Goal: Task Accomplishment & Management: Manage account settings

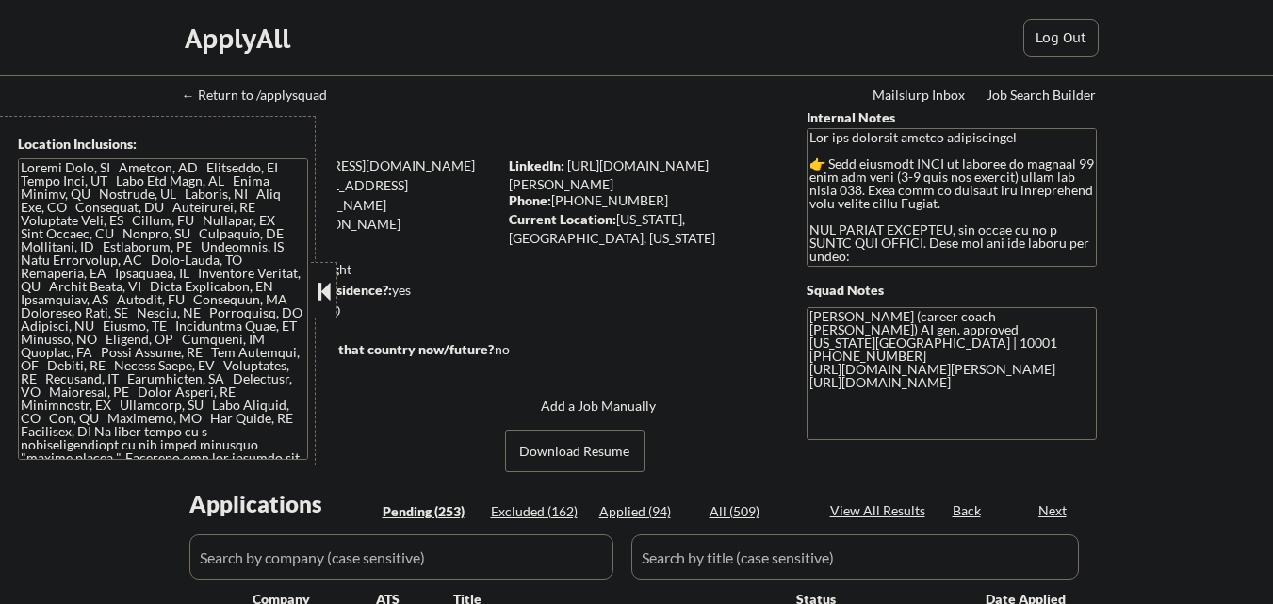
scroll to position [546, 0]
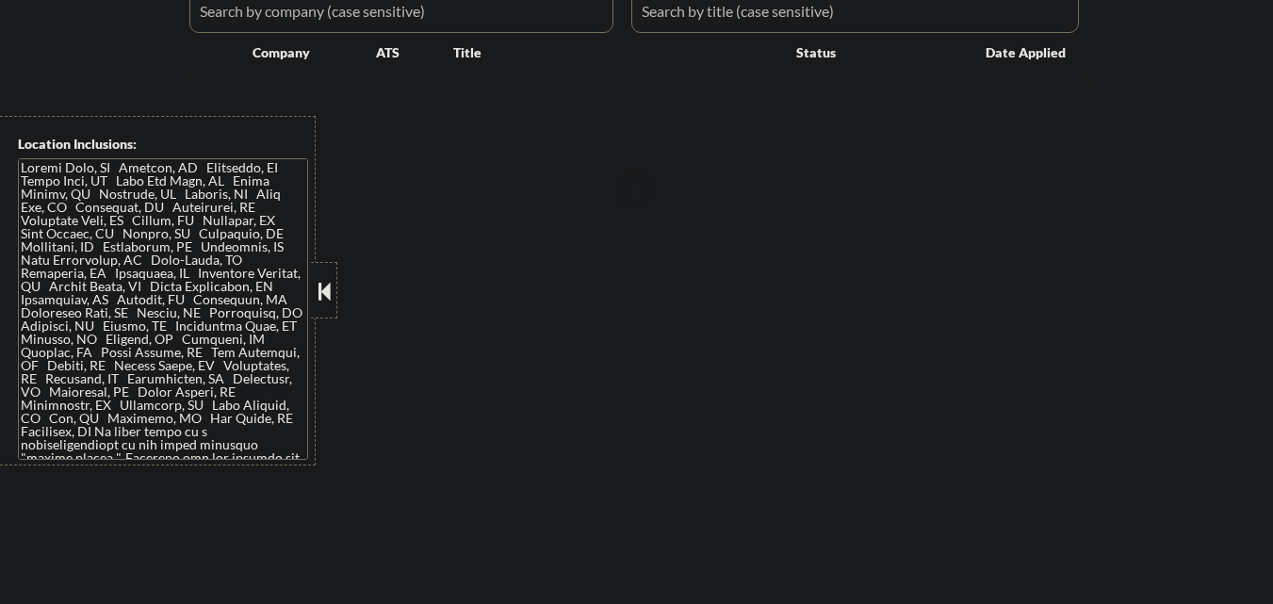
select select ""pending""
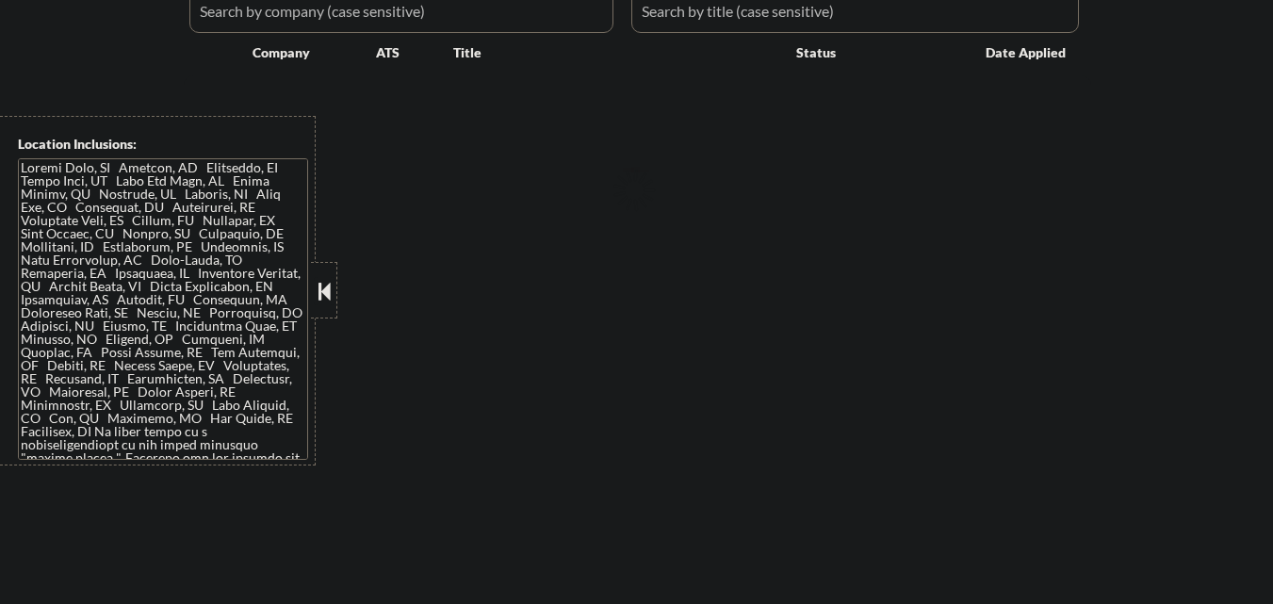
select select ""pending""
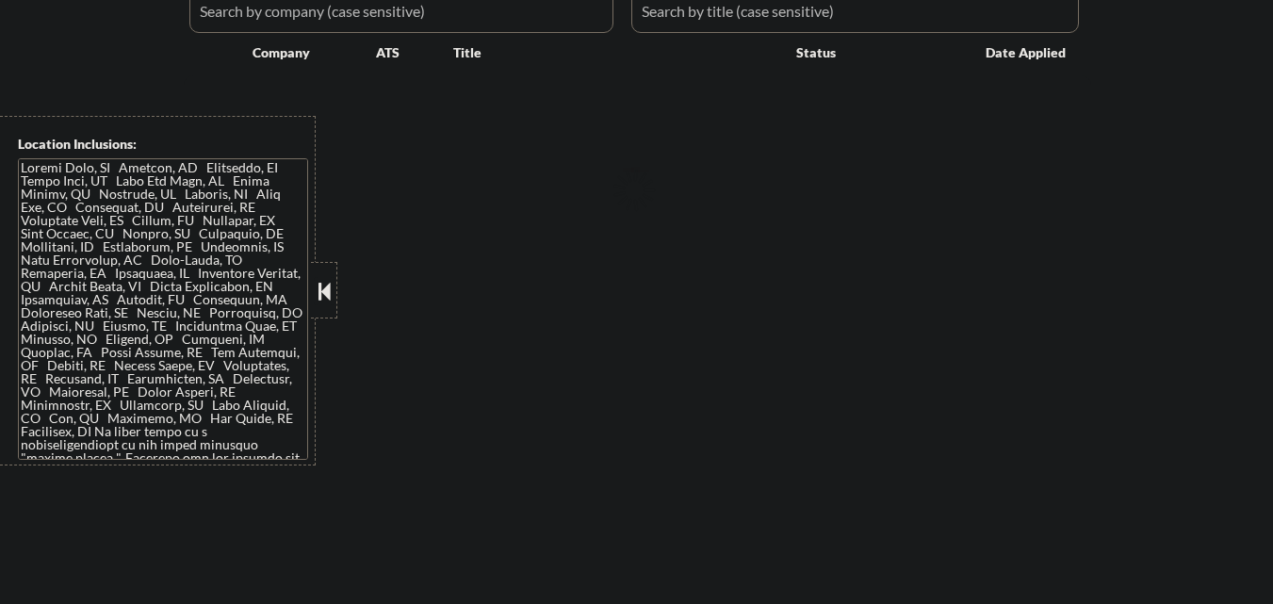
select select ""pending""
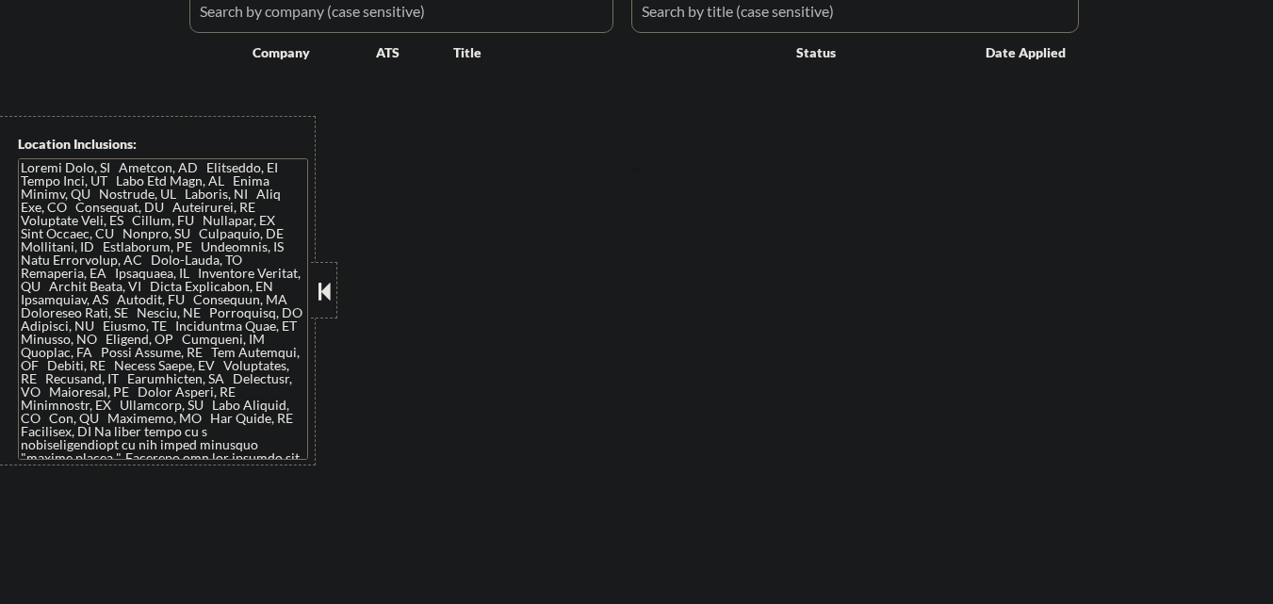
select select ""pending""
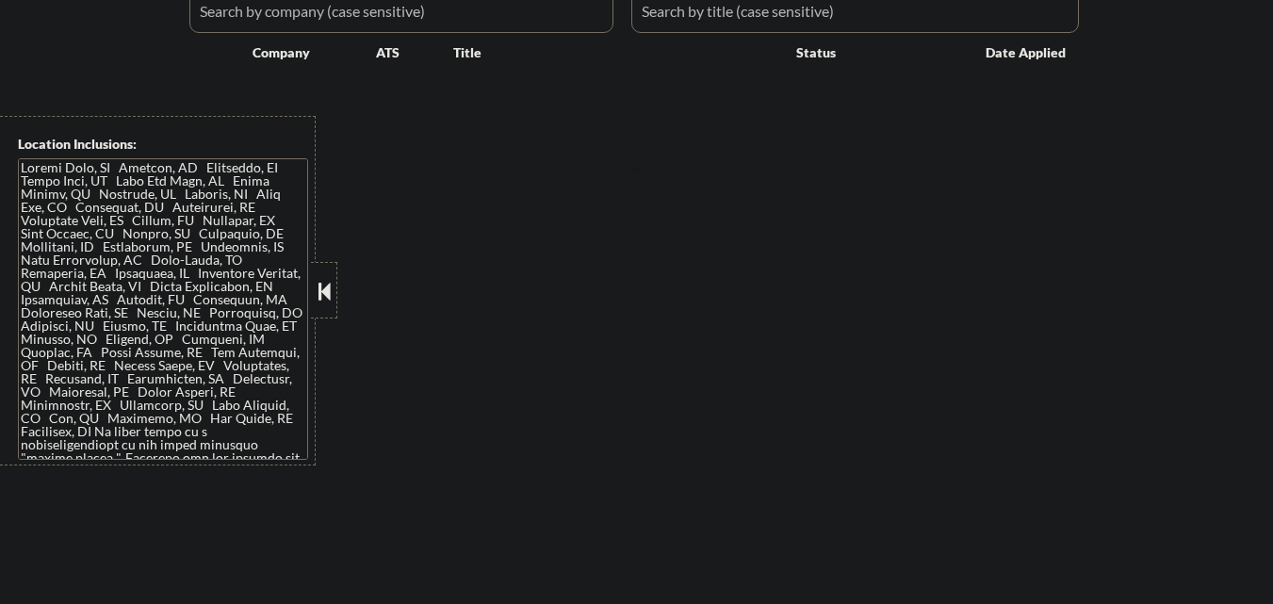
select select ""pending""
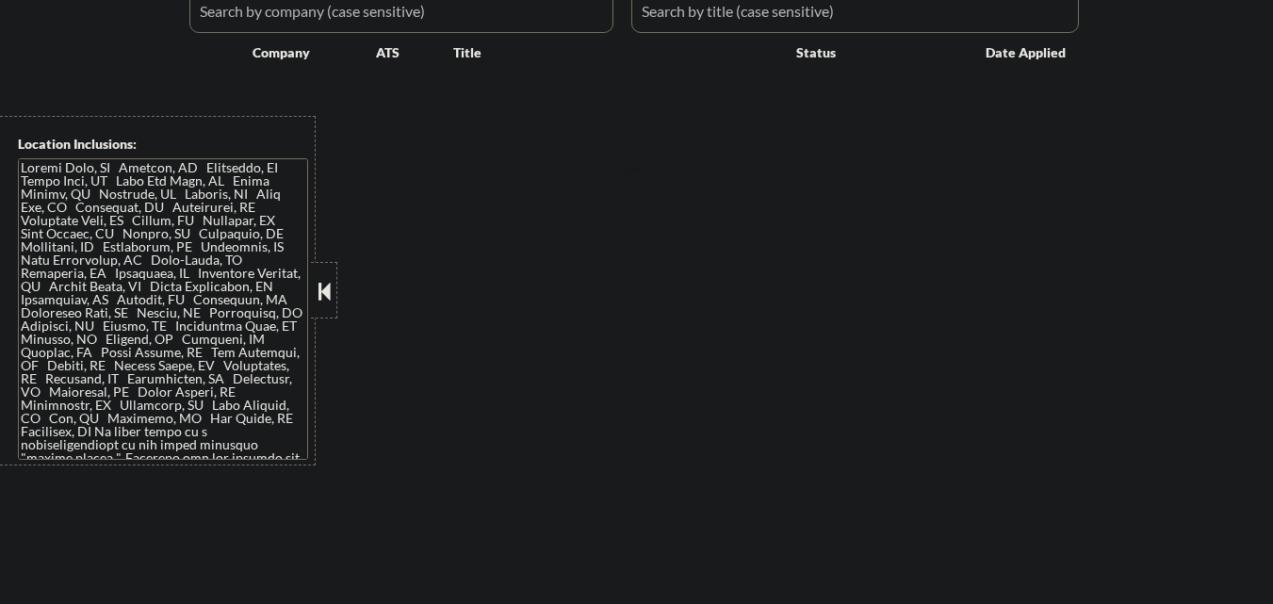
select select ""pending""
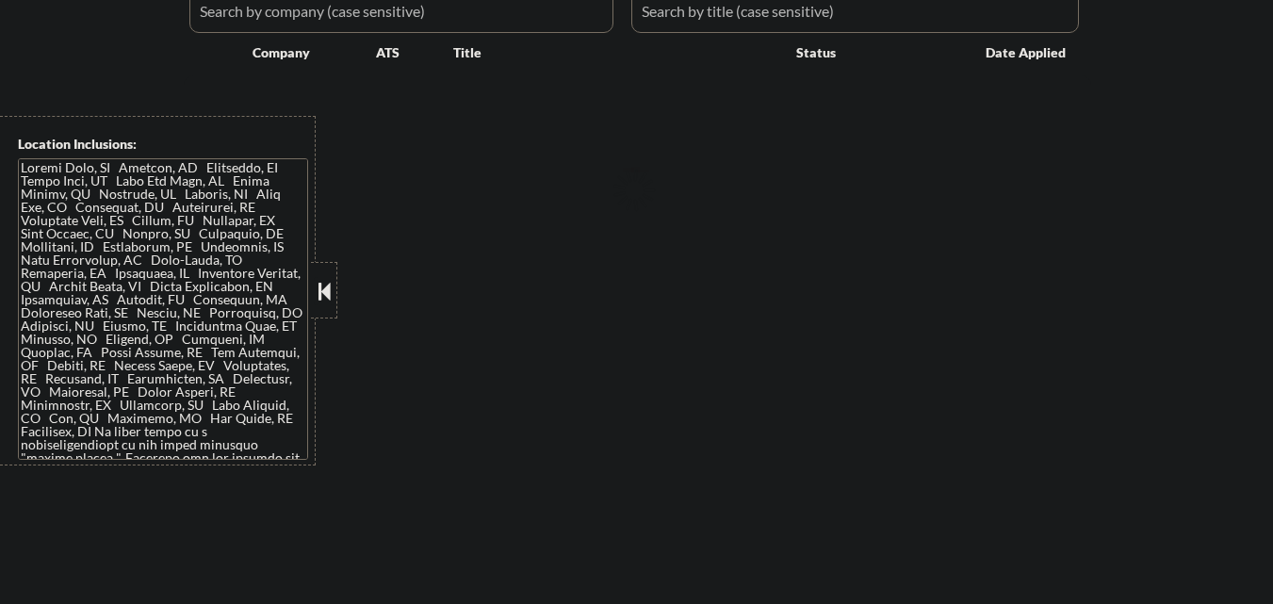
select select ""pending""
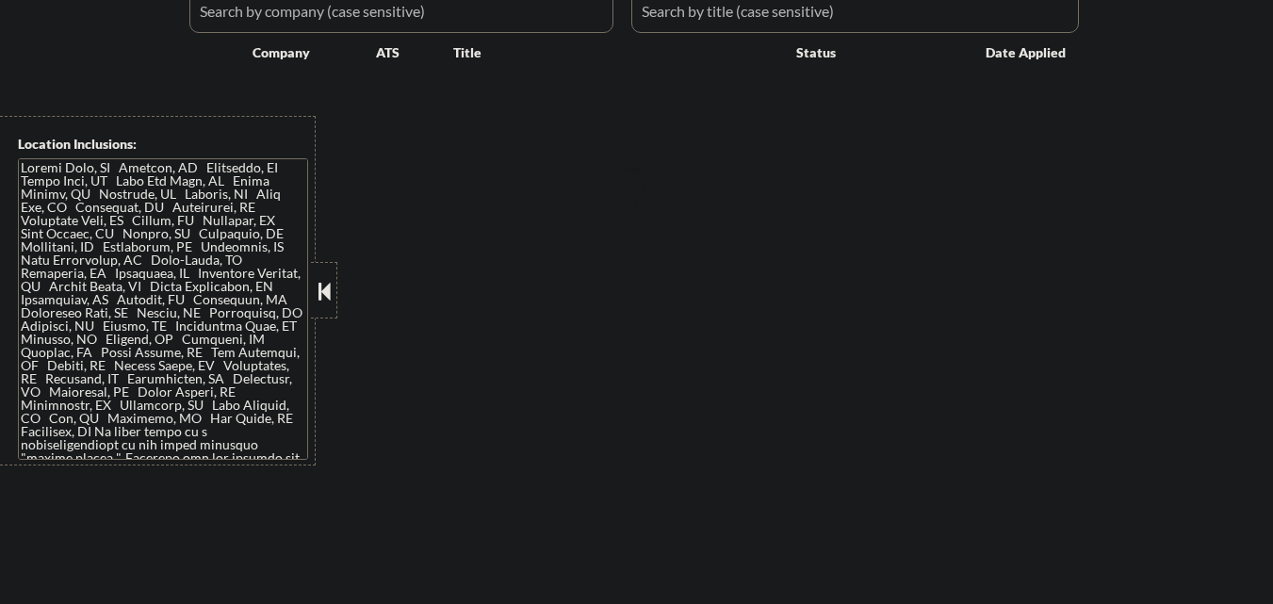
select select ""pending""
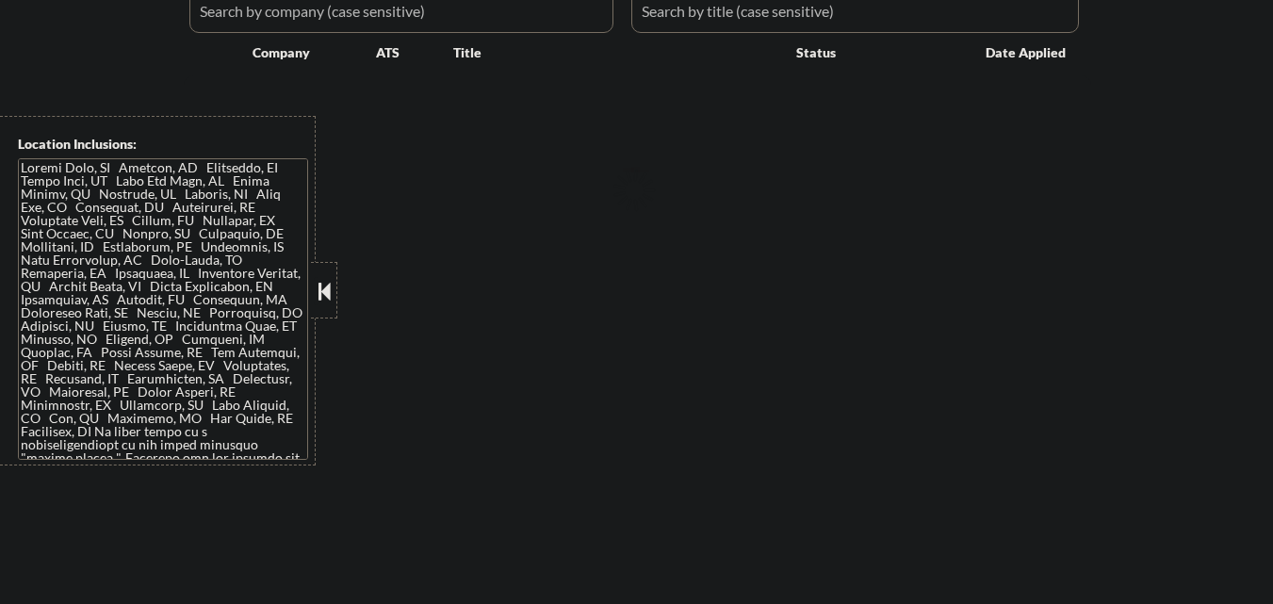
select select ""pending""
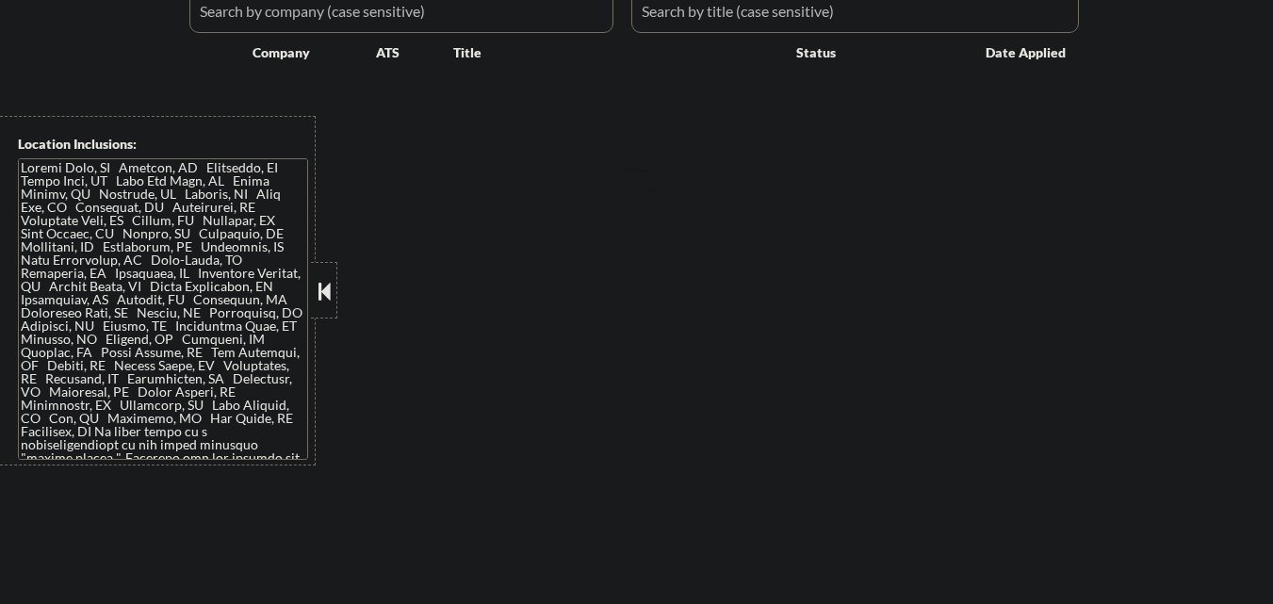
select select ""pending""
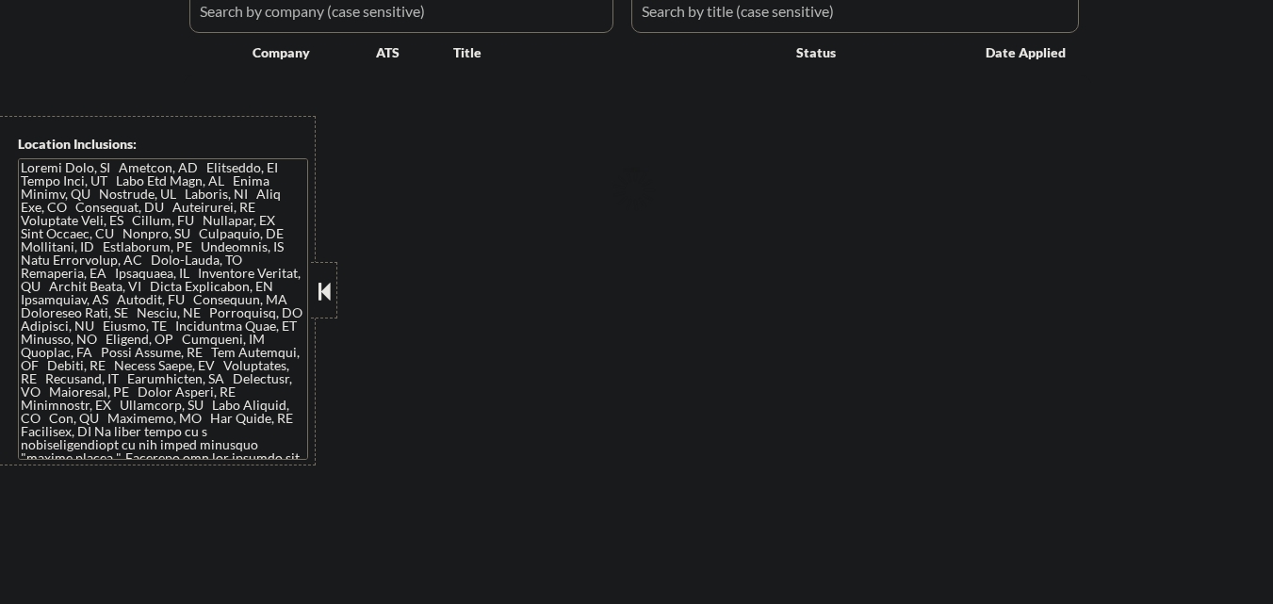
select select ""pending""
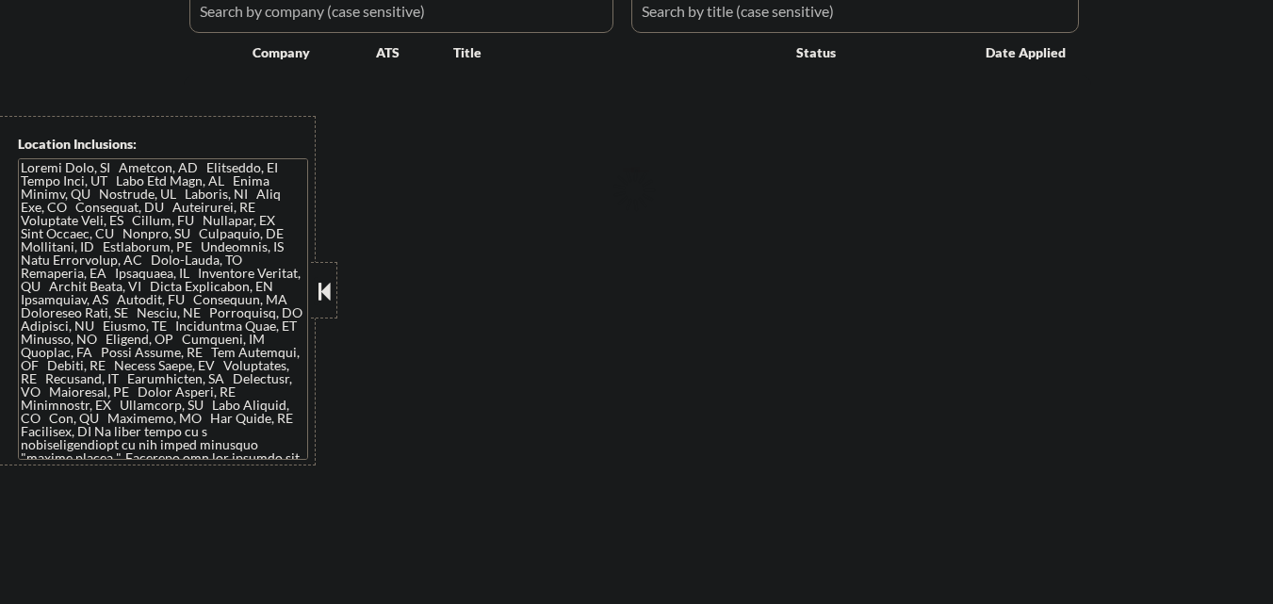
select select ""pending""
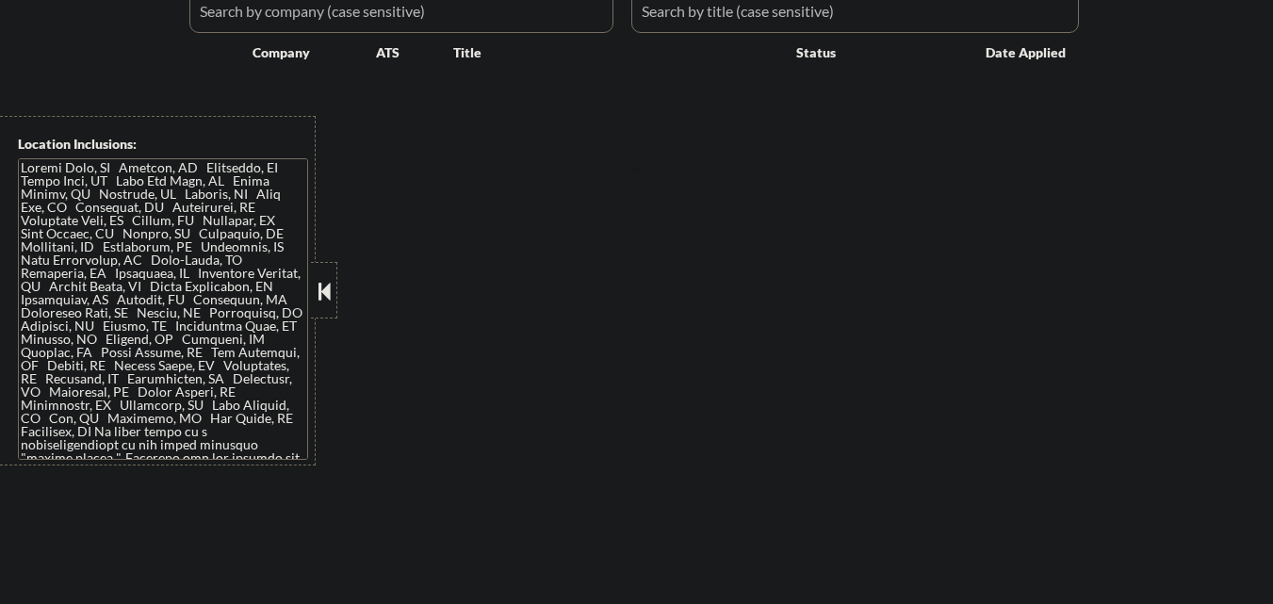
select select ""pending""
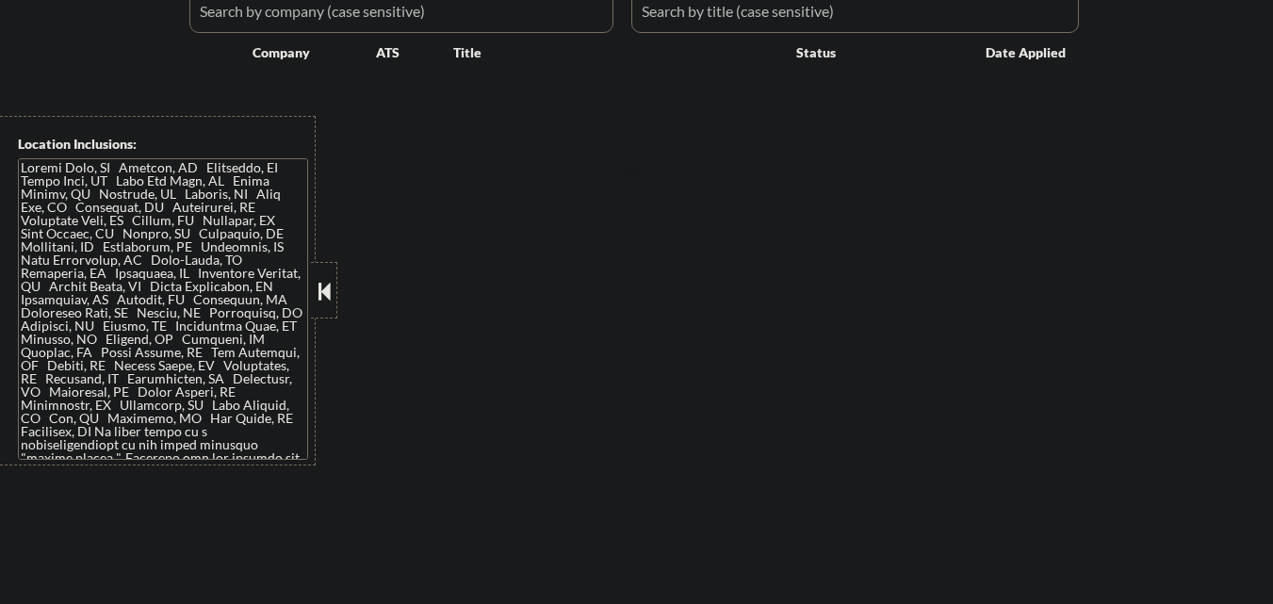
select select ""pending""
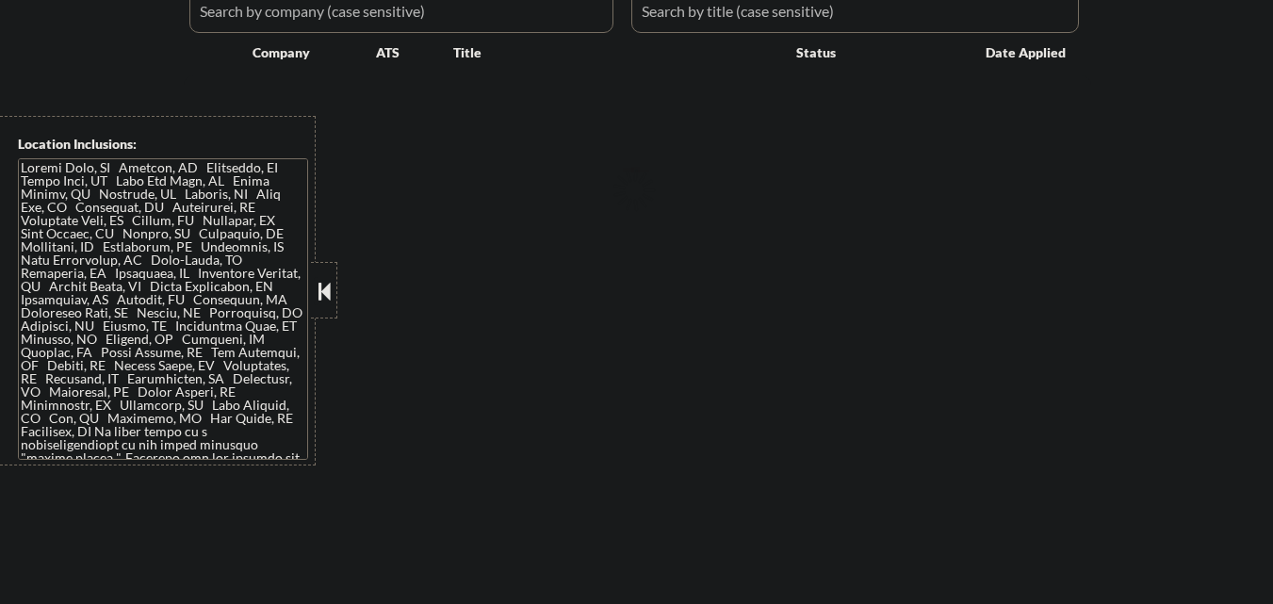
select select ""pending""
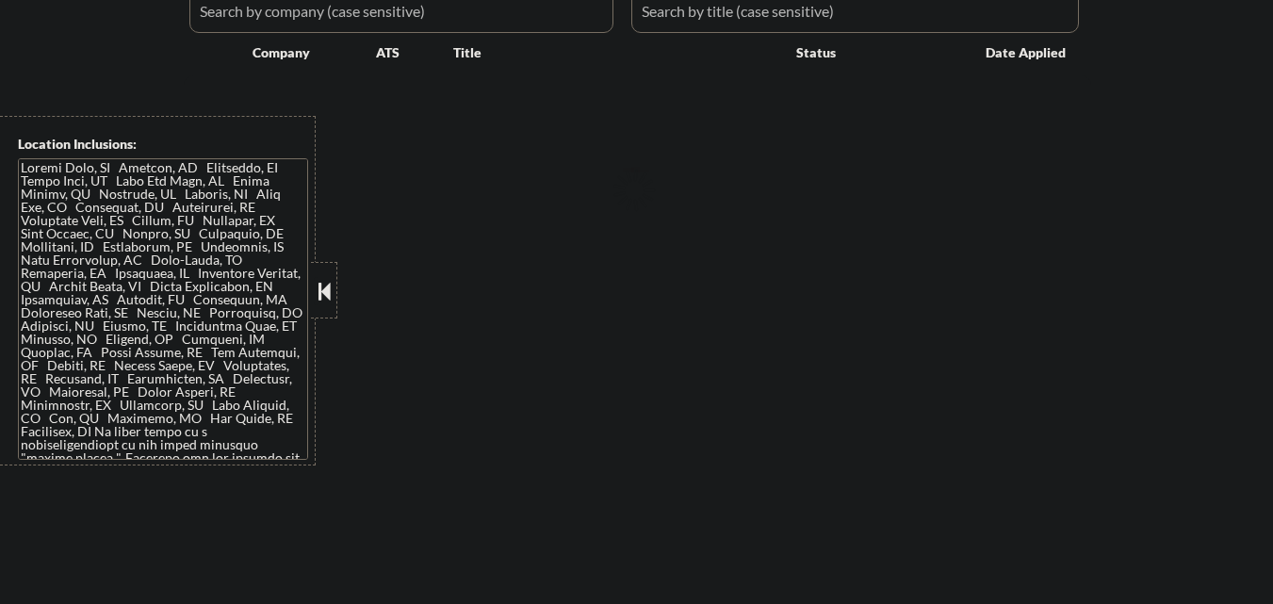
select select ""pending""
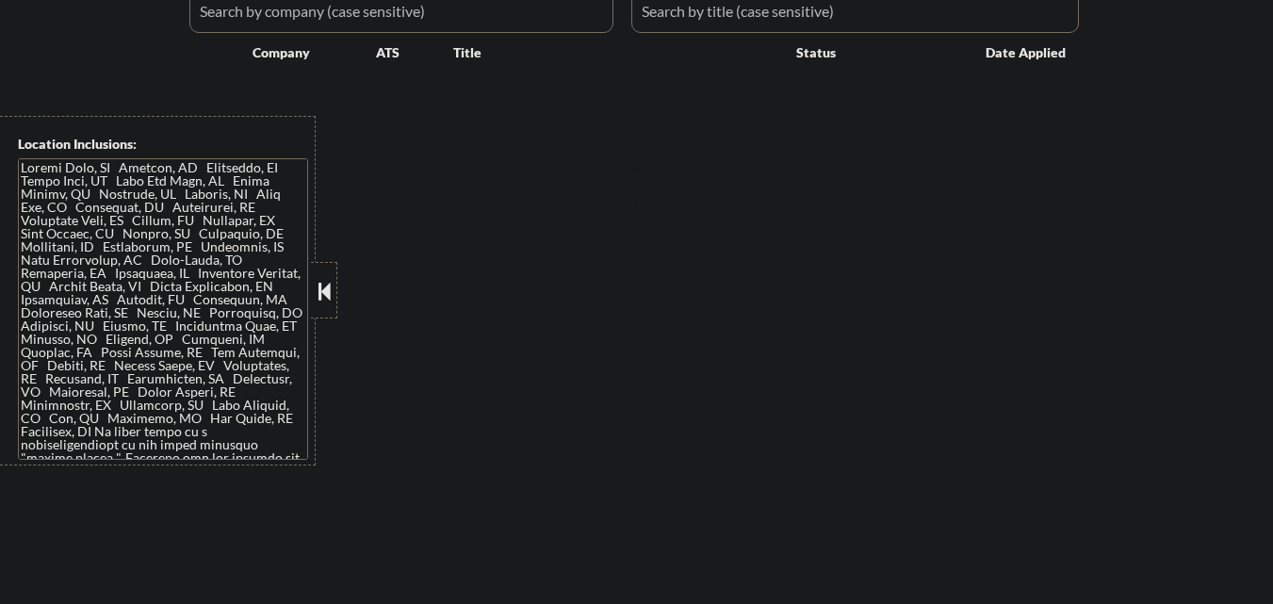
select select ""pending""
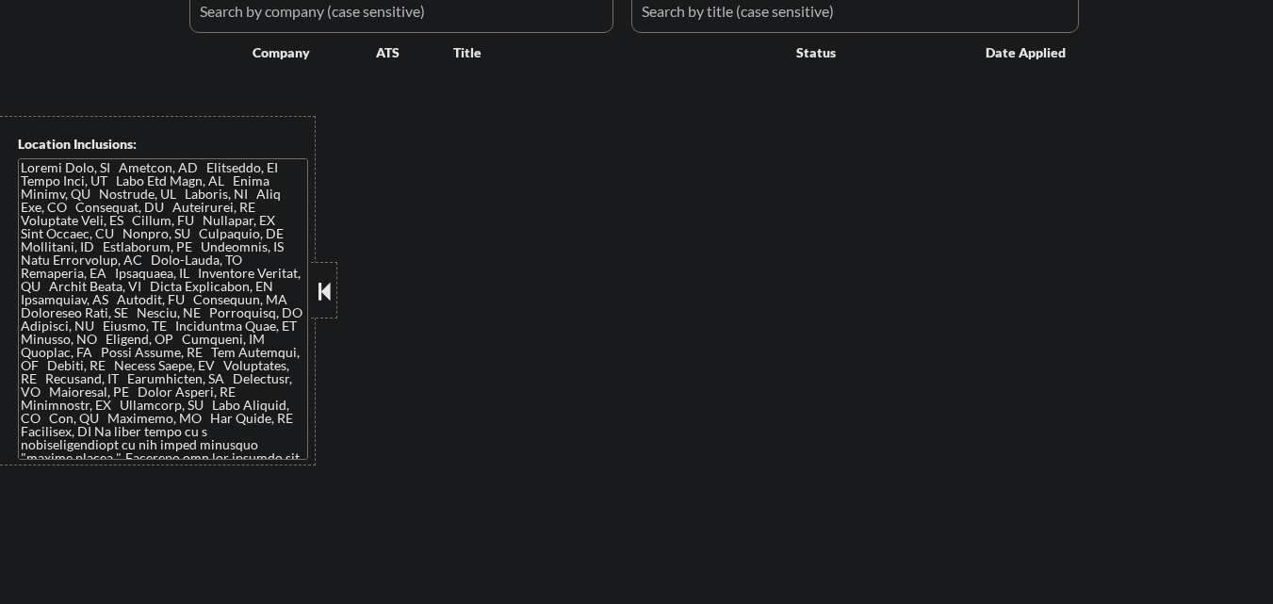
select select ""pending""
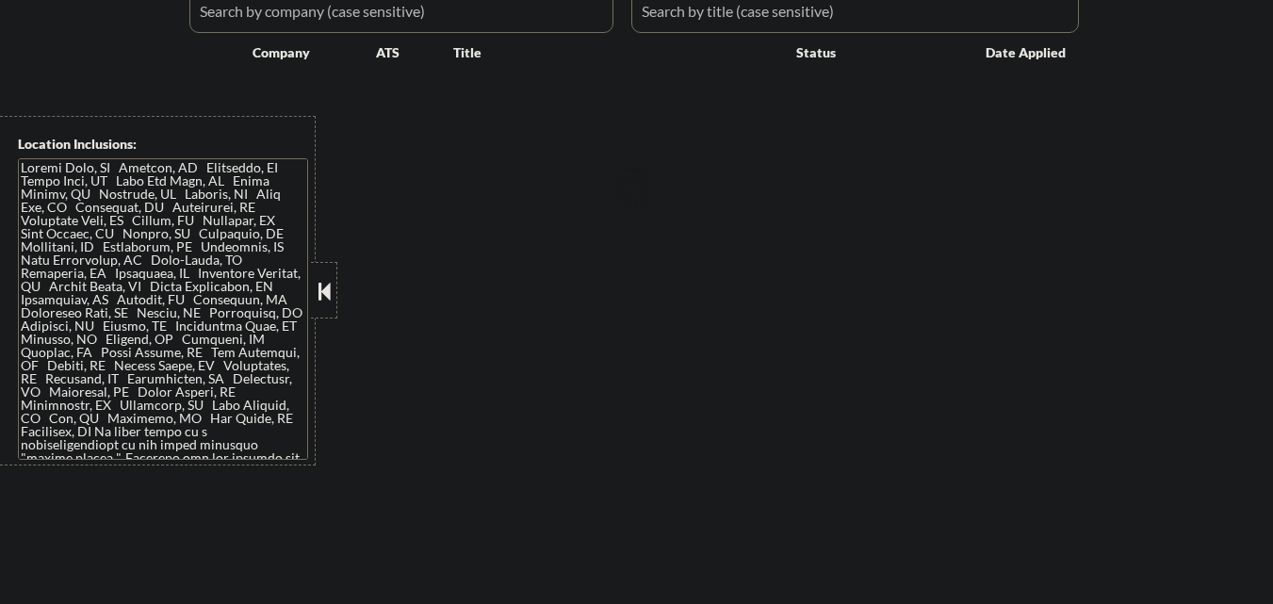
select select ""pending""
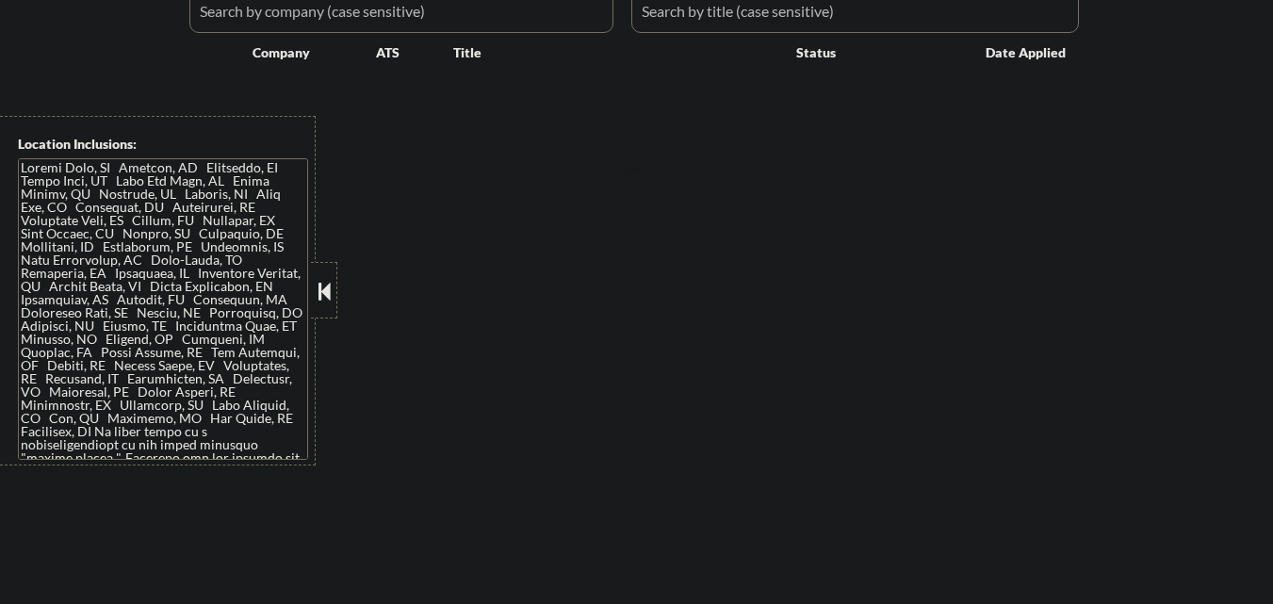
select select ""pending""
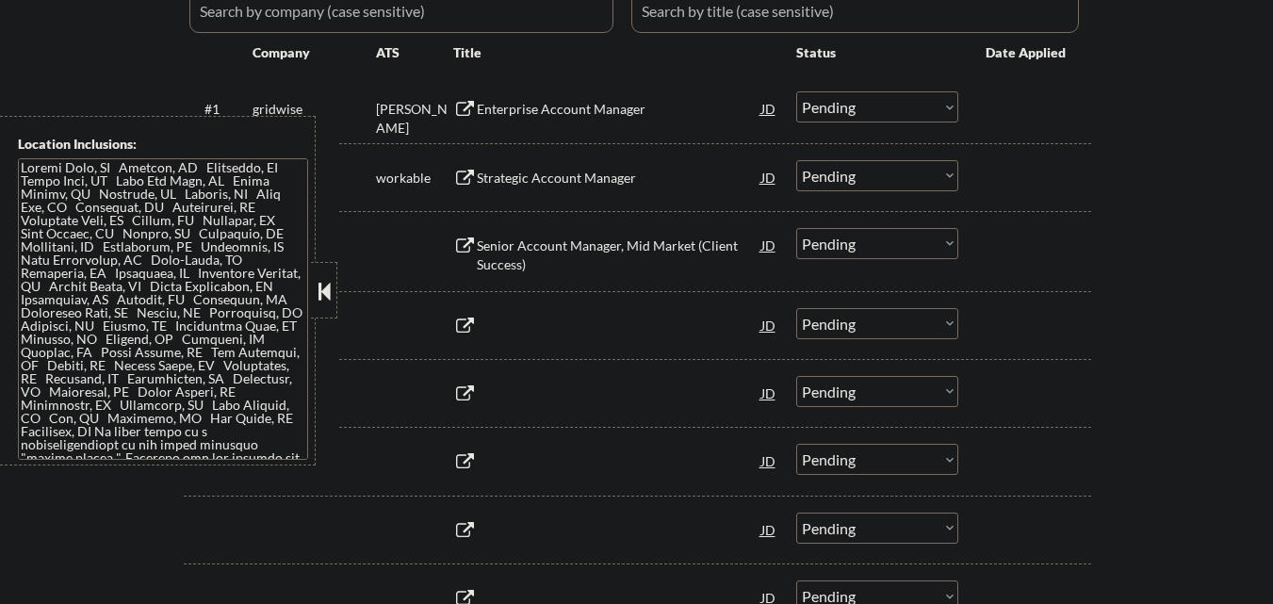
scroll to position [471, 0]
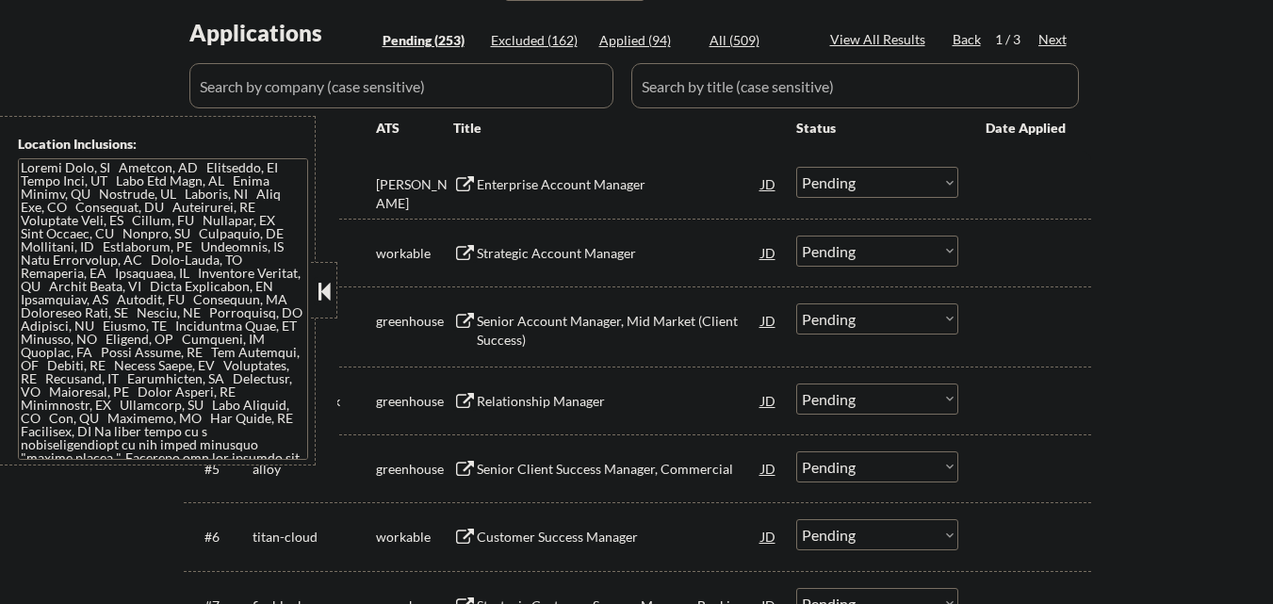
click at [327, 293] on button at bounding box center [324, 291] width 21 height 28
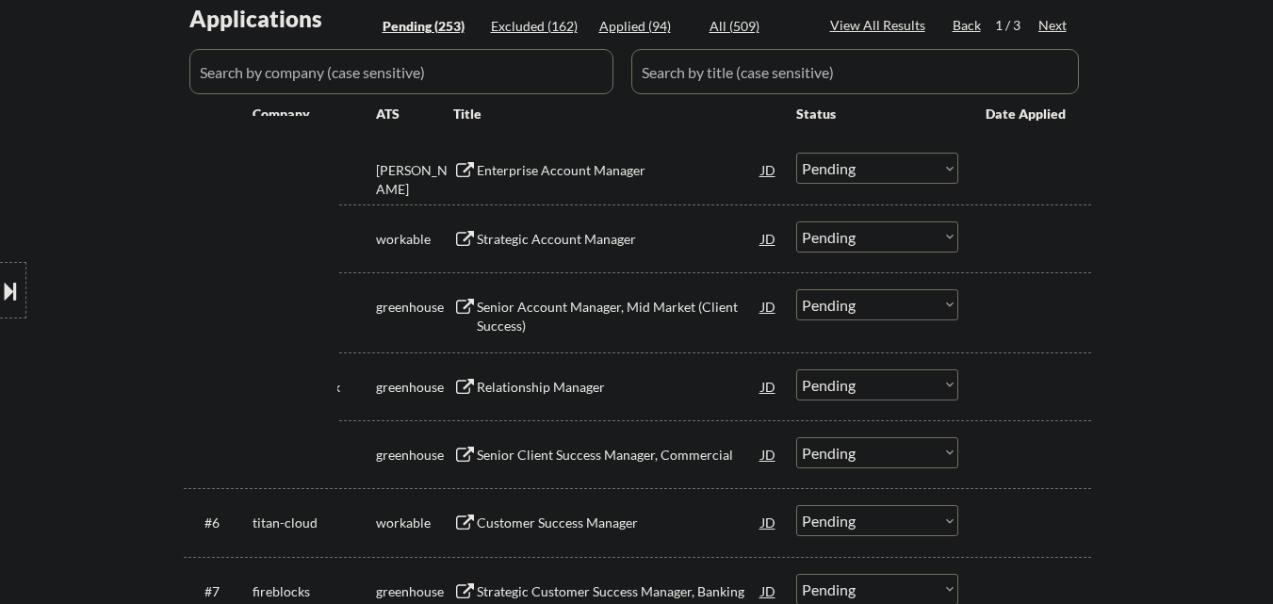
scroll to position [565, 0]
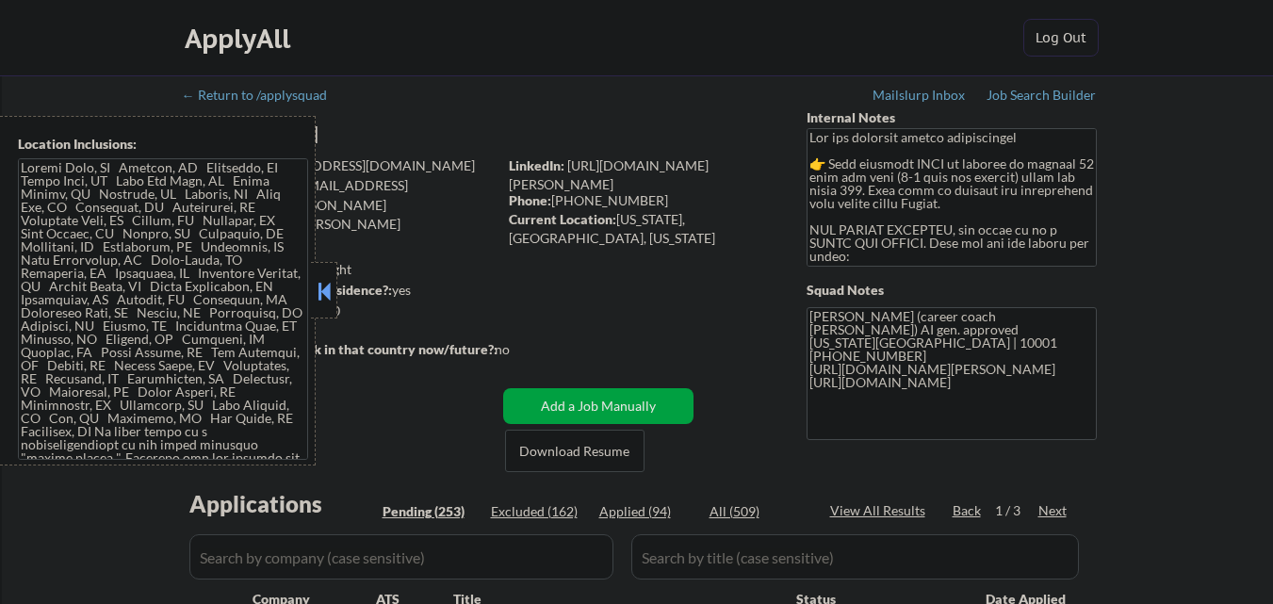
scroll to position [283, 0]
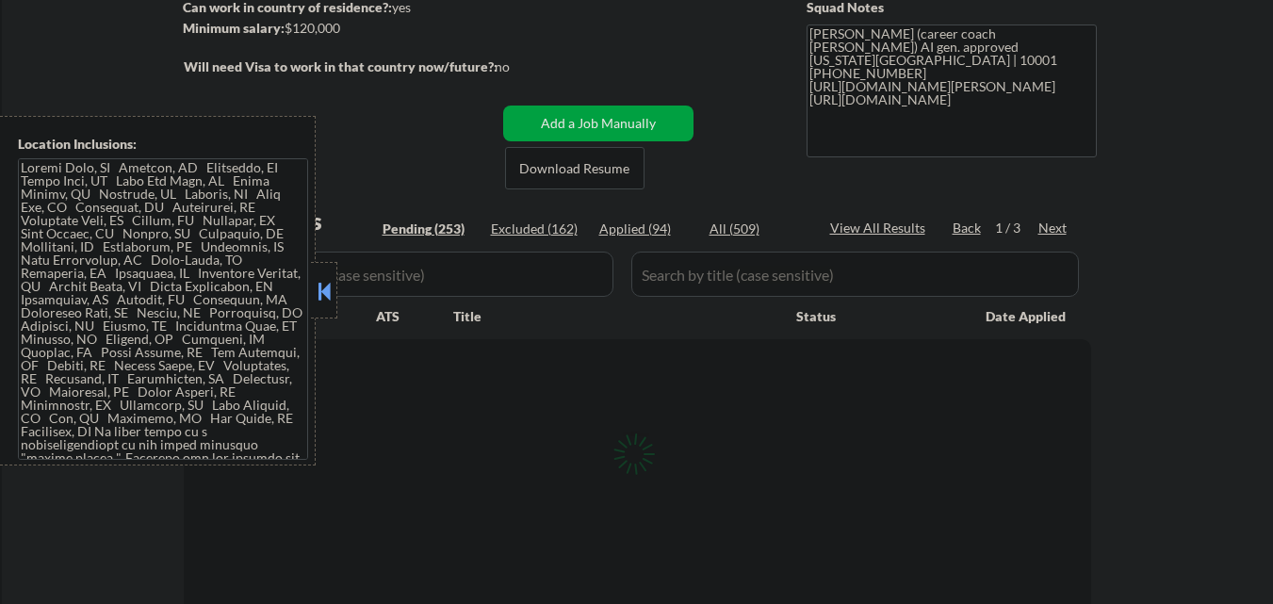
click at [325, 298] on button at bounding box center [324, 291] width 21 height 28
select select ""pending""
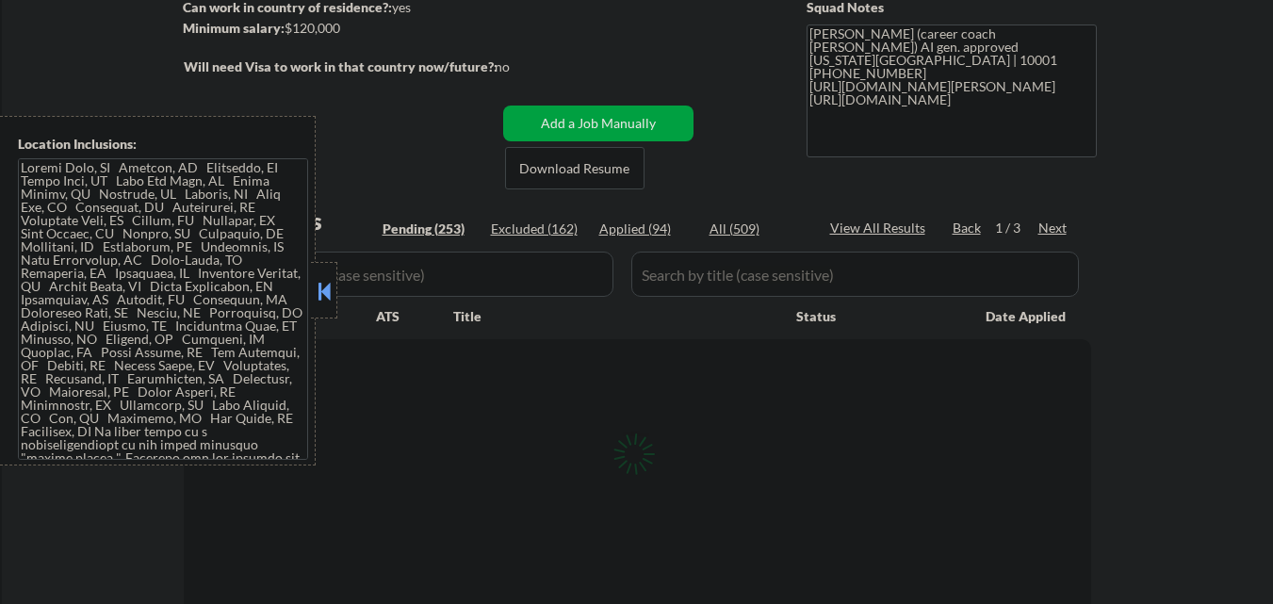
select select ""pending""
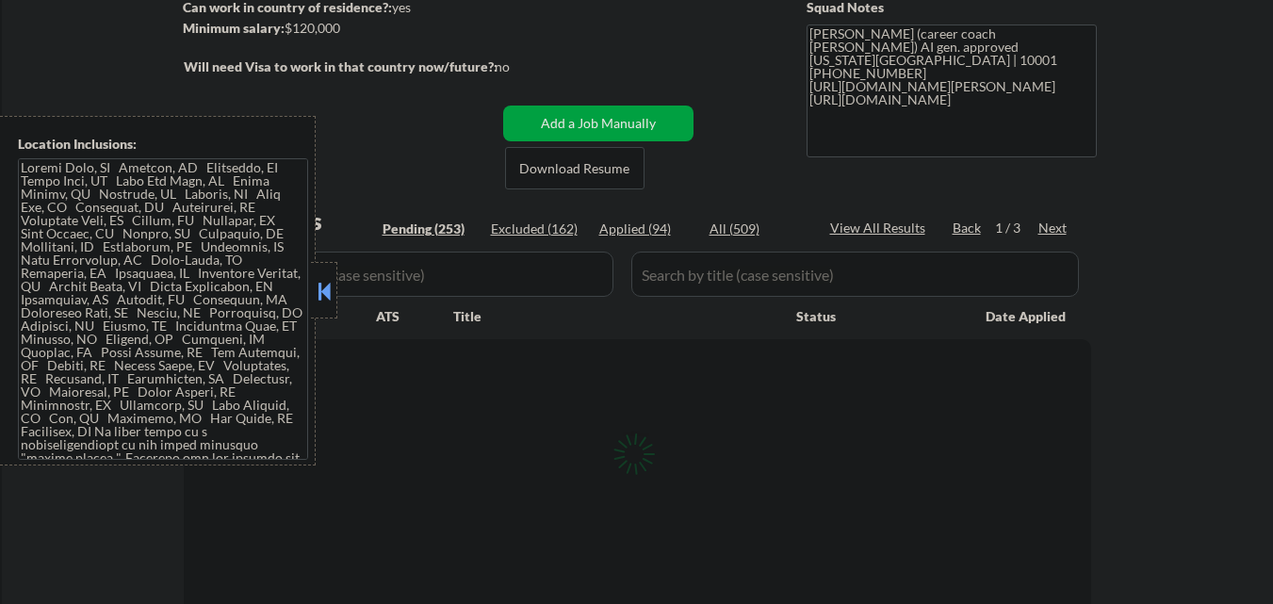
select select ""pending""
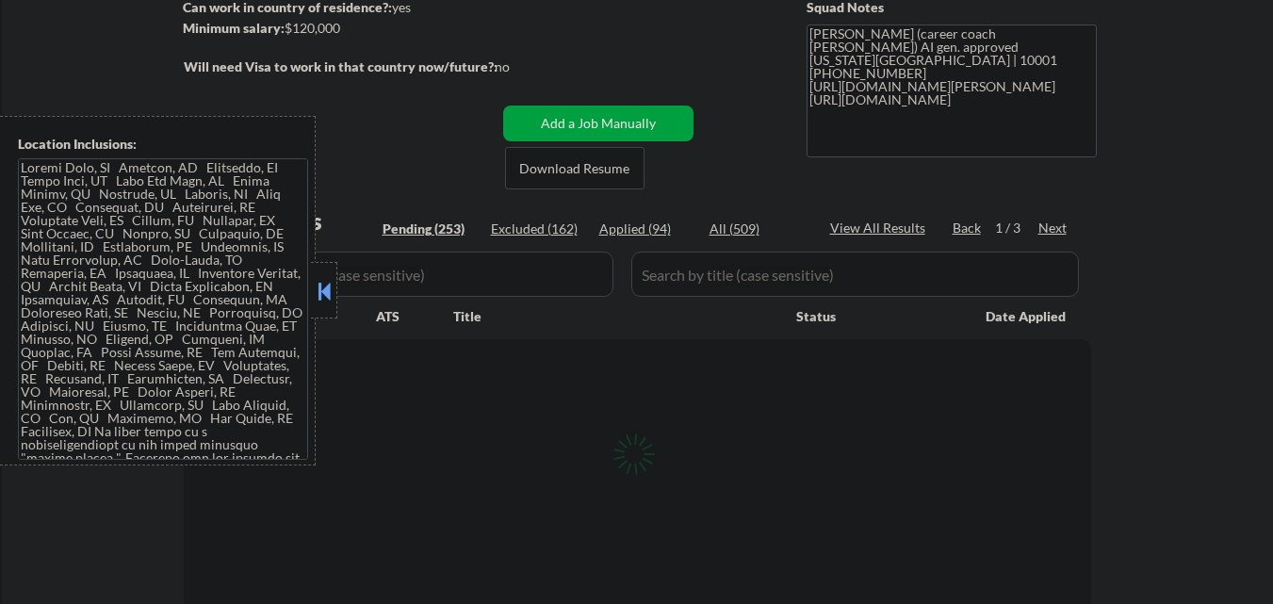
select select ""pending""
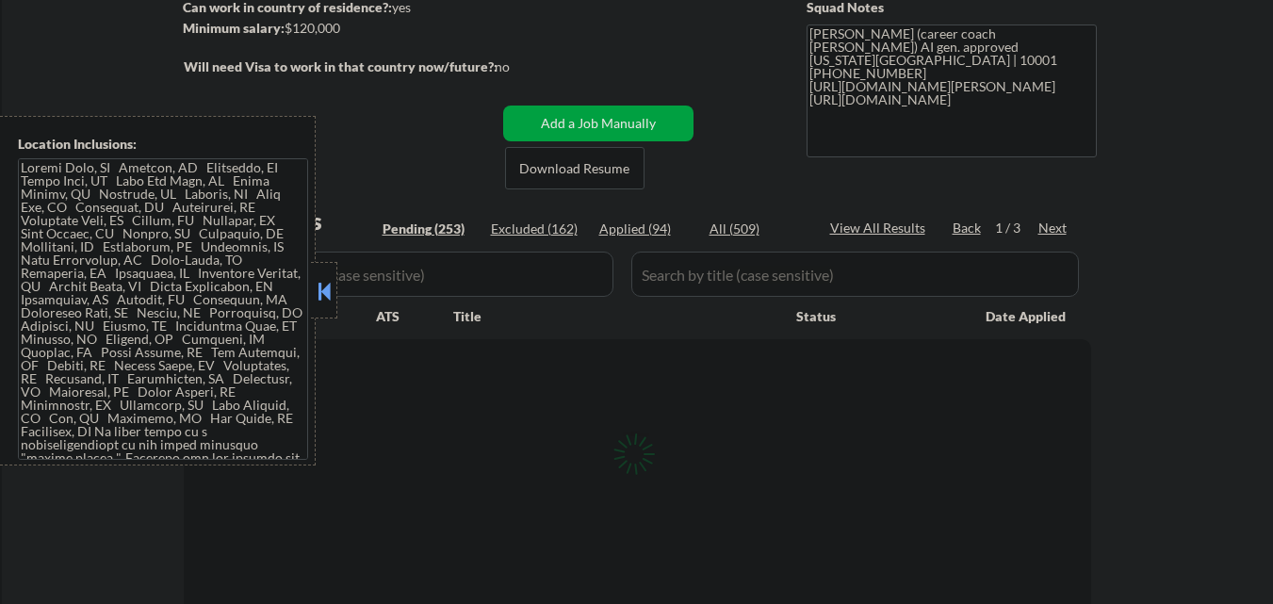
select select ""pending""
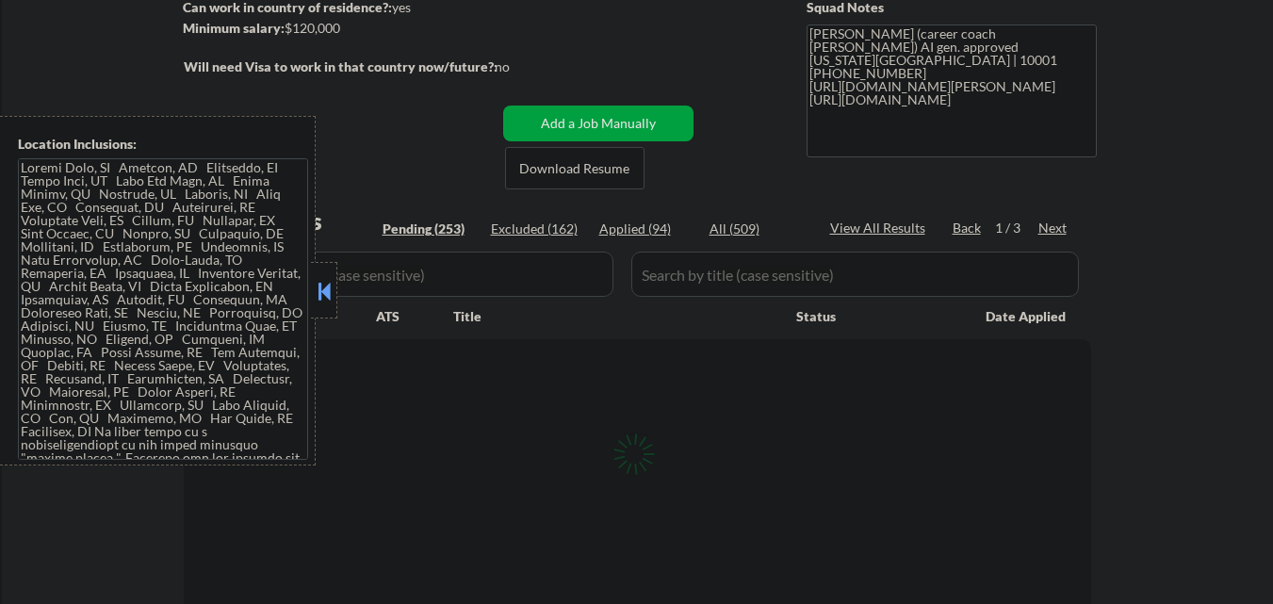
select select ""pending""
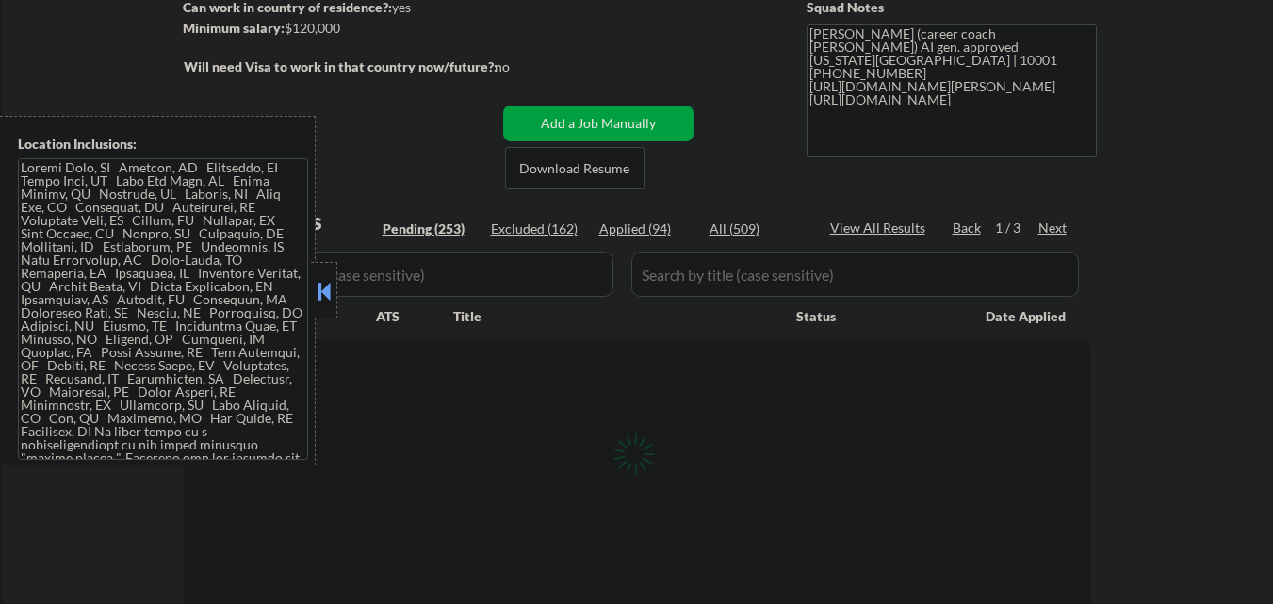
select select ""pending""
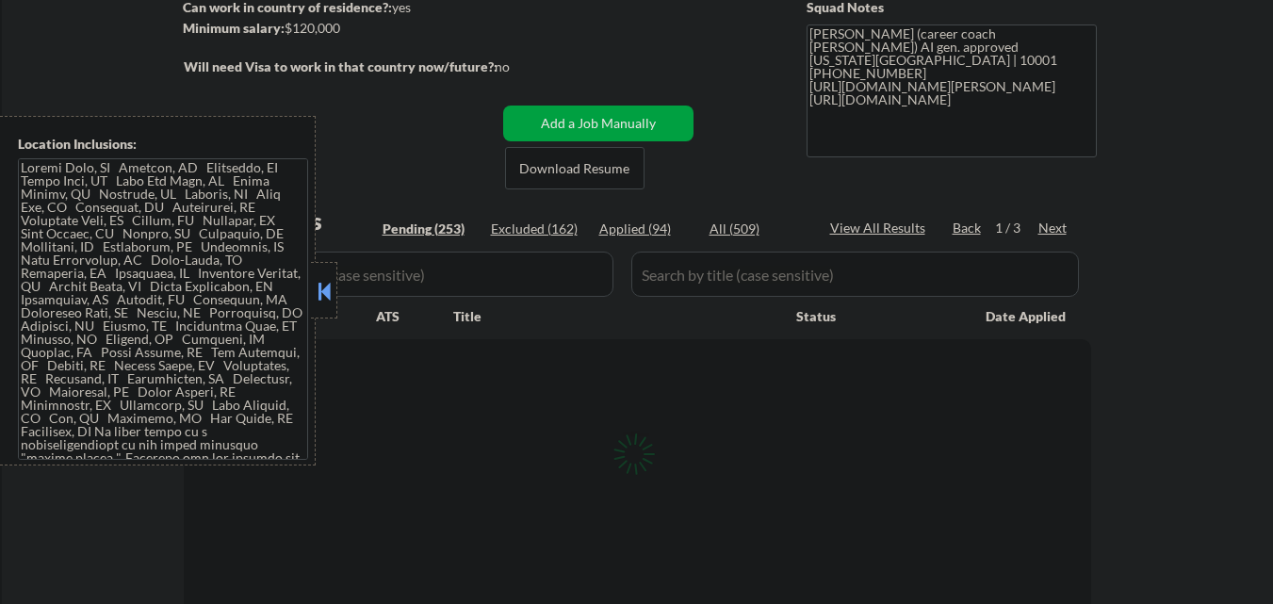
select select ""pending""
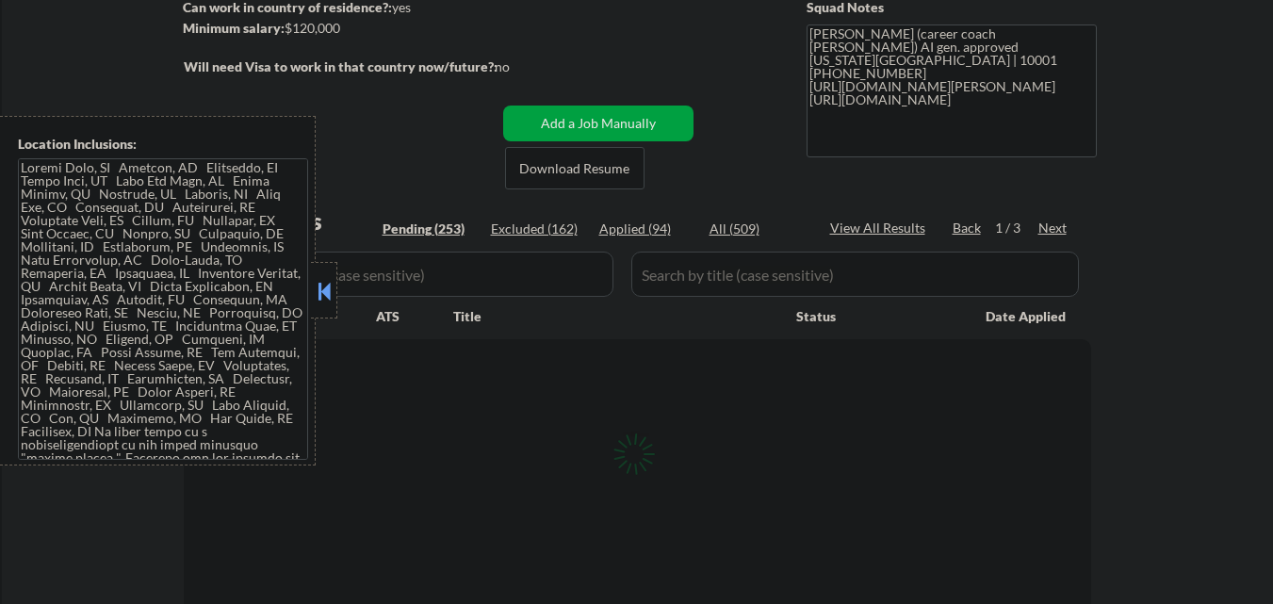
select select ""pending""
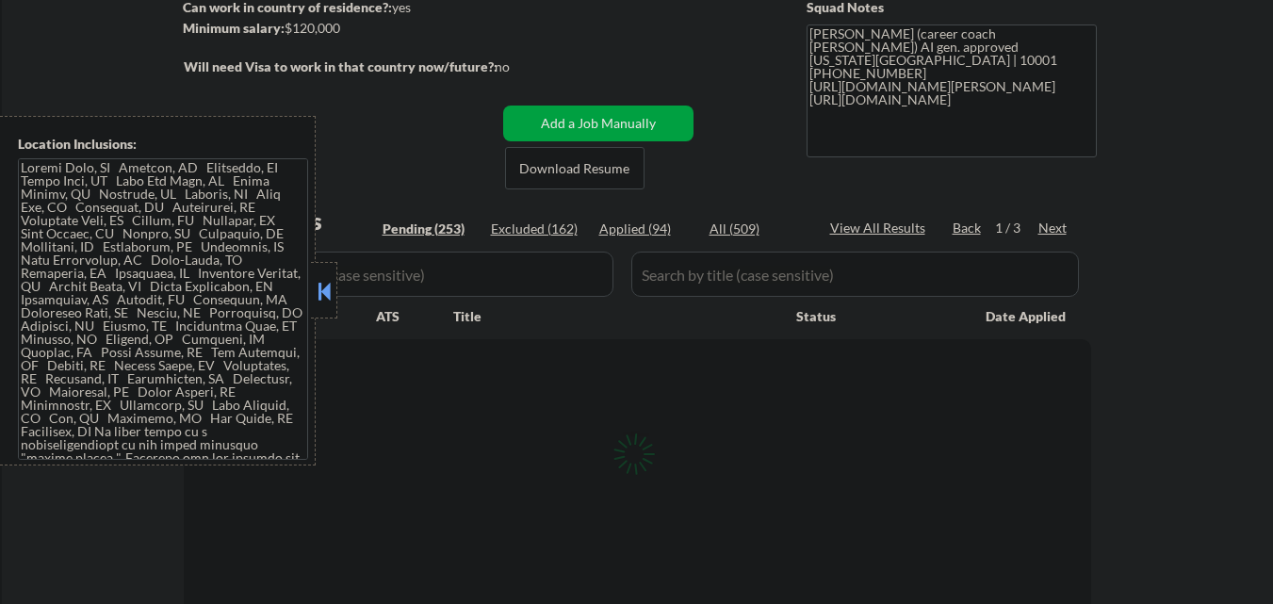
select select ""pending""
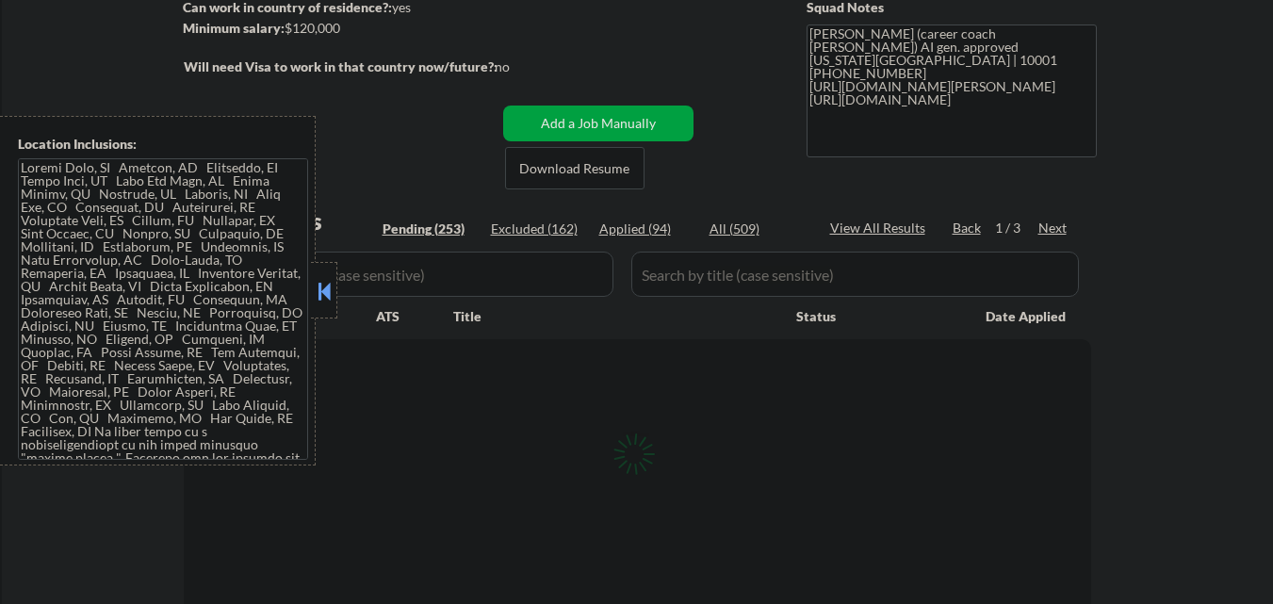
select select ""pending""
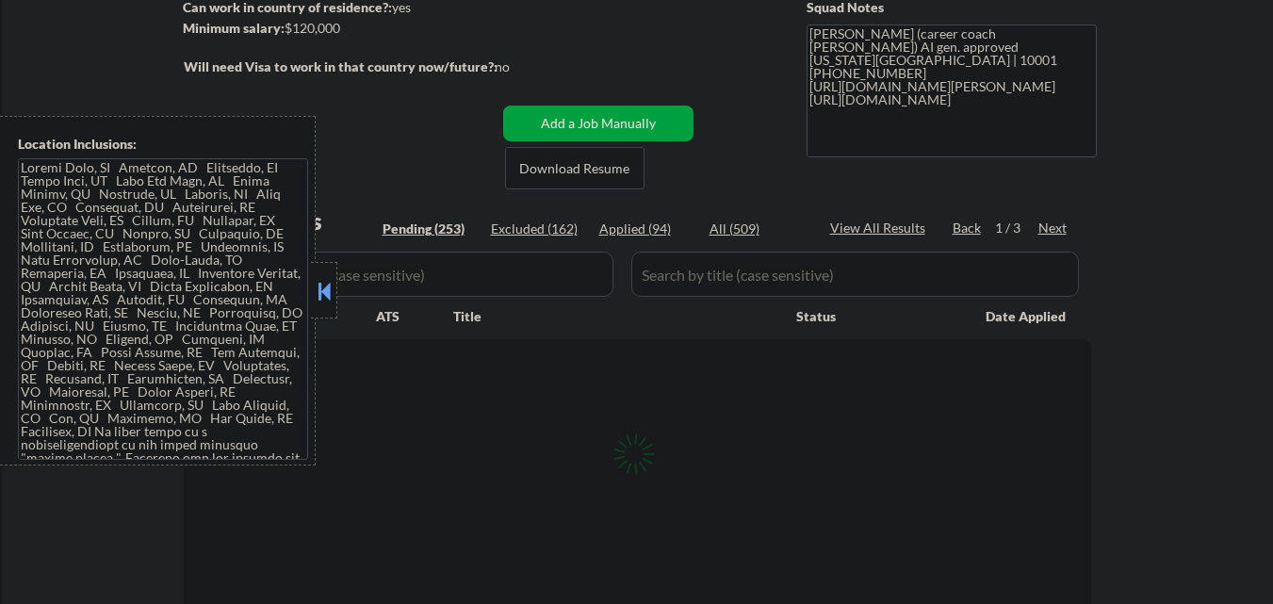
select select ""pending""
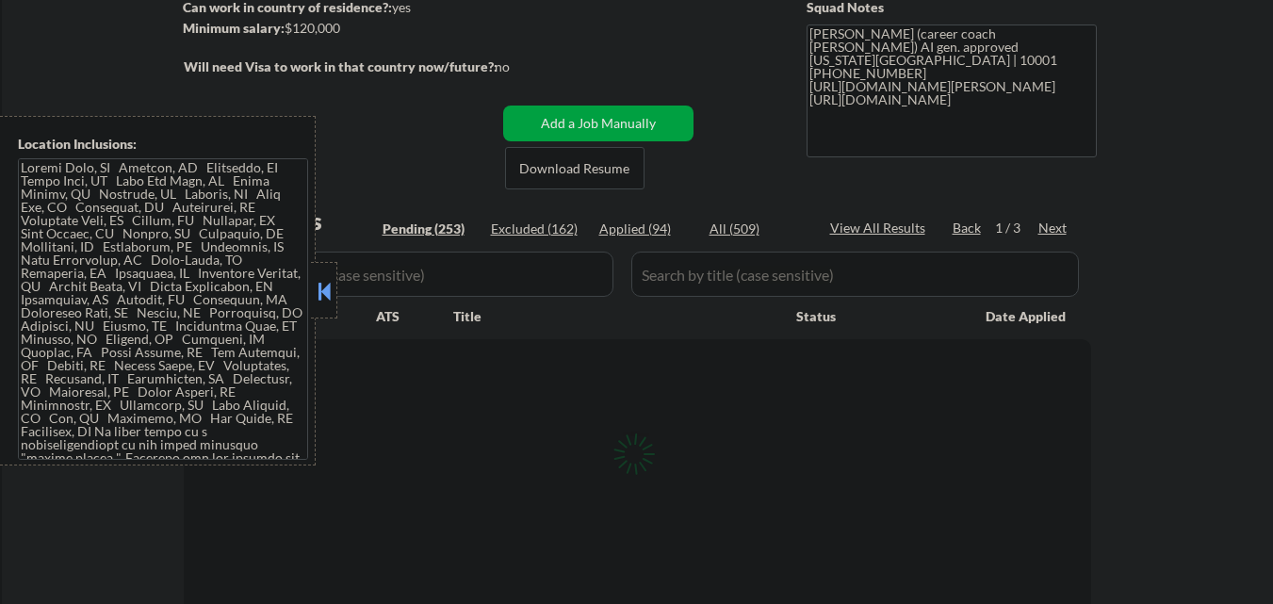
select select ""pending""
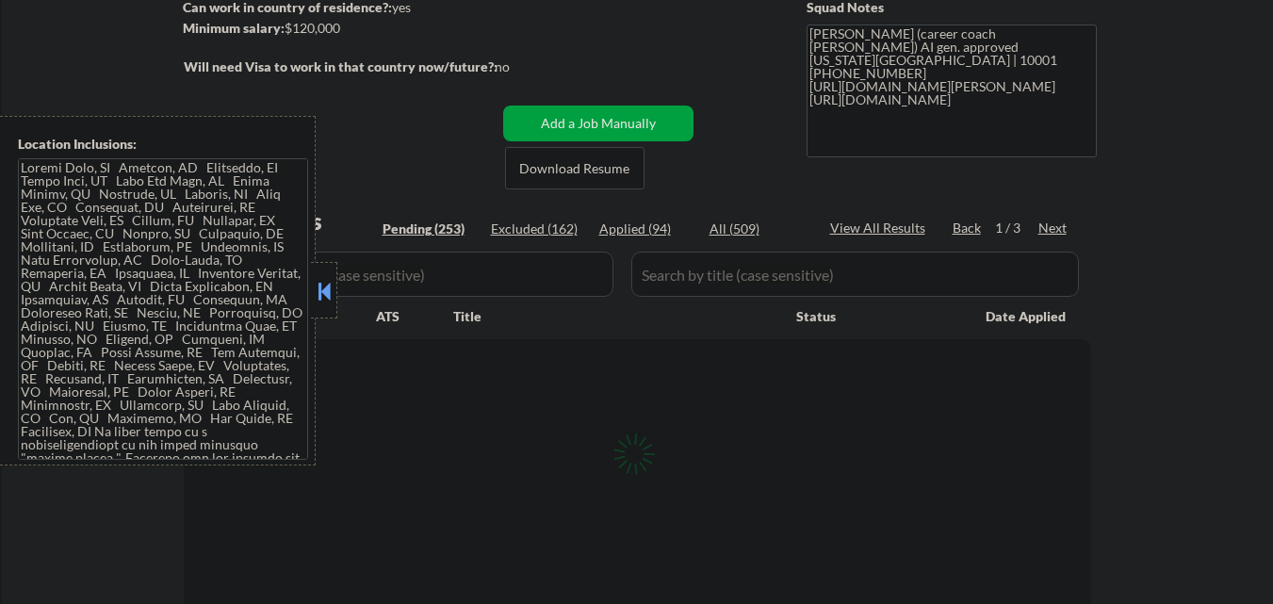
select select ""pending""
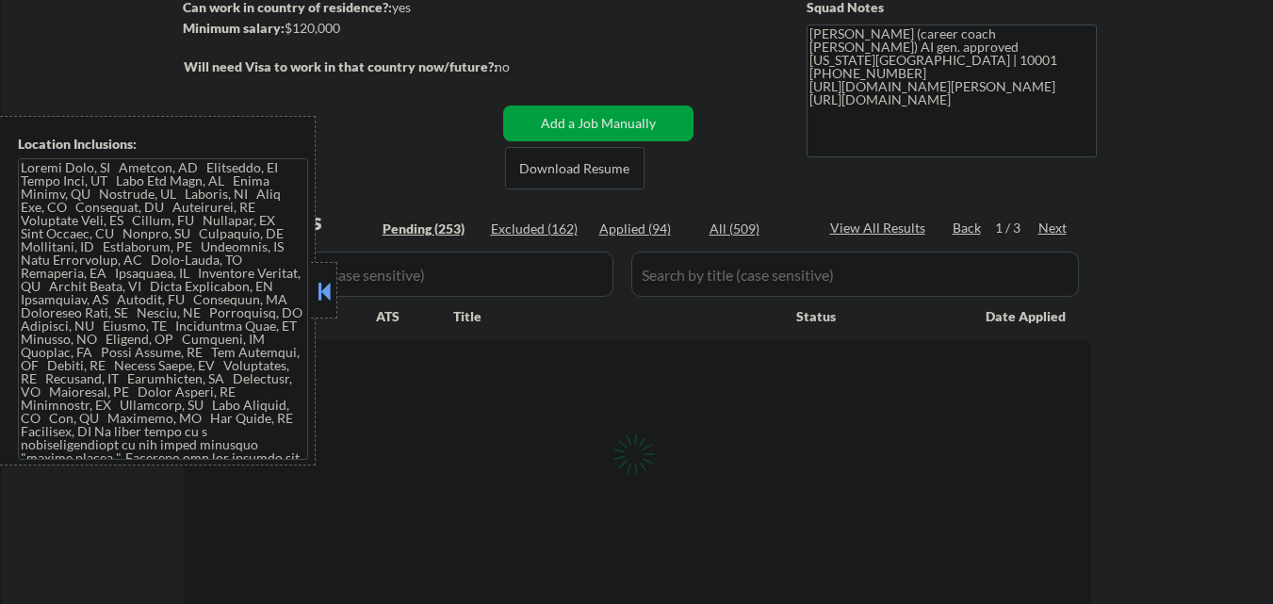
select select ""pending""
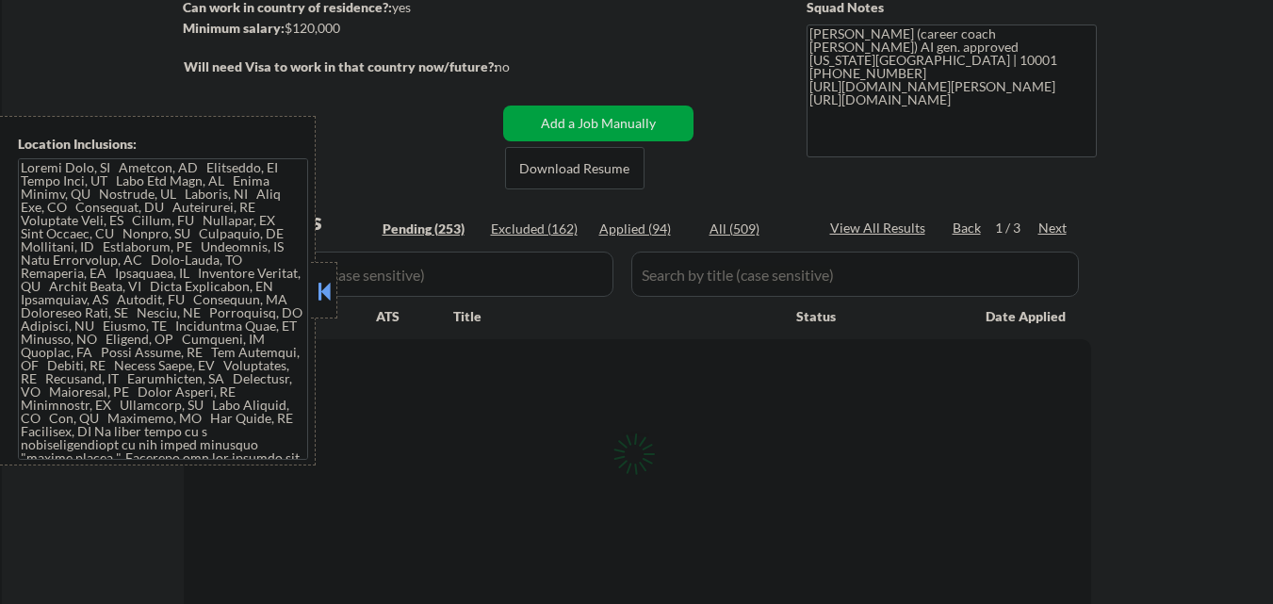
select select ""pending""
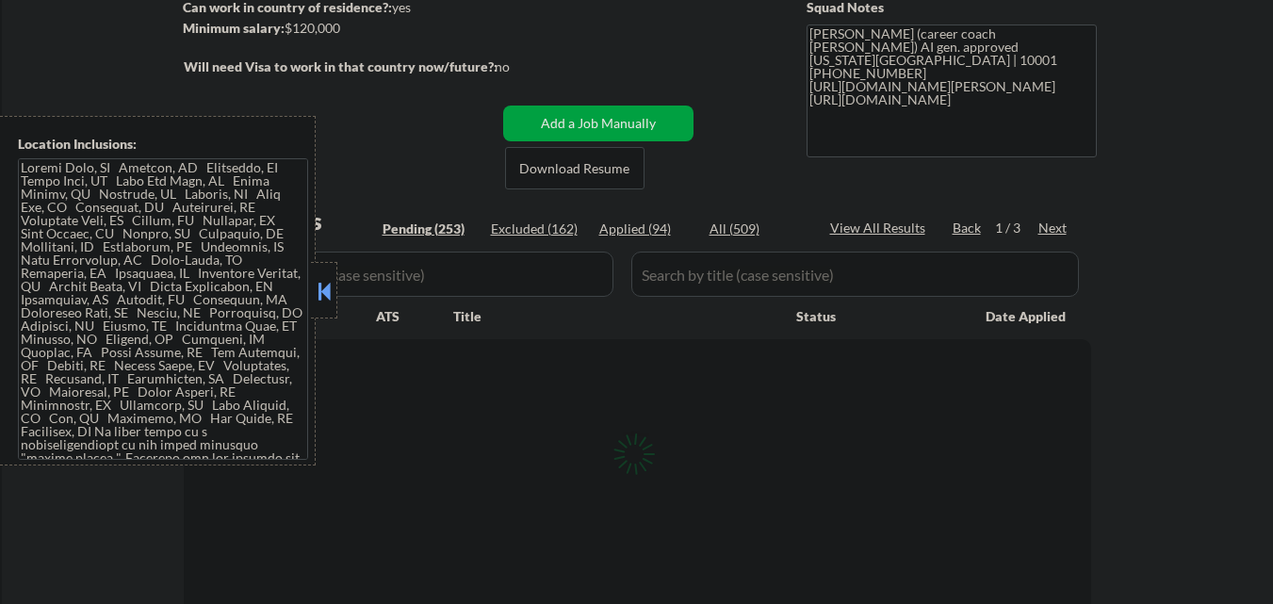
select select ""pending""
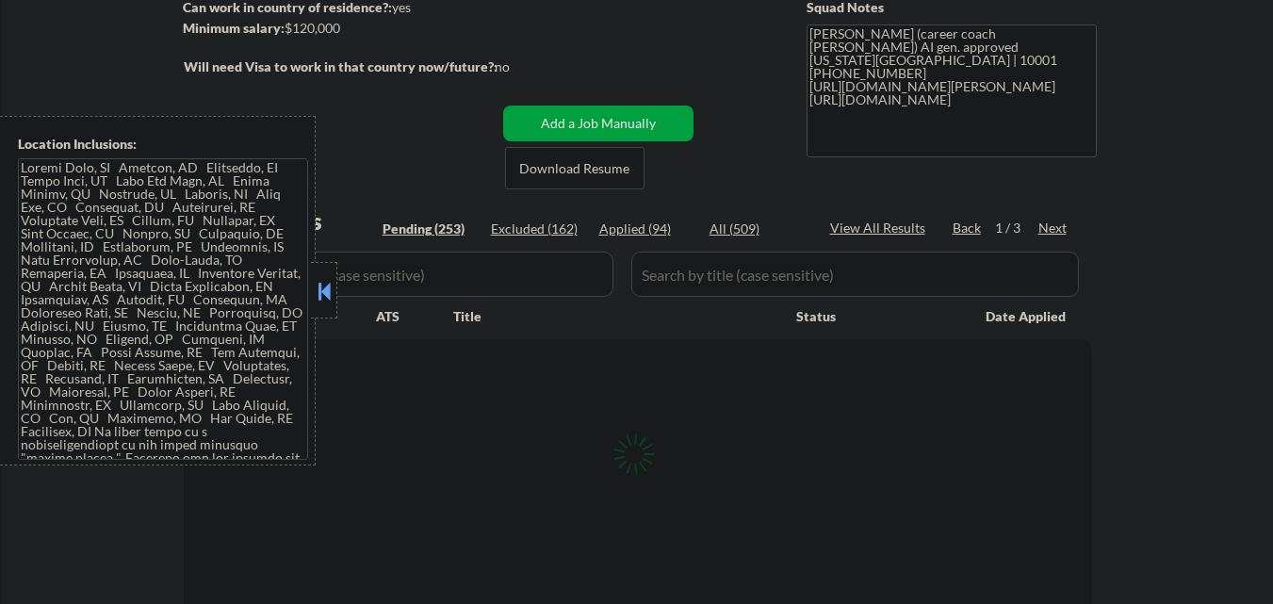
select select ""pending""
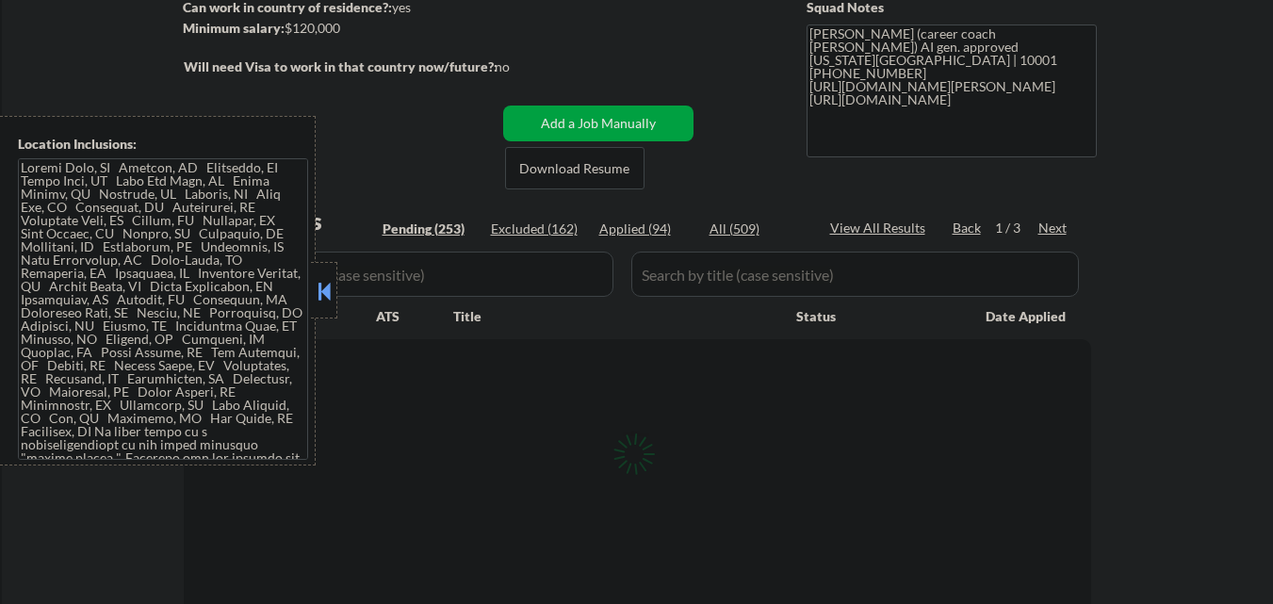
select select ""pending""
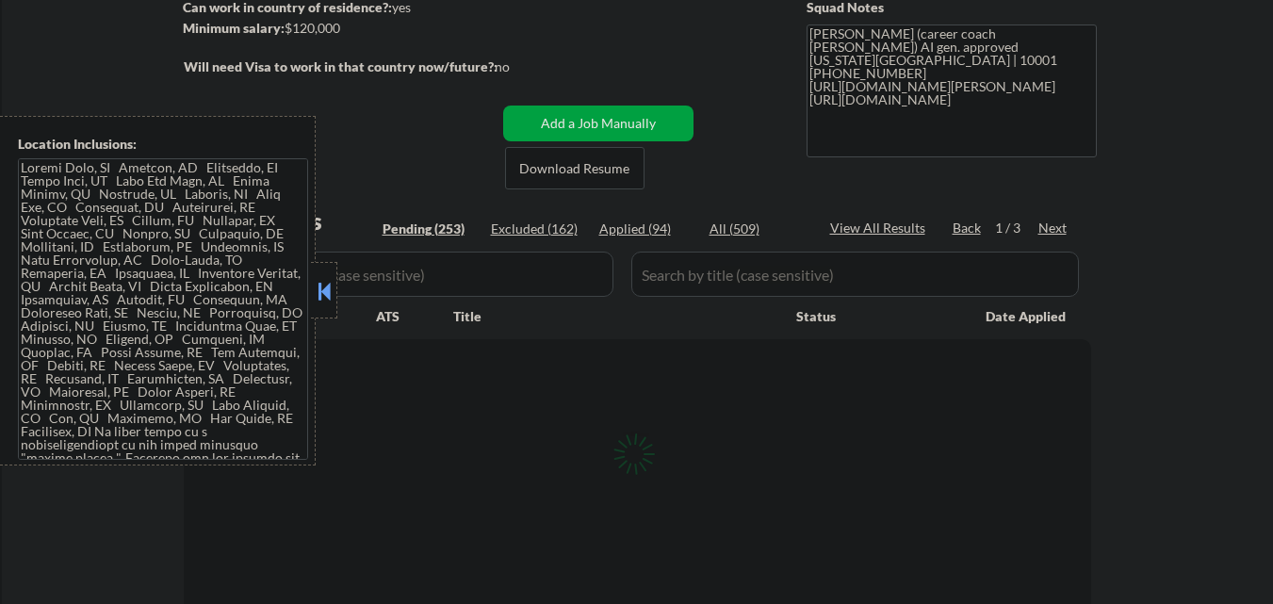
select select ""pending""
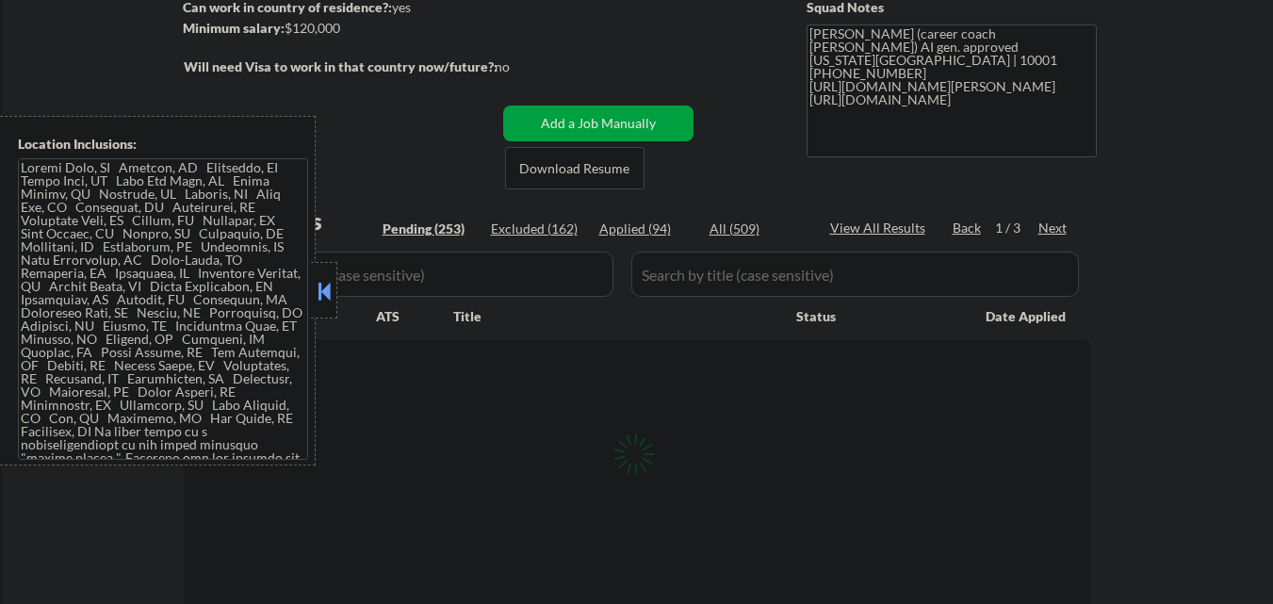
select select ""pending""
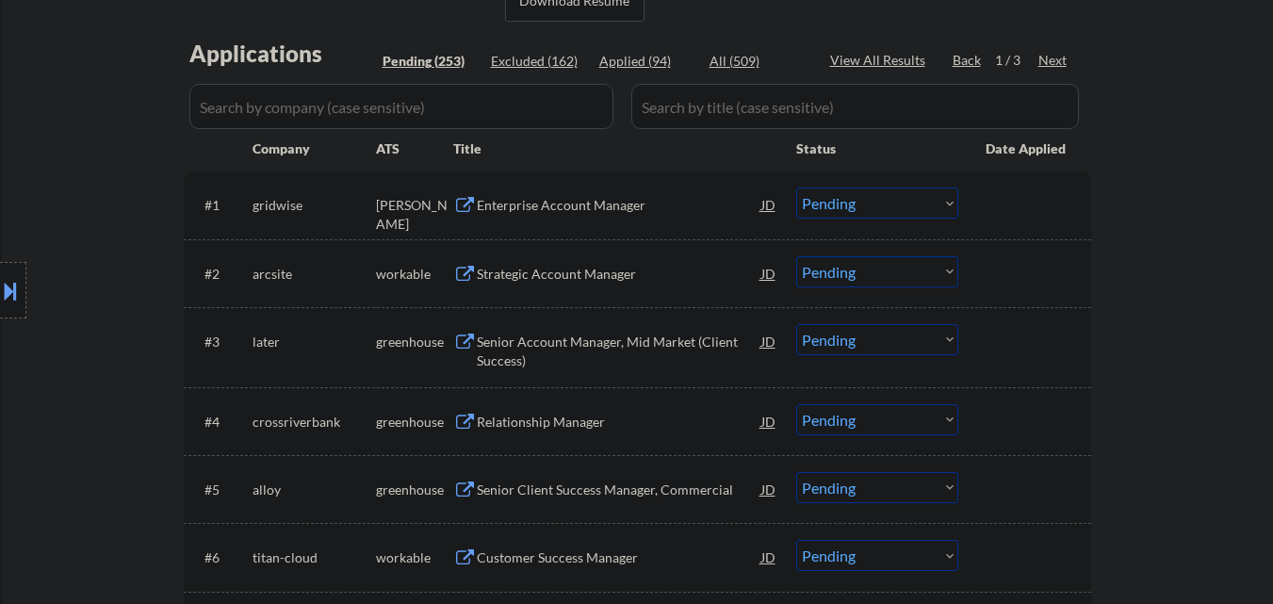
scroll to position [472, 0]
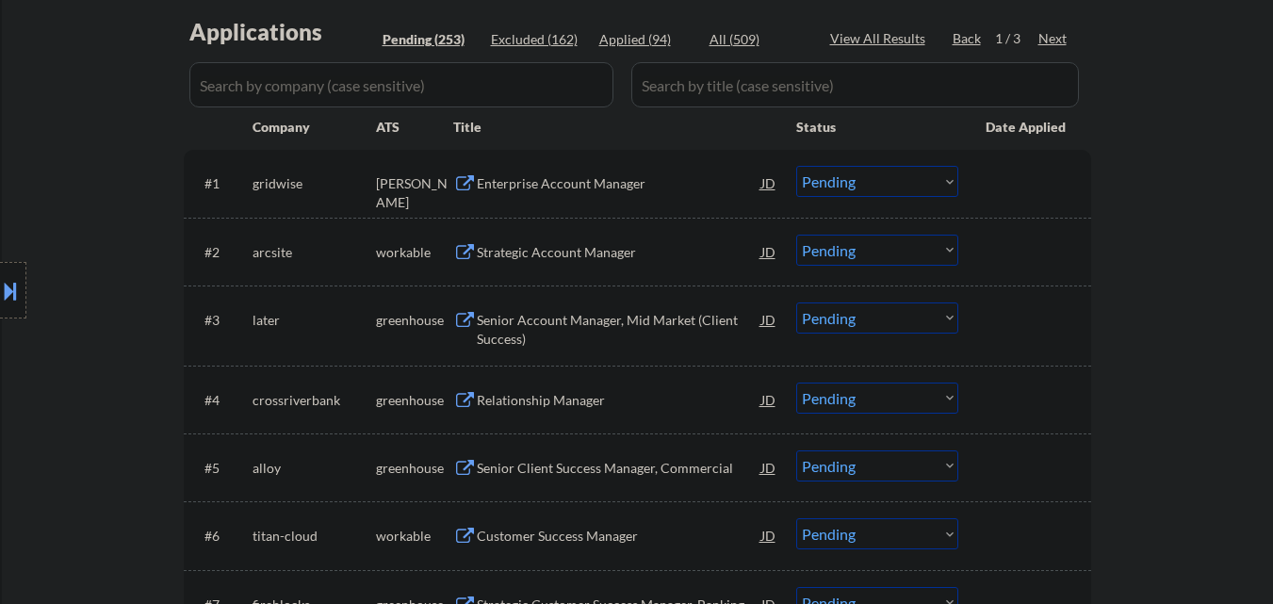
click at [586, 252] on div "Strategic Account Manager" at bounding box center [619, 252] width 284 height 19
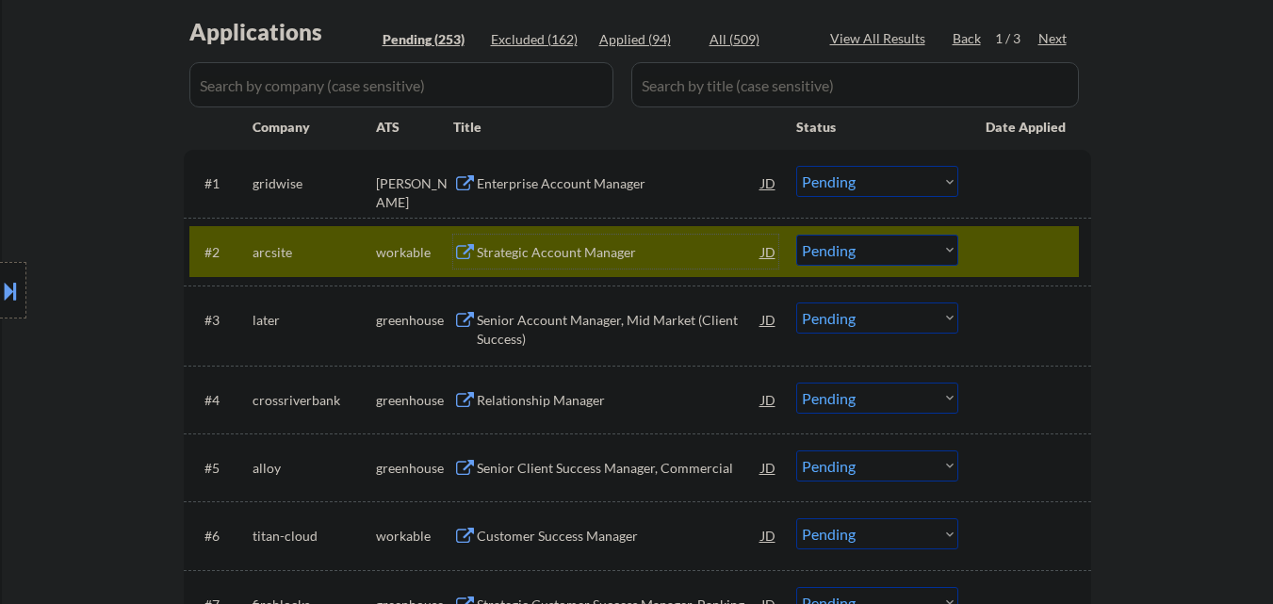
click at [879, 242] on div "#2 arcsite workable Strategic Account Manager JD Choose an option... Pending Ap…" at bounding box center [633, 251] width 889 height 51
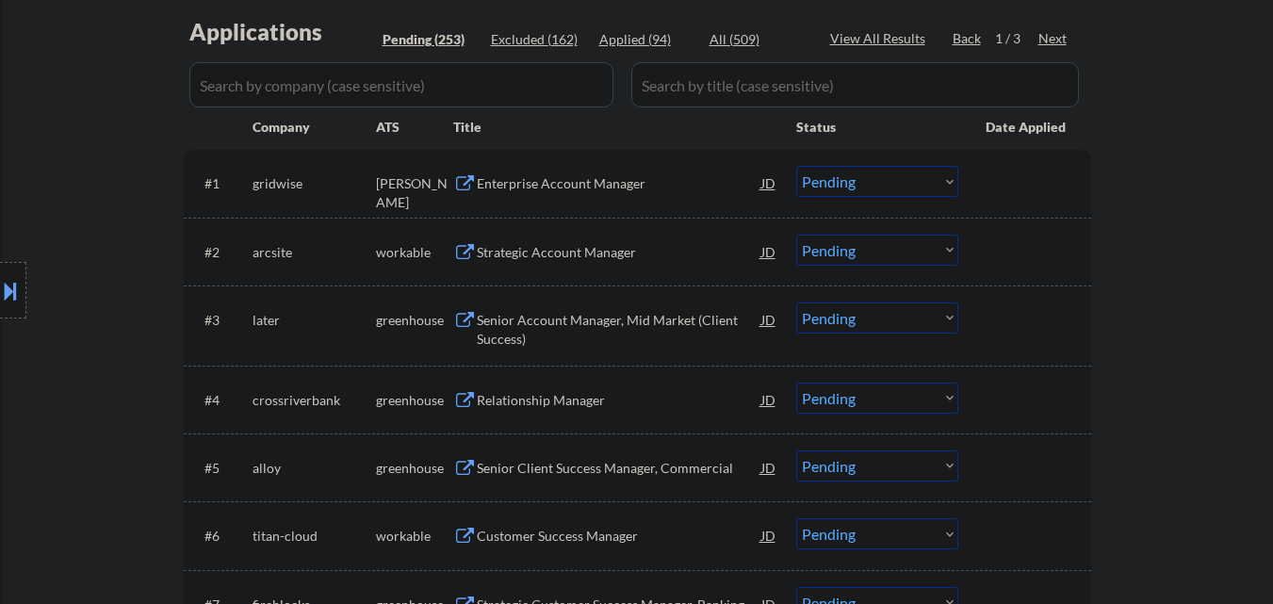
drag, startPoint x: 876, startPoint y: 247, endPoint x: 862, endPoint y: 265, distance: 22.8
click at [876, 247] on select "Choose an option... Pending Applied Excluded (Questions) Excluded (Expired) Exc…" at bounding box center [877, 250] width 162 height 31
click at [796, 235] on select "Choose an option... Pending Applied Excluded (Questions) Excluded (Expired) Exc…" at bounding box center [877, 250] width 162 height 31
click at [608, 246] on div "Strategic Account Manager" at bounding box center [619, 252] width 284 height 19
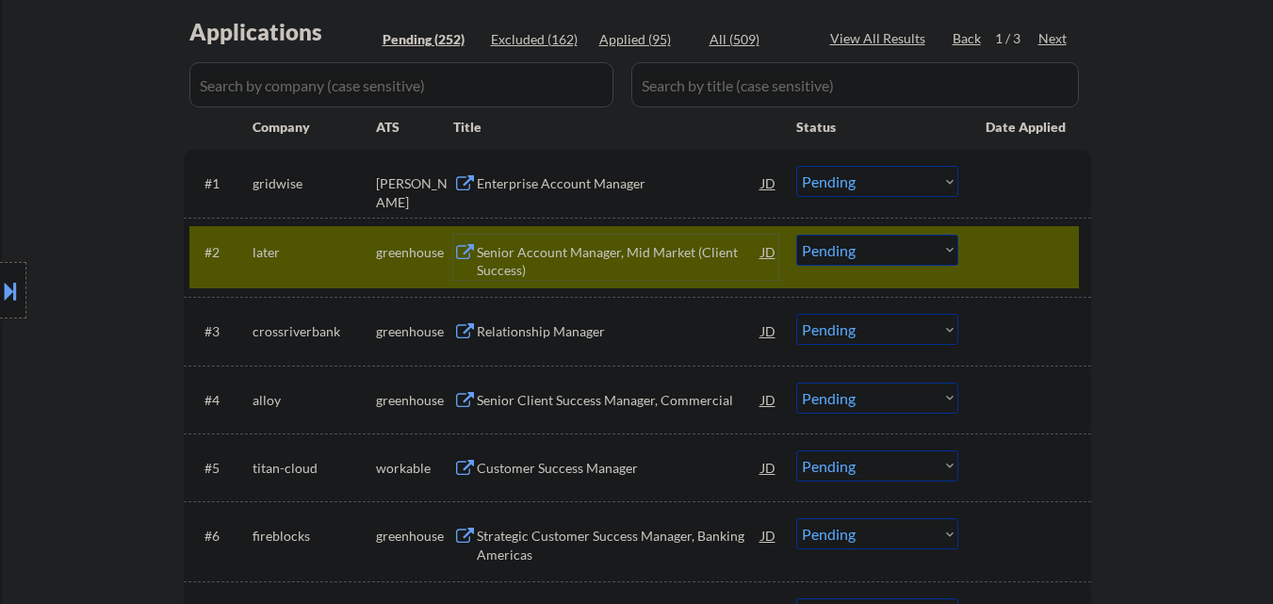
click at [846, 254] on select "Choose an option... Pending Applied Excluded (Questions) Excluded (Expired) Exc…" at bounding box center [877, 250] width 162 height 31
click at [796, 235] on select "Choose an option... Pending Applied Excluded (Questions) Excluded (Expired) Exc…" at bounding box center [877, 250] width 162 height 31
click at [979, 267] on div "#2 later greenhouse Senior Account Manager, Mid Market (Client Success) JD Choo…" at bounding box center [633, 257] width 889 height 62
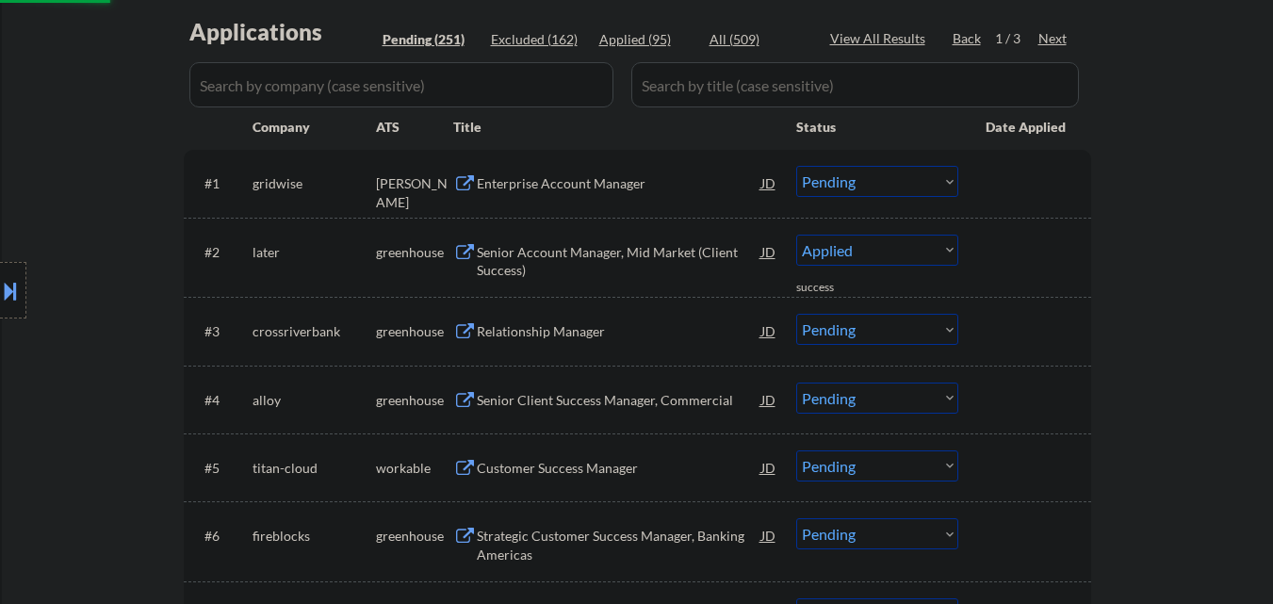
select select ""pending""
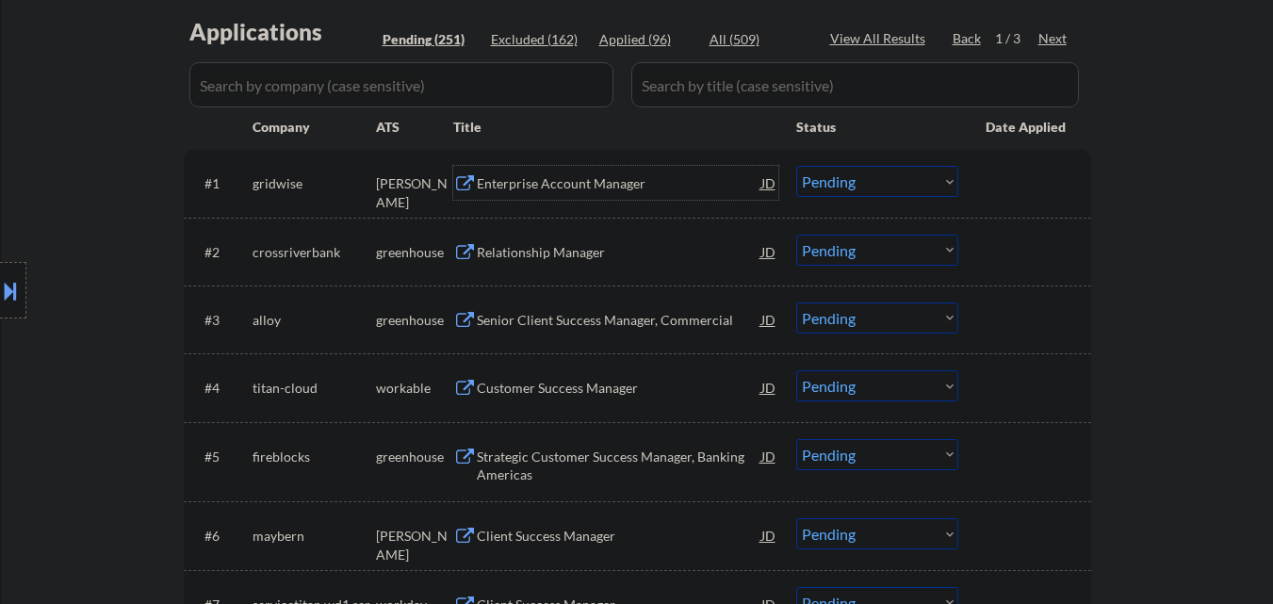
click at [606, 183] on div "Enterprise Account Manager" at bounding box center [619, 183] width 284 height 19
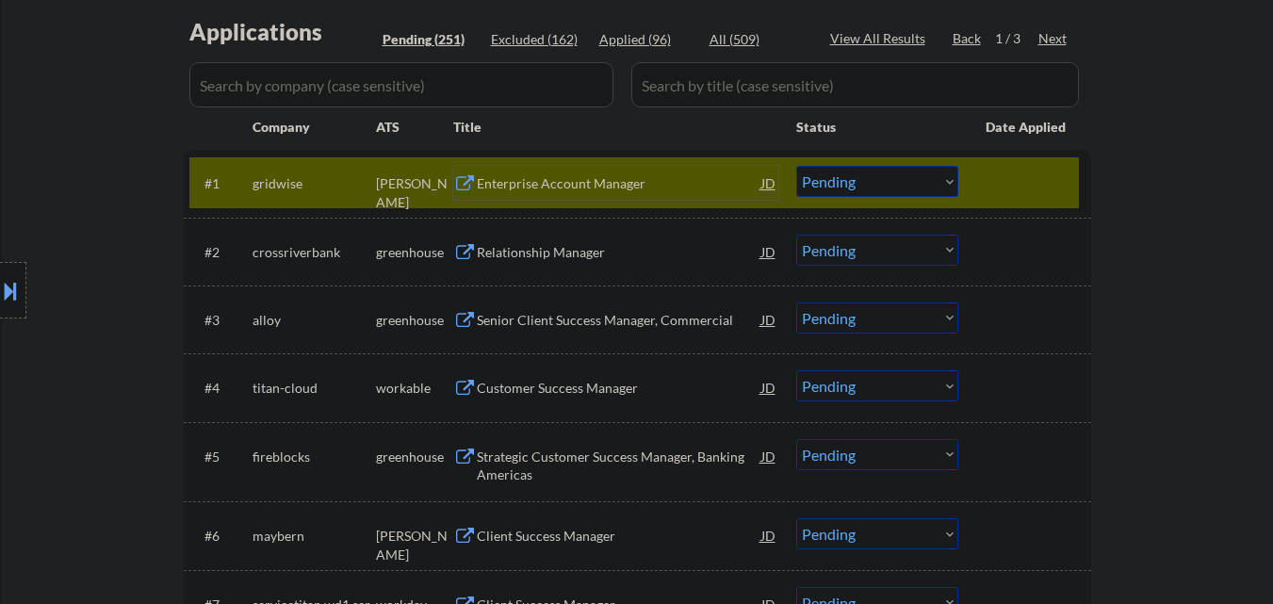
click at [595, 176] on div "Enterprise Account Manager" at bounding box center [619, 183] width 284 height 19
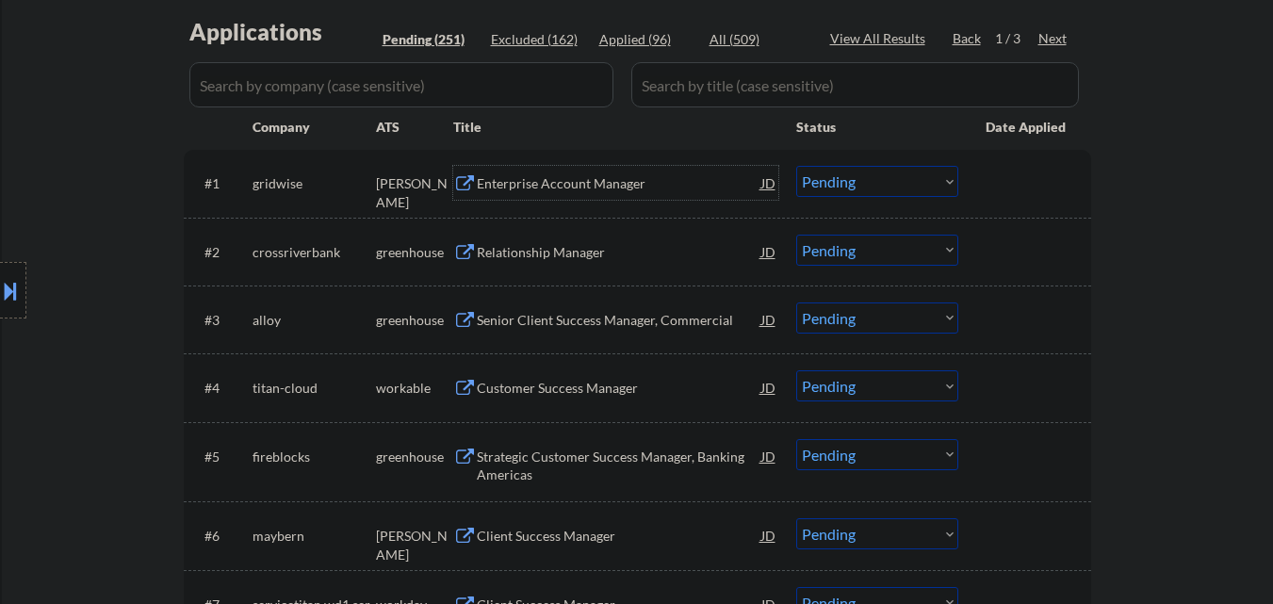
click at [853, 182] on select "Choose an option... Pending Applied Excluded (Questions) Excluded (Expired) Exc…" at bounding box center [877, 181] width 162 height 31
click at [796, 166] on select "Choose an option... Pending Applied Excluded (Questions) Excluded (Expired) Exc…" at bounding box center [877, 181] width 162 height 31
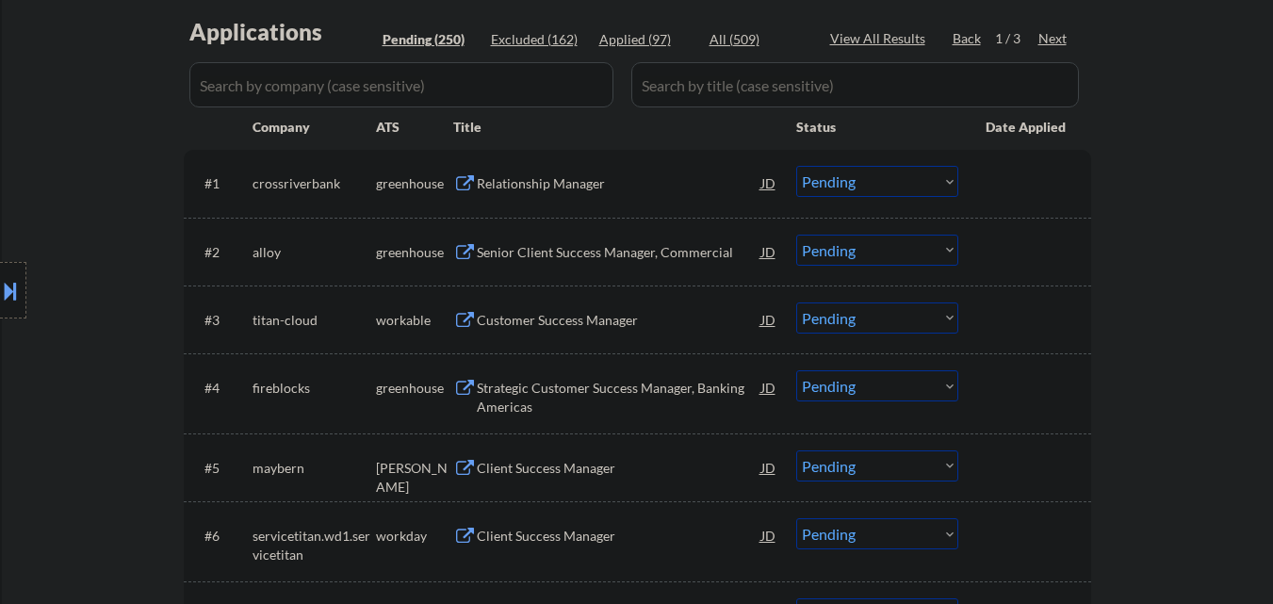
click at [577, 187] on div "Relationship Manager" at bounding box center [619, 183] width 284 height 19
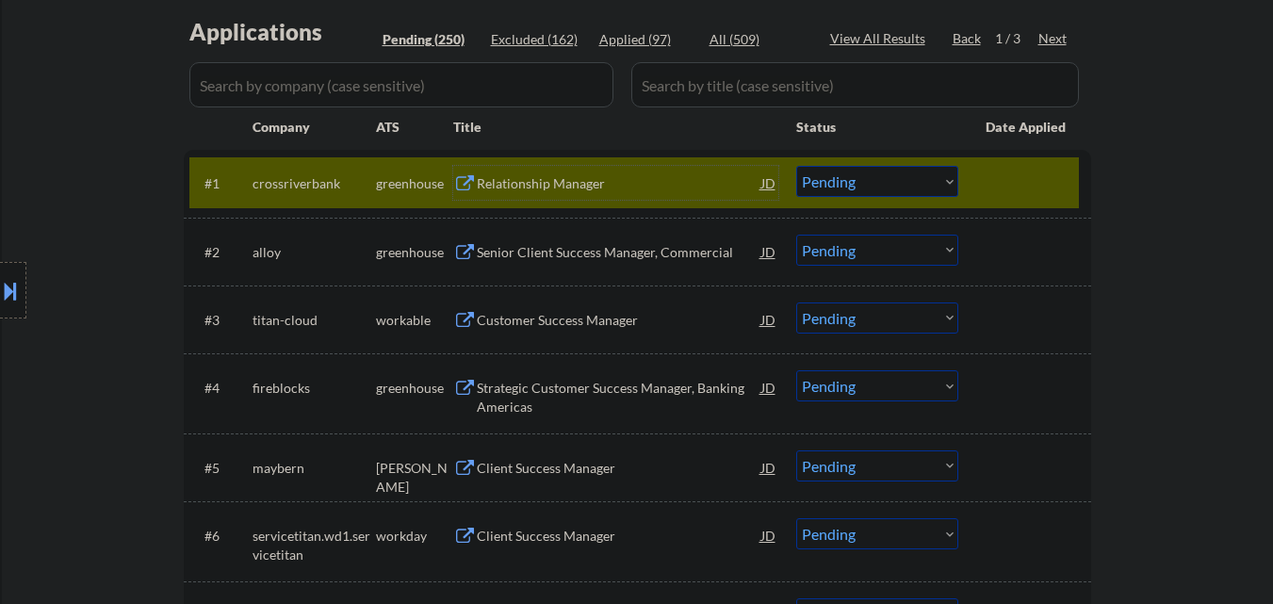
click at [891, 184] on select "Choose an option... Pending Applied Excluded (Questions) Excluded (Expired) Exc…" at bounding box center [877, 181] width 162 height 31
click at [796, 166] on select "Choose an option... Pending Applied Excluded (Questions) Excluded (Expired) Exc…" at bounding box center [877, 181] width 162 height 31
click at [1011, 193] on div at bounding box center [1026, 183] width 83 height 34
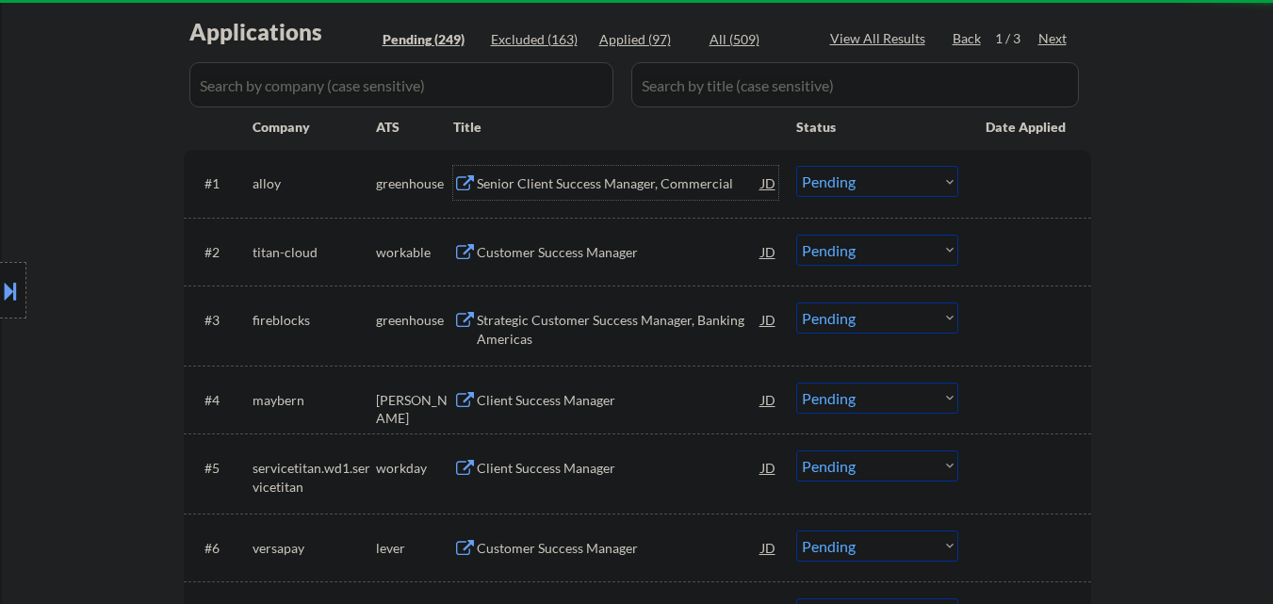
click at [616, 178] on div "Senior Client Success Manager, Commercial" at bounding box center [619, 183] width 284 height 19
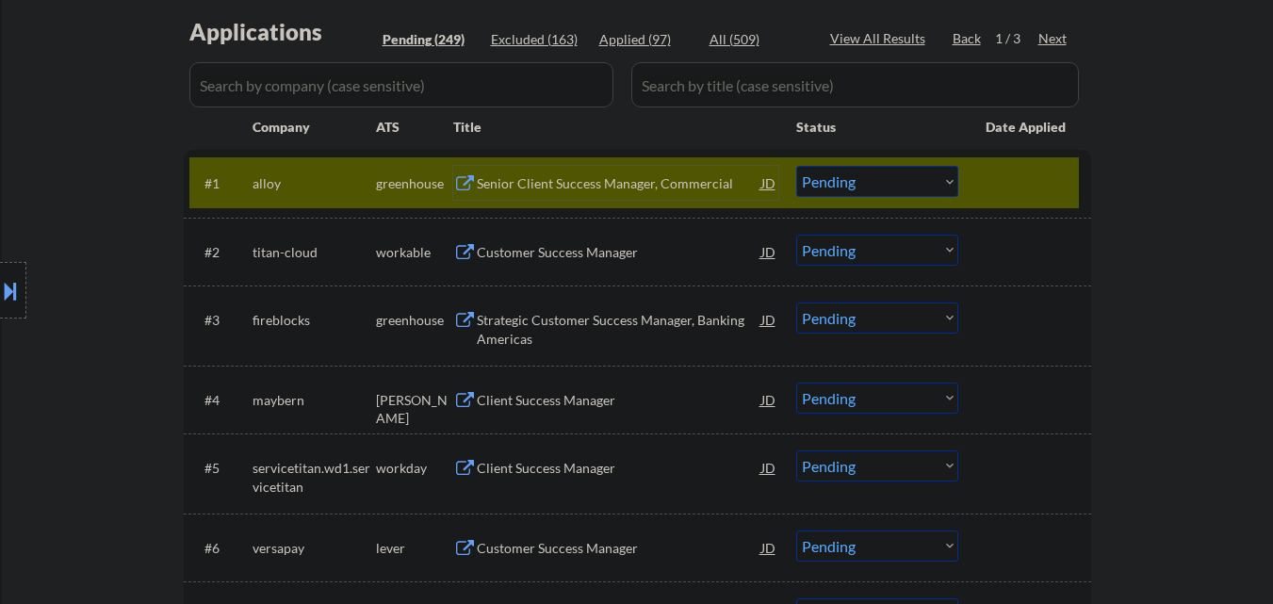
click at [868, 187] on select "Choose an option... Pending Applied Excluded (Questions) Excluded (Expired) Exc…" at bounding box center [877, 181] width 162 height 31
click at [796, 166] on select "Choose an option... Pending Applied Excluded (Questions) Excluded (Expired) Exc…" at bounding box center [877, 181] width 162 height 31
click at [1038, 179] on div at bounding box center [1026, 183] width 83 height 34
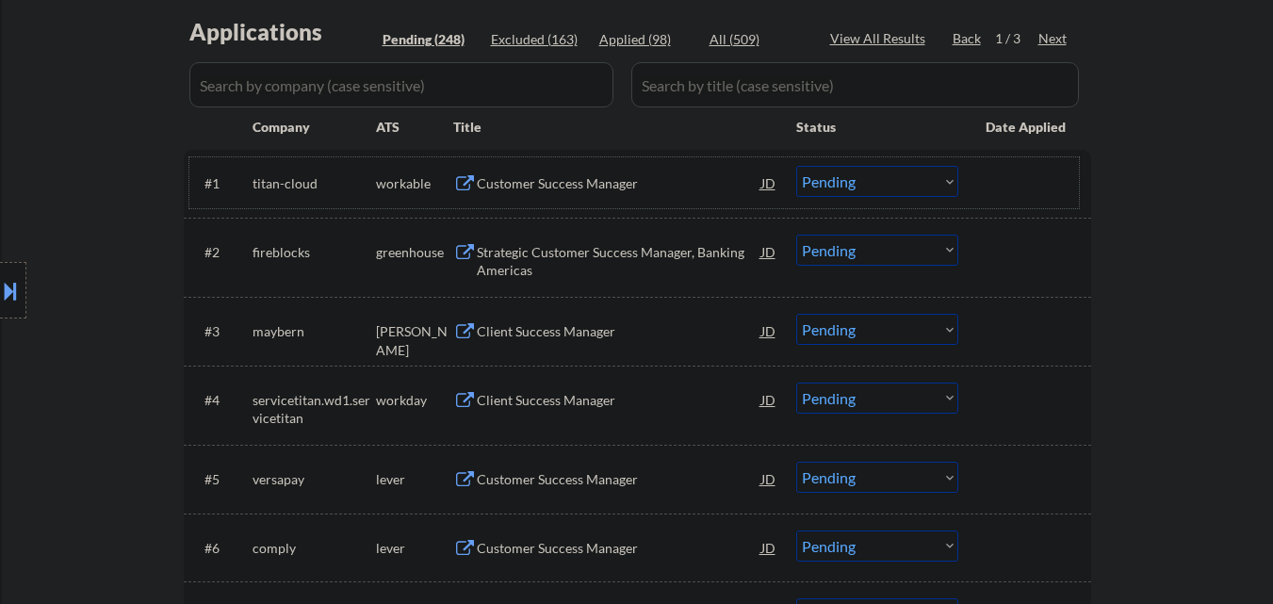
click at [624, 183] on div "Customer Success Manager" at bounding box center [619, 183] width 284 height 19
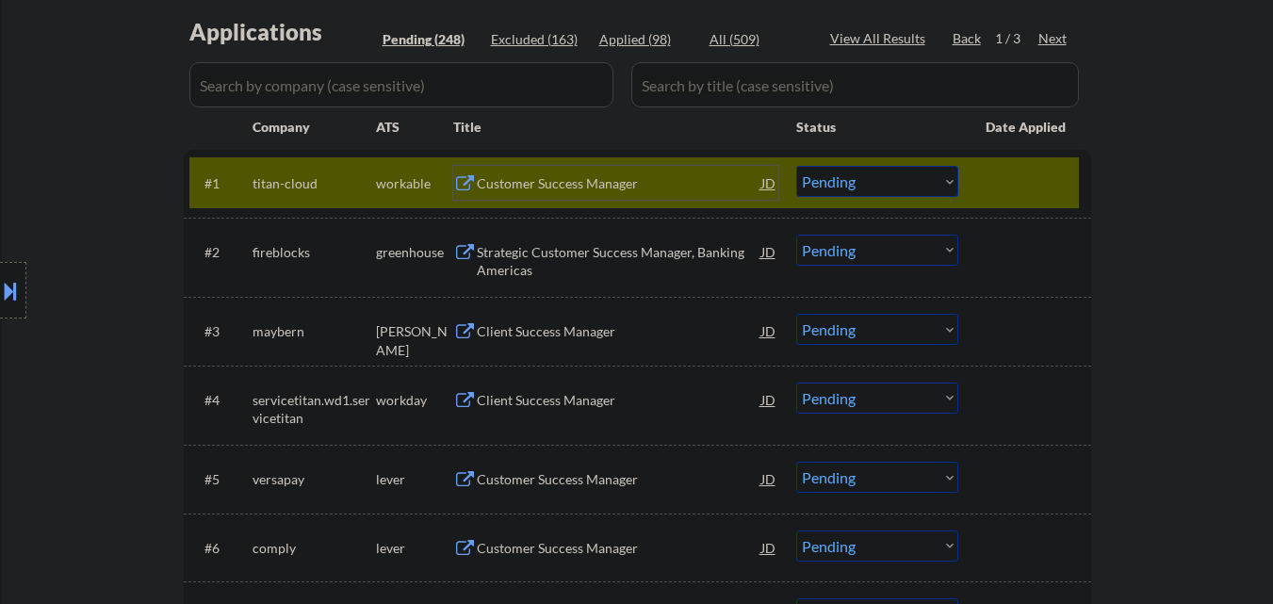
click at [901, 165] on div "#1 titan-cloud workable Customer Success Manager JD Choose an option... Pending…" at bounding box center [633, 182] width 889 height 51
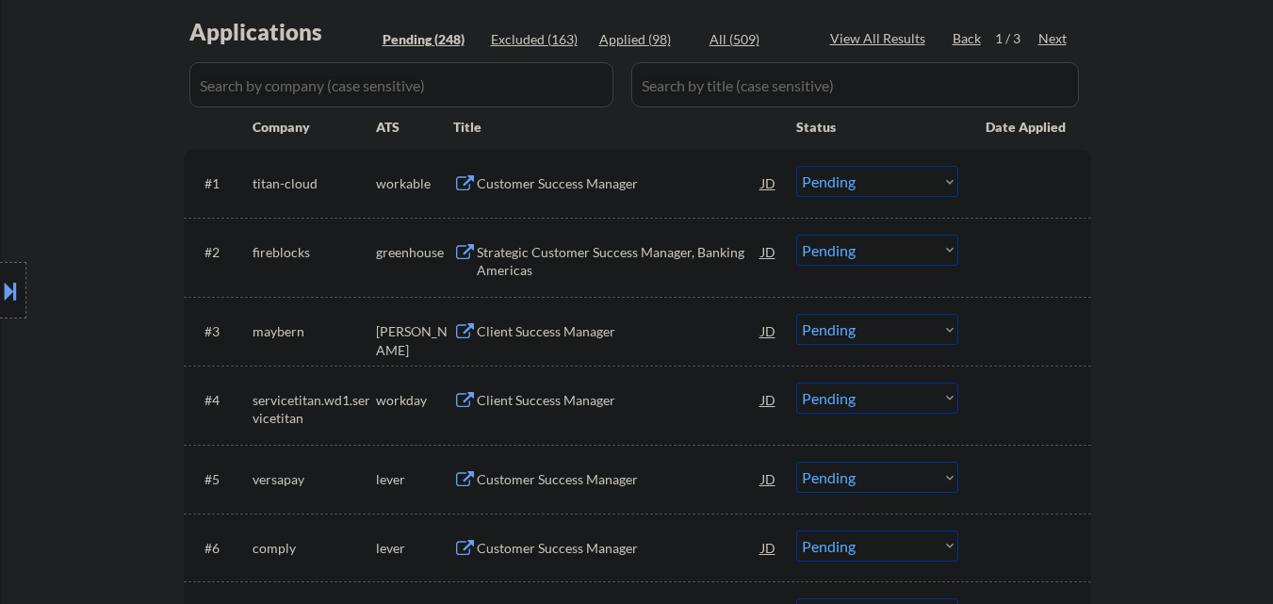
drag, startPoint x: 872, startPoint y: 176, endPoint x: 879, endPoint y: 195, distance: 20.0
click at [873, 178] on select "Choose an option... Pending Applied Excluded (Questions) Excluded (Expired) Exc…" at bounding box center [877, 181] width 162 height 31
click at [796, 166] on select "Choose an option... Pending Applied Excluded (Questions) Excluded (Expired) Exc…" at bounding box center [877, 181] width 162 height 31
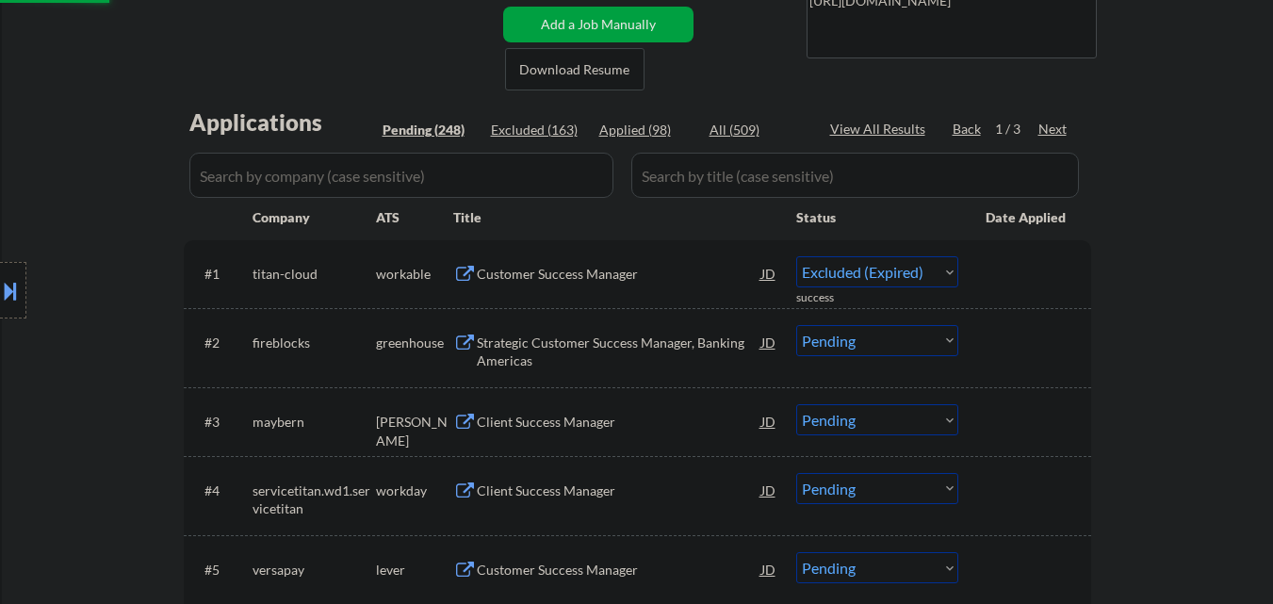
scroll to position [378, 0]
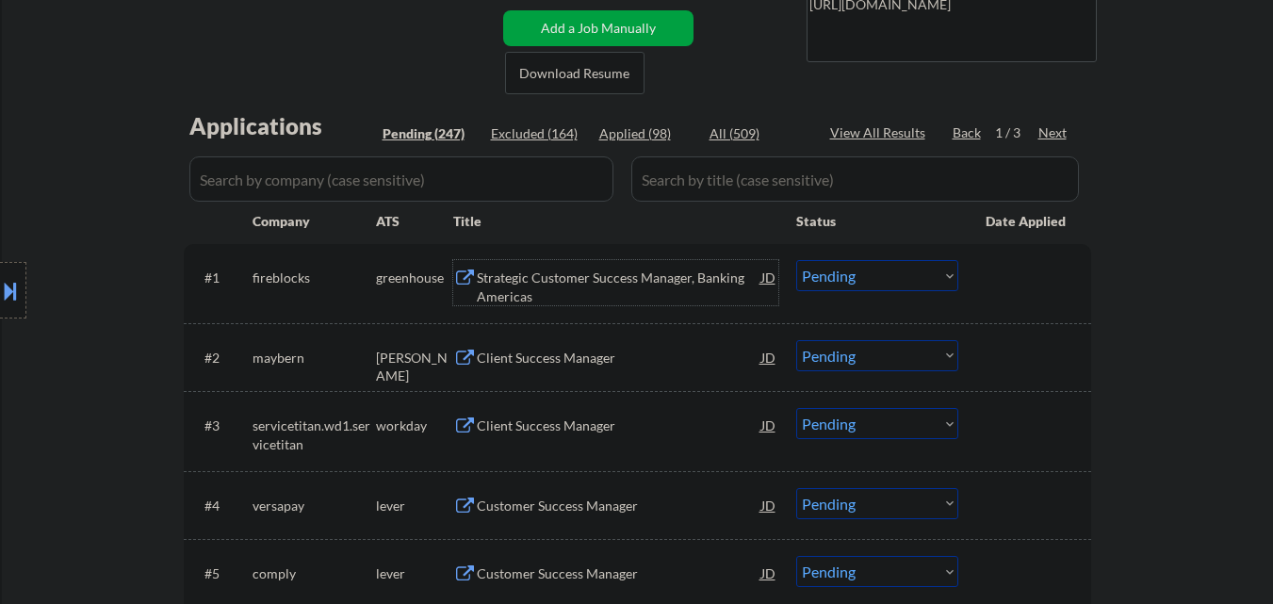
click at [609, 283] on div "Strategic Customer Success Manager, Banking Americas" at bounding box center [619, 286] width 284 height 37
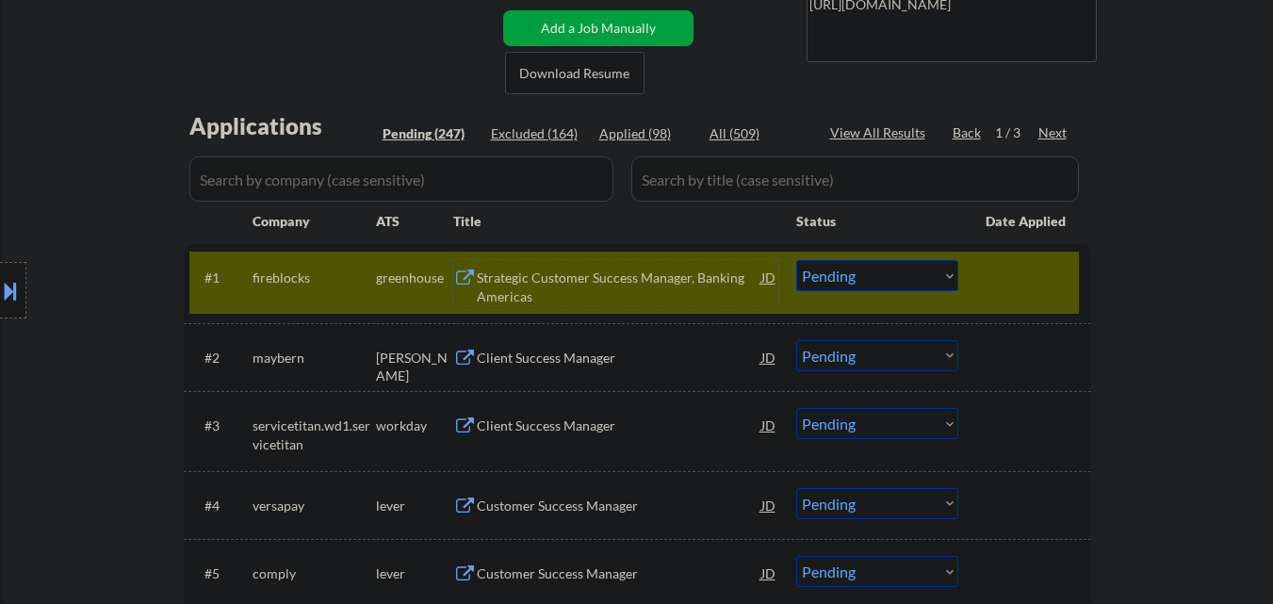
click at [913, 278] on select "Choose an option... Pending Applied Excluded (Questions) Excluded (Expired) Exc…" at bounding box center [877, 275] width 162 height 31
click at [796, 260] on select "Choose an option... Pending Applied Excluded (Questions) Excluded (Expired) Exc…" at bounding box center [877, 275] width 162 height 31
click at [1018, 292] on div at bounding box center [1026, 277] width 83 height 34
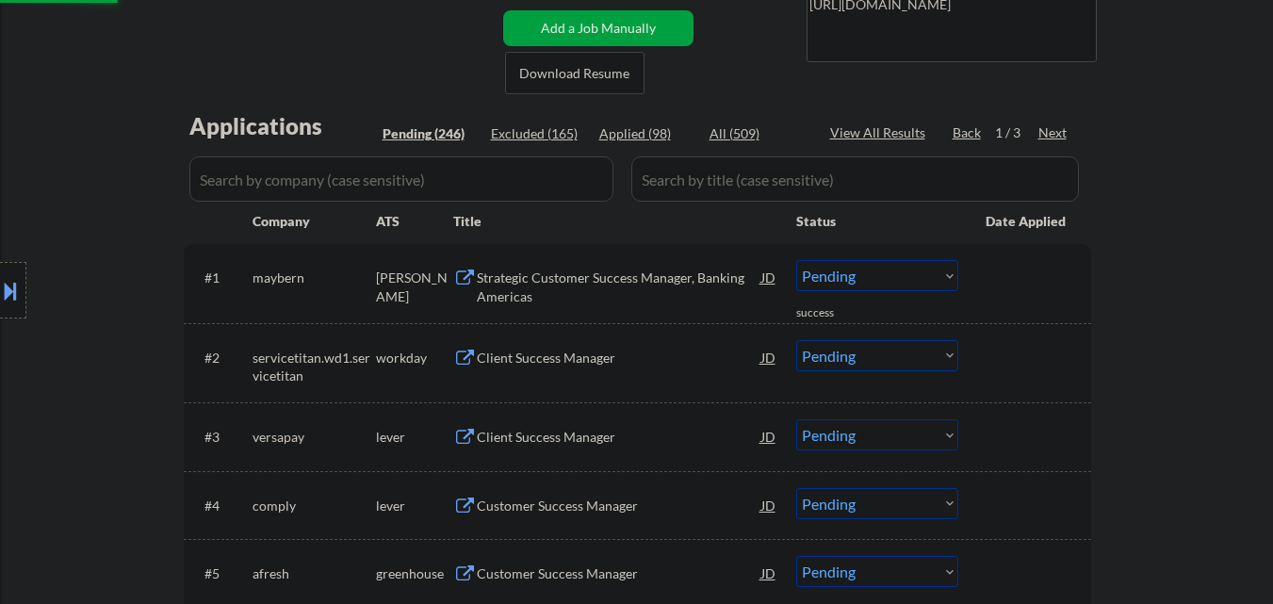
click at [609, 278] on div "Strategic Customer Success Manager, Banking Americas" at bounding box center [619, 286] width 284 height 37
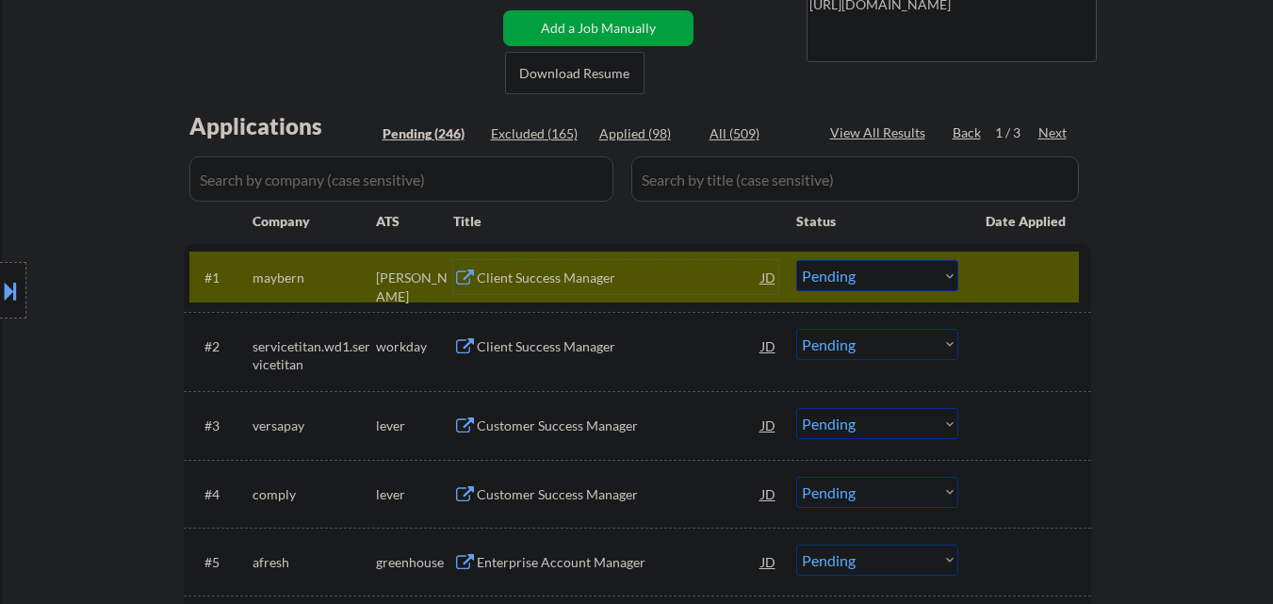
click at [880, 283] on select "Choose an option... Pending Applied Excluded (Questions) Excluded (Expired) Exc…" at bounding box center [877, 275] width 162 height 31
click at [796, 260] on select "Choose an option... Pending Applied Excluded (Questions) Excluded (Expired) Exc…" at bounding box center [877, 275] width 162 height 31
drag, startPoint x: 994, startPoint y: 278, endPoint x: 1002, endPoint y: 182, distance: 96.5
click at [994, 276] on div at bounding box center [1026, 277] width 83 height 34
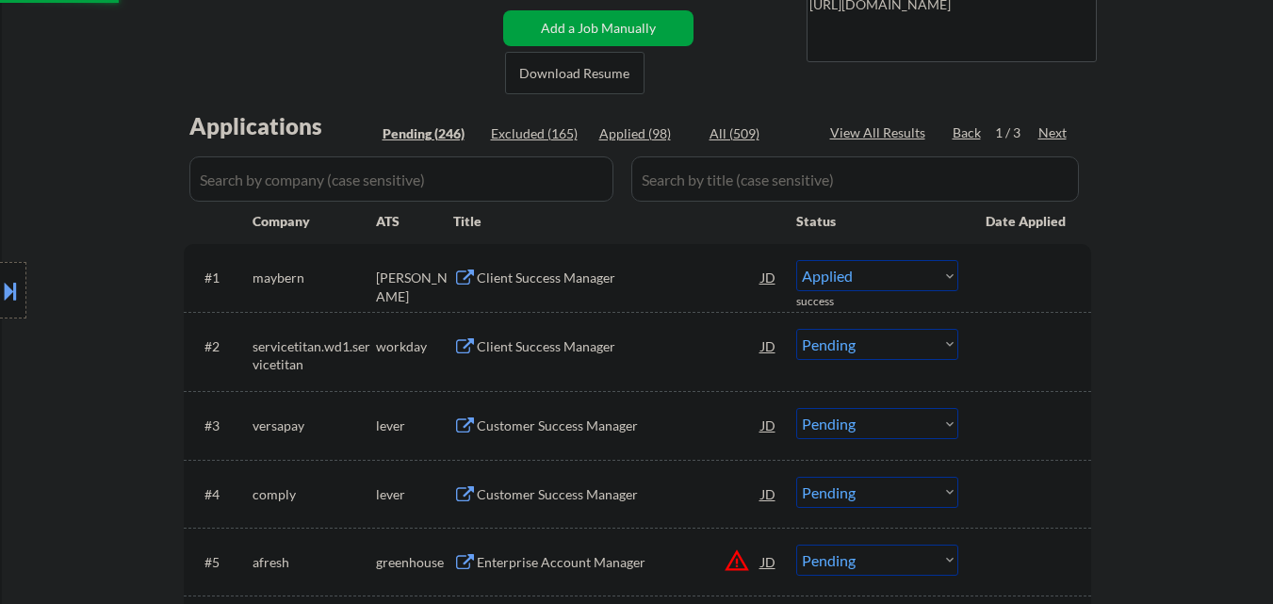
select select ""pending""
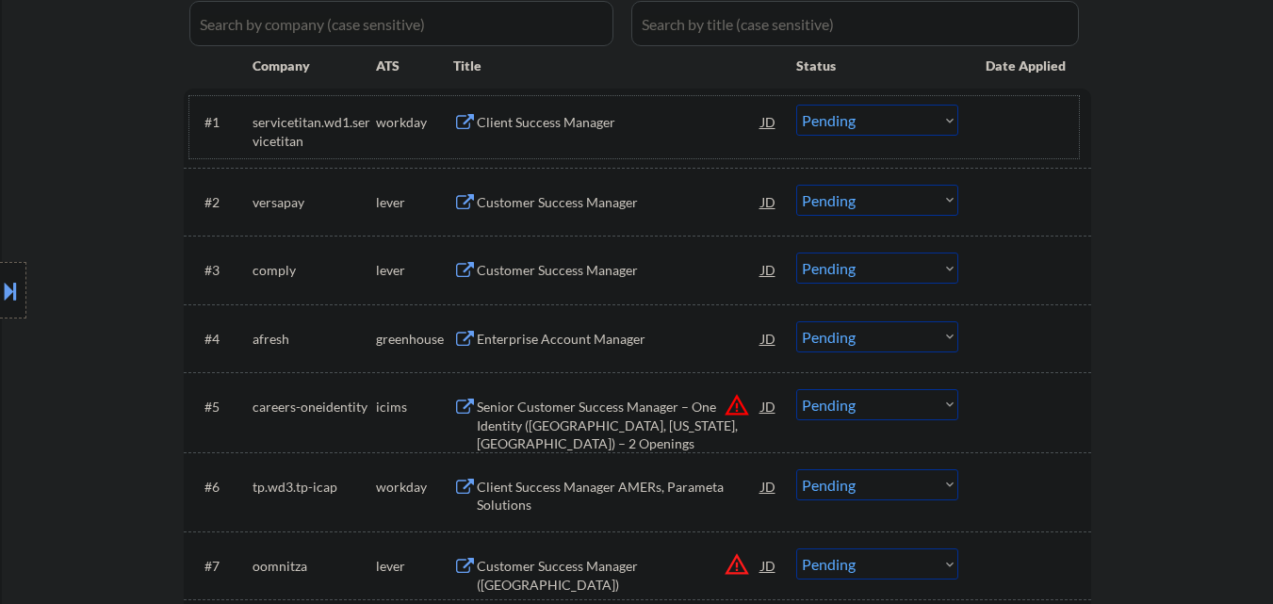
scroll to position [566, 0]
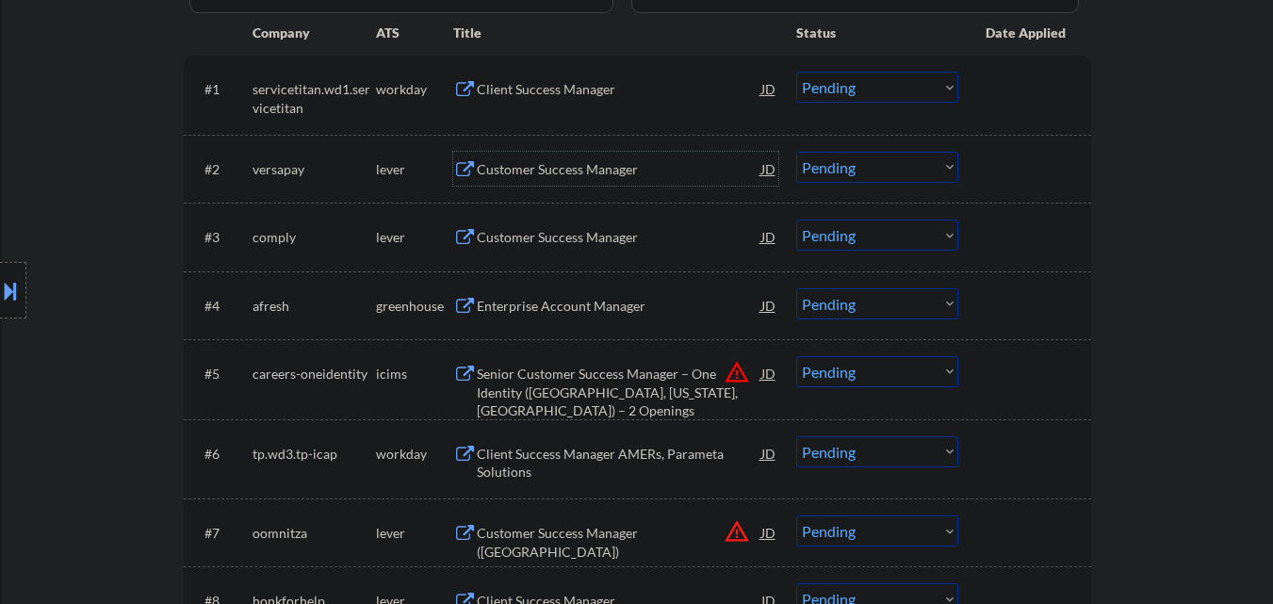
click at [597, 159] on div "Customer Success Manager" at bounding box center [619, 169] width 284 height 34
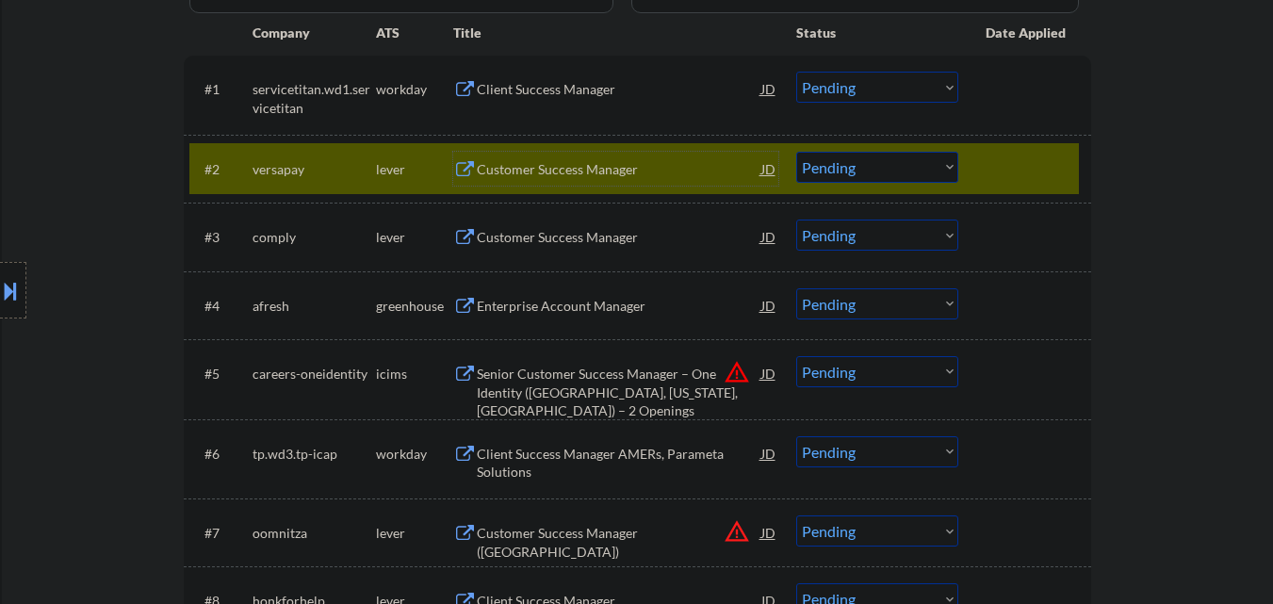
drag, startPoint x: 903, startPoint y: 169, endPoint x: 903, endPoint y: 180, distance: 11.3
click at [903, 169] on select "Choose an option... Pending Applied Excluded (Questions) Excluded (Expired) Exc…" at bounding box center [877, 167] width 162 height 31
click at [796, 152] on select "Choose an option... Pending Applied Excluded (Questions) Excluded (Expired) Exc…" at bounding box center [877, 167] width 162 height 31
click at [999, 177] on div at bounding box center [1026, 169] width 83 height 34
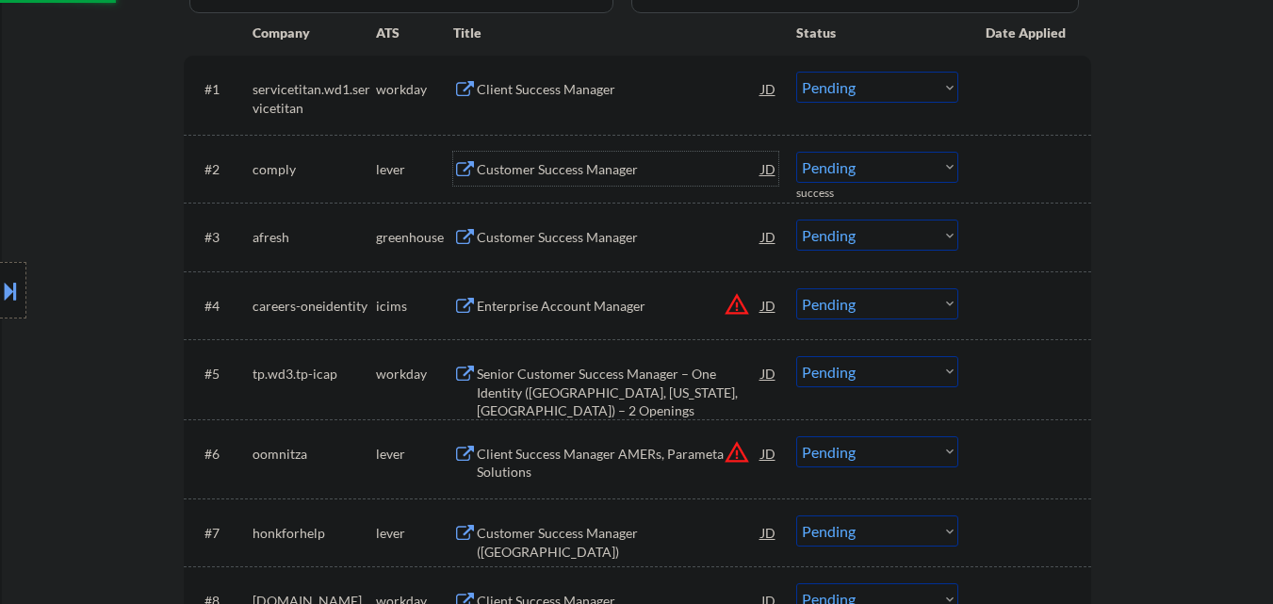
click at [636, 165] on div "Customer Success Manager" at bounding box center [619, 169] width 284 height 19
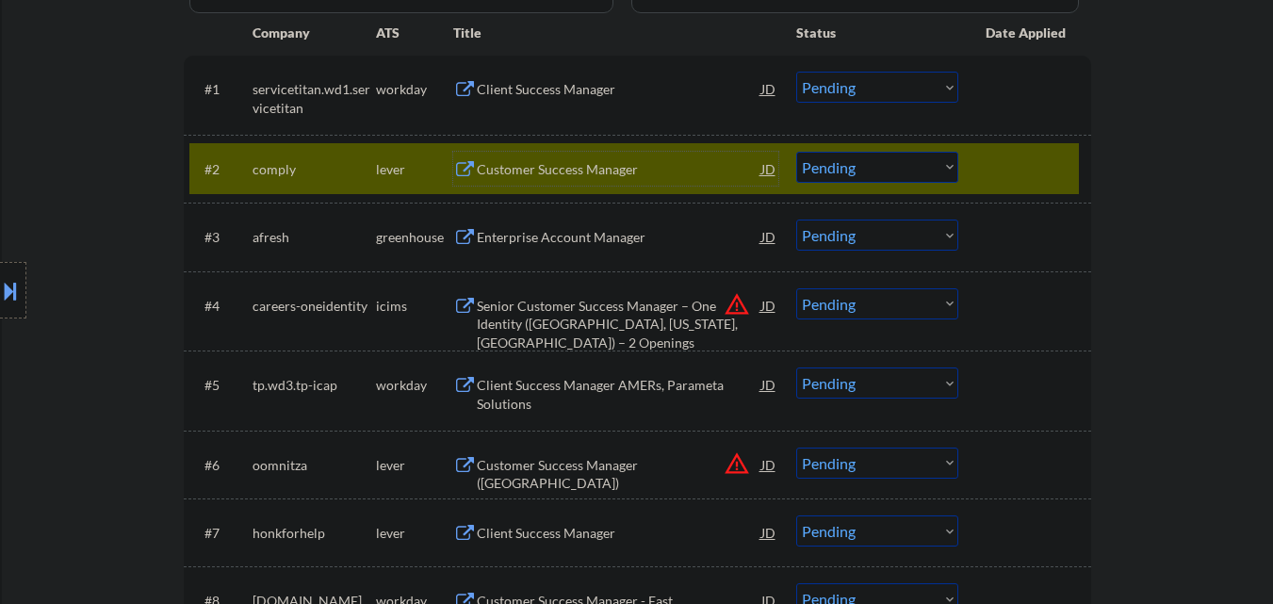
click at [883, 164] on select "Choose an option... Pending Applied Excluded (Questions) Excluded (Expired) Exc…" at bounding box center [877, 167] width 162 height 31
click at [796, 152] on select "Choose an option... Pending Applied Excluded (Questions) Excluded (Expired) Exc…" at bounding box center [877, 167] width 162 height 31
click at [1023, 161] on div at bounding box center [1026, 169] width 83 height 34
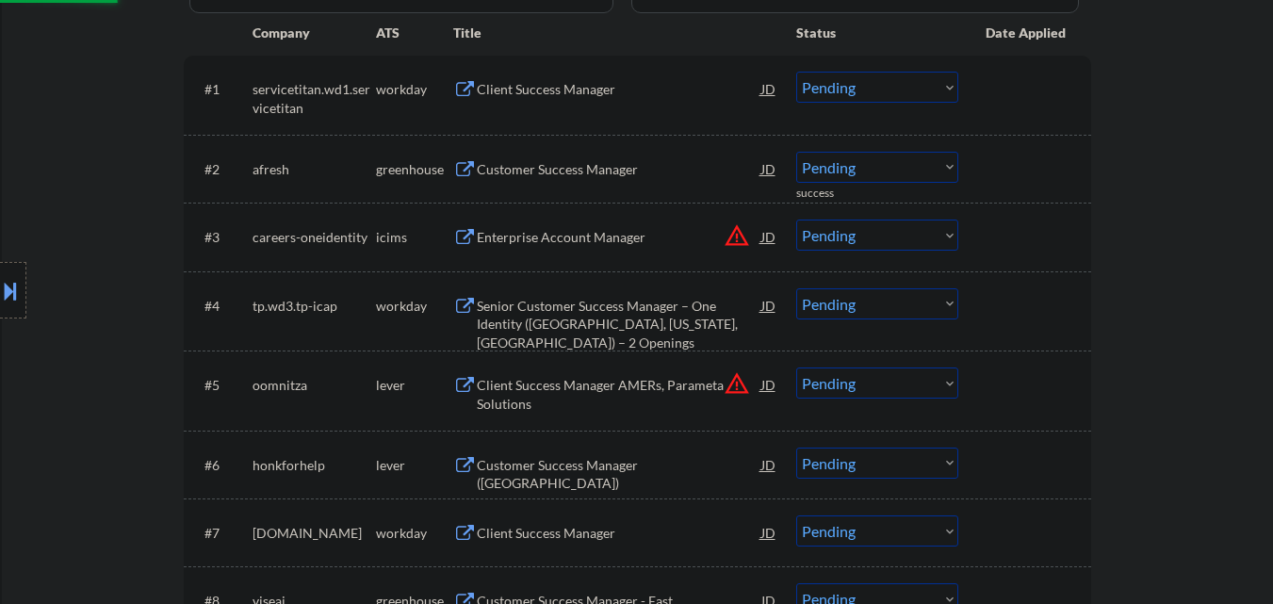
click at [636, 170] on div "Customer Success Manager" at bounding box center [619, 169] width 284 height 19
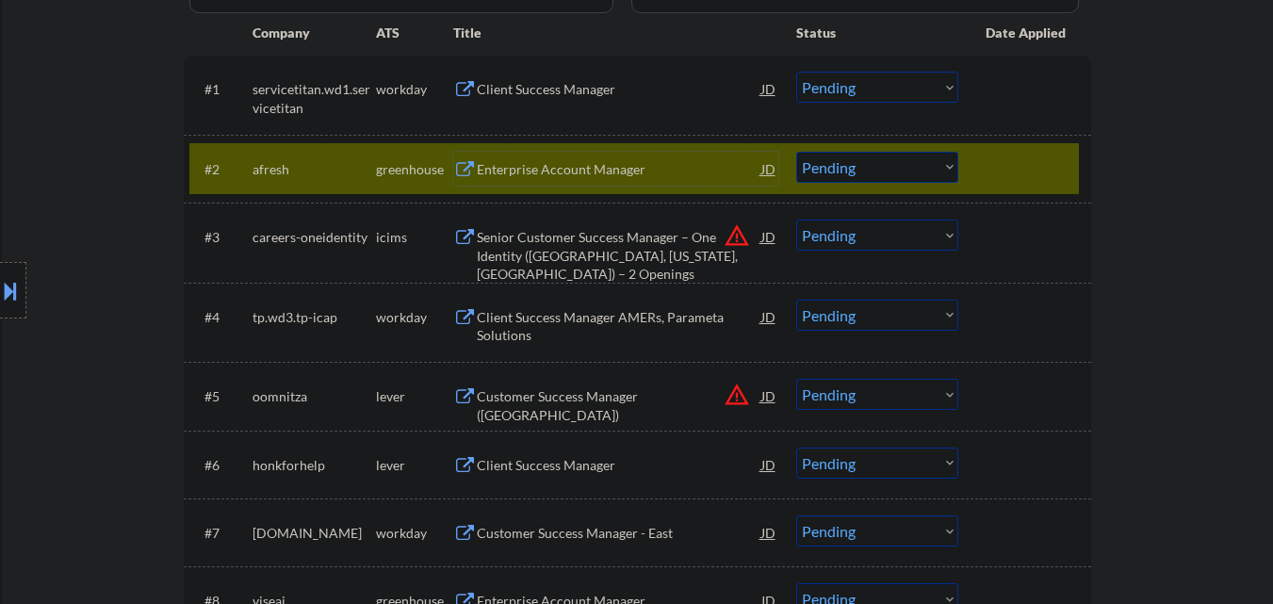
click at [848, 178] on select "Choose an option... Pending Applied Excluded (Questions) Excluded (Expired) Exc…" at bounding box center [877, 167] width 162 height 31
click at [796, 152] on select "Choose an option... Pending Applied Excluded (Questions) Excluded (Expired) Exc…" at bounding box center [877, 167] width 162 height 31
click at [985, 178] on div at bounding box center [1026, 169] width 83 height 34
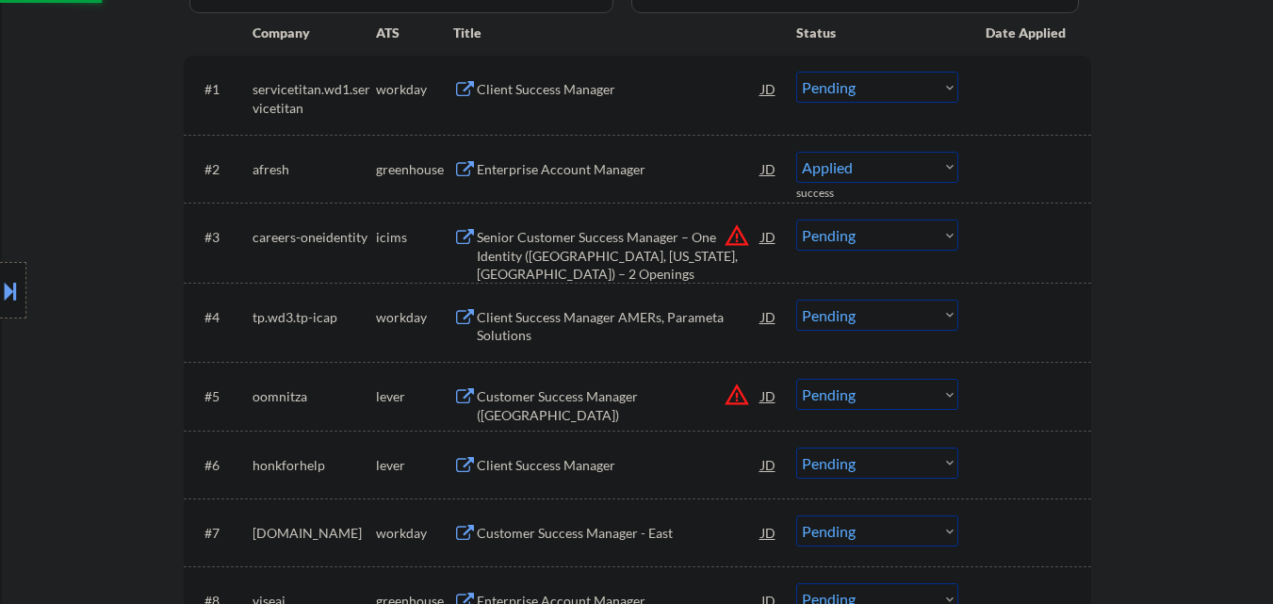
select select ""pending""
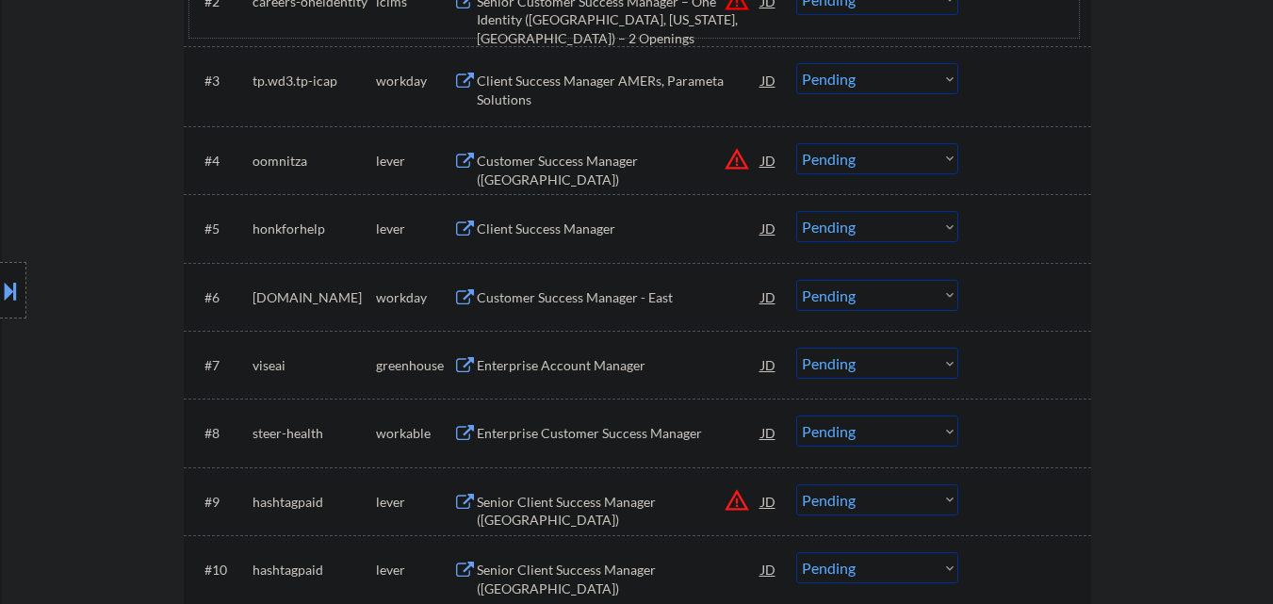
scroll to position [755, 0]
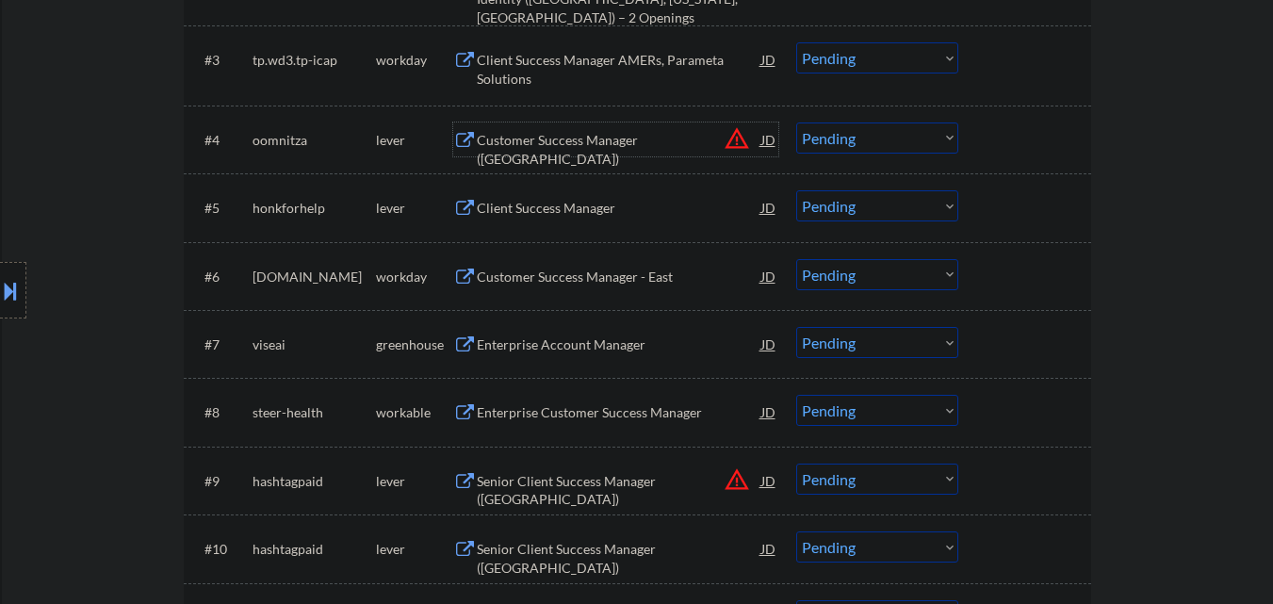
click at [618, 139] on div "Customer Success Manager ([GEOGRAPHIC_DATA])" at bounding box center [619, 149] width 284 height 37
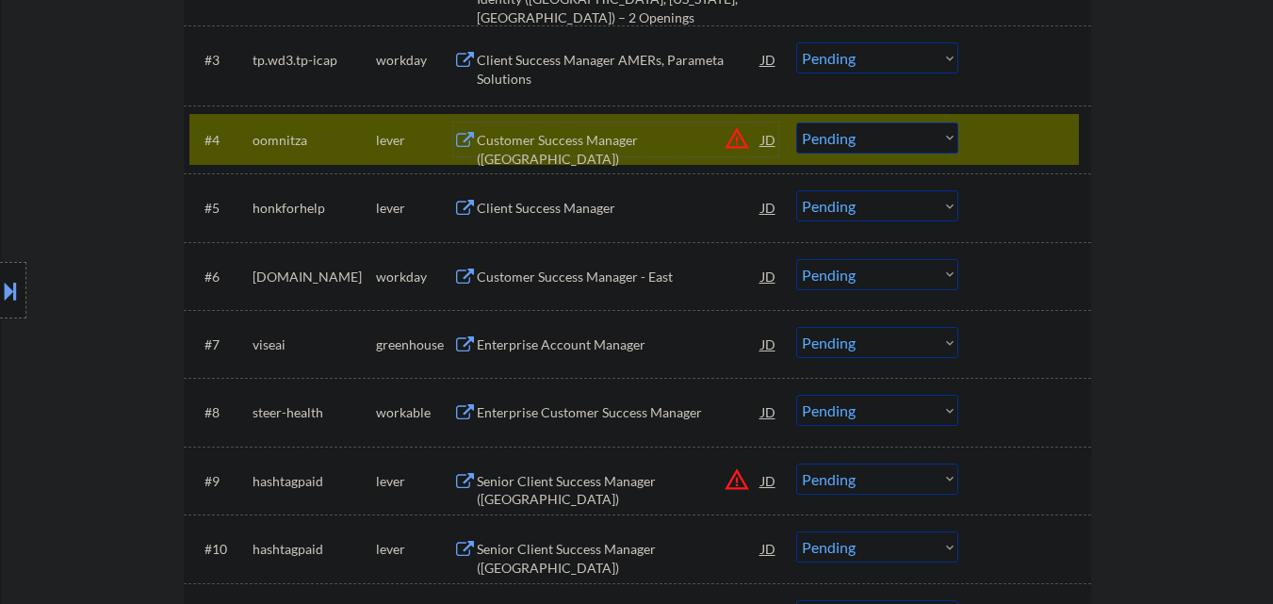
click at [880, 140] on select "Choose an option... Pending Applied Excluded (Questions) Excluded (Expired) Exc…" at bounding box center [877, 137] width 162 height 31
click at [796, 122] on select "Choose an option... Pending Applied Excluded (Questions) Excluded (Expired) Exc…" at bounding box center [877, 137] width 162 height 31
click at [998, 138] on div at bounding box center [1026, 139] width 83 height 34
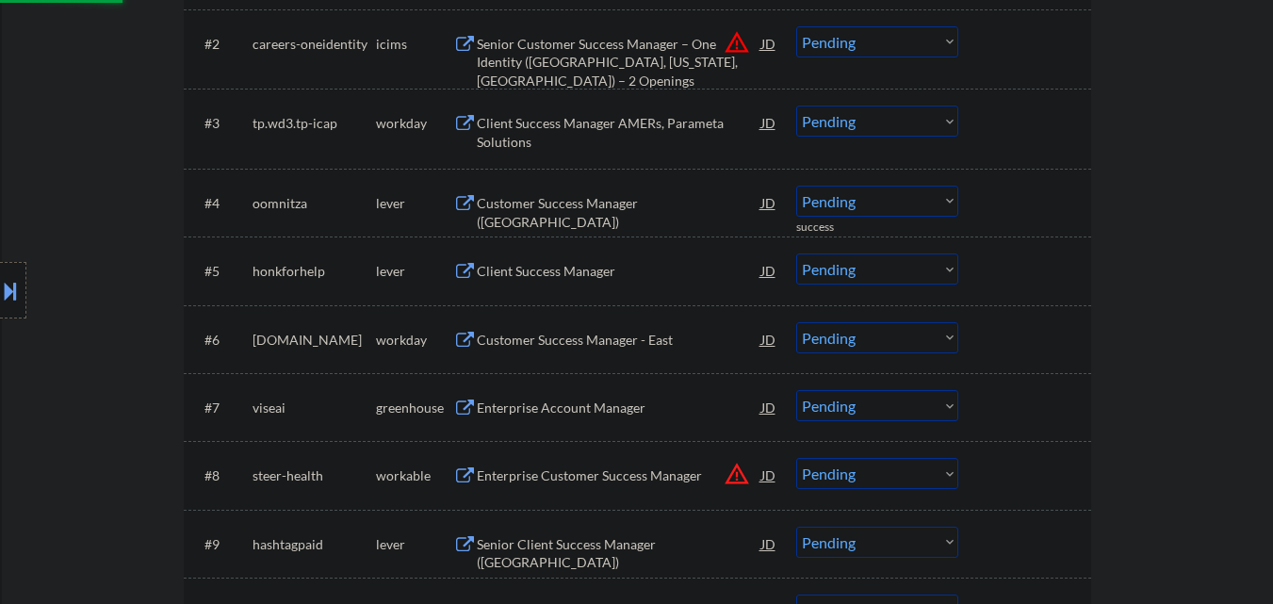
scroll to position [660, 0]
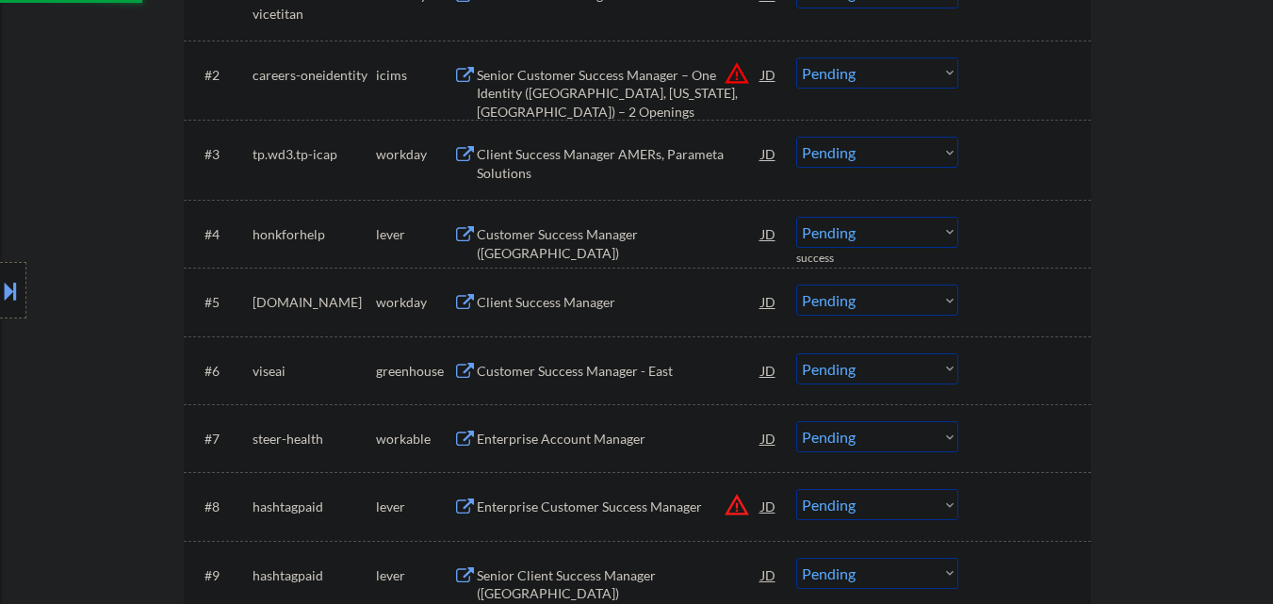
click at [597, 233] on div "Customer Success Manager ([GEOGRAPHIC_DATA])" at bounding box center [619, 243] width 284 height 37
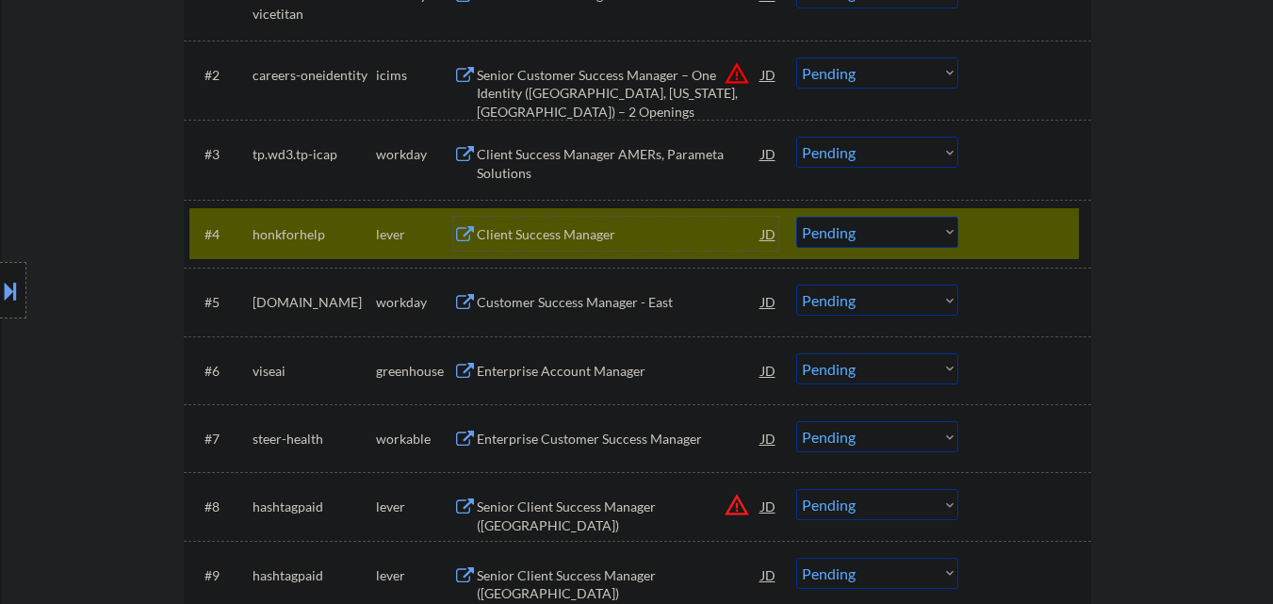
click at [902, 235] on select "Choose an option... Pending Applied Excluded (Questions) Excluded (Expired) Exc…" at bounding box center [877, 232] width 162 height 31
click at [796, 217] on select "Choose an option... Pending Applied Excluded (Questions) Excluded (Expired) Exc…" at bounding box center [877, 232] width 162 height 31
click at [1016, 224] on div at bounding box center [1026, 234] width 83 height 34
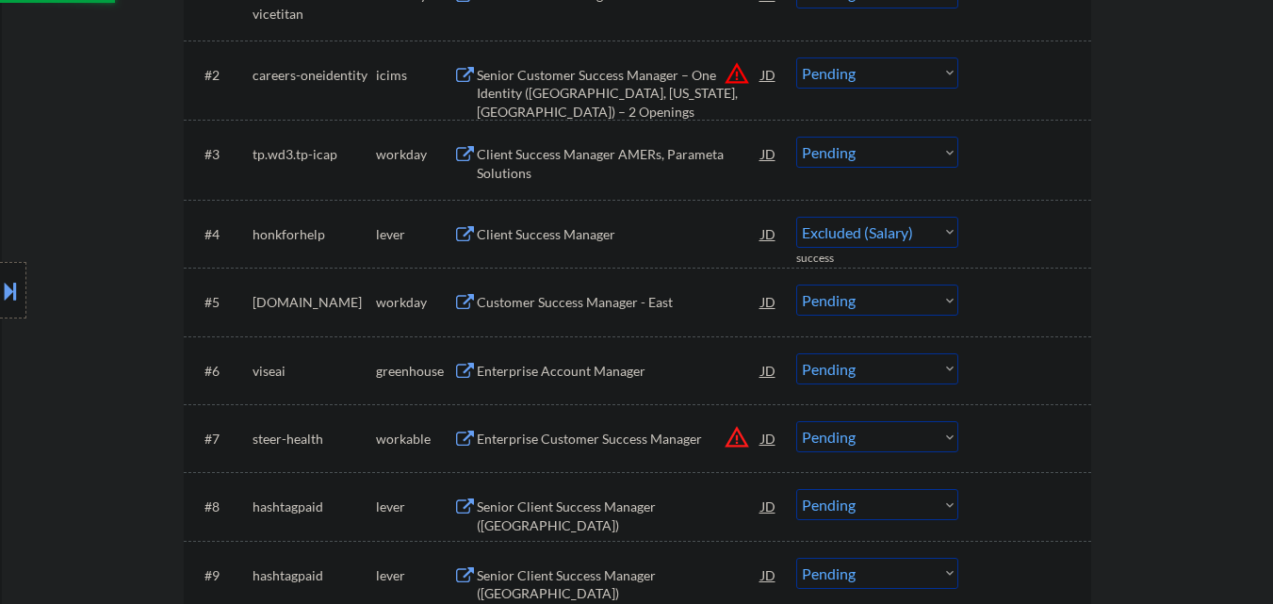
select select ""pending""
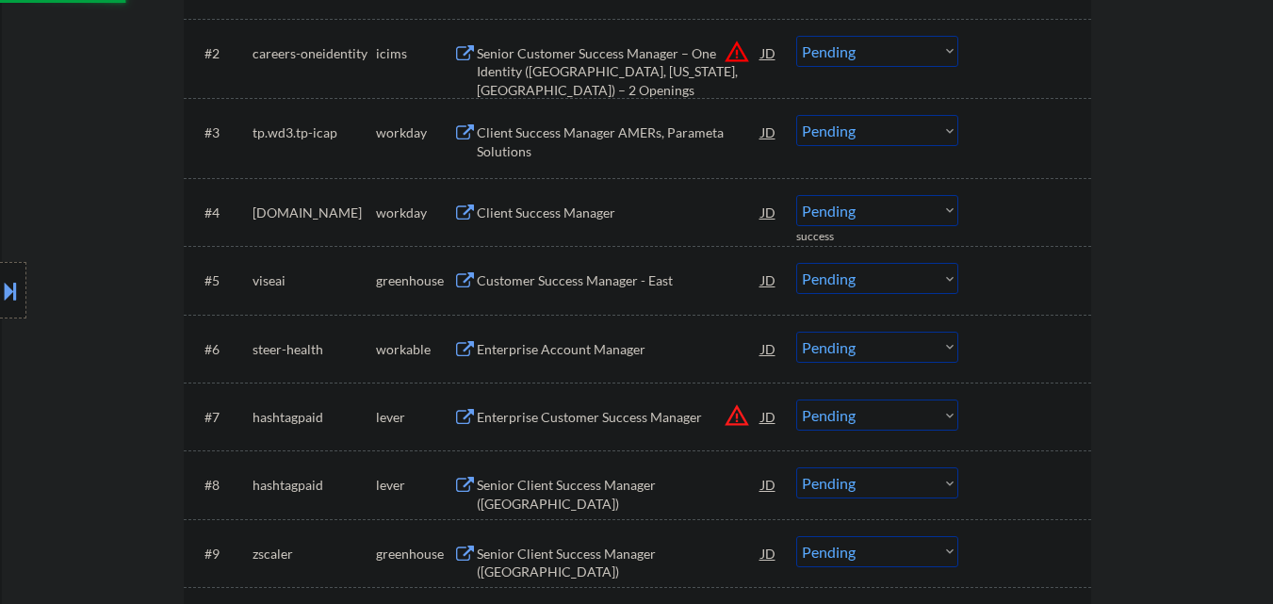
scroll to position [755, 0]
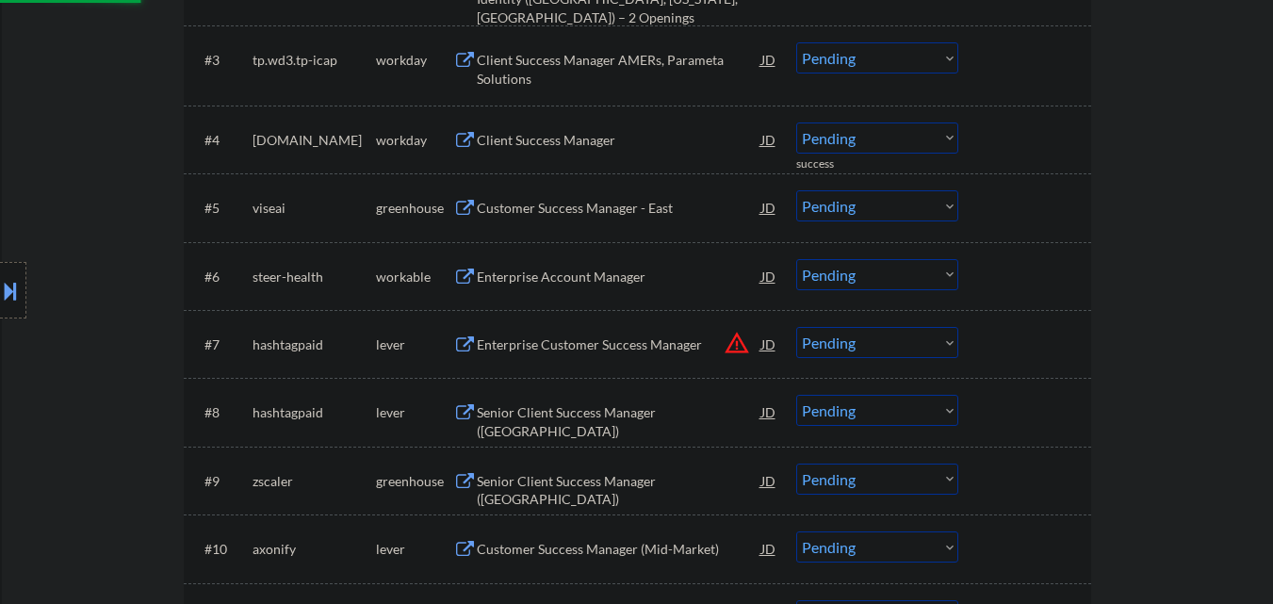
click at [580, 206] on div "Customer Success Manager - East" at bounding box center [619, 208] width 284 height 19
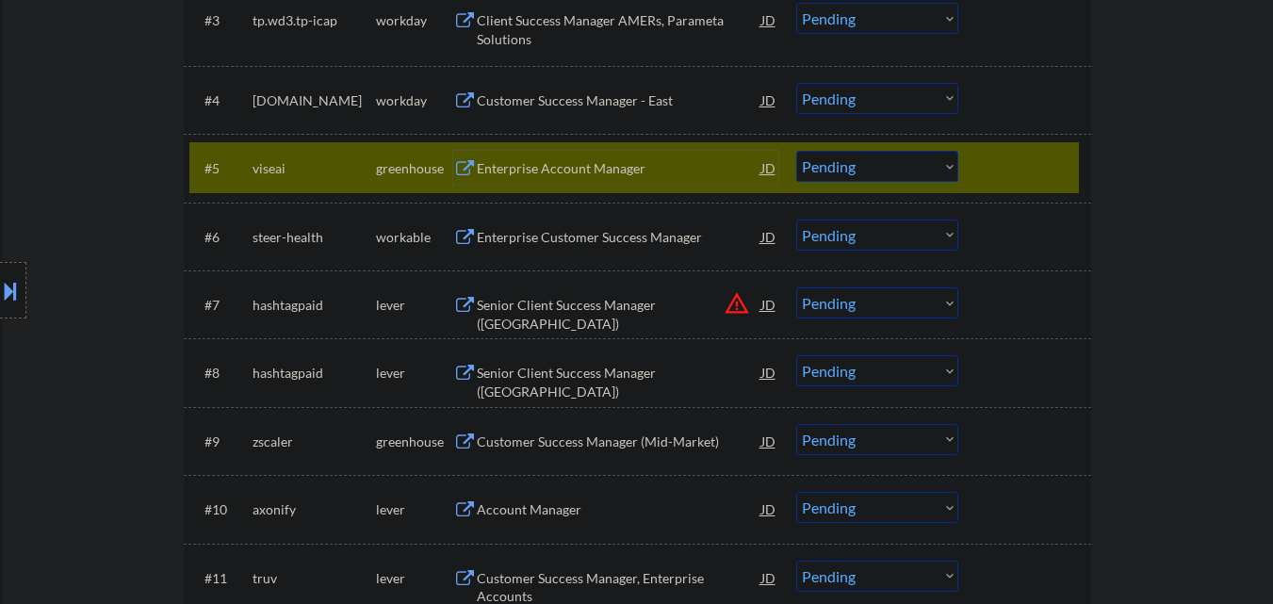
scroll to position [848, 0]
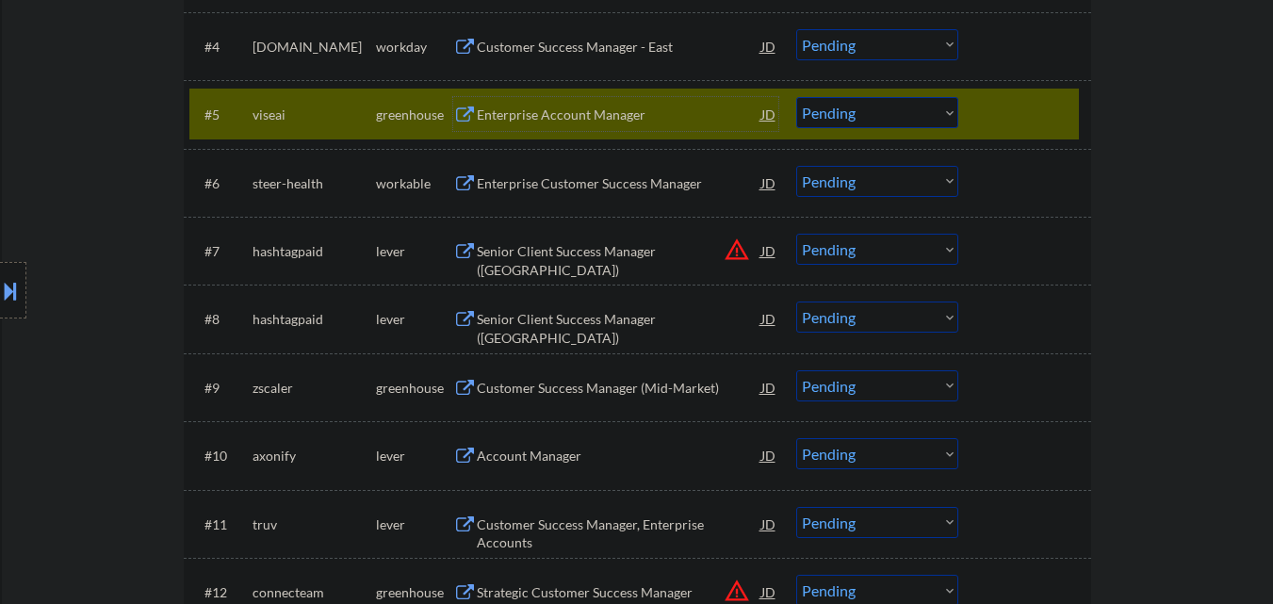
click at [911, 119] on select "Choose an option... Pending Applied Excluded (Questions) Excluded (Expired) Exc…" at bounding box center [877, 112] width 162 height 31
click at [796, 97] on select "Choose an option... Pending Applied Excluded (Questions) Excluded (Expired) Exc…" at bounding box center [877, 112] width 162 height 31
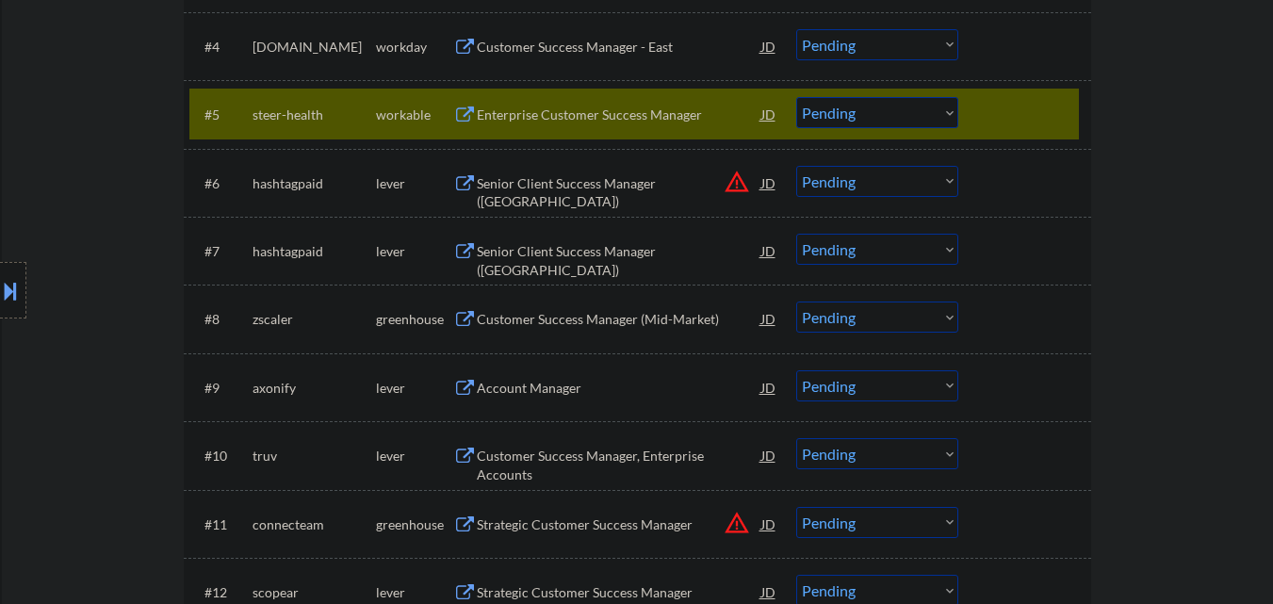
click at [998, 102] on div at bounding box center [1026, 114] width 83 height 34
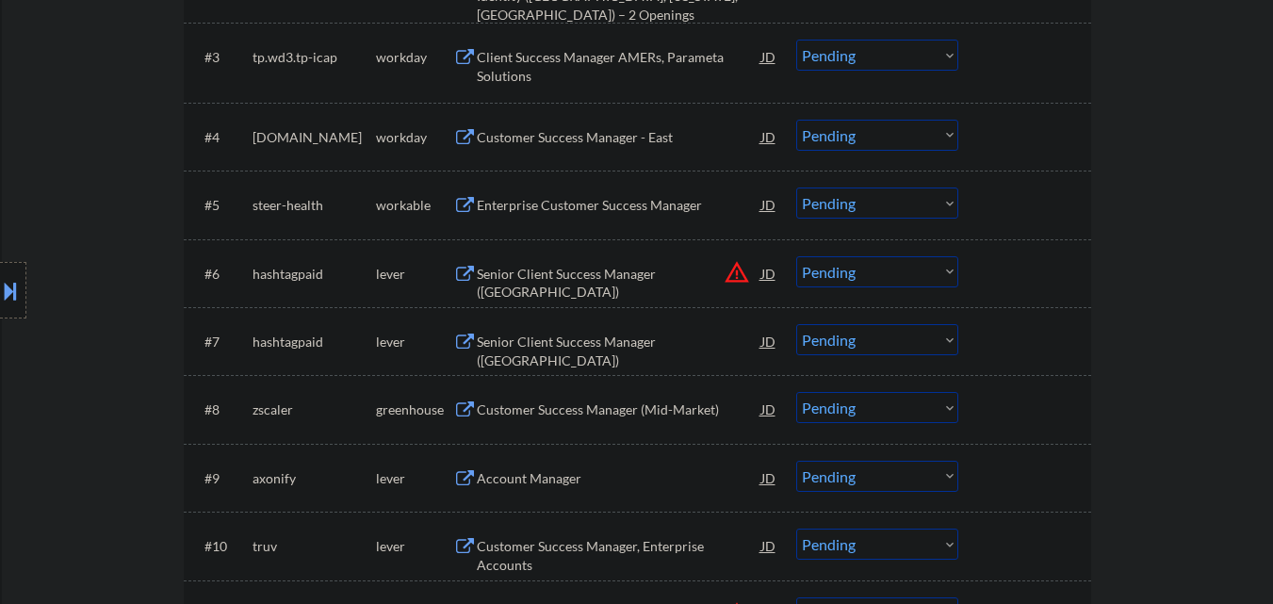
scroll to position [659, 0]
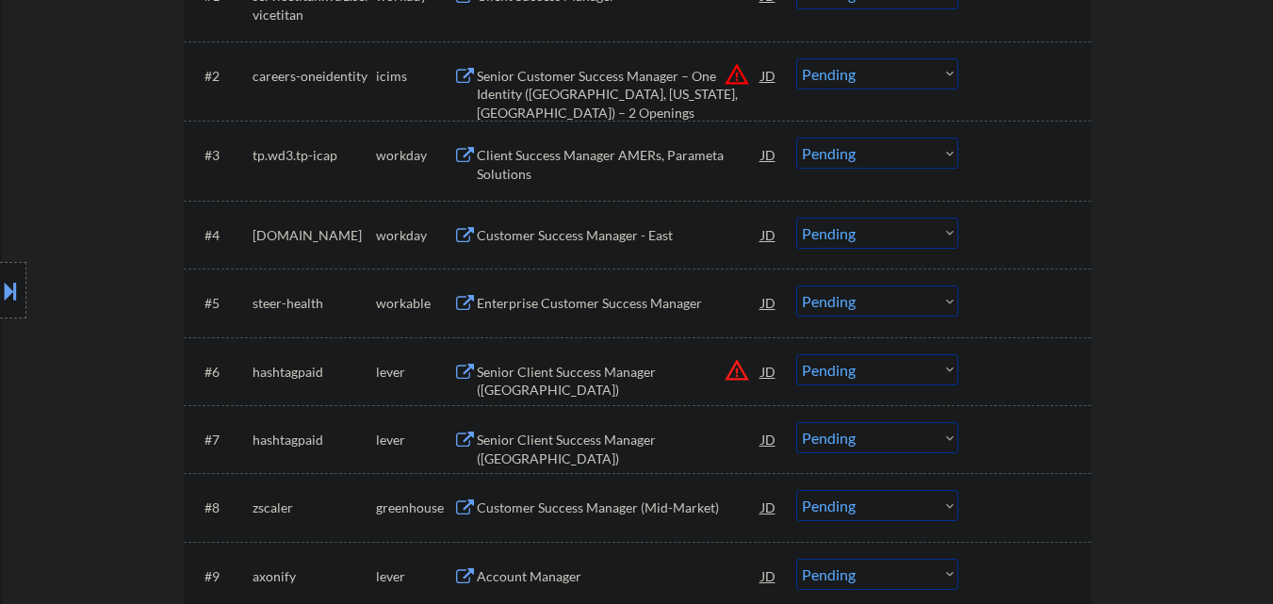
click at [600, 305] on div "Enterprise Customer Success Manager" at bounding box center [619, 303] width 284 height 19
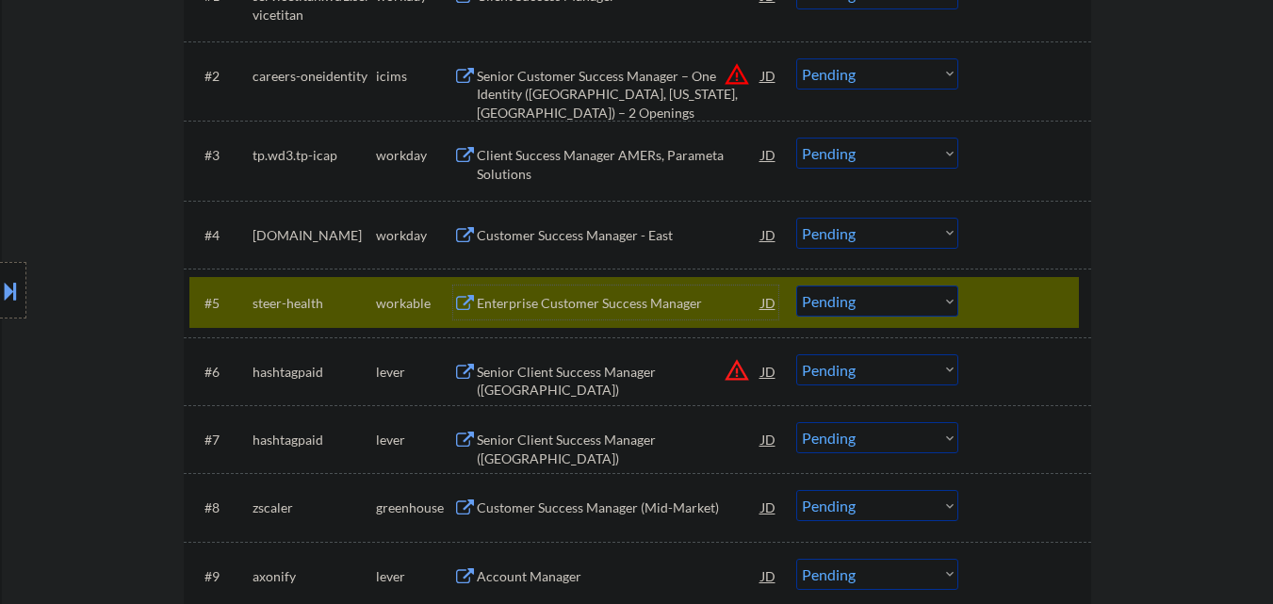
click at [933, 305] on select "Choose an option... Pending Applied Excluded (Questions) Excluded (Expired) Exc…" at bounding box center [877, 300] width 162 height 31
click at [796, 285] on select "Choose an option... Pending Applied Excluded (Questions) Excluded (Expired) Exc…" at bounding box center [877, 300] width 162 height 31
click at [1047, 305] on div at bounding box center [1026, 302] width 83 height 34
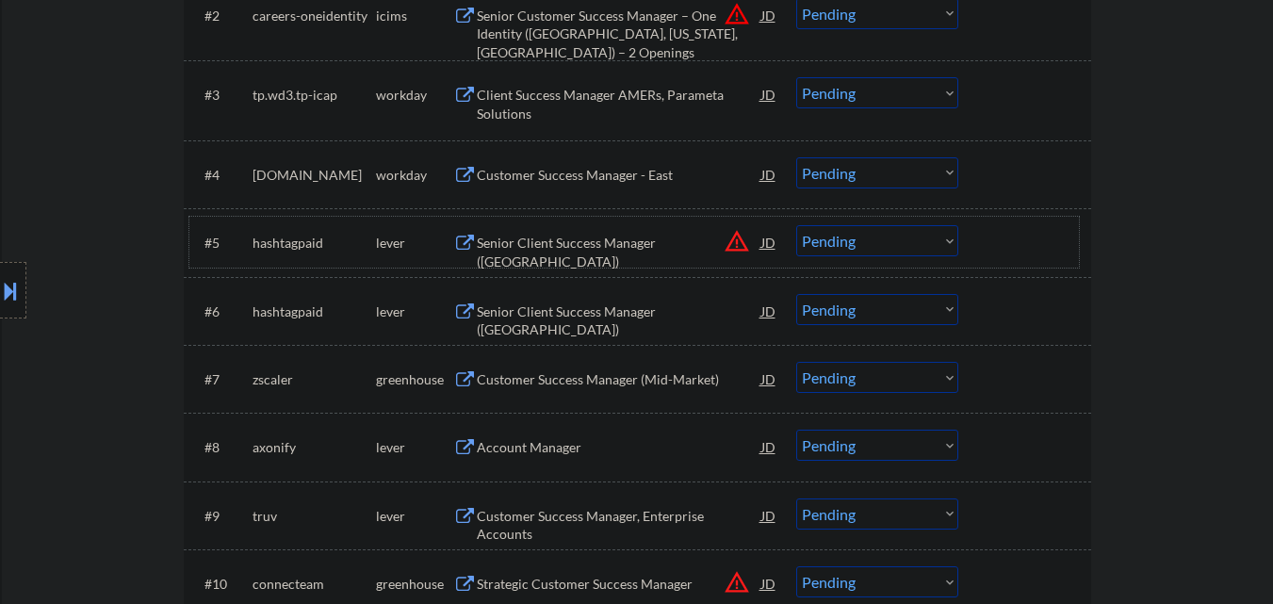
scroll to position [754, 0]
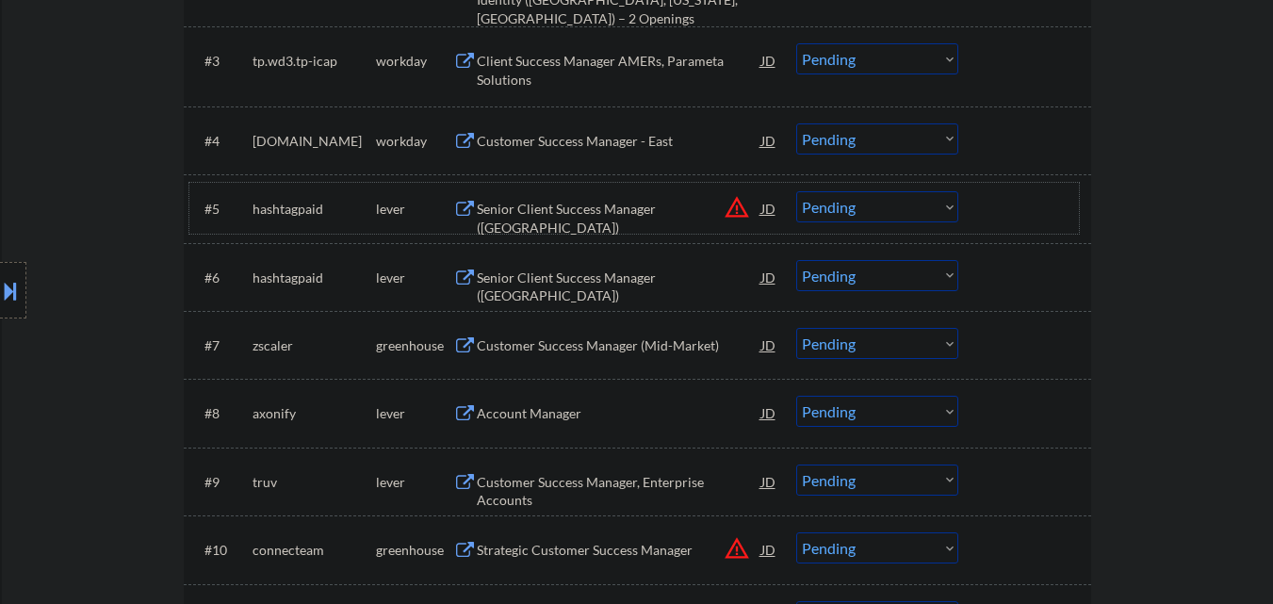
click at [882, 211] on select "Choose an option... Pending Applied Excluded (Questions) Excluded (Expired) Exc…" at bounding box center [877, 206] width 162 height 31
click at [796, 191] on select "Choose an option... Pending Applied Excluded (Questions) Excluded (Expired) Exc…" at bounding box center [877, 206] width 162 height 31
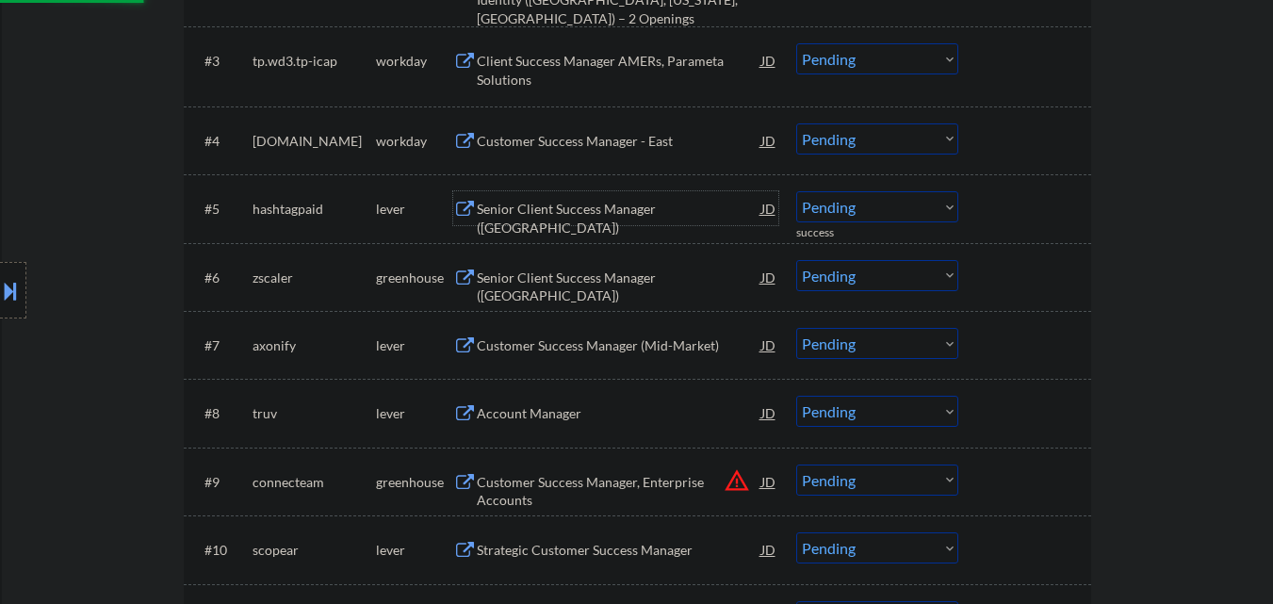
click at [609, 203] on div "Senior Client Success Manager ([GEOGRAPHIC_DATA])" at bounding box center [619, 218] width 284 height 37
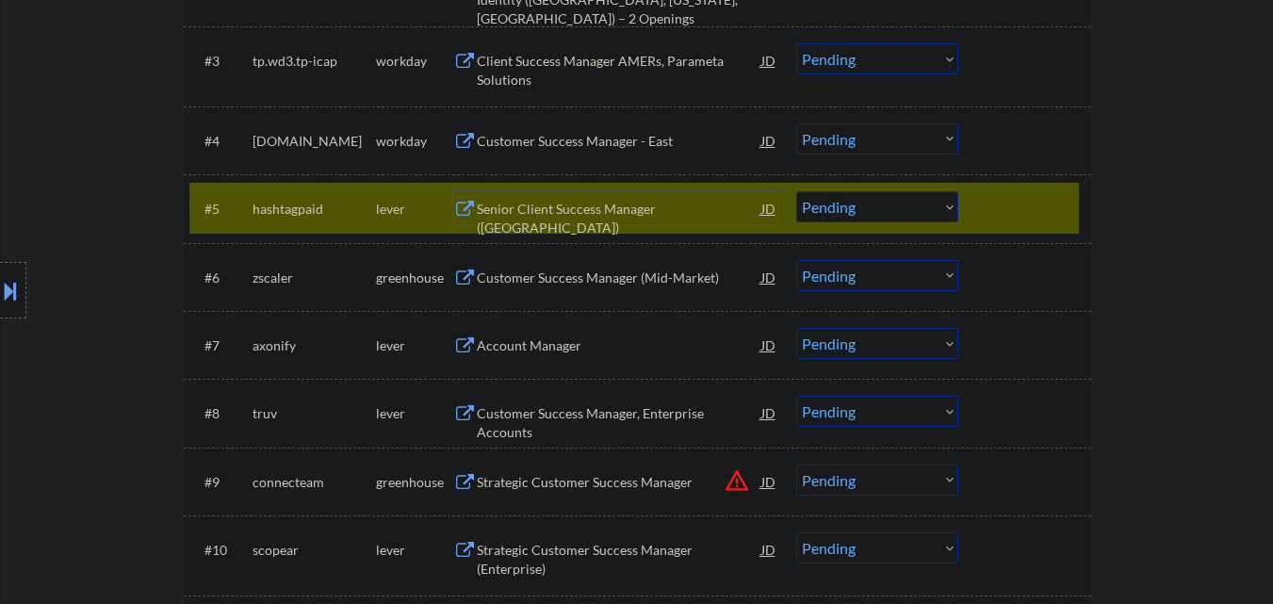
drag, startPoint x: 884, startPoint y: 208, endPoint x: 879, endPoint y: 219, distance: 12.2
click at [884, 208] on select "Choose an option... Pending Applied Excluded (Questions) Excluded (Expired) Exc…" at bounding box center [877, 206] width 162 height 31
click at [858, 218] on select "Choose an option... Pending Applied Excluded (Questions) Excluded (Expired) Exc…" at bounding box center [877, 206] width 162 height 31
click at [796, 191] on select "Choose an option... Pending Applied Excluded (Questions) Excluded (Expired) Exc…" at bounding box center [877, 206] width 162 height 31
click at [1035, 211] on div at bounding box center [1026, 208] width 83 height 34
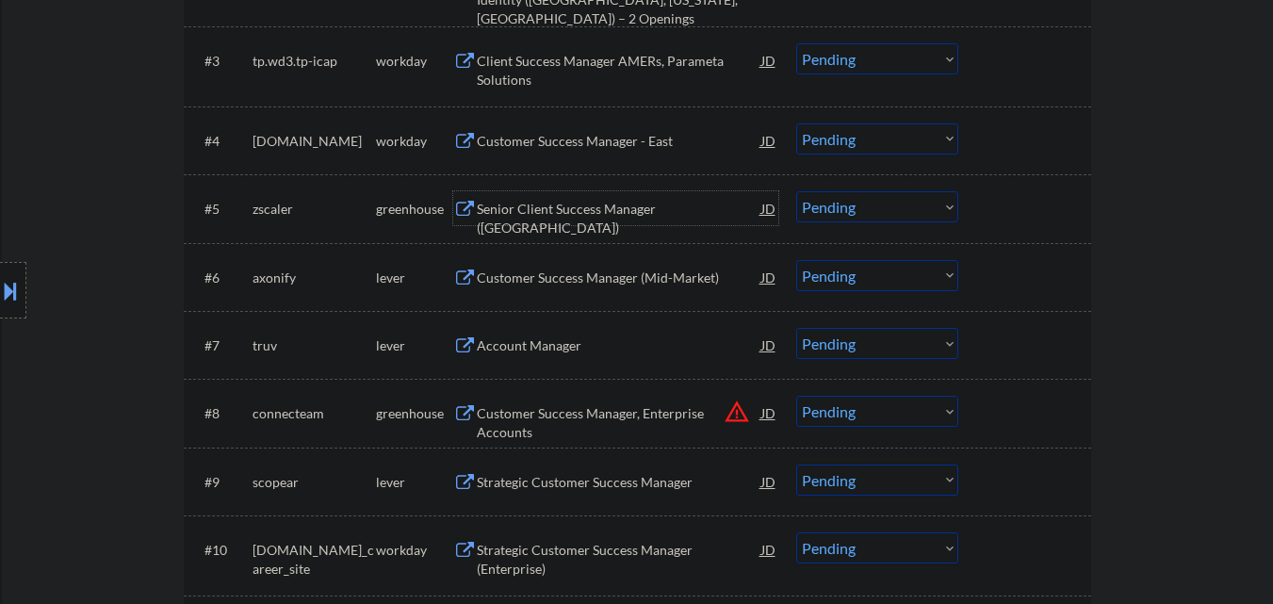
click at [673, 211] on div "Senior Client Success Manager ([GEOGRAPHIC_DATA])" at bounding box center [619, 218] width 284 height 37
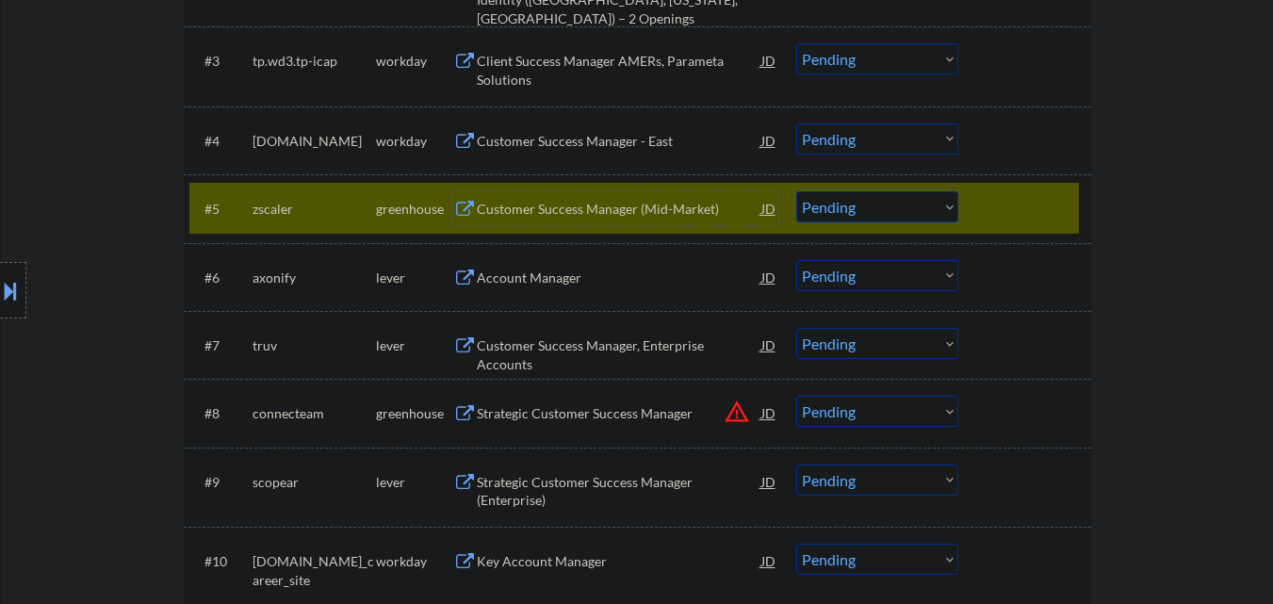
click at [844, 205] on select "Choose an option... Pending Applied Excluded (Questions) Excluded (Expired) Exc…" at bounding box center [877, 206] width 162 height 31
click at [796, 191] on select "Choose an option... Pending Applied Excluded (Questions) Excluded (Expired) Exc…" at bounding box center [877, 206] width 162 height 31
click at [1059, 202] on div at bounding box center [1026, 208] width 83 height 34
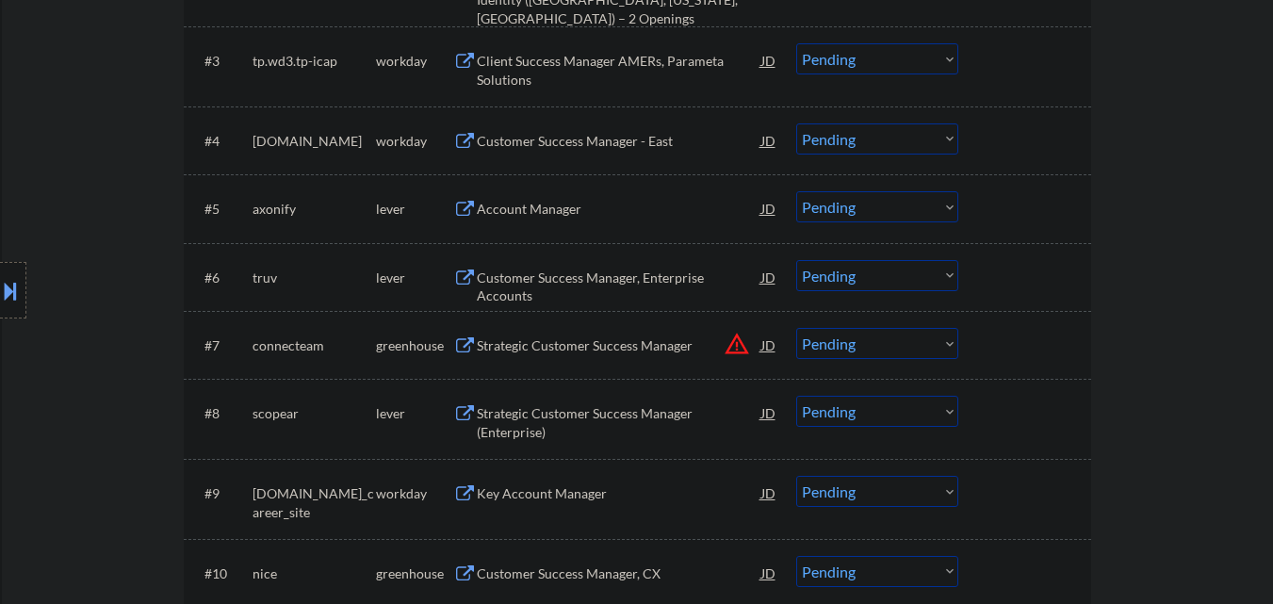
click at [590, 206] on div "Account Manager" at bounding box center [619, 209] width 284 height 19
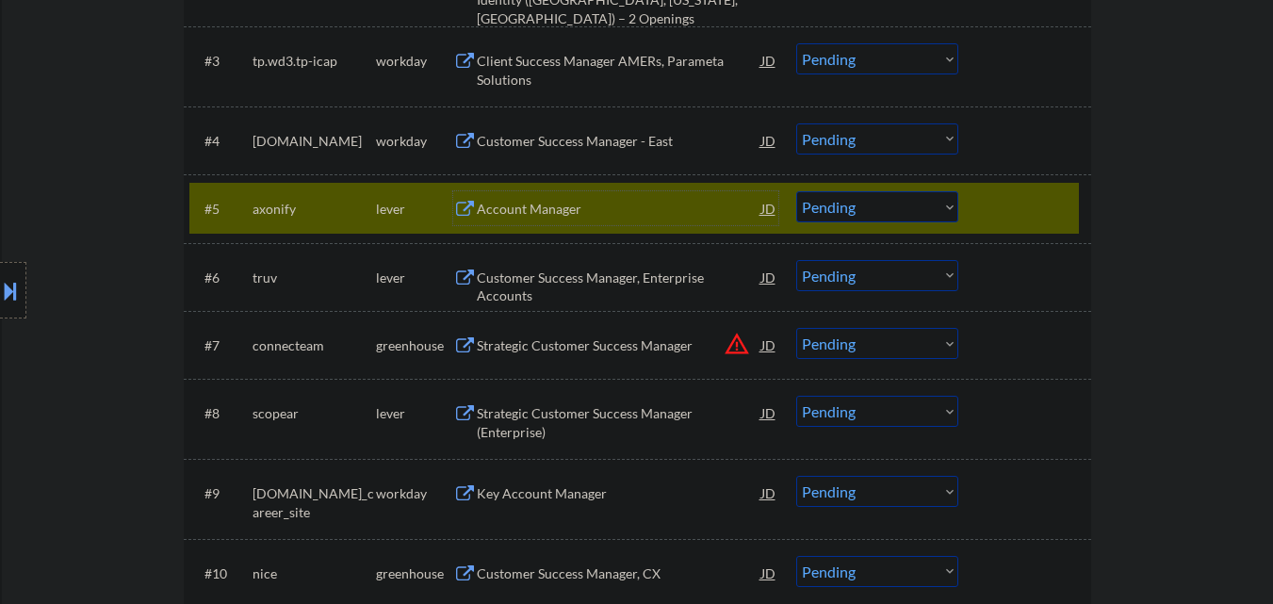
click at [862, 219] on select "Choose an option... Pending Applied Excluded (Questions) Excluded (Expired) Exc…" at bounding box center [877, 206] width 162 height 31
click at [796, 191] on select "Choose an option... Pending Applied Excluded (Questions) Excluded (Expired) Exc…" at bounding box center [877, 206] width 162 height 31
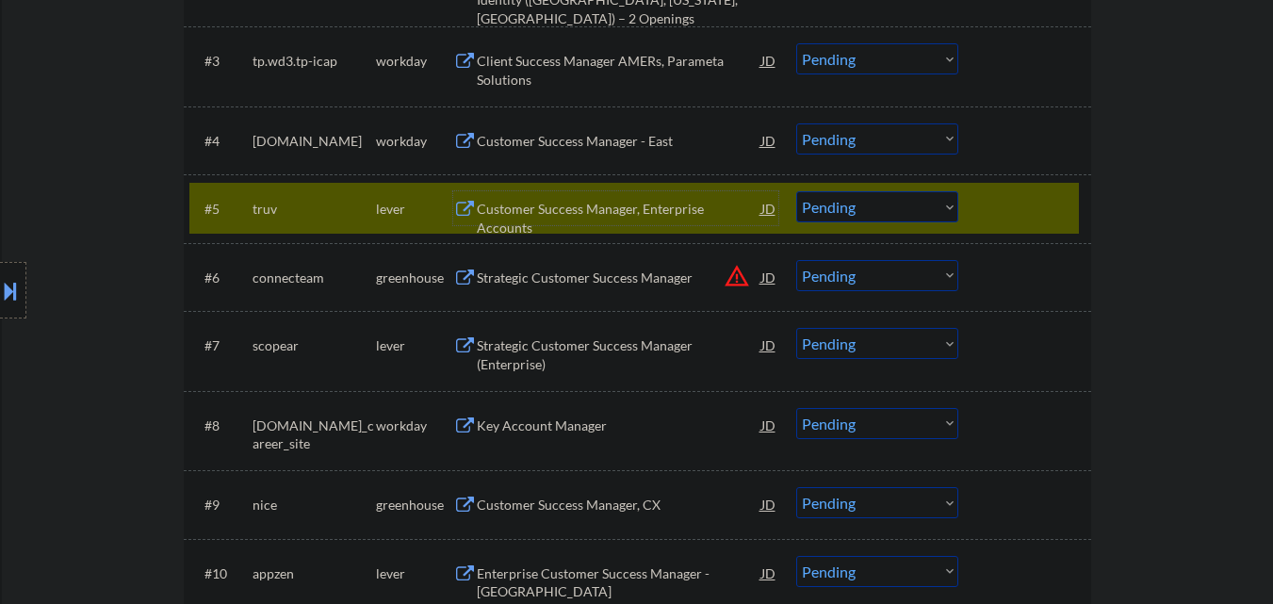
drag, startPoint x: 600, startPoint y: 213, endPoint x: 609, endPoint y: 212, distance: 9.5
click at [601, 213] on div "Customer Success Manager, Enterprise Accounts" at bounding box center [619, 218] width 284 height 37
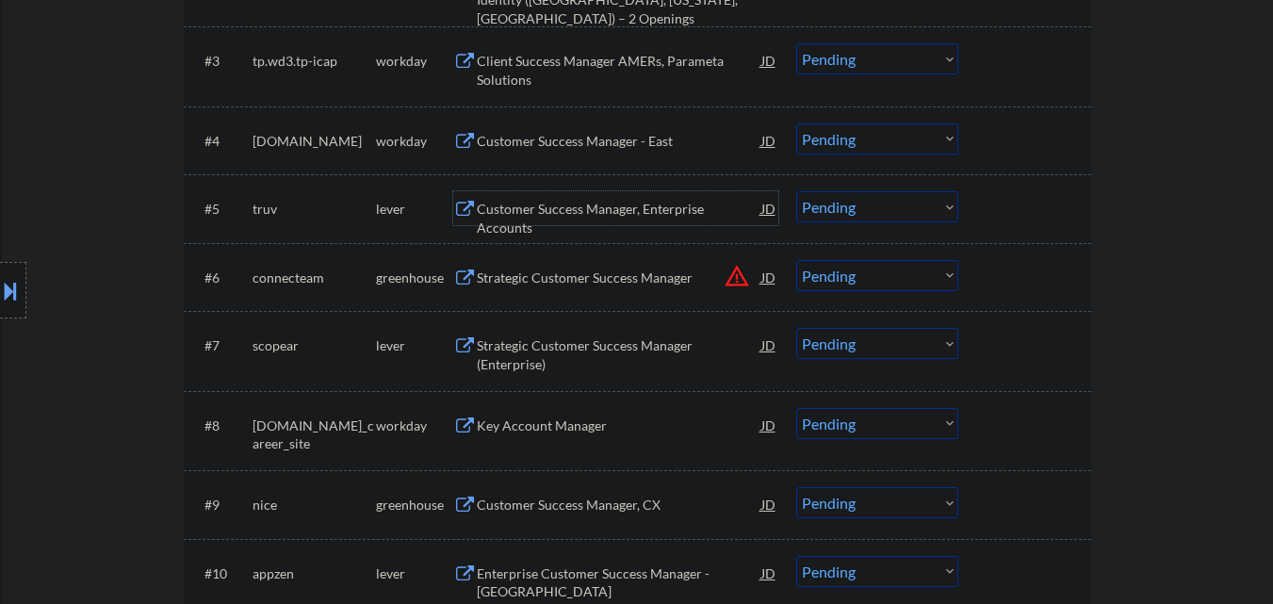
click at [887, 200] on select "Choose an option... Pending Applied Excluded (Questions) Excluded (Expired) Exc…" at bounding box center [877, 206] width 162 height 31
click at [796, 191] on select "Choose an option... Pending Applied Excluded (Questions) Excluded (Expired) Exc…" at bounding box center [877, 206] width 162 height 31
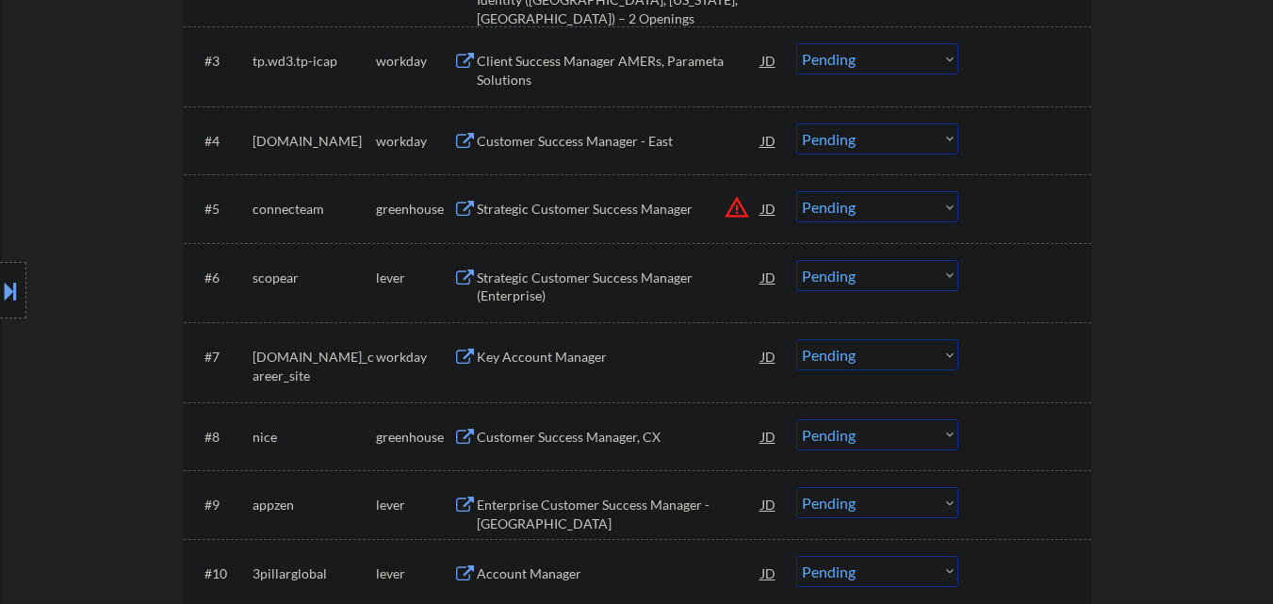
click at [733, 213] on button "warning_amber" at bounding box center [736, 207] width 26 height 26
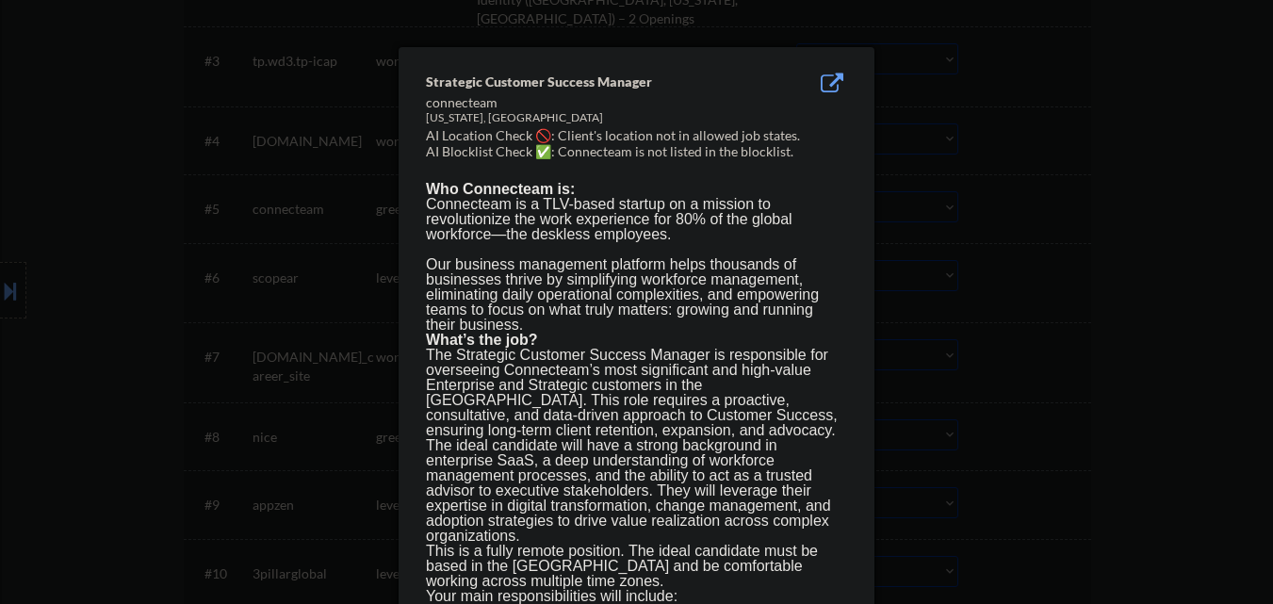
click at [1050, 244] on div at bounding box center [636, 302] width 1273 height 604
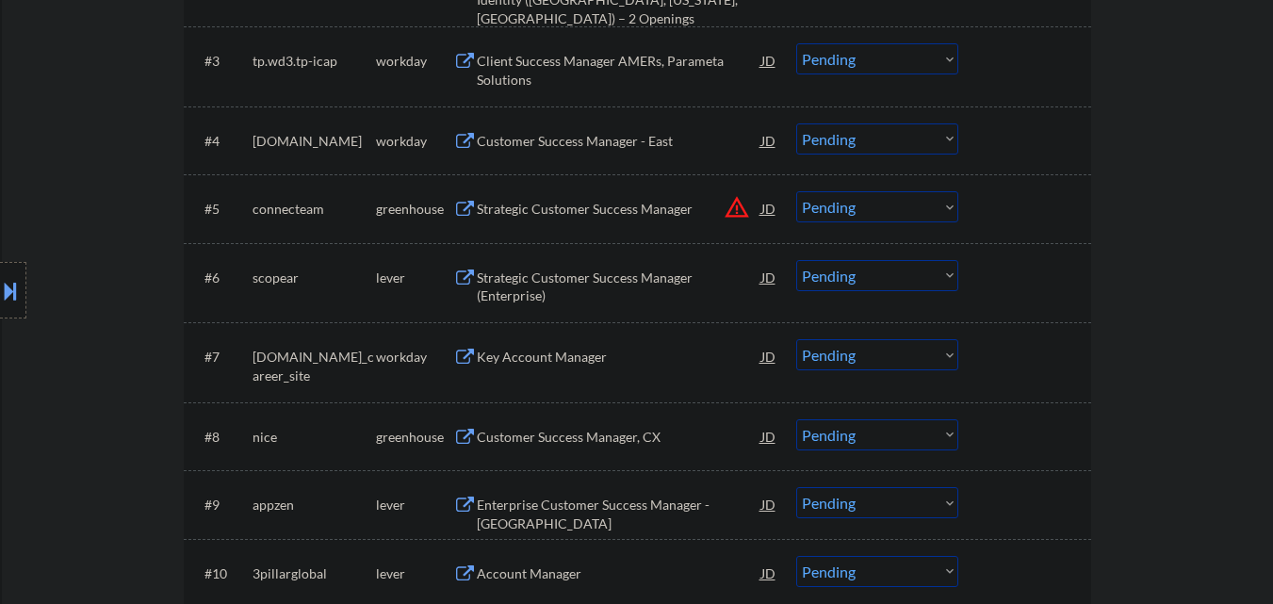
click at [5, 291] on button at bounding box center [10, 290] width 21 height 31
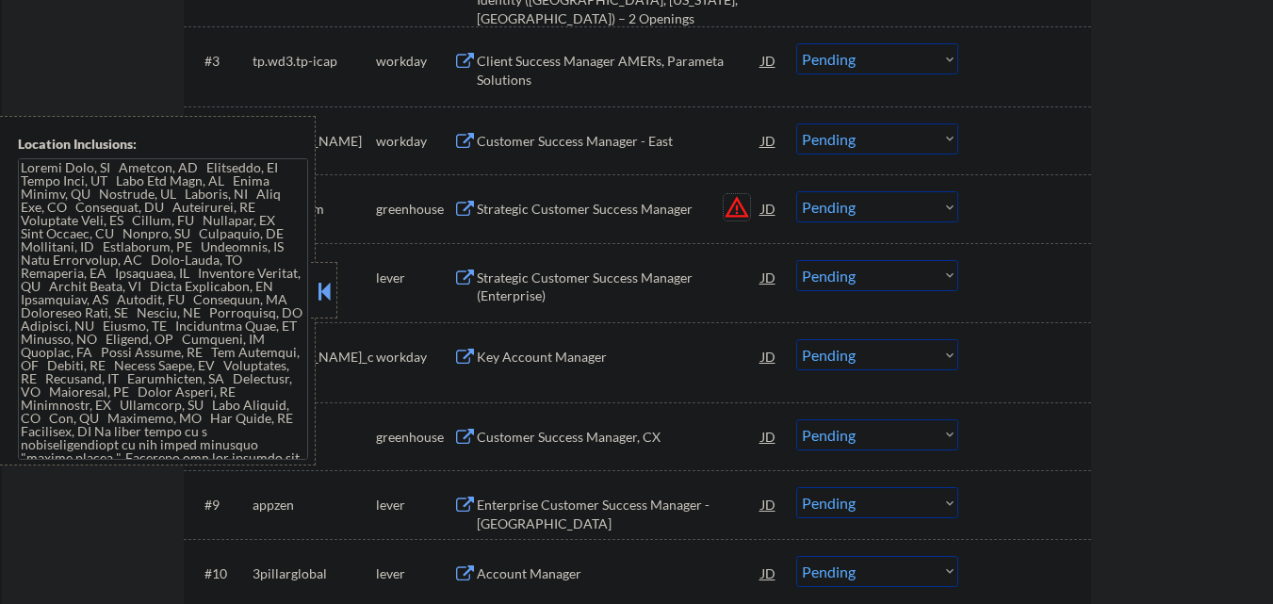
click at [738, 211] on button "warning_amber" at bounding box center [736, 207] width 26 height 26
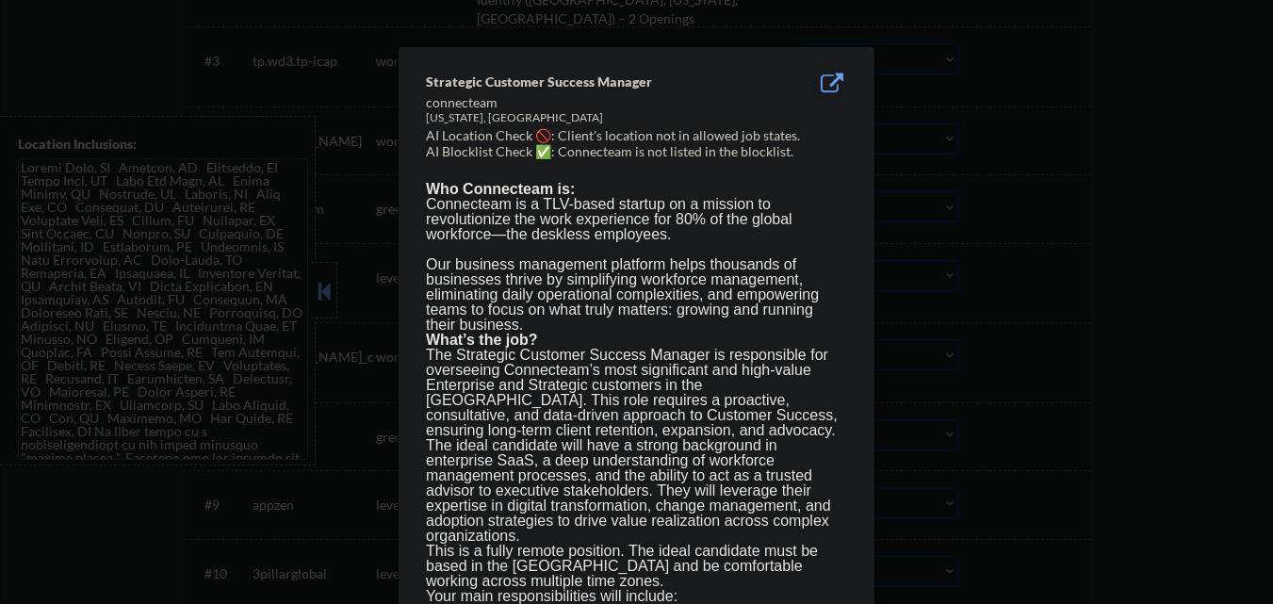
click at [976, 250] on div at bounding box center [636, 302] width 1273 height 604
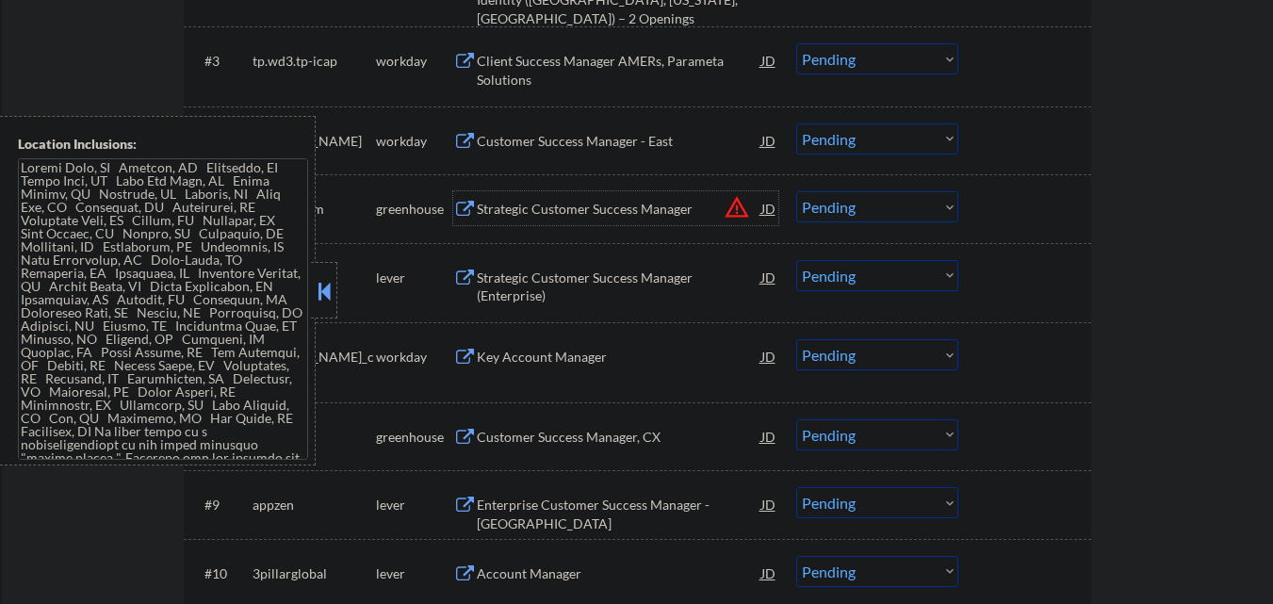
click at [604, 209] on div "Strategic Customer Success Manager" at bounding box center [619, 209] width 284 height 19
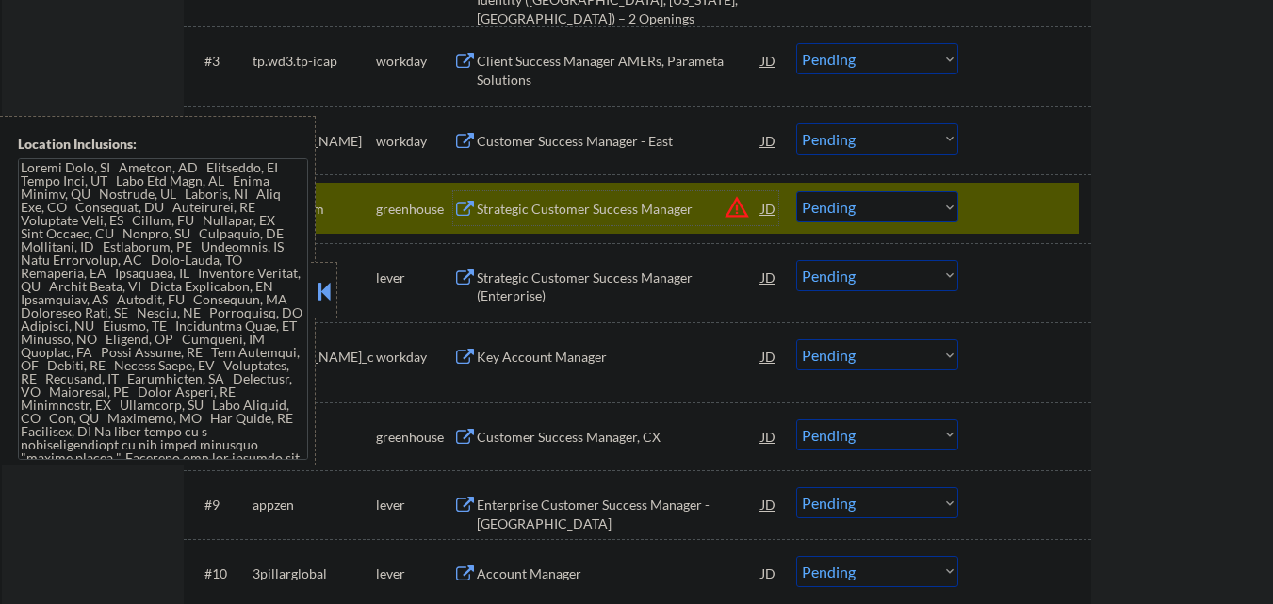
click at [333, 289] on button at bounding box center [324, 291] width 21 height 28
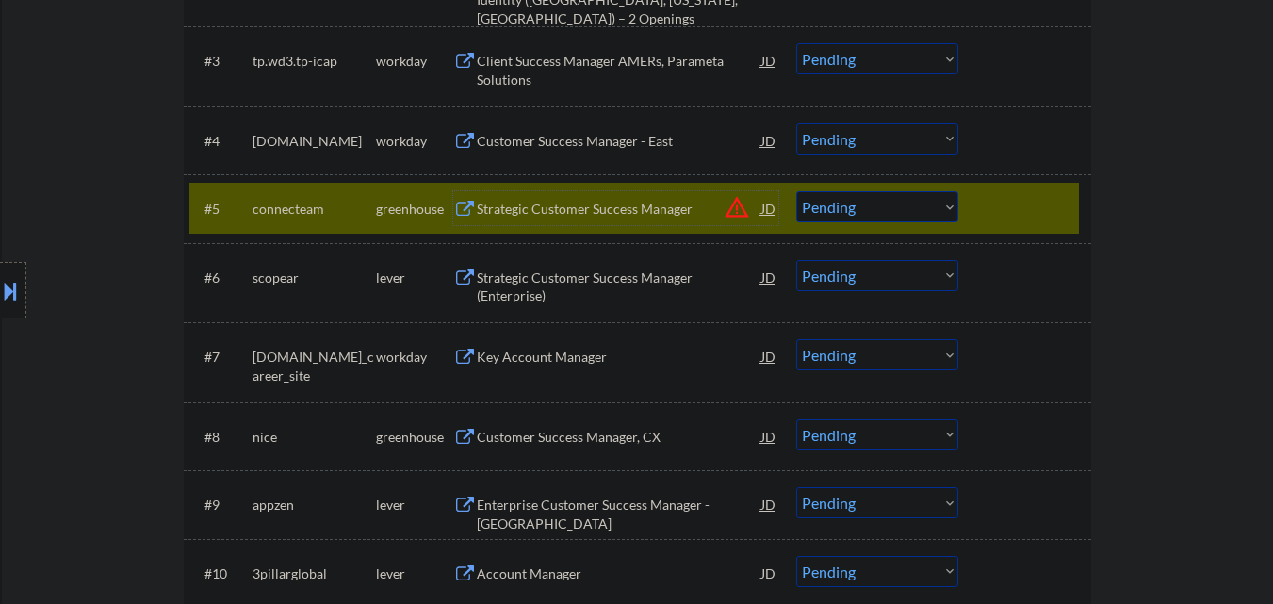
click at [583, 214] on div "Strategic Customer Success Manager" at bounding box center [619, 209] width 284 height 19
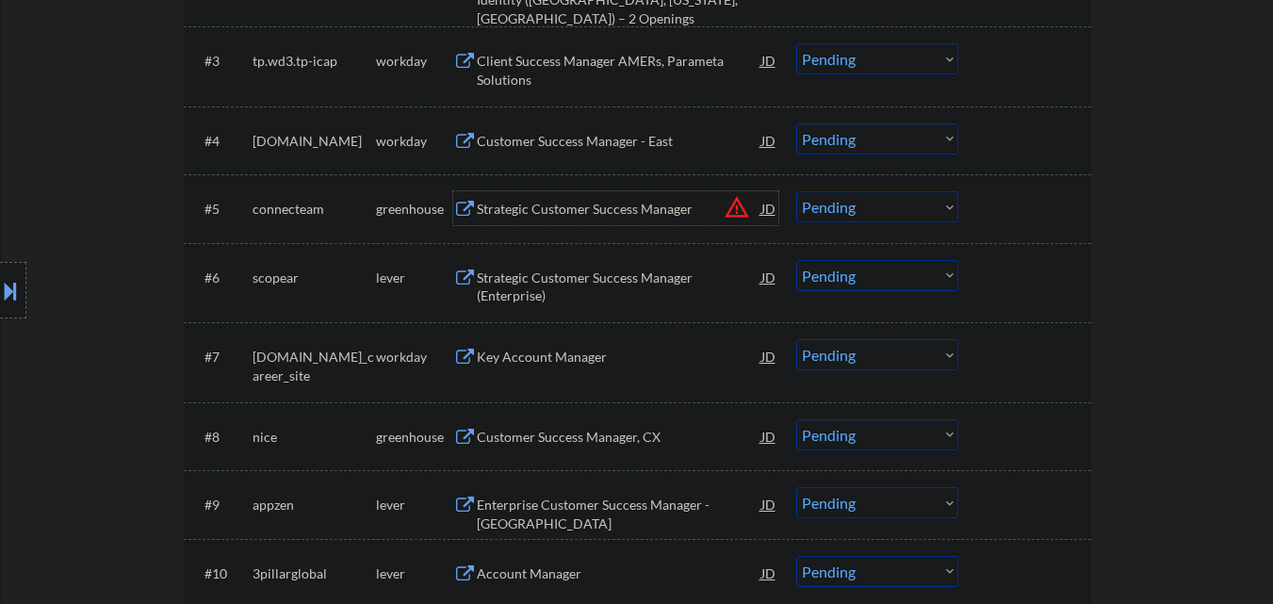
click at [863, 206] on select "Choose an option... Pending Applied Excluded (Questions) Excluded (Expired) Exc…" at bounding box center [877, 206] width 162 height 31
click at [740, 209] on button "warning_amber" at bounding box center [736, 207] width 26 height 26
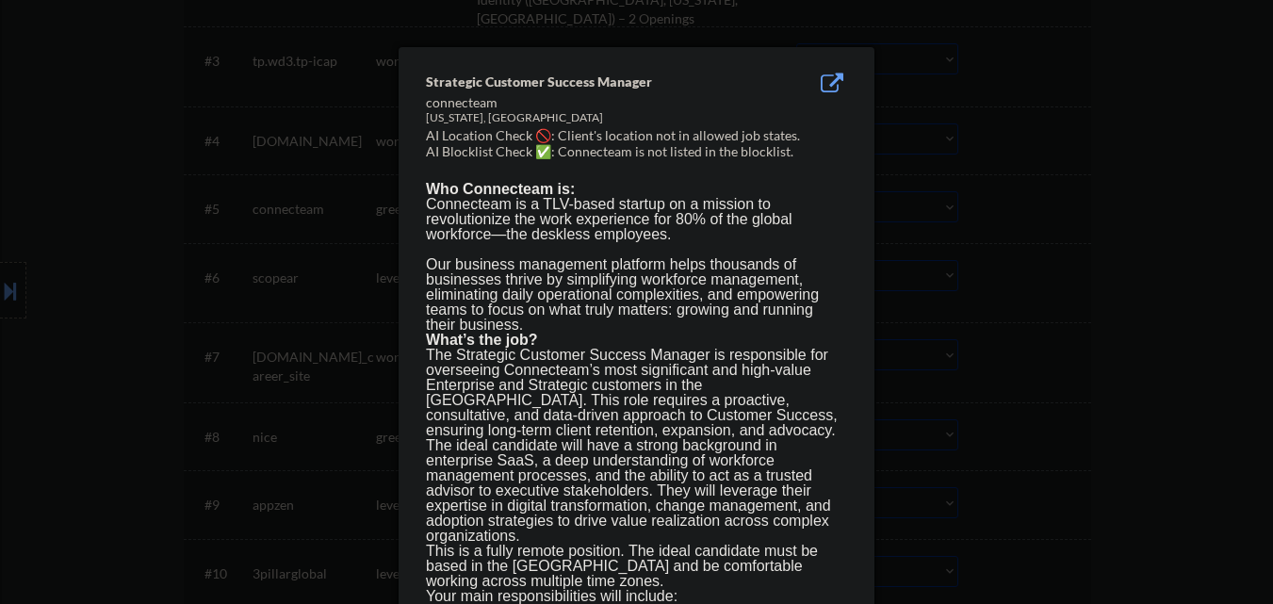
click at [1003, 214] on div at bounding box center [636, 302] width 1273 height 604
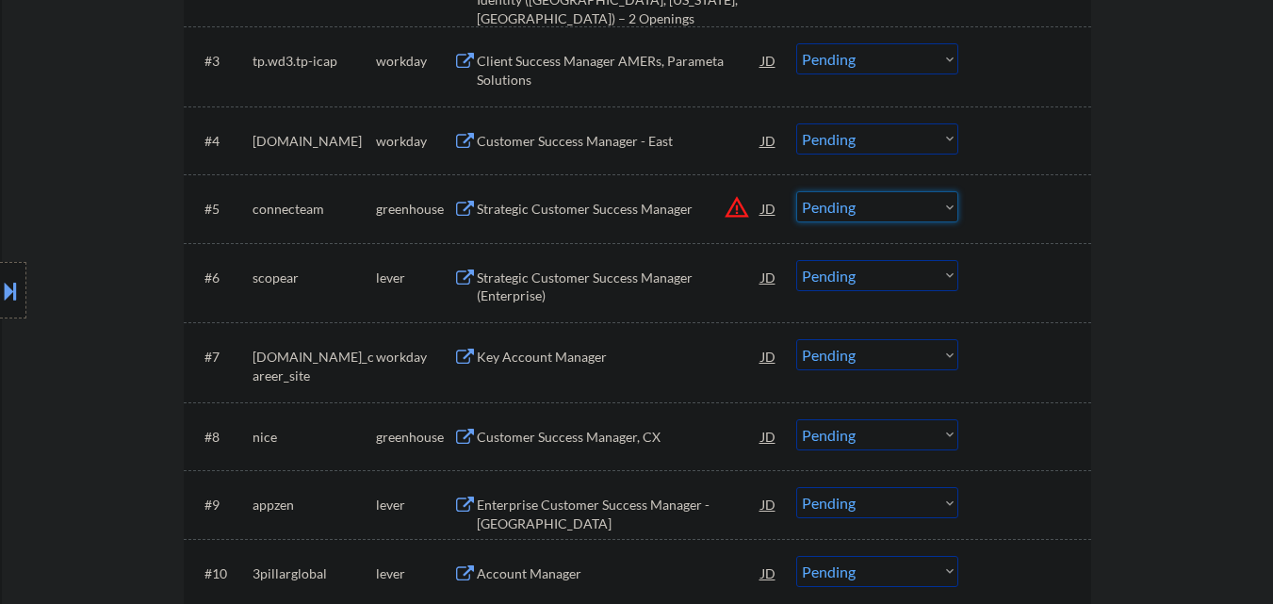
click at [846, 215] on select "Choose an option... Pending Applied Excluded (Questions) Excluded (Expired) Exc…" at bounding box center [877, 206] width 162 height 31
click at [796, 191] on select "Choose an option... Pending Applied Excluded (Questions) Excluded (Expired) Exc…" at bounding box center [877, 206] width 162 height 31
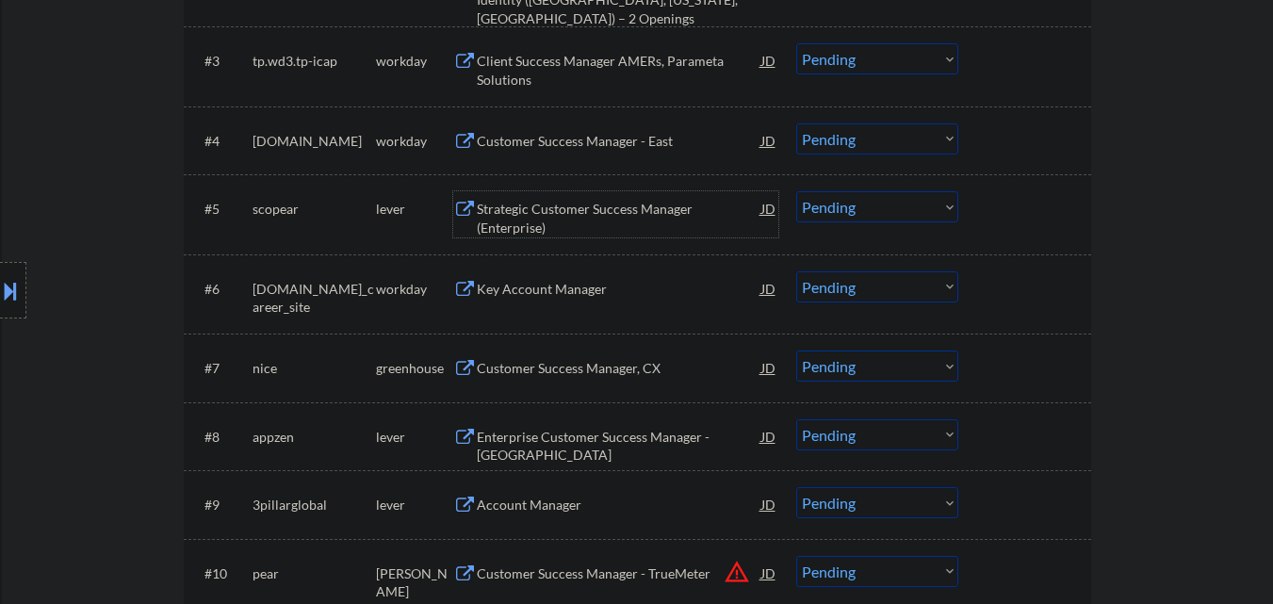
click at [582, 197] on div "Strategic Customer Success Manager (Enterprise)" at bounding box center [619, 213] width 284 height 45
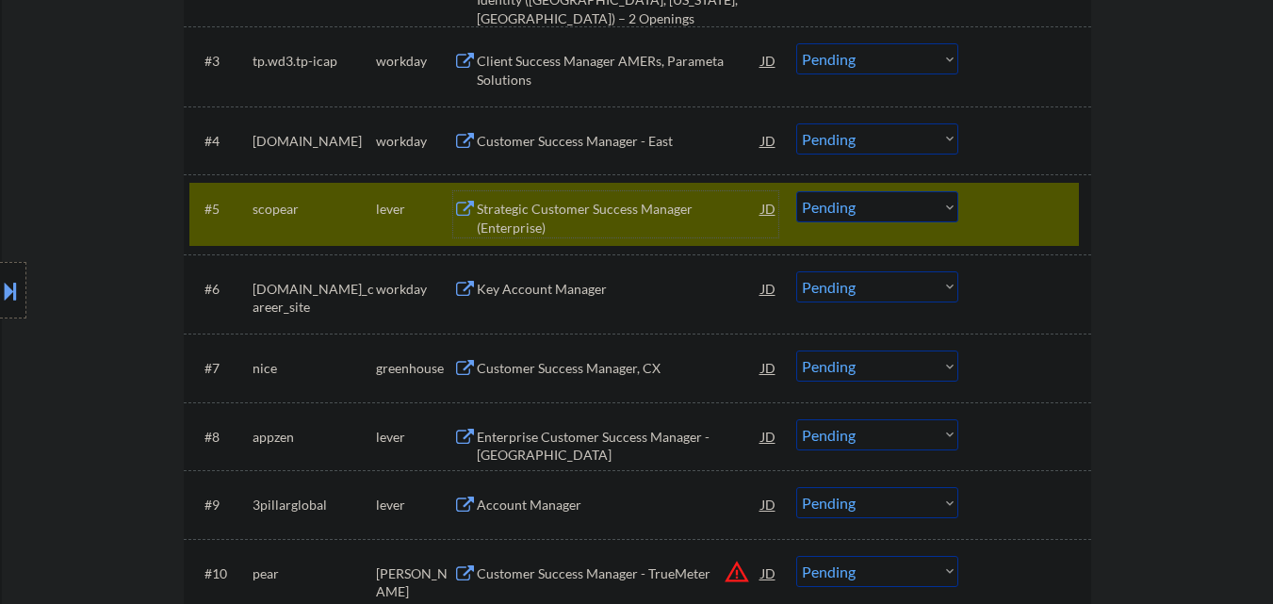
click at [892, 206] on select "Choose an option... Pending Applied Excluded (Questions) Excluded (Expired) Exc…" at bounding box center [877, 206] width 162 height 31
click at [796, 191] on select "Choose an option... Pending Applied Excluded (Questions) Excluded (Expired) Exc…" at bounding box center [877, 206] width 162 height 31
click at [1000, 215] on div at bounding box center [1026, 208] width 83 height 34
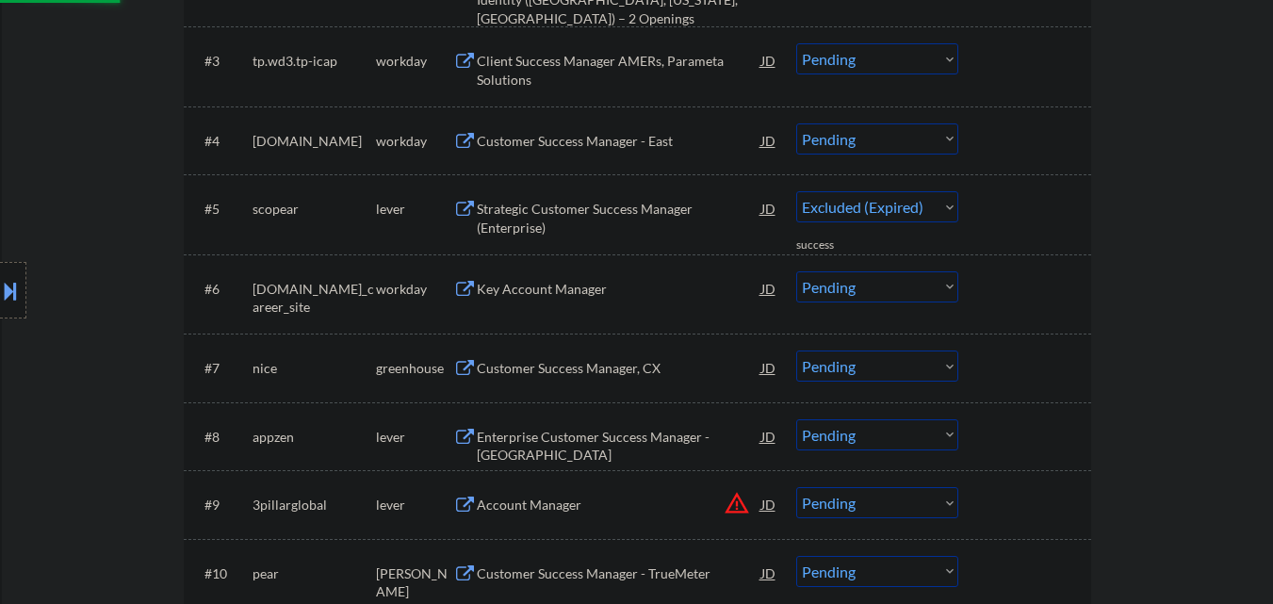
select select ""pending""
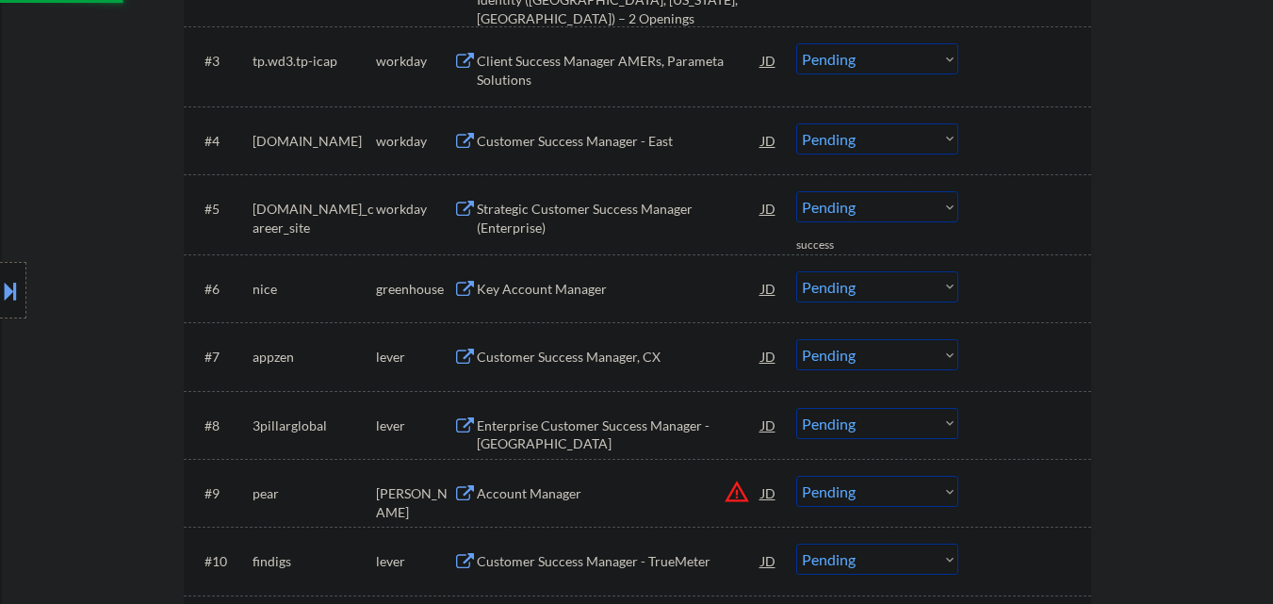
click at [602, 290] on div "Key Account Manager" at bounding box center [619, 289] width 284 height 19
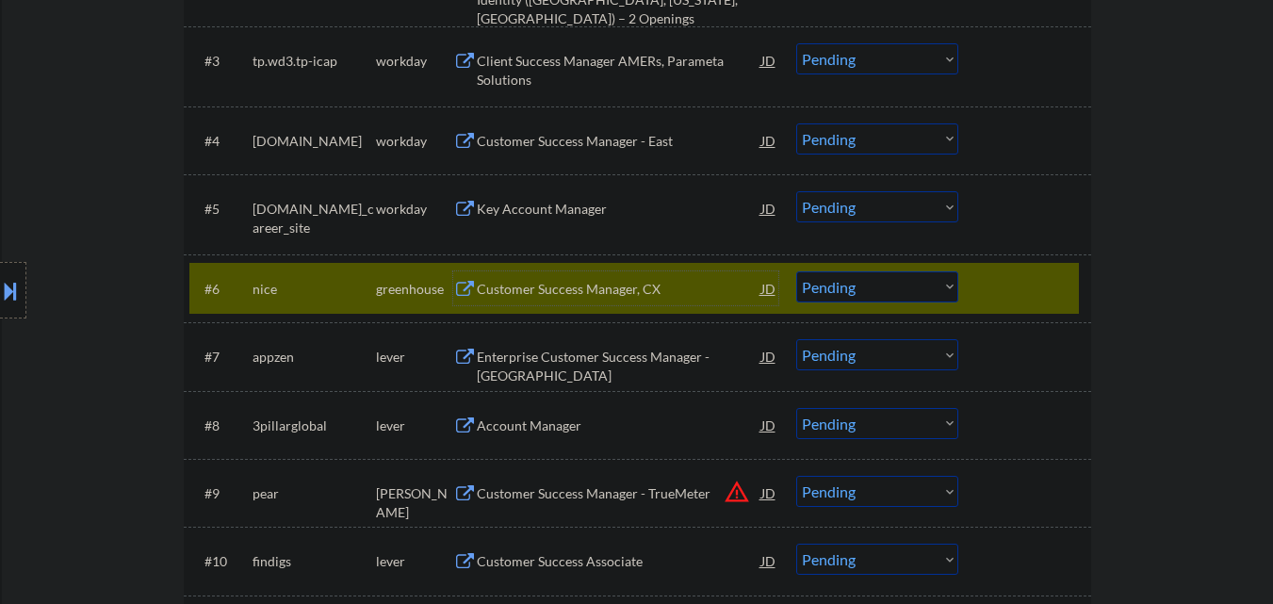
click at [872, 278] on select "Choose an option... Pending Applied Excluded (Questions) Excluded (Expired) Exc…" at bounding box center [877, 286] width 162 height 31
click at [796, 271] on select "Choose an option... Pending Applied Excluded (Questions) Excluded (Expired) Exc…" at bounding box center [877, 286] width 162 height 31
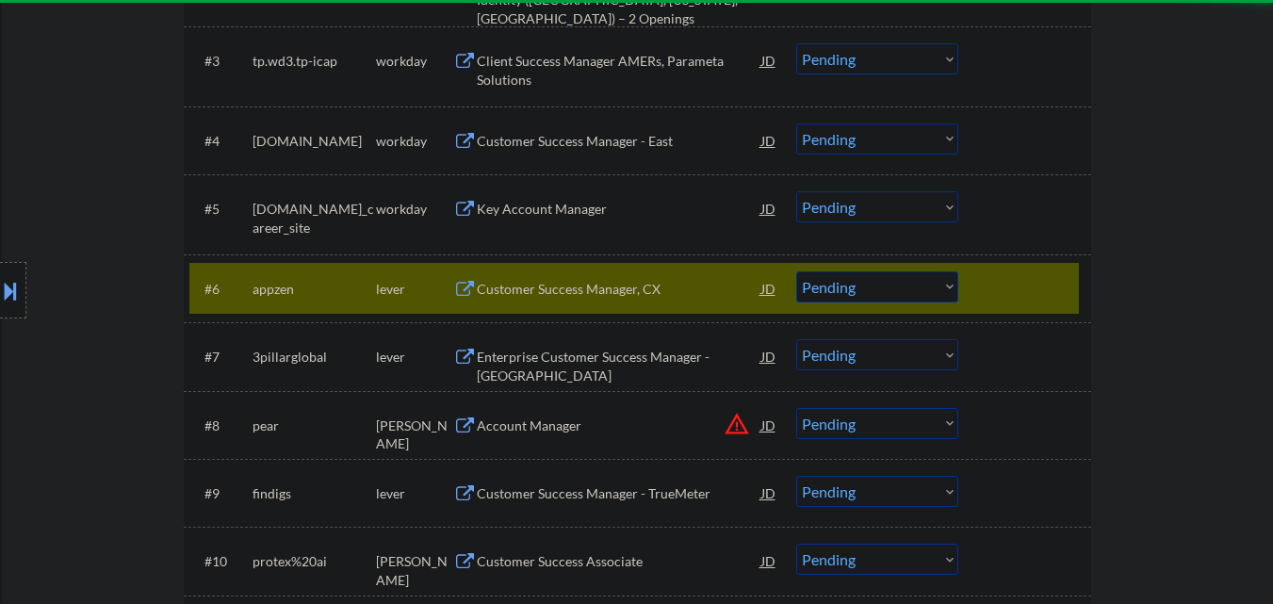
click at [574, 289] on div "Customer Success Manager, CX" at bounding box center [619, 289] width 284 height 19
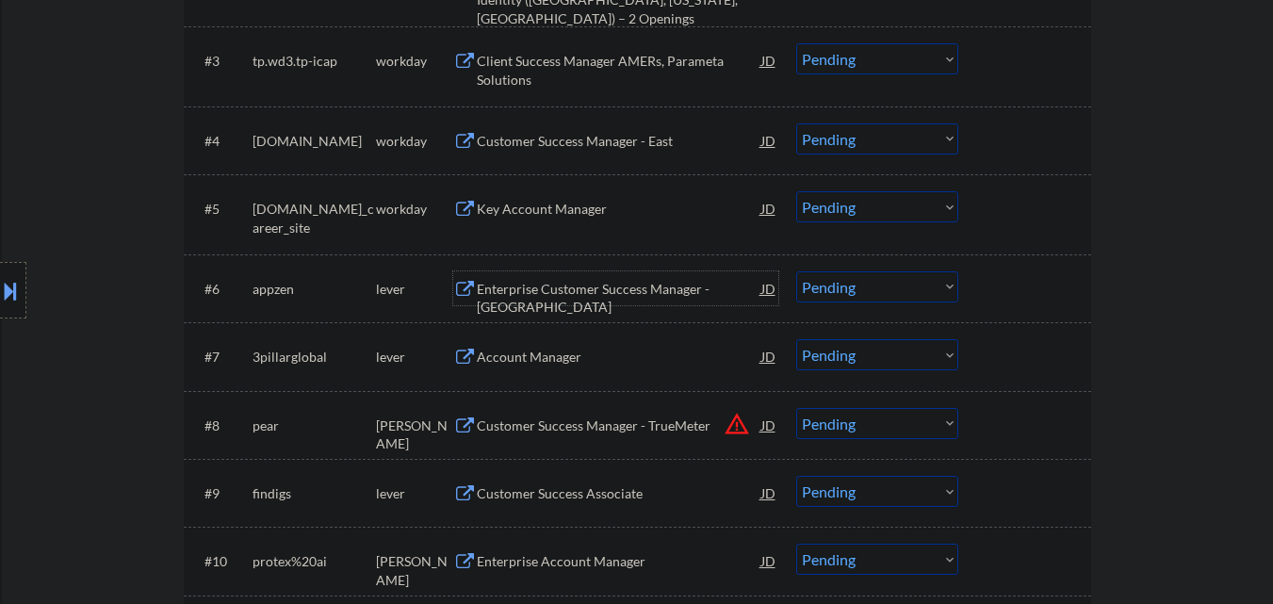
click at [879, 285] on select "Choose an option... Pending Applied Excluded (Questions) Excluded (Expired) Exc…" at bounding box center [877, 286] width 162 height 31
click at [796, 271] on select "Choose an option... Pending Applied Excluded (Questions) Excluded (Expired) Exc…" at bounding box center [877, 286] width 162 height 31
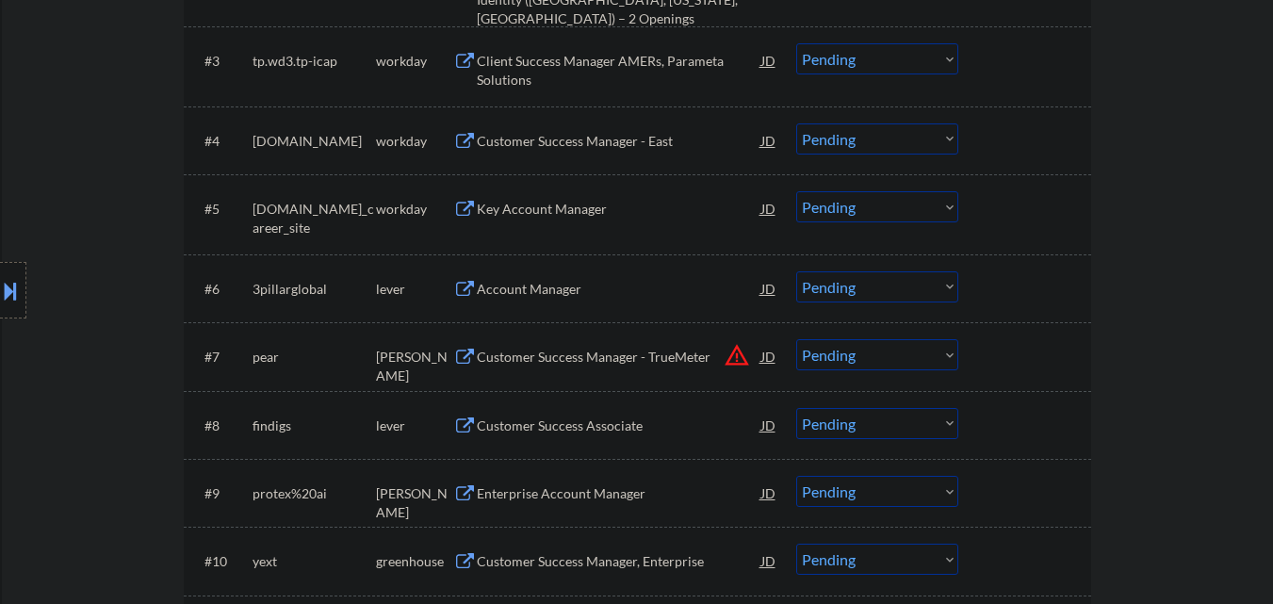
click at [587, 278] on div "Account Manager" at bounding box center [619, 288] width 284 height 34
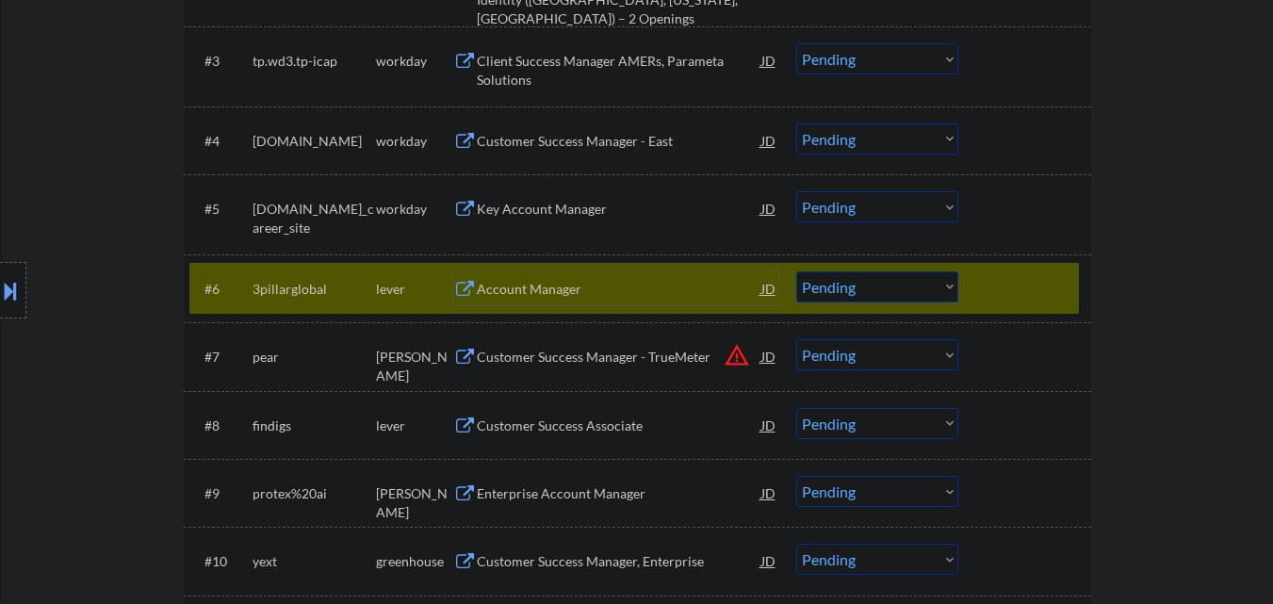
click at [832, 293] on select "Choose an option... Pending Applied Excluded (Questions) Excluded (Expired) Exc…" at bounding box center [877, 286] width 162 height 31
click at [796, 271] on select "Choose an option... Pending Applied Excluded (Questions) Excluded (Expired) Exc…" at bounding box center [877, 286] width 162 height 31
click at [994, 304] on div at bounding box center [1026, 288] width 83 height 34
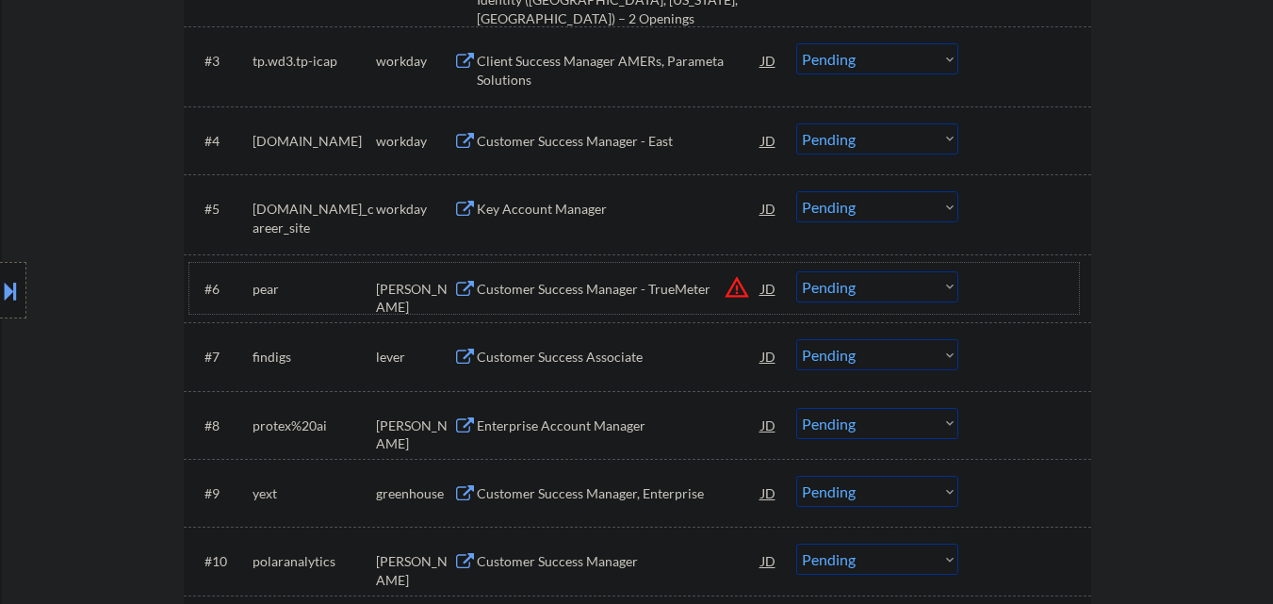
click at [740, 295] on button "warning_amber" at bounding box center [736, 287] width 26 height 26
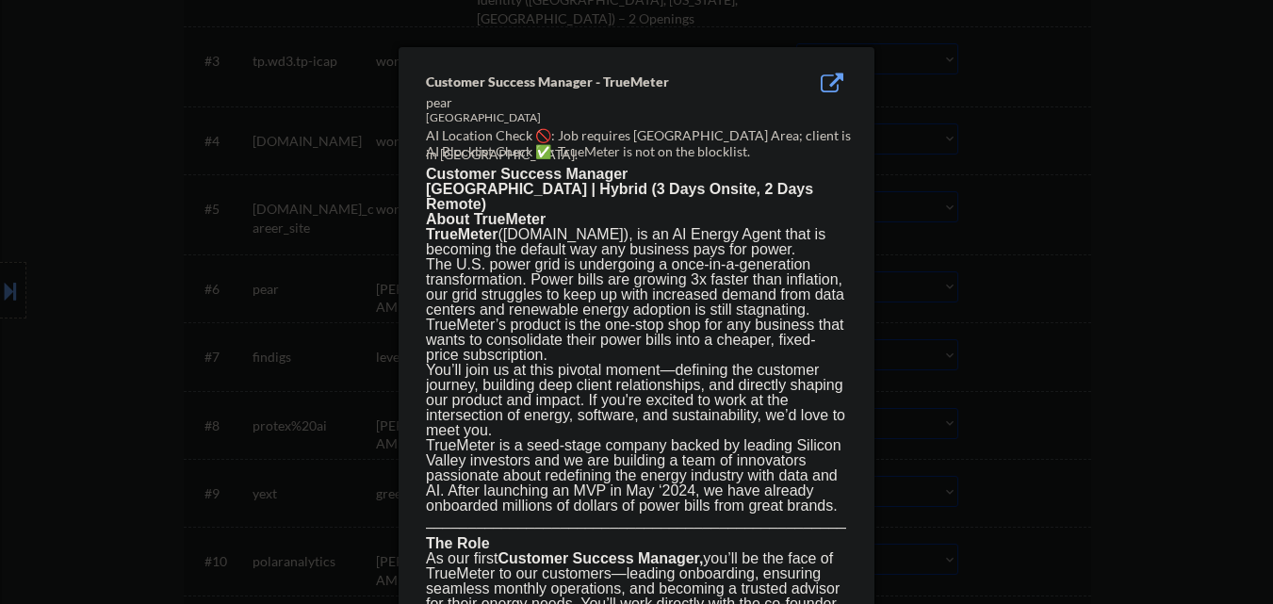
drag, startPoint x: 1010, startPoint y: 324, endPoint x: 962, endPoint y: 324, distance: 48.0
click at [1009, 324] on div at bounding box center [636, 302] width 1273 height 604
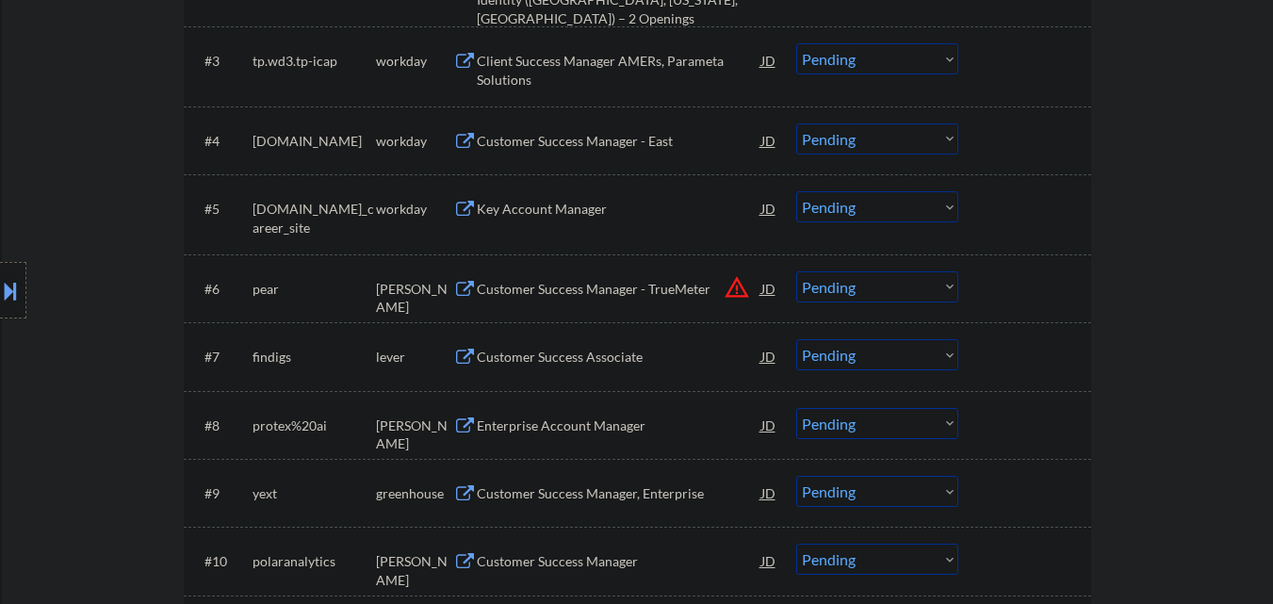
drag, startPoint x: 6, startPoint y: 303, endPoint x: 48, endPoint y: 313, distance: 43.4
click at [11, 306] on div at bounding box center [13, 290] width 26 height 57
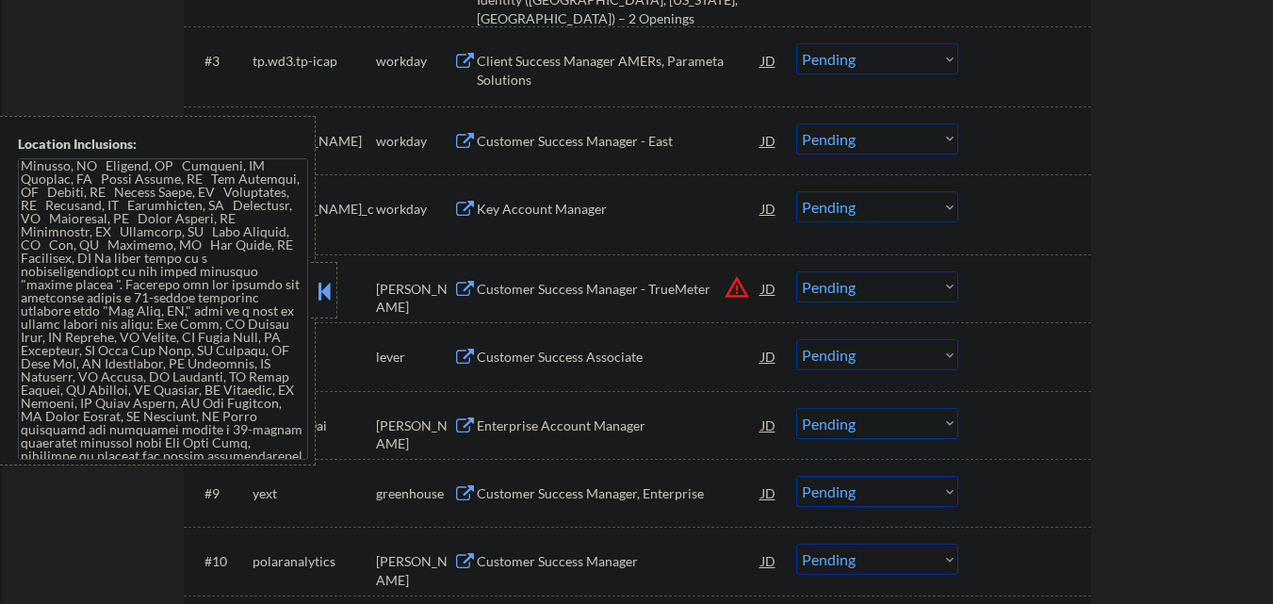
scroll to position [188, 0]
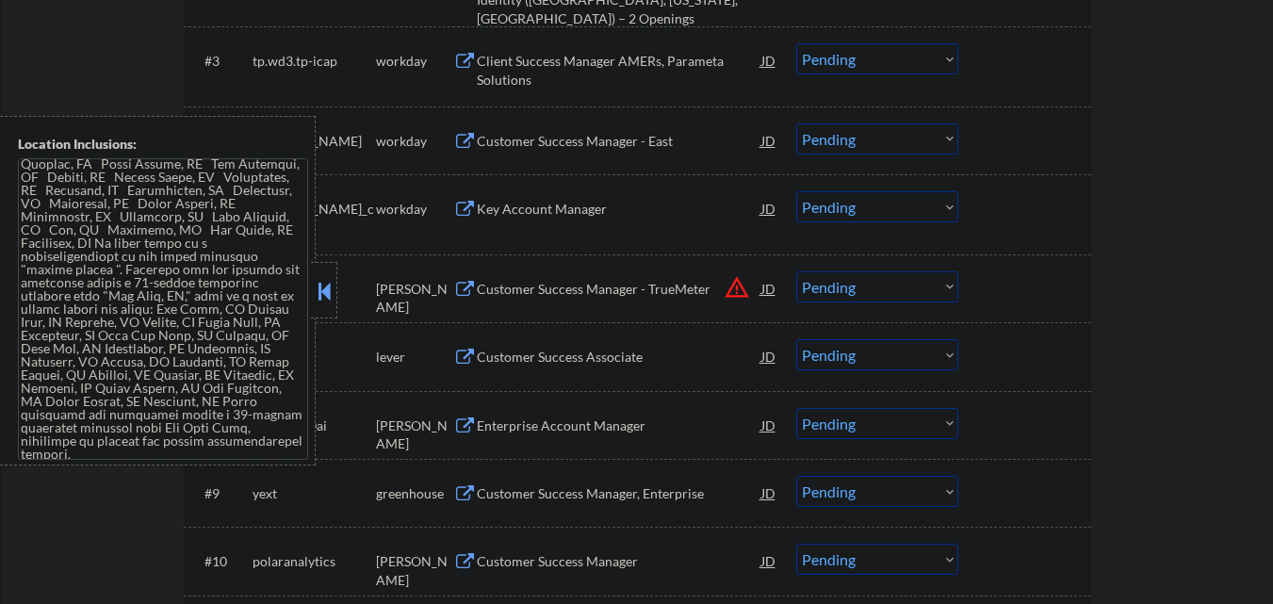
drag, startPoint x: 329, startPoint y: 302, endPoint x: 345, endPoint y: 302, distance: 16.0
click at [331, 302] on button at bounding box center [324, 291] width 21 height 28
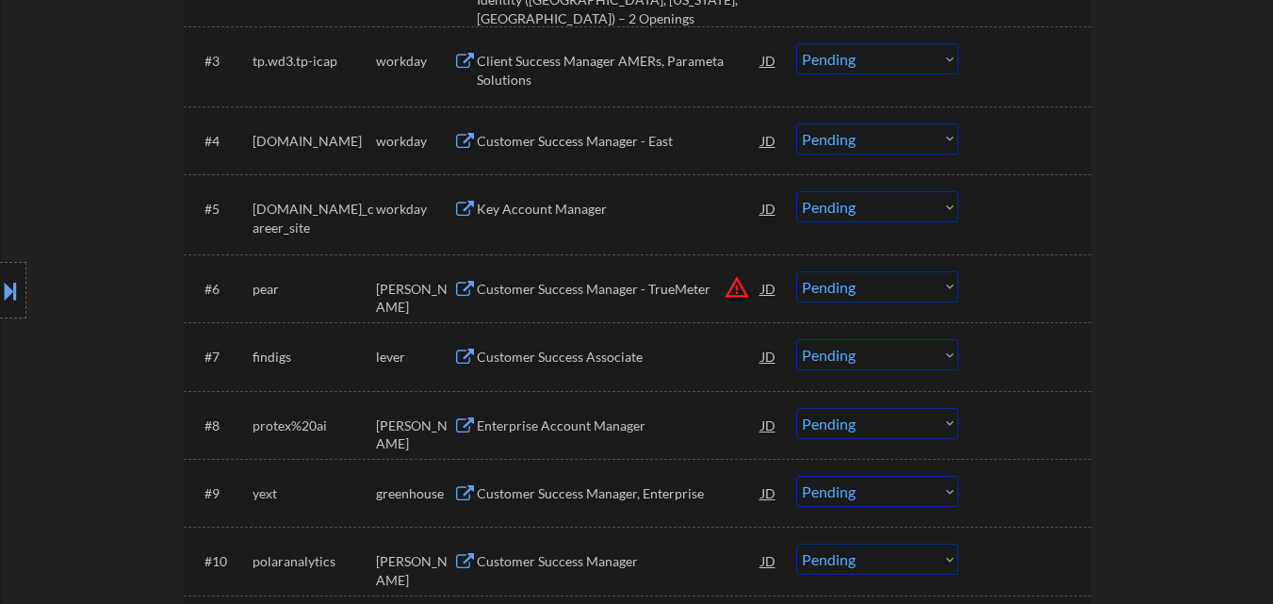
click at [891, 300] on select "Choose an option... Pending Applied Excluded (Questions) Excluded (Expired) Exc…" at bounding box center [877, 286] width 162 height 31
click at [796, 271] on select "Choose an option... Pending Applied Excluded (Questions) Excluded (Expired) Exc…" at bounding box center [877, 286] width 162 height 31
click at [616, 352] on div "Customer Success Associate" at bounding box center [619, 357] width 284 height 19
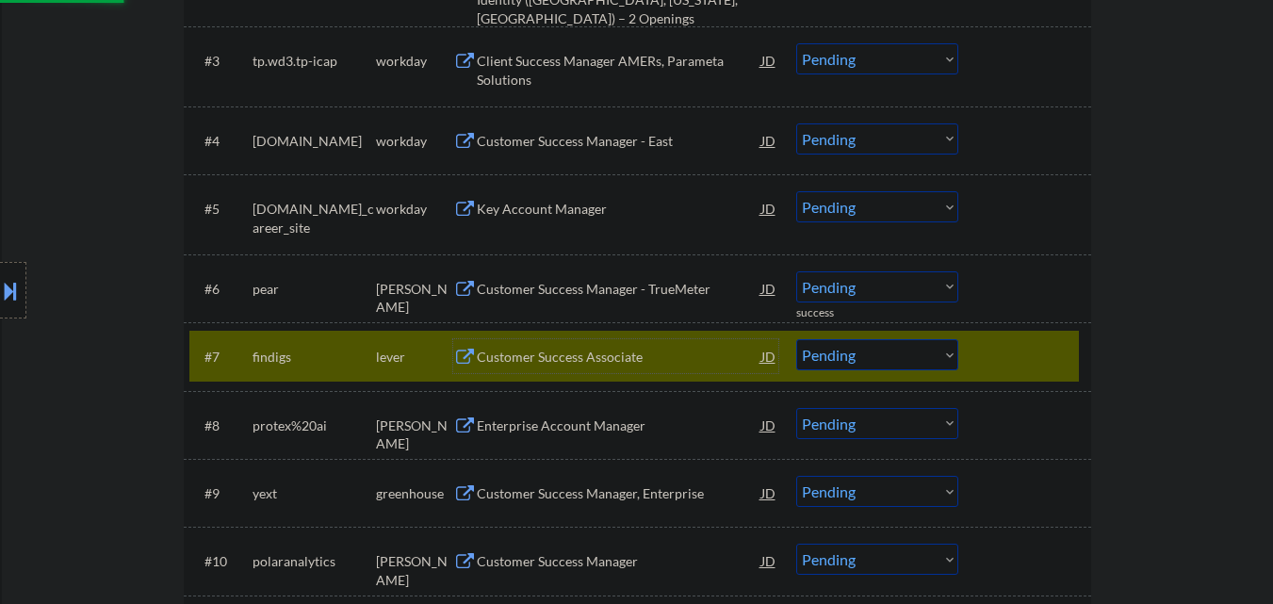
click at [1051, 352] on div at bounding box center [1026, 356] width 83 height 34
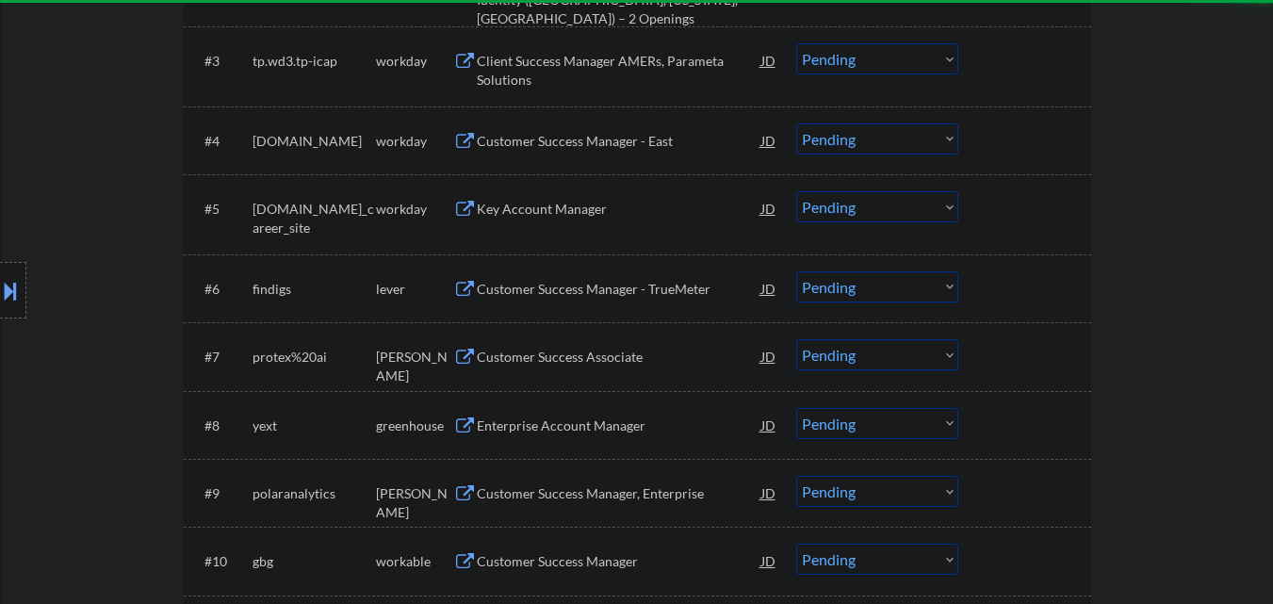
click at [1041, 304] on div at bounding box center [1026, 288] width 83 height 34
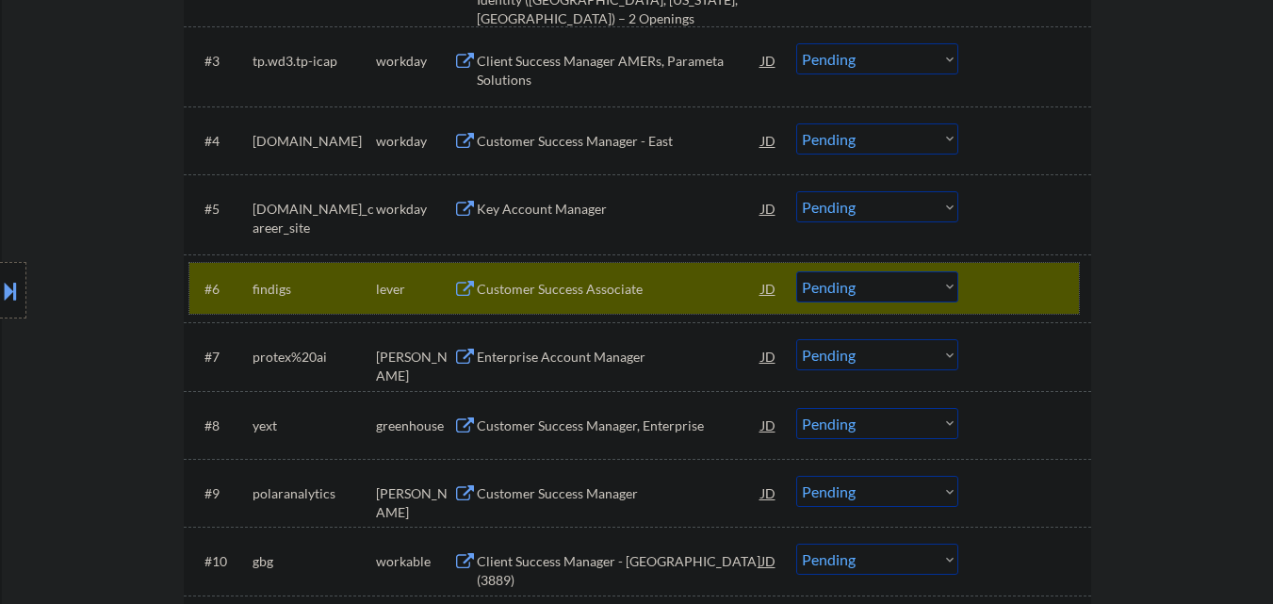
drag, startPoint x: 917, startPoint y: 288, endPoint x: 920, endPoint y: 246, distance: 42.5
click at [921, 282] on select "Choose an option... Pending Applied Excluded (Questions) Excluded (Expired) Exc…" at bounding box center [877, 286] width 162 height 31
click at [796, 271] on select "Choose an option... Pending Applied Excluded (Questions) Excluded (Expired) Exc…" at bounding box center [877, 286] width 162 height 31
click at [1026, 286] on div at bounding box center [1026, 288] width 83 height 34
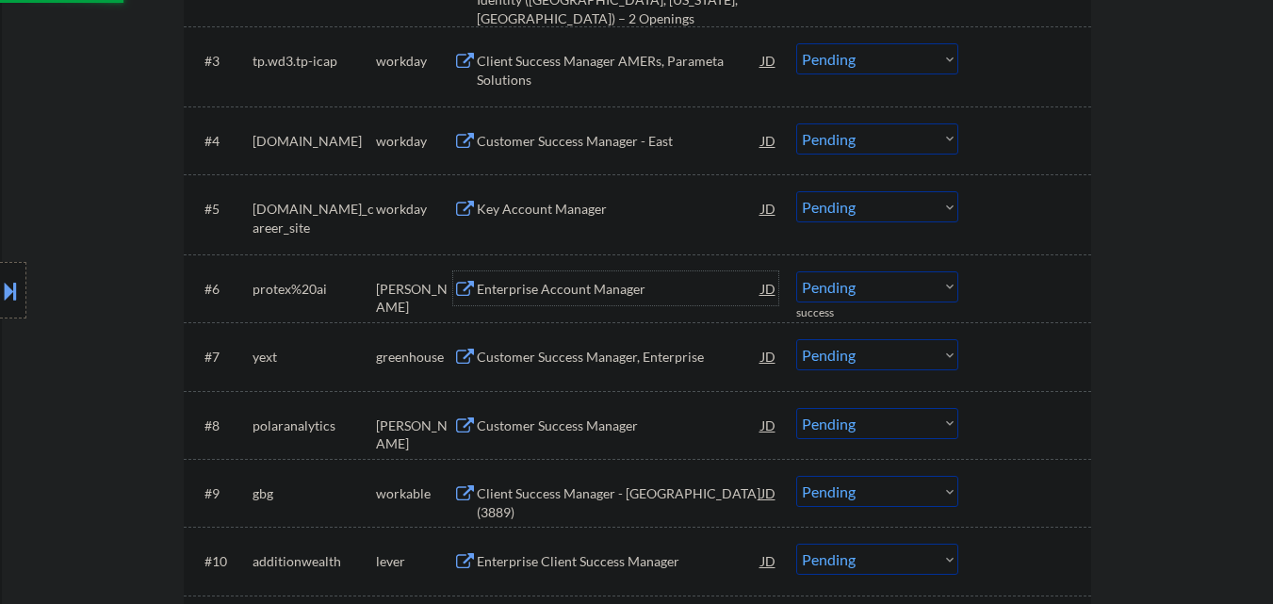
click at [608, 287] on div "Enterprise Account Manager" at bounding box center [619, 289] width 284 height 19
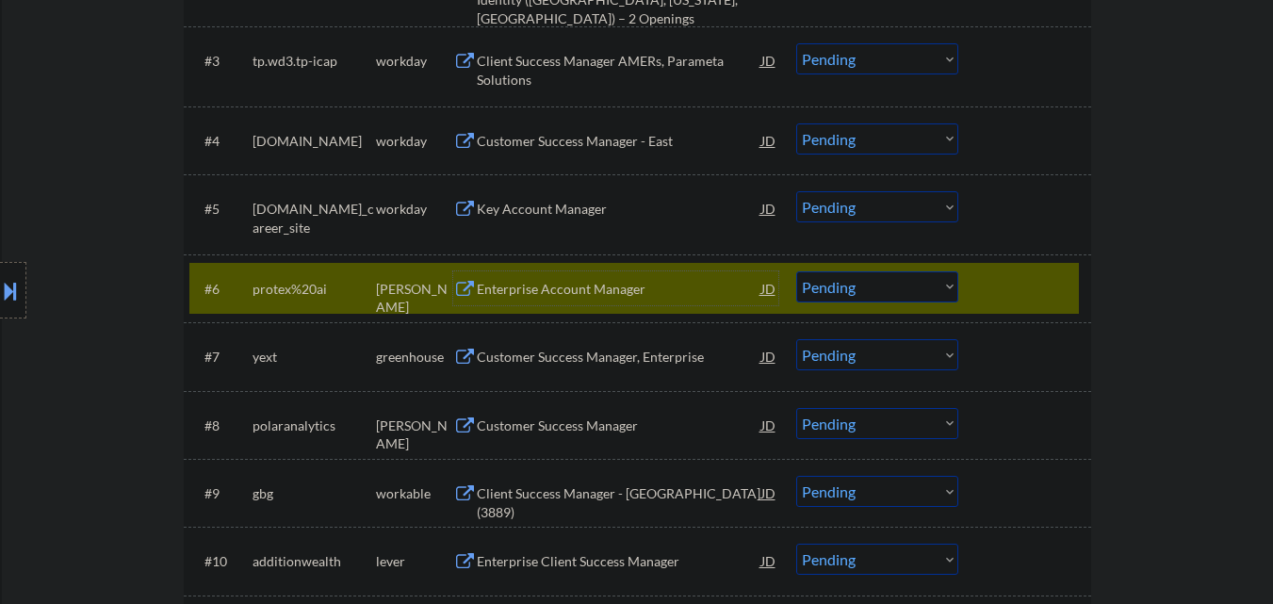
click at [763, 283] on div "JD" at bounding box center [768, 288] width 19 height 34
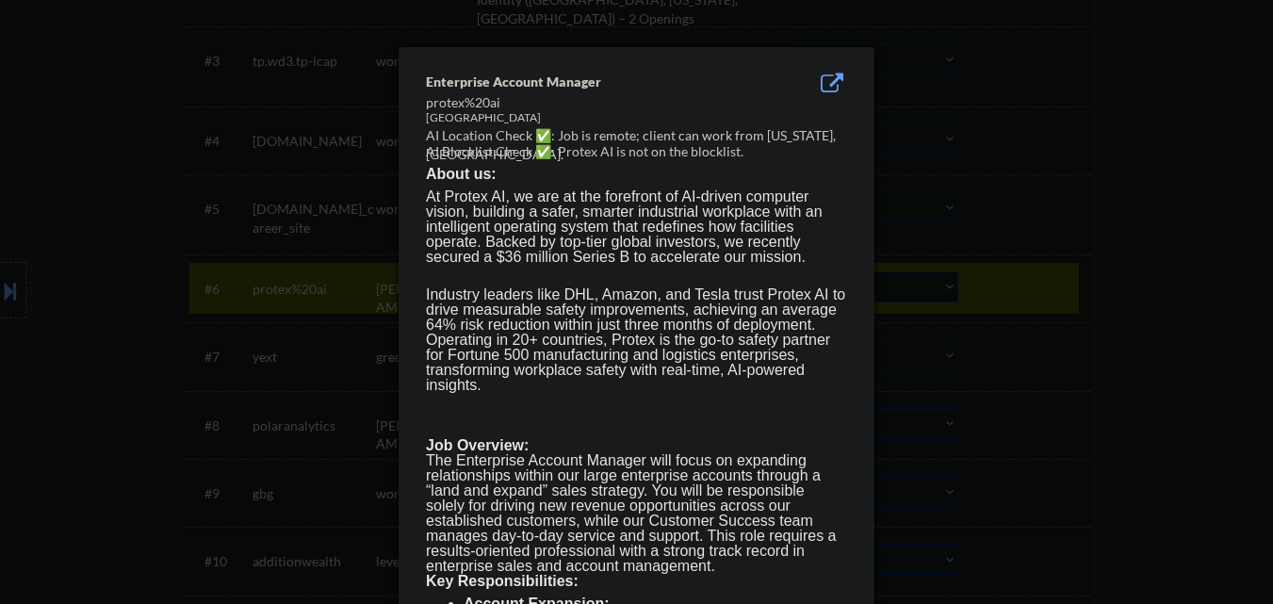
click at [1146, 308] on div at bounding box center [636, 302] width 1273 height 604
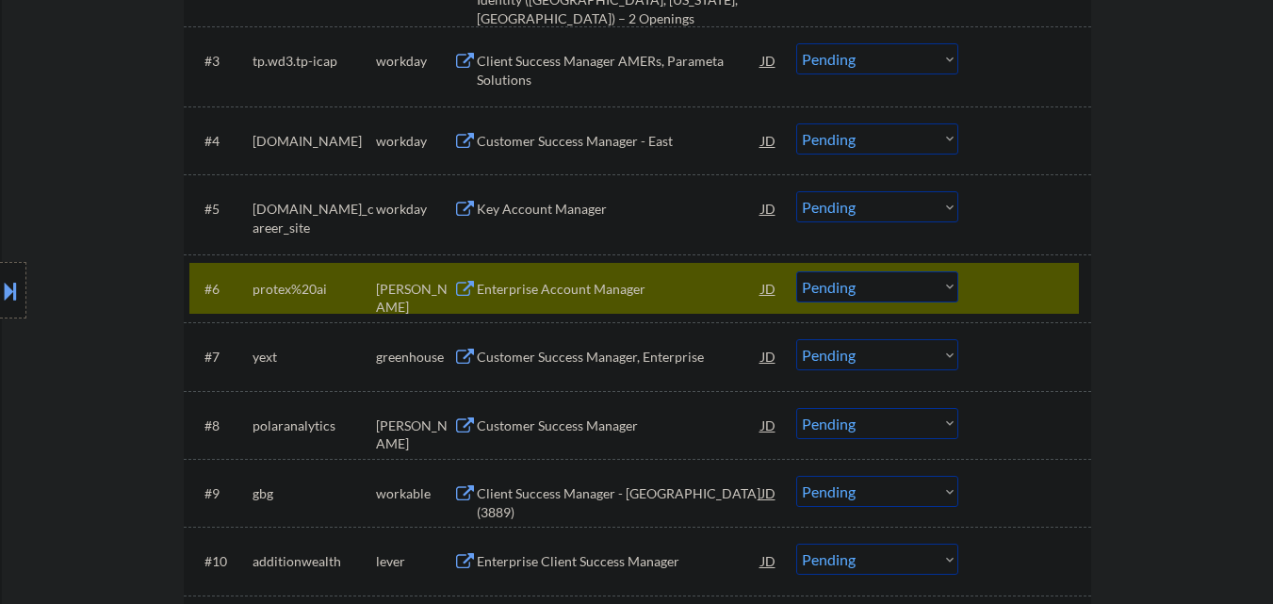
click at [900, 289] on select "Choose an option... Pending Applied Excluded (Questions) Excluded (Expired) Exc…" at bounding box center [877, 286] width 162 height 31
click at [796, 271] on select "Choose an option... Pending Applied Excluded (Questions) Excluded (Expired) Exc…" at bounding box center [877, 286] width 162 height 31
click at [1004, 294] on div at bounding box center [1026, 288] width 83 height 34
click at [1055, 274] on div at bounding box center [1026, 288] width 83 height 34
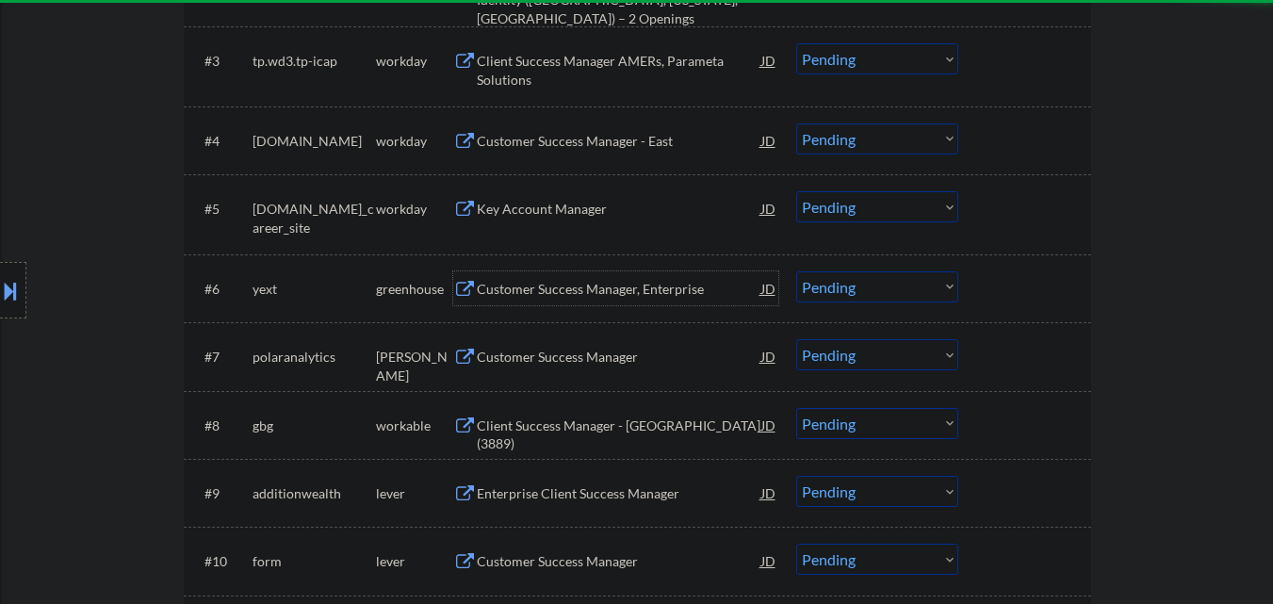
click at [687, 287] on div "Customer Success Manager, Enterprise" at bounding box center [619, 289] width 284 height 19
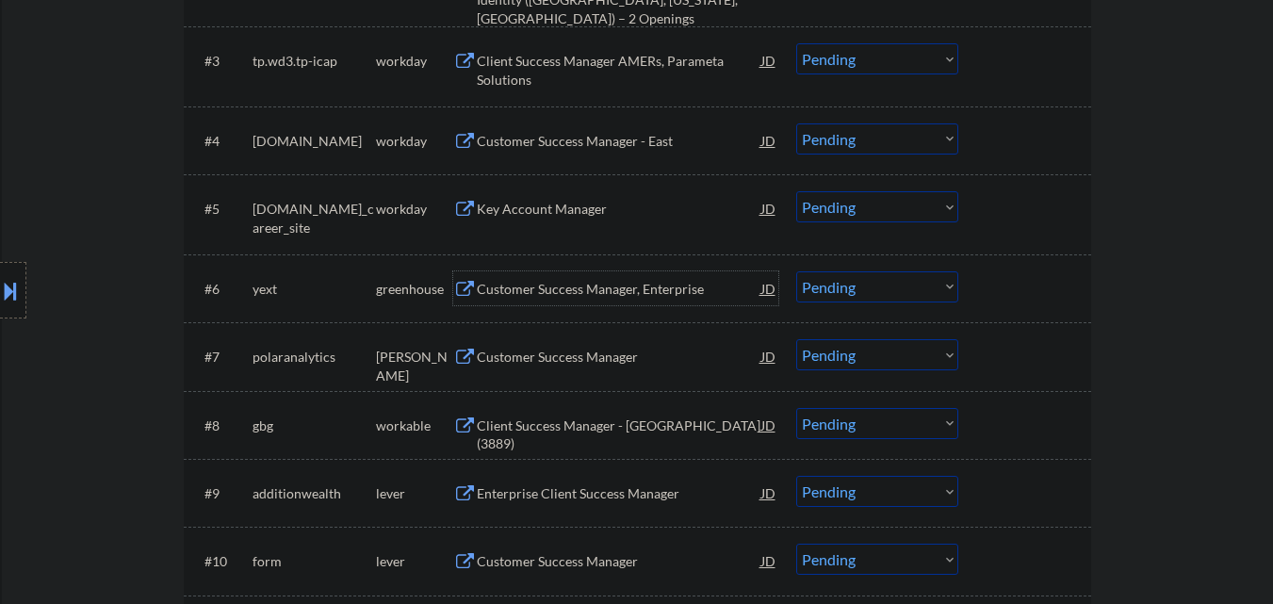
click at [1029, 285] on div at bounding box center [1026, 288] width 83 height 34
click at [1084, 292] on div "#6 yext greenhouse Customer Success Manager, Enterprise JD warning_amber Choose…" at bounding box center [637, 288] width 907 height 68
click at [1019, 291] on div at bounding box center [1026, 288] width 83 height 34
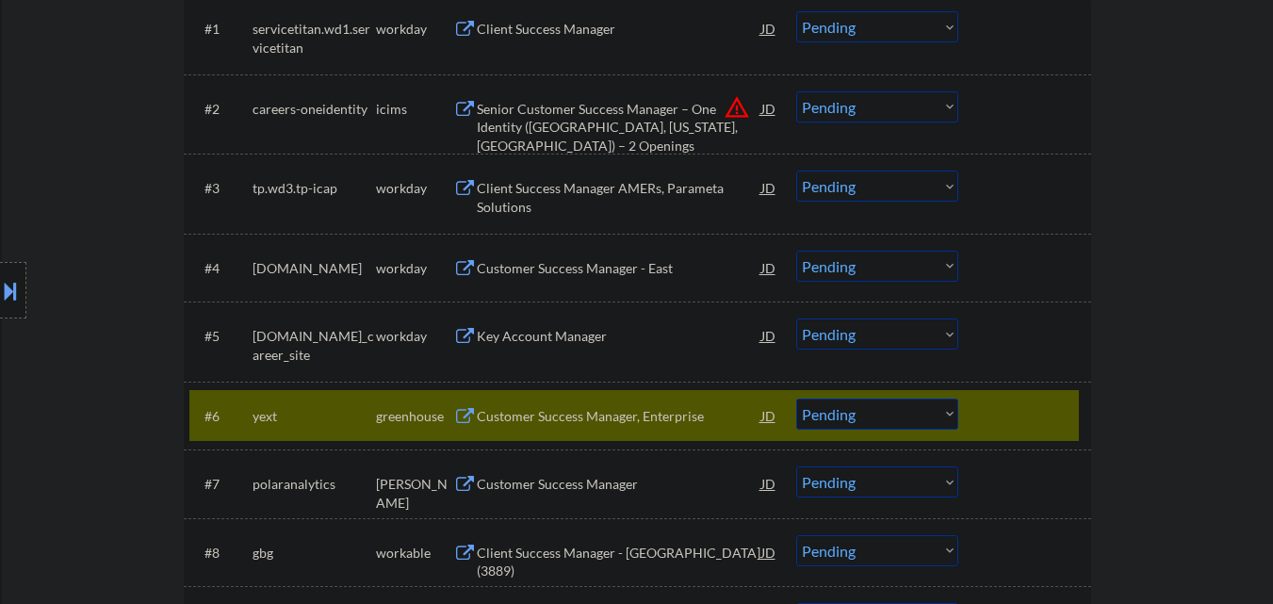
scroll to position [659, 0]
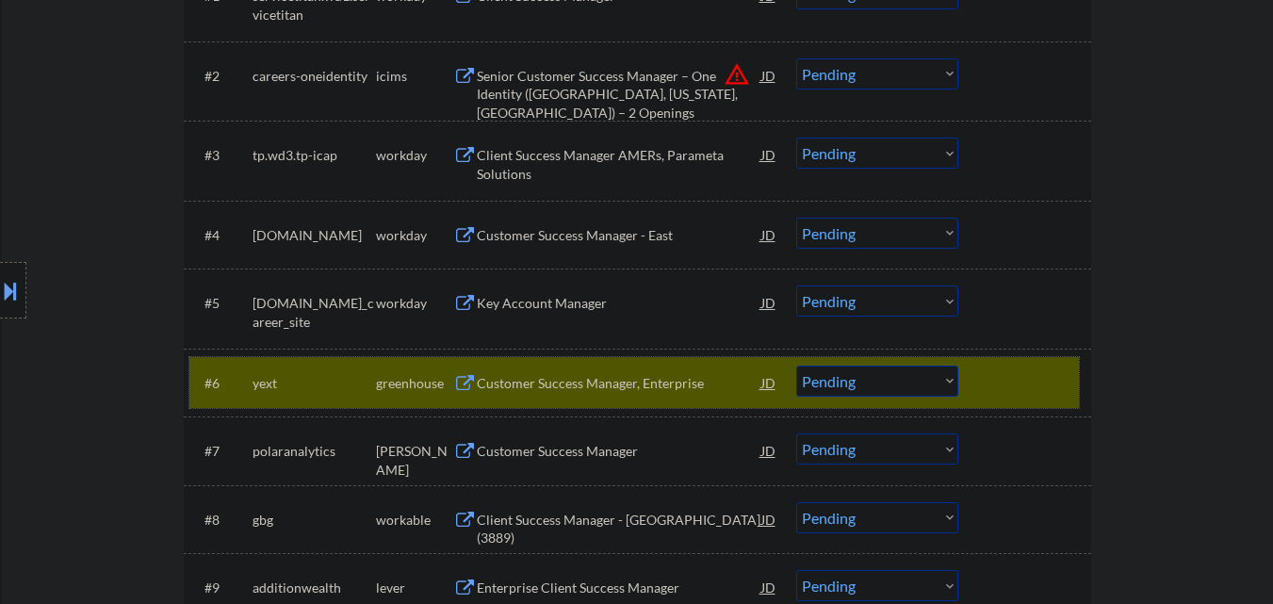
click at [873, 372] on select "Choose an option... Pending Applied Excluded (Questions) Excluded (Expired) Exc…" at bounding box center [877, 380] width 162 height 31
click at [796, 365] on select "Choose an option... Pending Applied Excluded (Questions) Excluded (Expired) Exc…" at bounding box center [877, 380] width 162 height 31
click at [1001, 370] on div at bounding box center [1026, 382] width 83 height 34
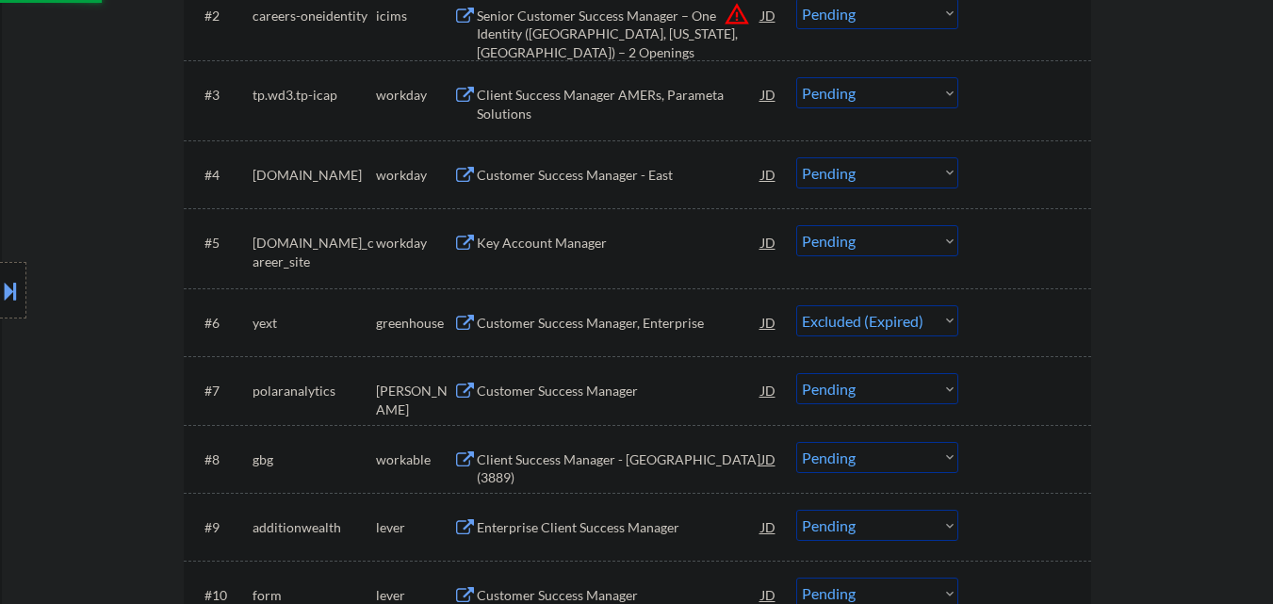
scroll to position [754, 0]
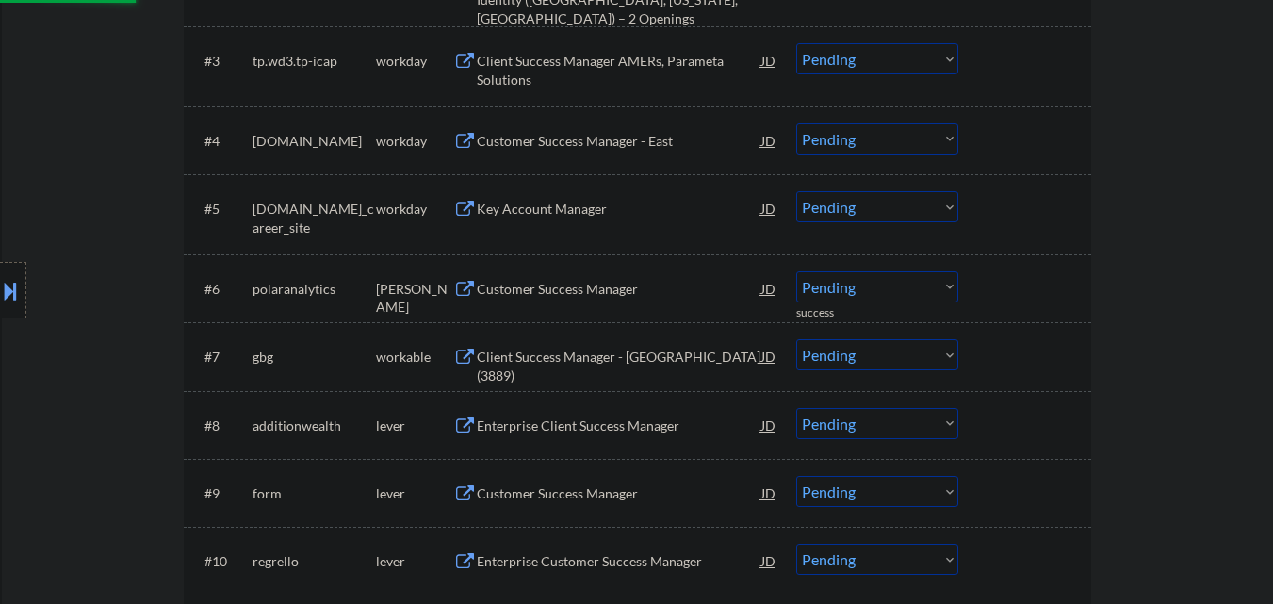
click at [595, 286] on div "Customer Success Manager" at bounding box center [619, 289] width 284 height 19
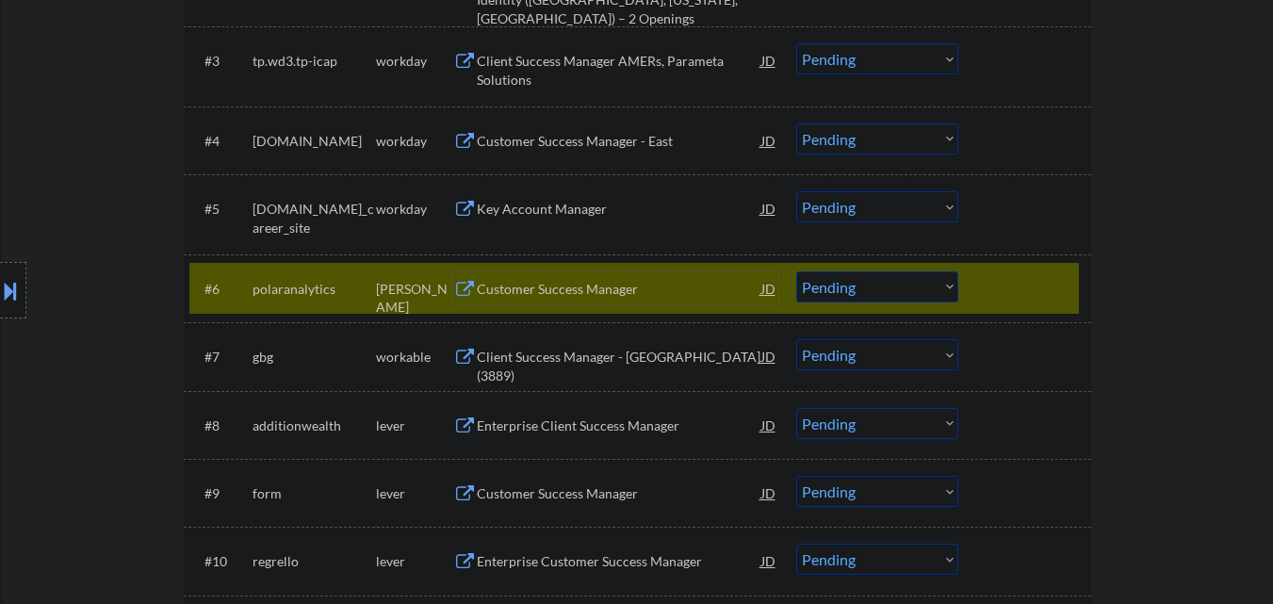
drag, startPoint x: 853, startPoint y: 290, endPoint x: 852, endPoint y: 300, distance: 9.5
click at [853, 291] on select "Choose an option... Pending Applied Excluded (Questions) Excluded (Expired) Exc…" at bounding box center [877, 286] width 162 height 31
click at [796, 271] on select "Choose an option... Pending Applied Excluded (Questions) Excluded (Expired) Exc…" at bounding box center [877, 286] width 162 height 31
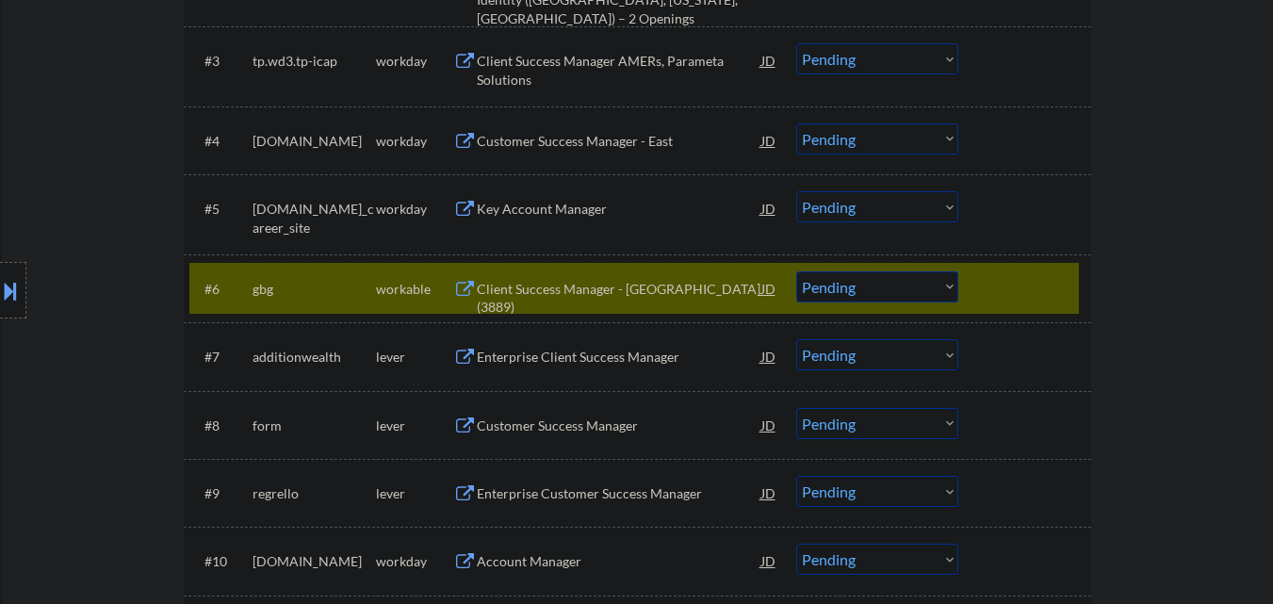
click at [639, 281] on div "Client Success Manager - [GEOGRAPHIC_DATA] (3889)" at bounding box center [619, 298] width 284 height 37
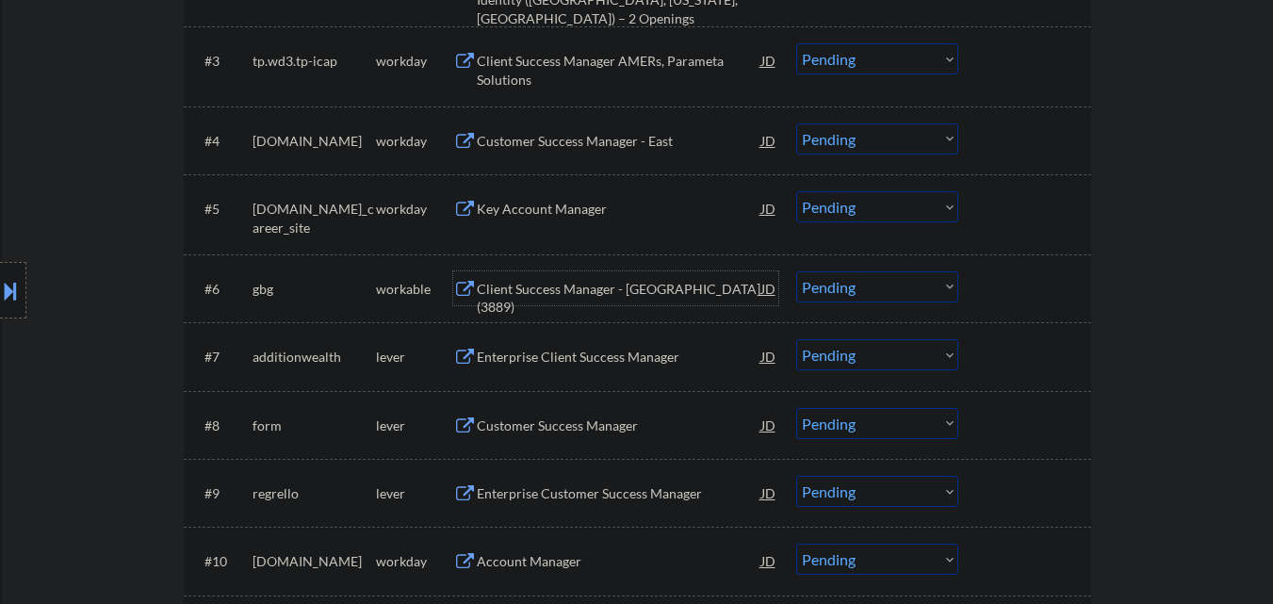
click at [878, 296] on select "Choose an option... Pending Applied Excluded (Questions) Excluded (Expired) Exc…" at bounding box center [877, 286] width 162 height 31
click at [796, 271] on select "Choose an option... Pending Applied Excluded (Questions) Excluded (Expired) Exc…" at bounding box center [877, 286] width 162 height 31
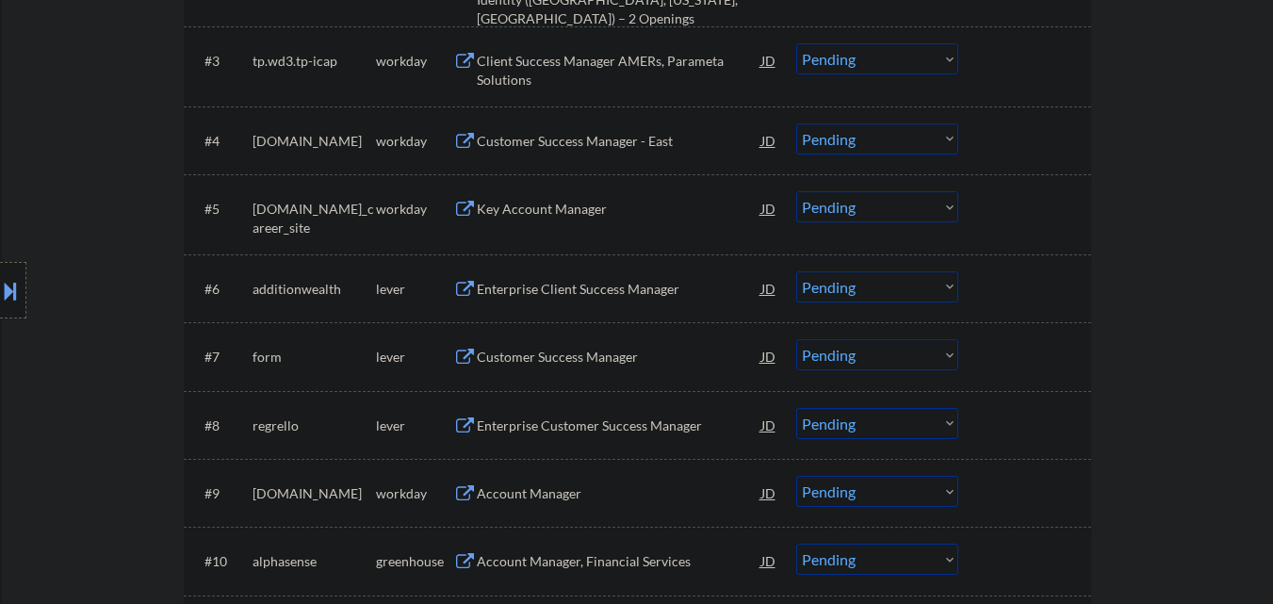
click at [604, 295] on div "Enterprise Client Success Manager" at bounding box center [619, 289] width 284 height 19
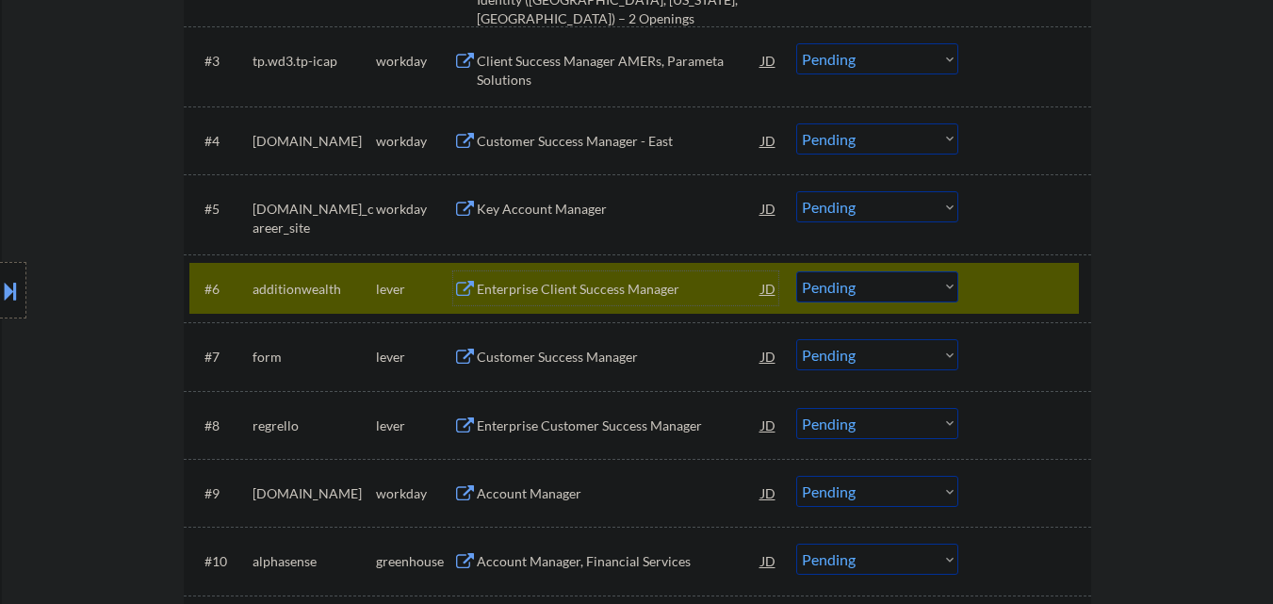
click at [865, 300] on select "Choose an option... Pending Applied Excluded (Questions) Excluded (Expired) Exc…" at bounding box center [877, 286] width 162 height 31
click at [796, 271] on select "Choose an option... Pending Applied Excluded (Questions) Excluded (Expired) Exc…" at bounding box center [877, 286] width 162 height 31
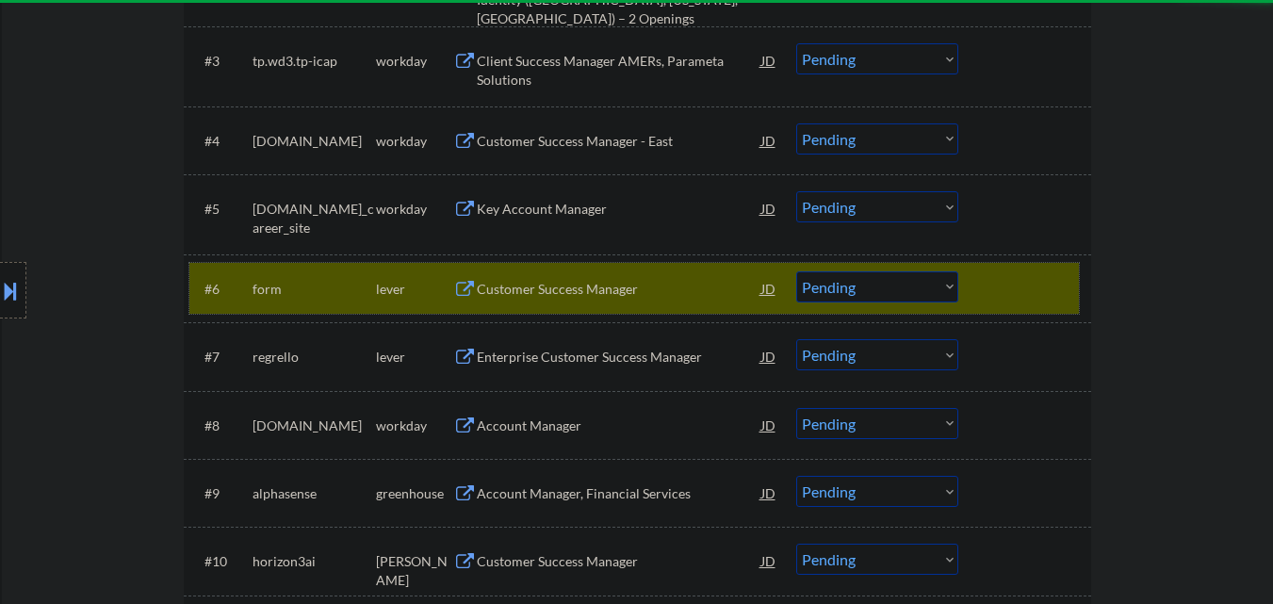
click at [1016, 278] on div at bounding box center [1026, 288] width 83 height 34
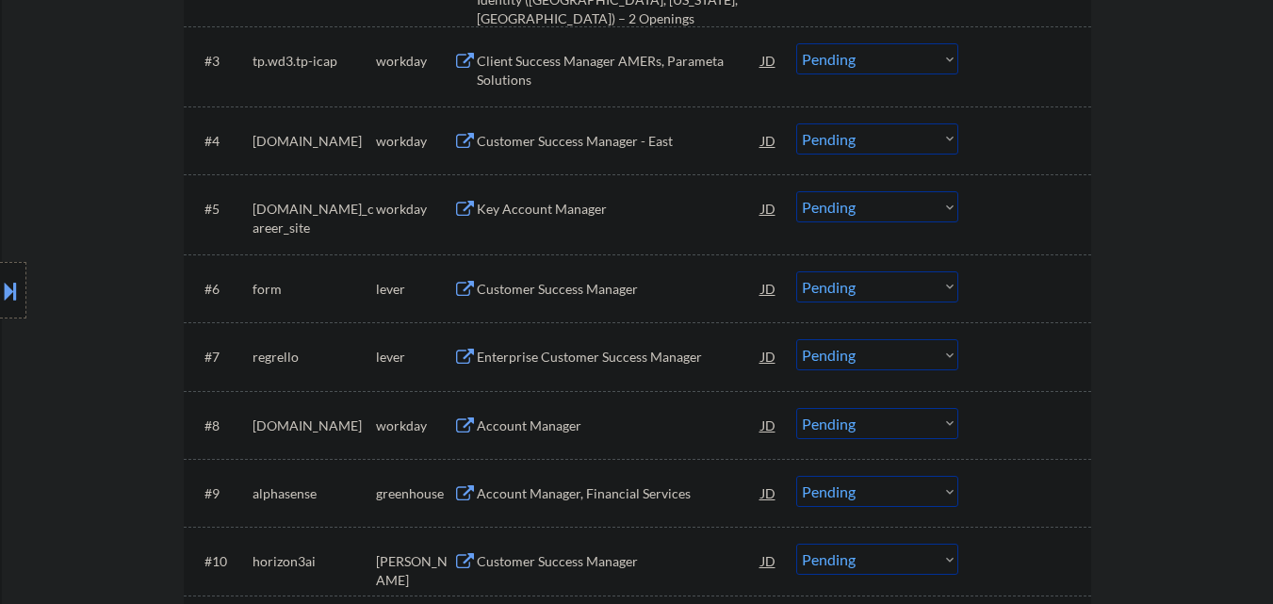
click at [1013, 292] on div at bounding box center [1026, 288] width 83 height 34
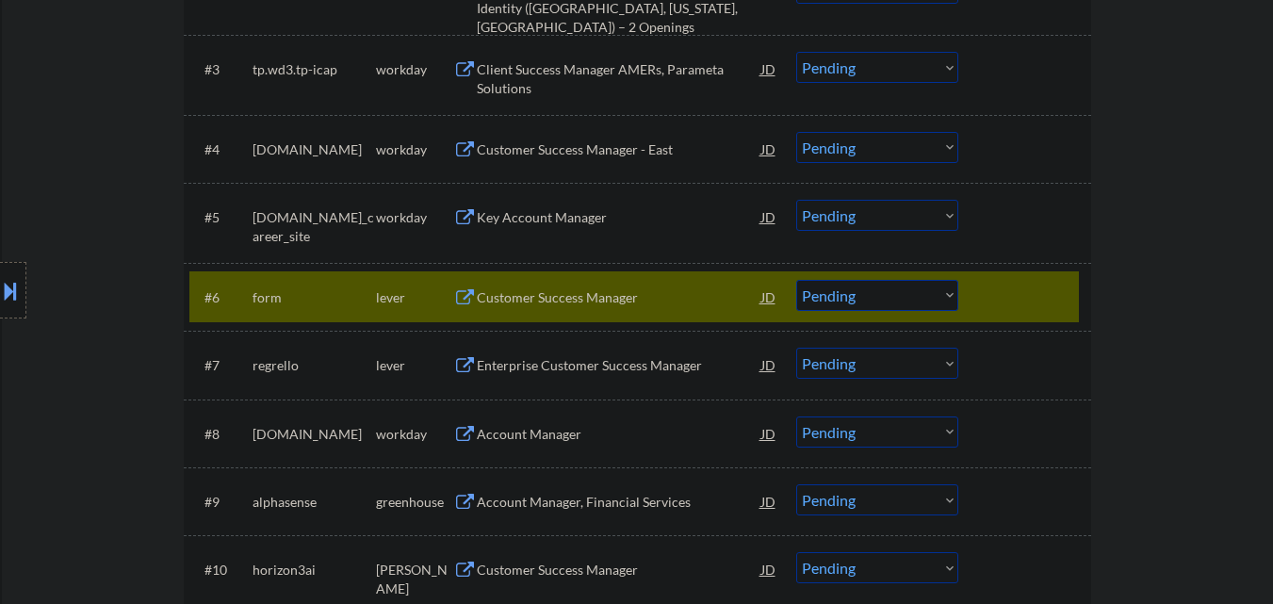
scroll to position [747, 0]
click at [603, 294] on div "Customer Success Manager" at bounding box center [619, 295] width 284 height 19
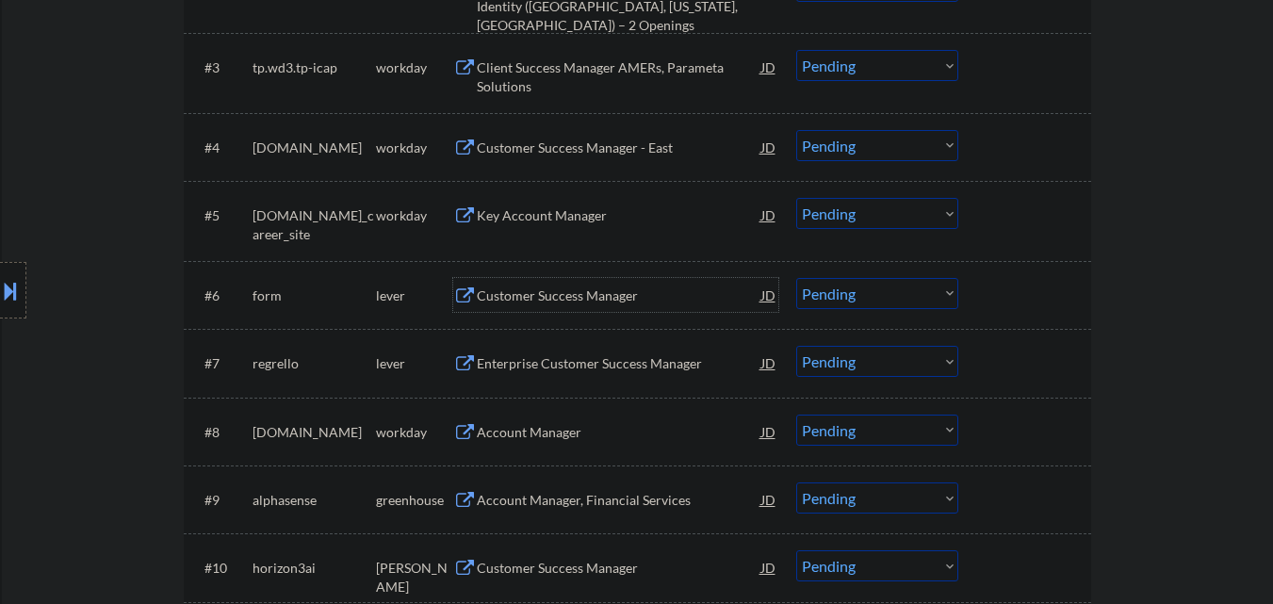
click at [1058, 287] on div at bounding box center [1026, 295] width 83 height 34
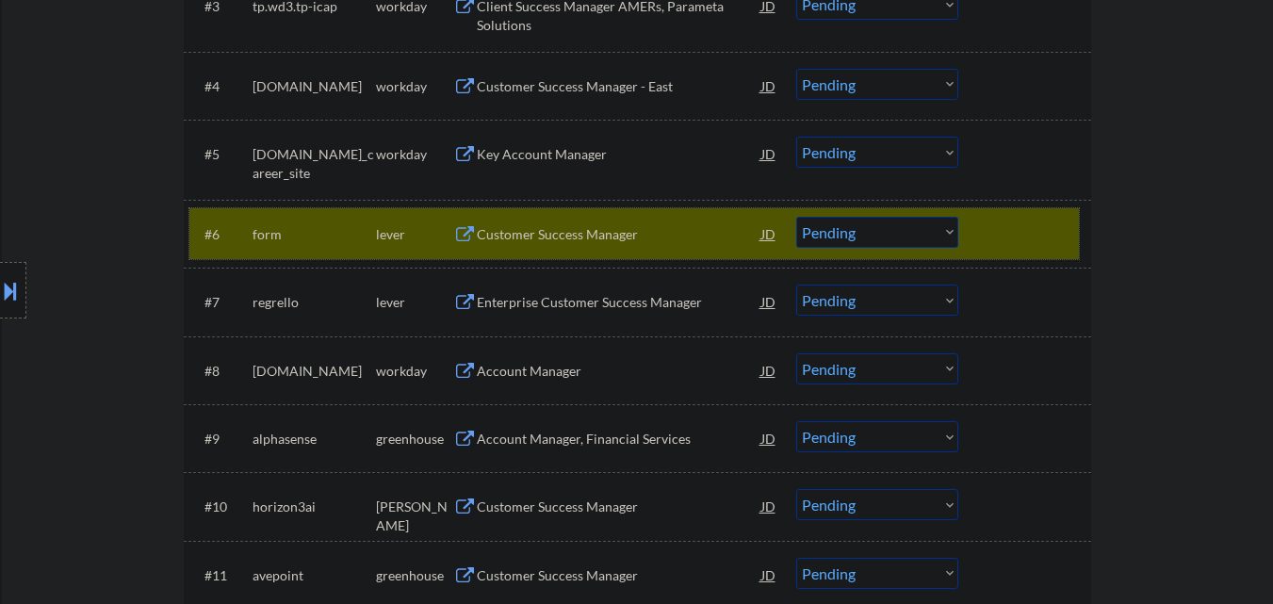
scroll to position [942, 0]
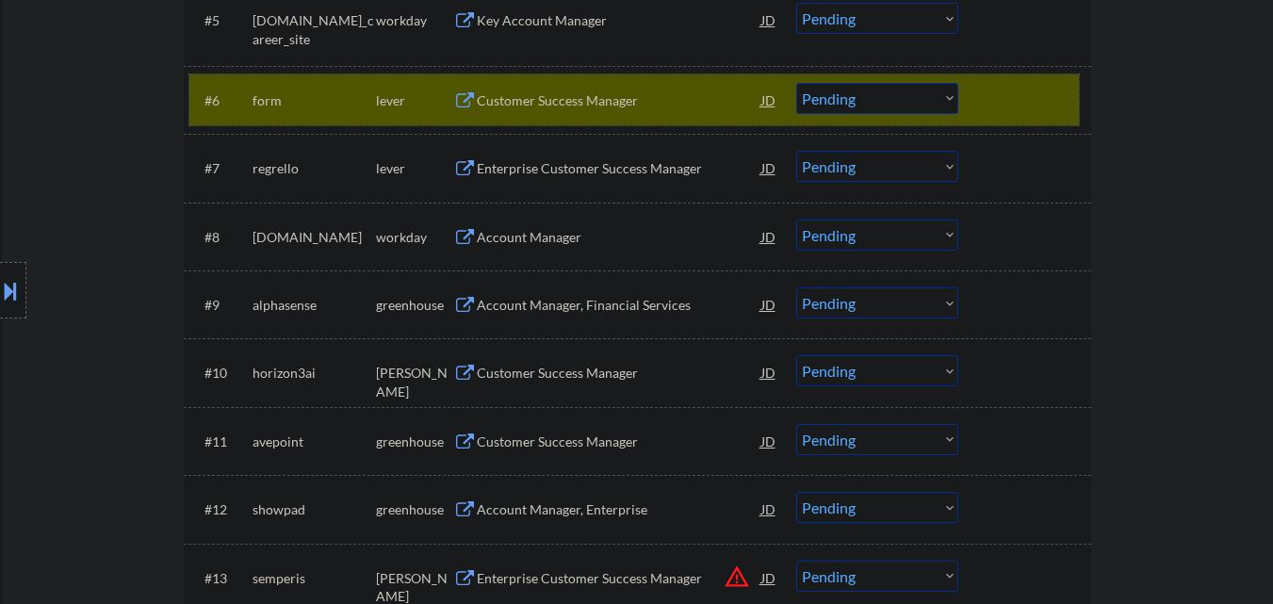
click at [852, 98] on select "Choose an option... Pending Applied Excluded (Questions) Excluded (Expired) Exc…" at bounding box center [877, 98] width 162 height 31
click at [796, 83] on select "Choose an option... Pending Applied Excluded (Questions) Excluded (Expired) Exc…" at bounding box center [877, 98] width 162 height 31
drag, startPoint x: 1005, startPoint y: 107, endPoint x: 1004, endPoint y: 94, distance: 13.2
click at [1006, 104] on div at bounding box center [1026, 100] width 83 height 34
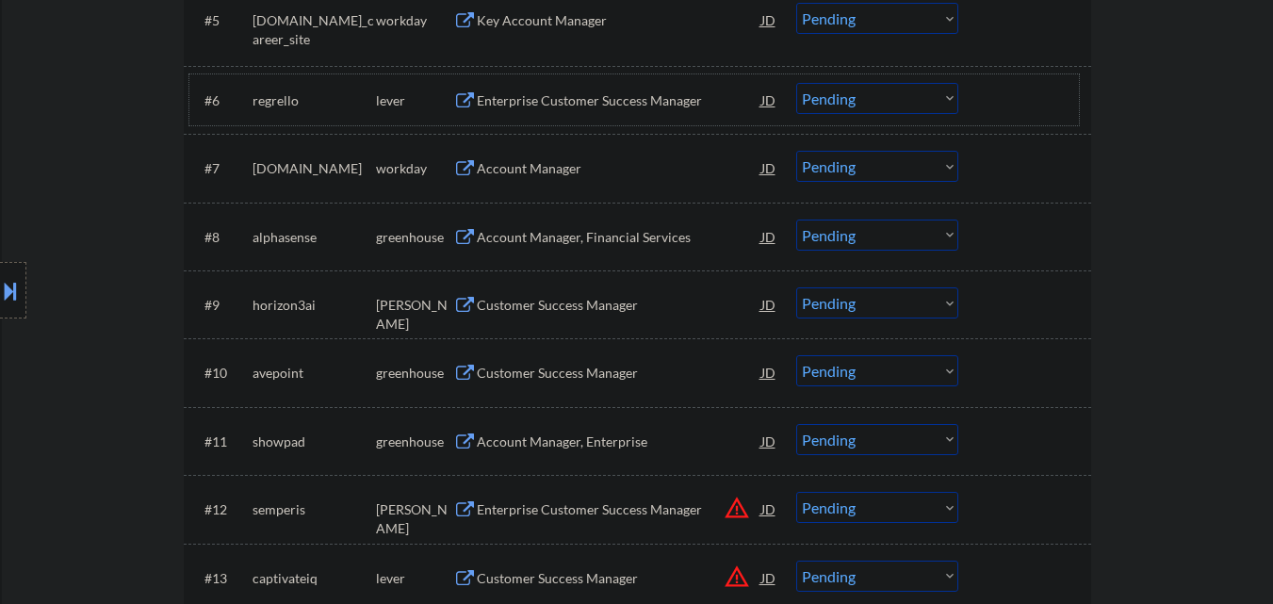
click at [639, 98] on div "Enterprise Customer Success Manager" at bounding box center [619, 100] width 284 height 19
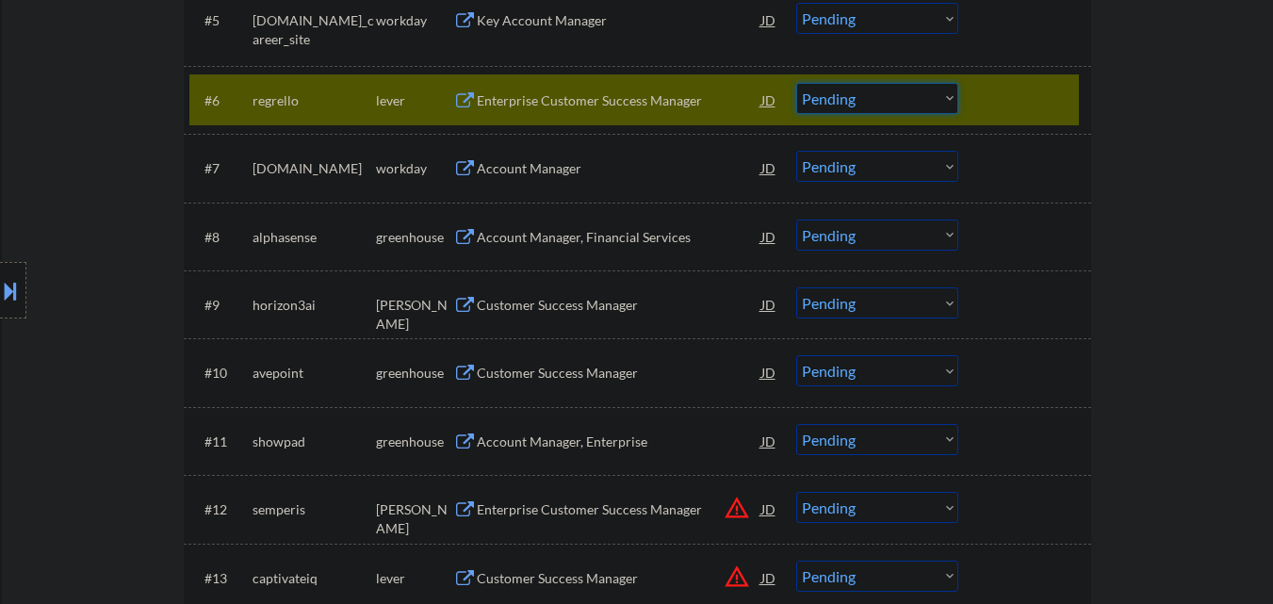
click at [860, 104] on select "Choose an option... Pending Applied Excluded (Questions) Excluded (Expired) Exc…" at bounding box center [877, 98] width 162 height 31
click at [796, 83] on select "Choose an option... Pending Applied Excluded (Questions) Excluded (Expired) Exc…" at bounding box center [877, 98] width 162 height 31
click at [986, 92] on div at bounding box center [1026, 100] width 83 height 34
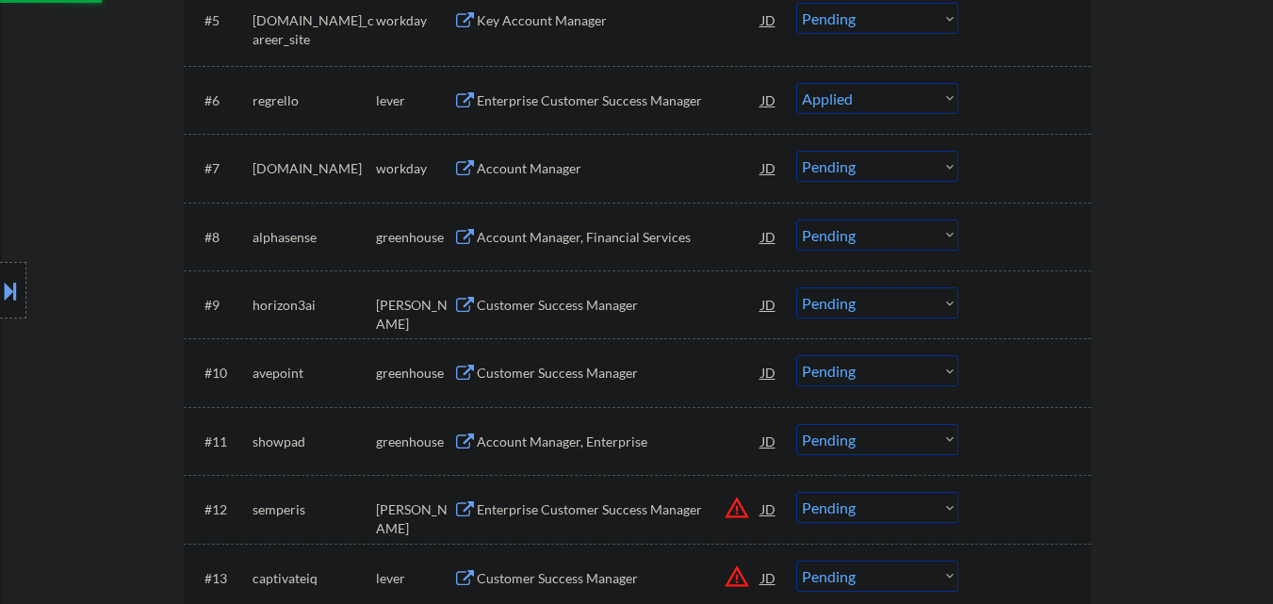
click at [1032, 88] on div at bounding box center [1026, 100] width 83 height 34
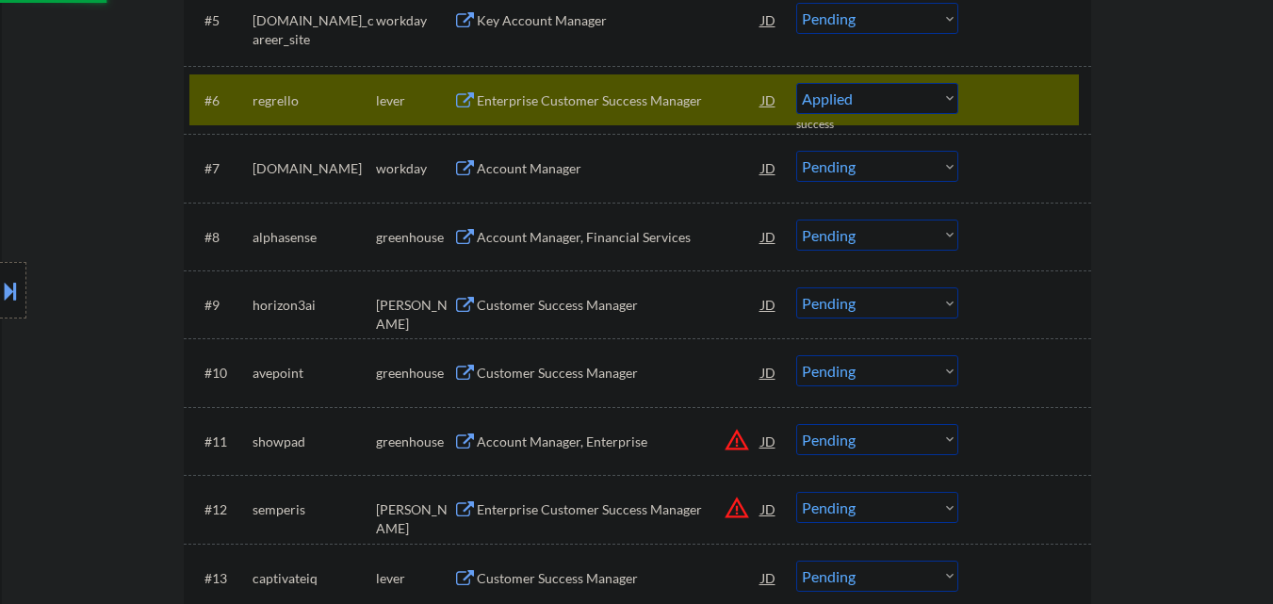
select select ""pending""
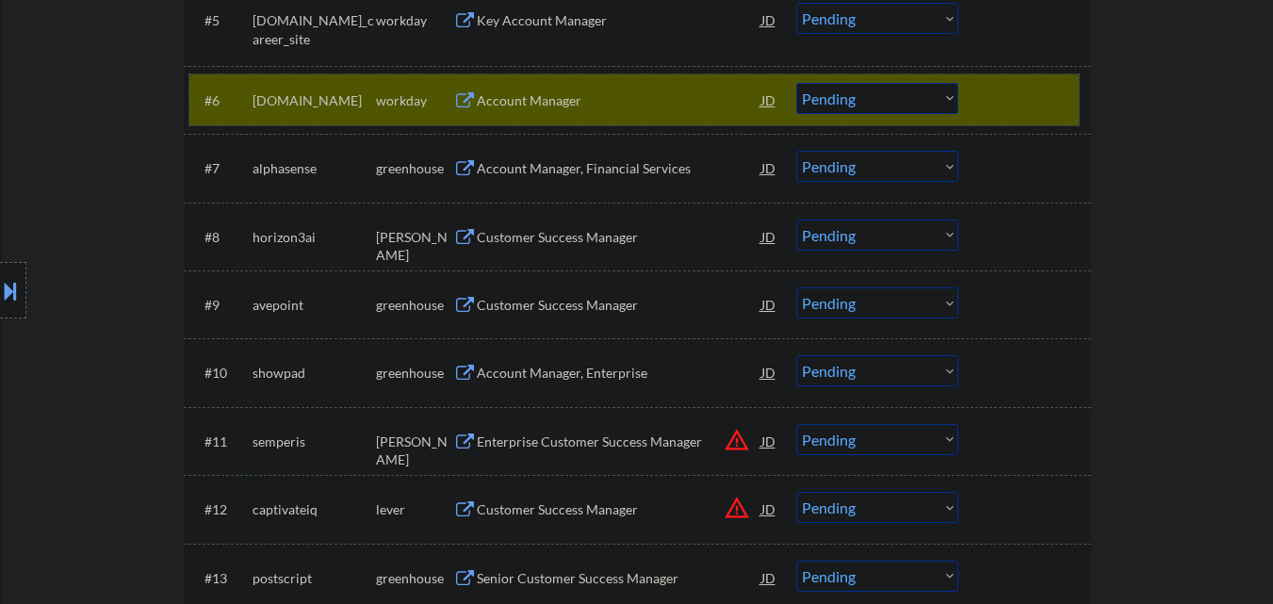
click at [1032, 104] on div at bounding box center [1026, 100] width 83 height 34
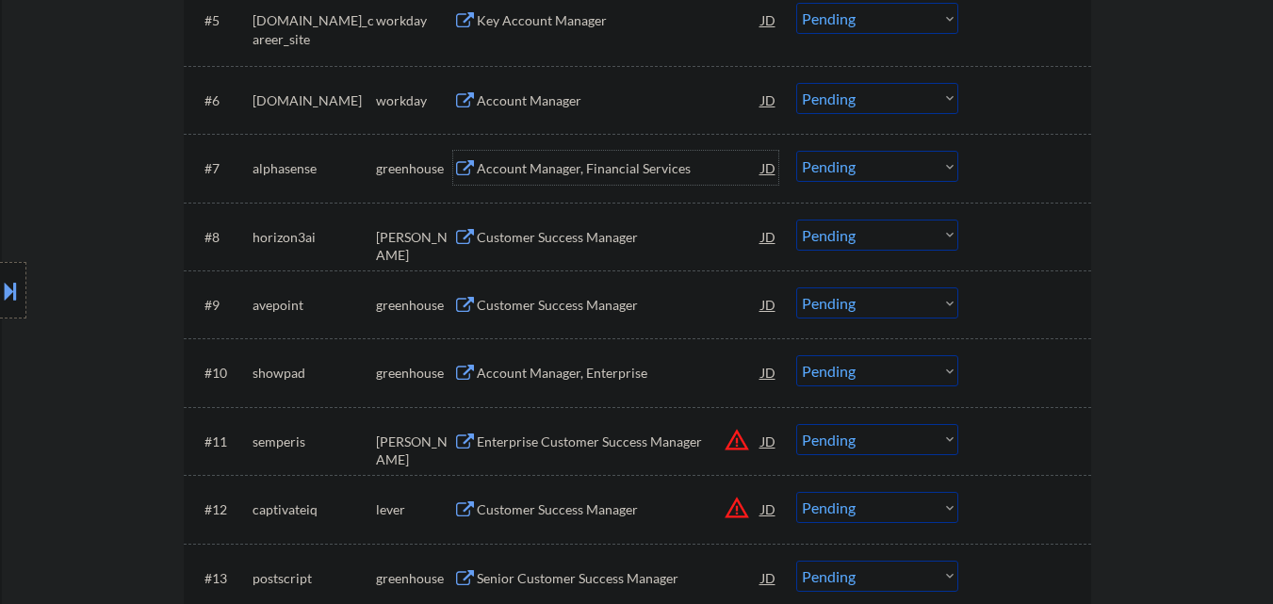
click at [609, 174] on div "Account Manager, Financial Services" at bounding box center [619, 168] width 284 height 19
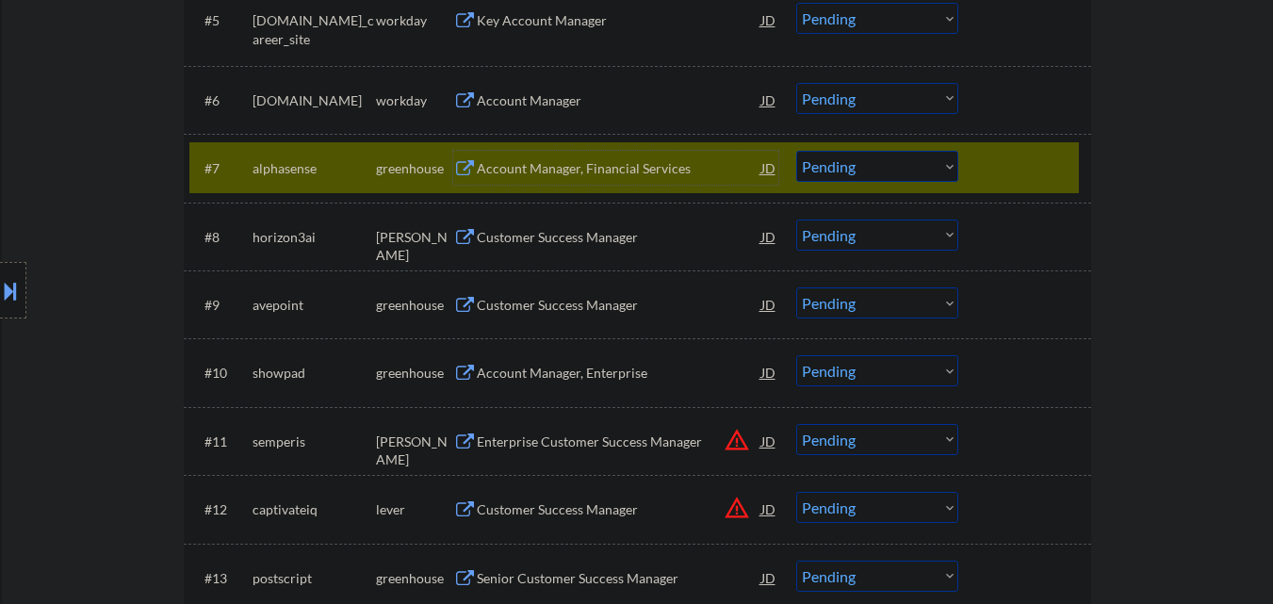
click at [884, 166] on select "Choose an option... Pending Applied Excluded (Questions) Excluded (Expired) Exc…" at bounding box center [877, 166] width 162 height 31
click at [796, 151] on select "Choose an option... Pending Applied Excluded (Questions) Excluded (Expired) Exc…" at bounding box center [877, 166] width 162 height 31
click at [996, 166] on div at bounding box center [1026, 168] width 83 height 34
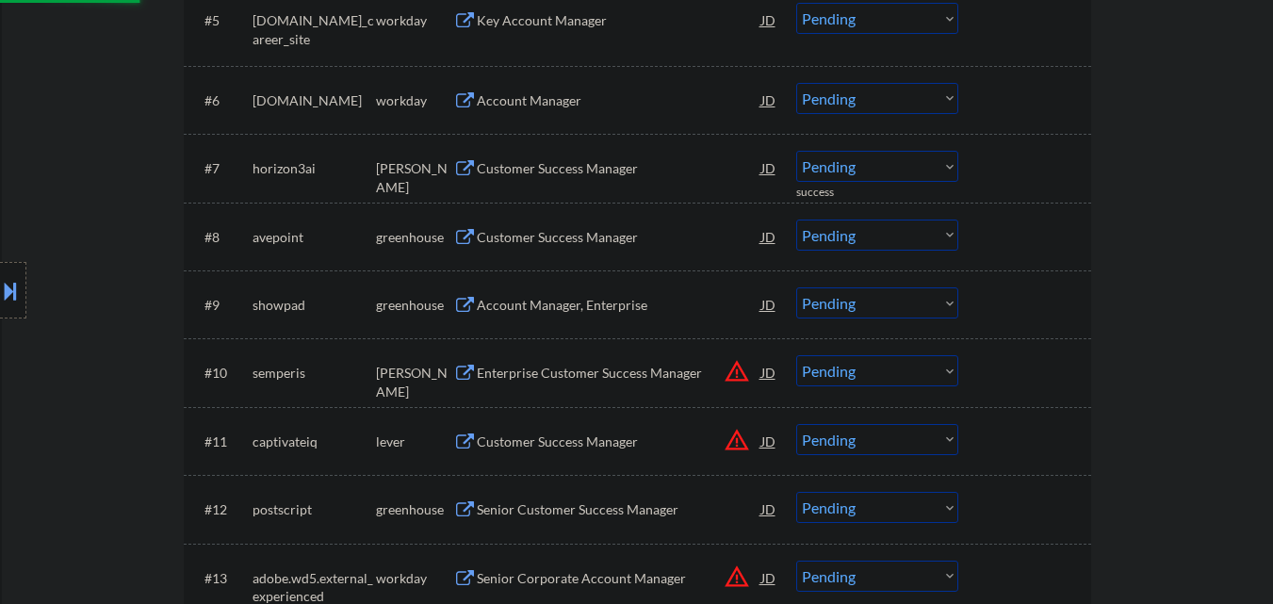
click at [598, 181] on div "Customer Success Manager" at bounding box center [619, 168] width 284 height 34
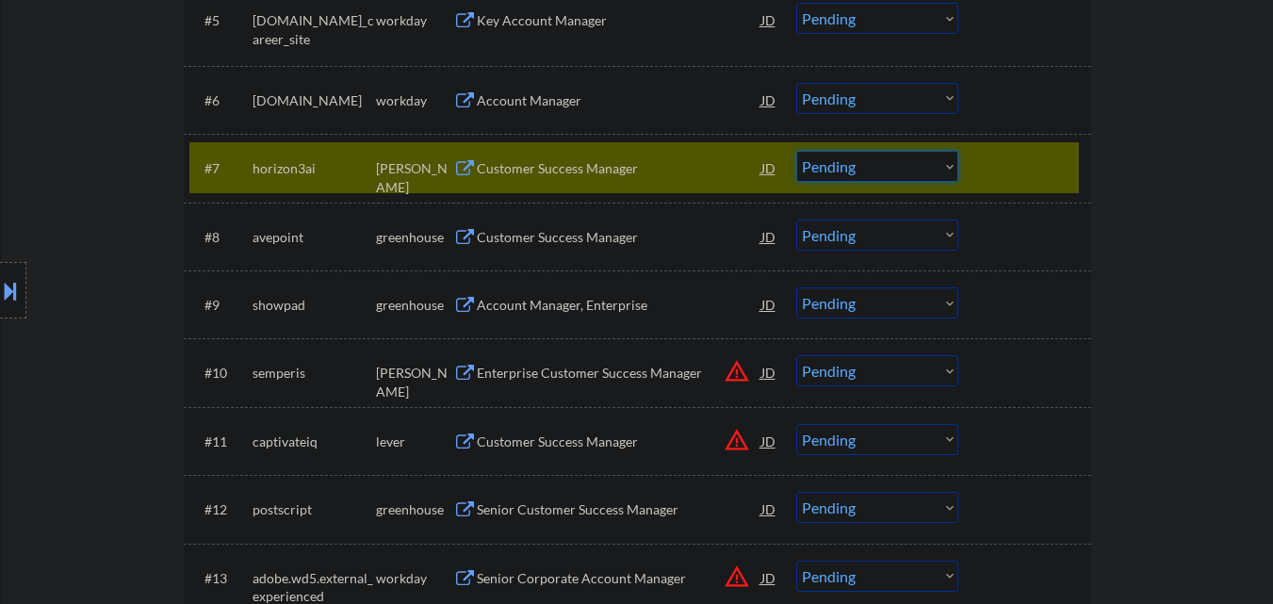
drag, startPoint x: 841, startPoint y: 159, endPoint x: 854, endPoint y: 179, distance: 23.8
click at [842, 159] on select "Choose an option... Pending Applied Excluded (Questions) Excluded (Expired) Exc…" at bounding box center [877, 166] width 162 height 31
click at [796, 151] on select "Choose an option... Pending Applied Excluded (Questions) Excluded (Expired) Exc…" at bounding box center [877, 166] width 162 height 31
click at [1009, 178] on div at bounding box center [1026, 168] width 83 height 34
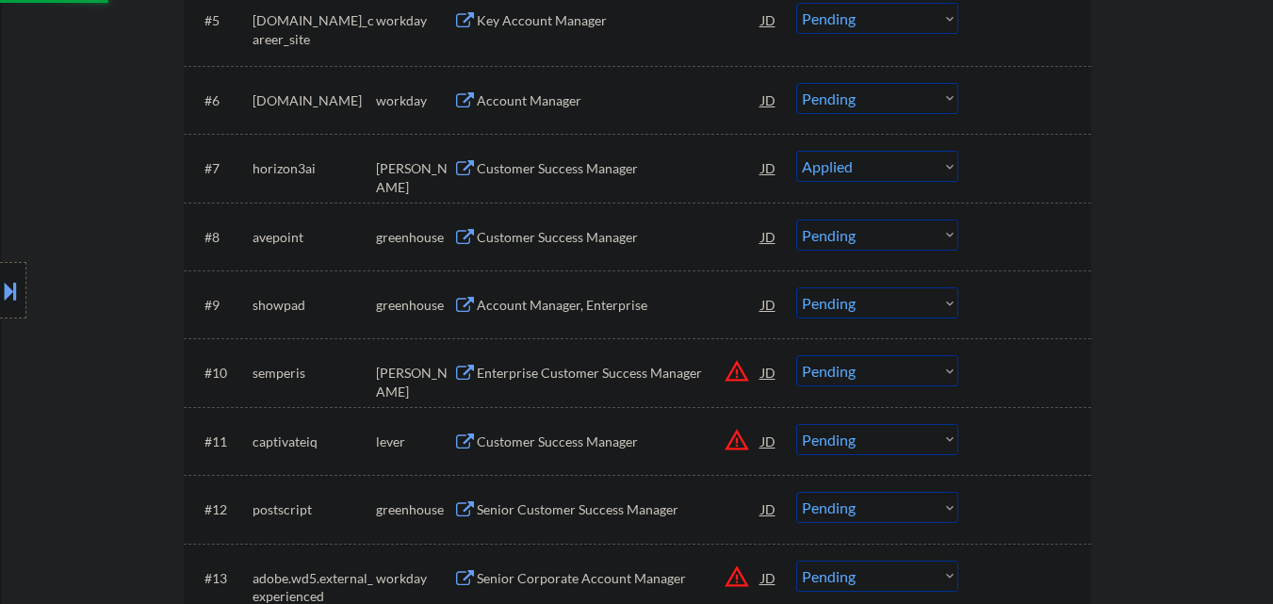
click at [625, 247] on div "Customer Success Manager" at bounding box center [619, 236] width 284 height 34
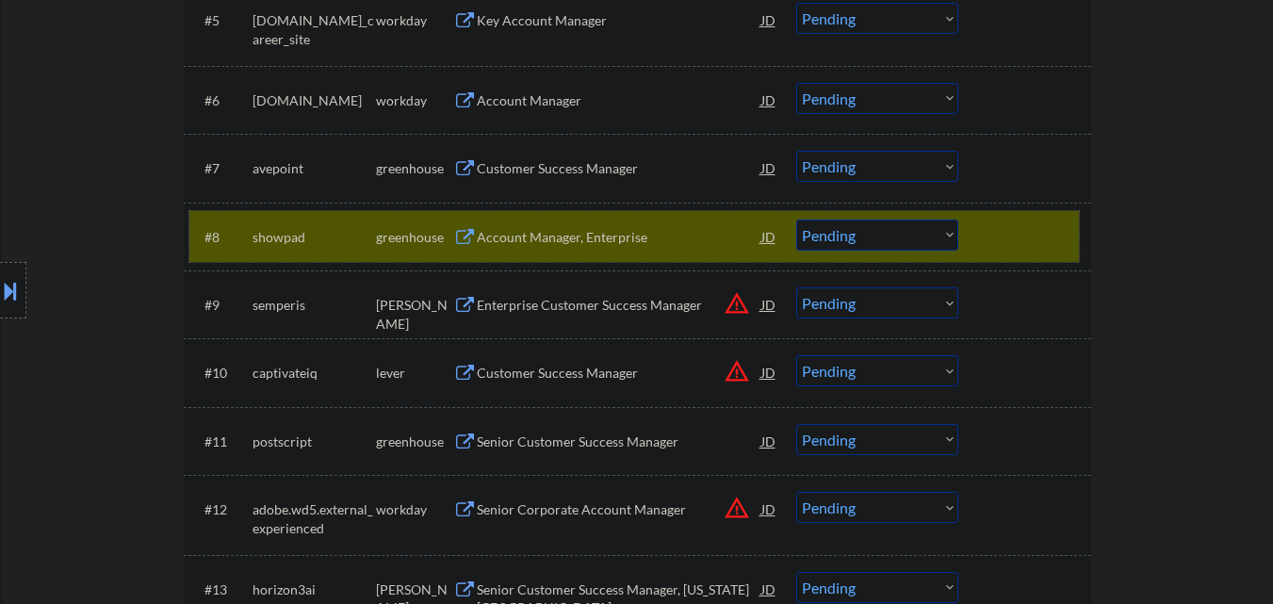
drag, startPoint x: 1038, startPoint y: 235, endPoint x: 934, endPoint y: 214, distance: 105.9
click at [1038, 235] on div at bounding box center [1026, 236] width 83 height 34
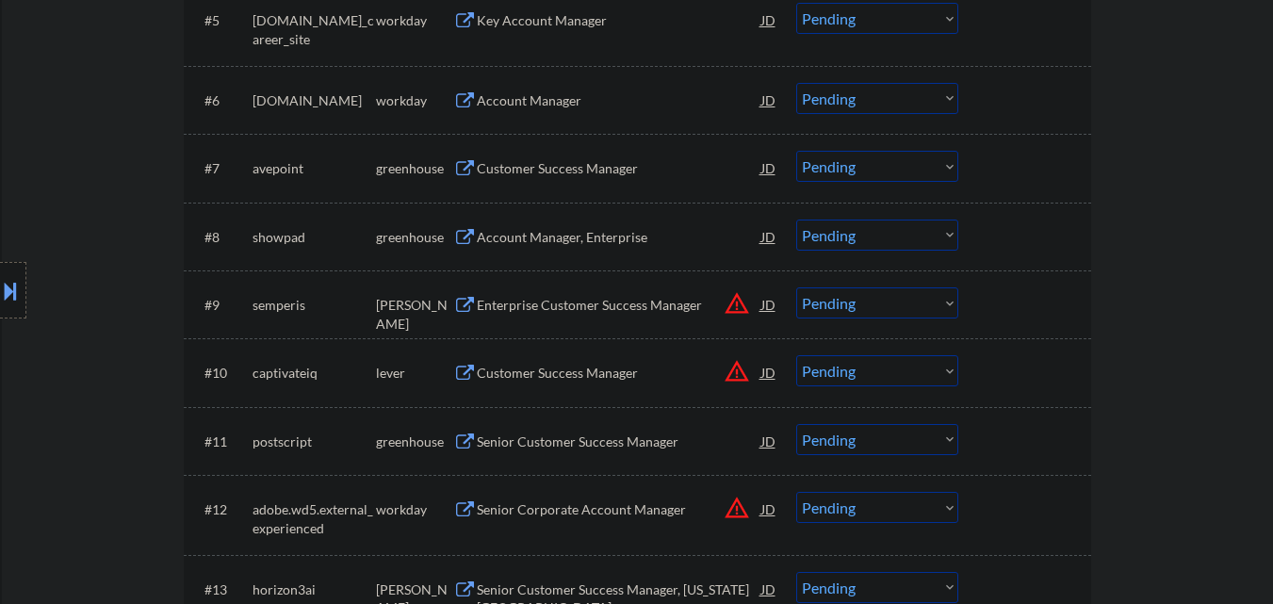
click at [882, 173] on select "Choose an option... Pending Applied Excluded (Questions) Excluded (Expired) Exc…" at bounding box center [877, 166] width 162 height 31
click at [796, 151] on select "Choose an option... Pending Applied Excluded (Questions) Excluded (Expired) Exc…" at bounding box center [877, 166] width 162 height 31
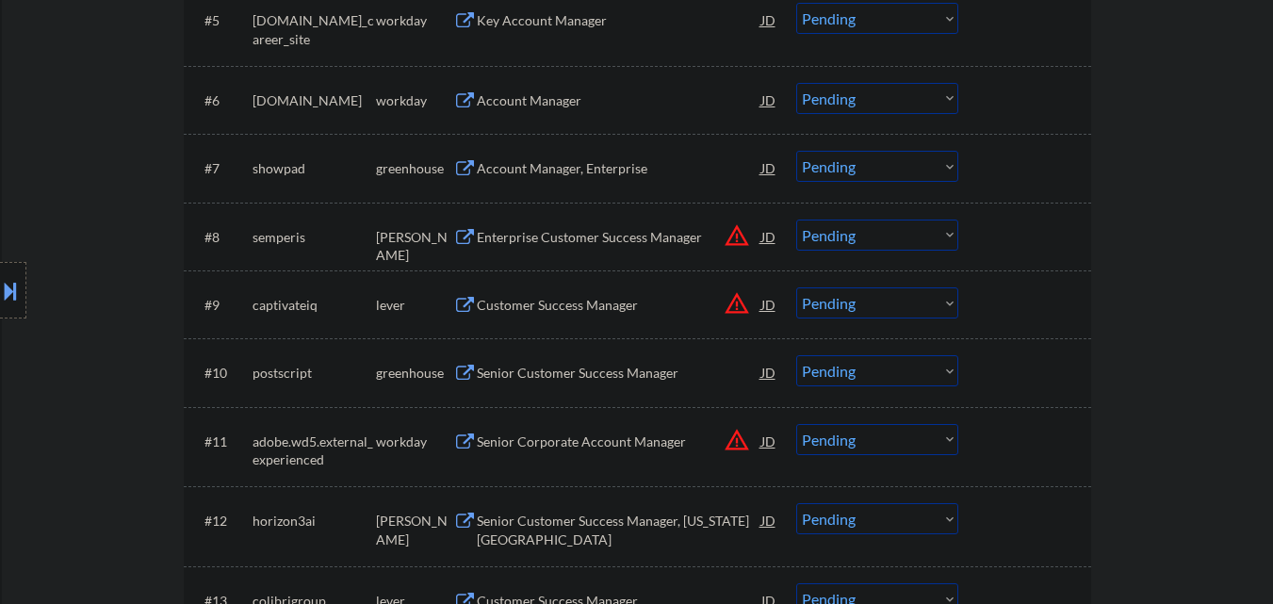
click at [527, 175] on div "Account Manager, Enterprise" at bounding box center [619, 168] width 284 height 19
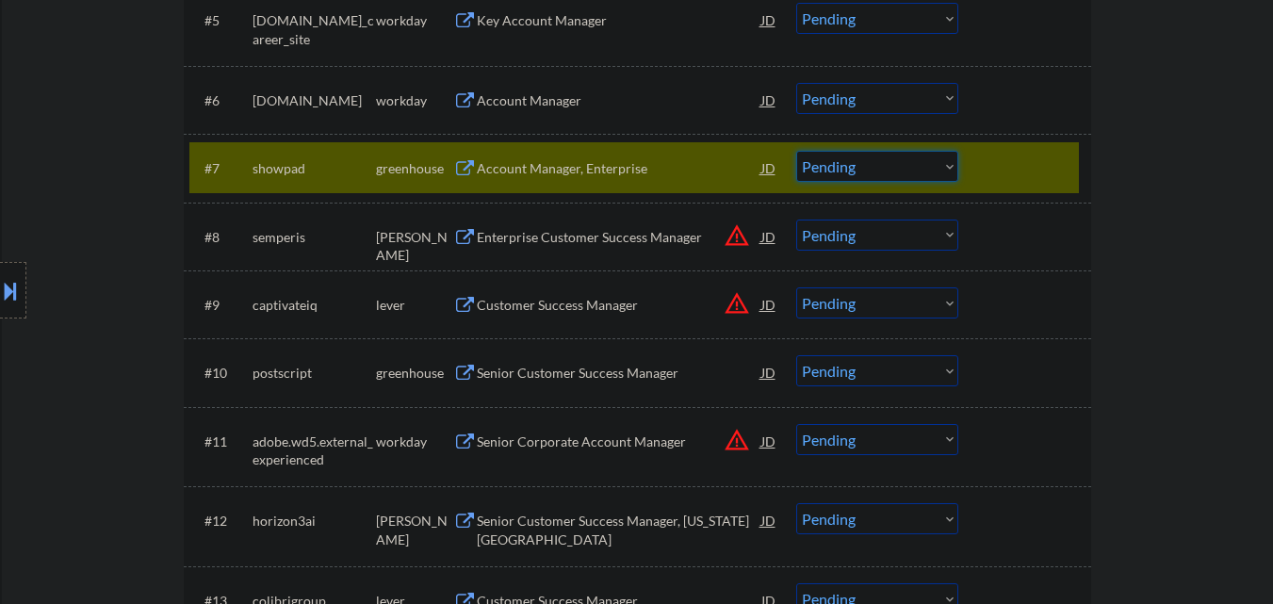
click at [871, 172] on select "Choose an option... Pending Applied Excluded (Questions) Excluded (Expired) Exc…" at bounding box center [877, 166] width 162 height 31
click at [796, 151] on select "Choose an option... Pending Applied Excluded (Questions) Excluded (Expired) Exc…" at bounding box center [877, 166] width 162 height 31
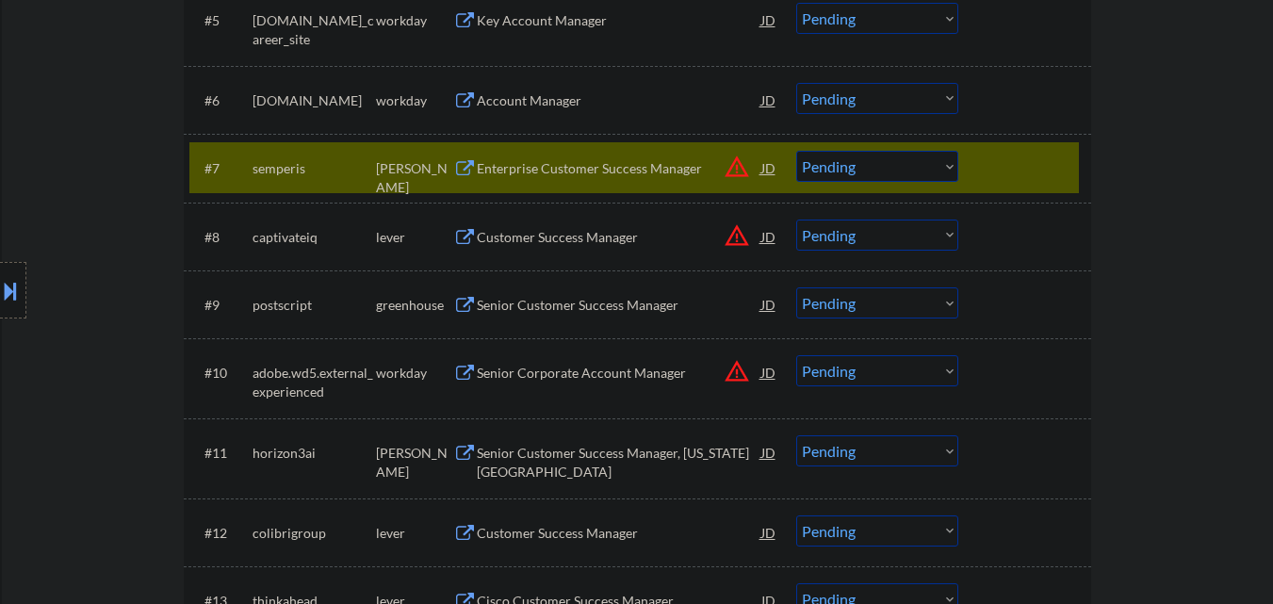
click at [1006, 158] on div at bounding box center [1026, 168] width 83 height 34
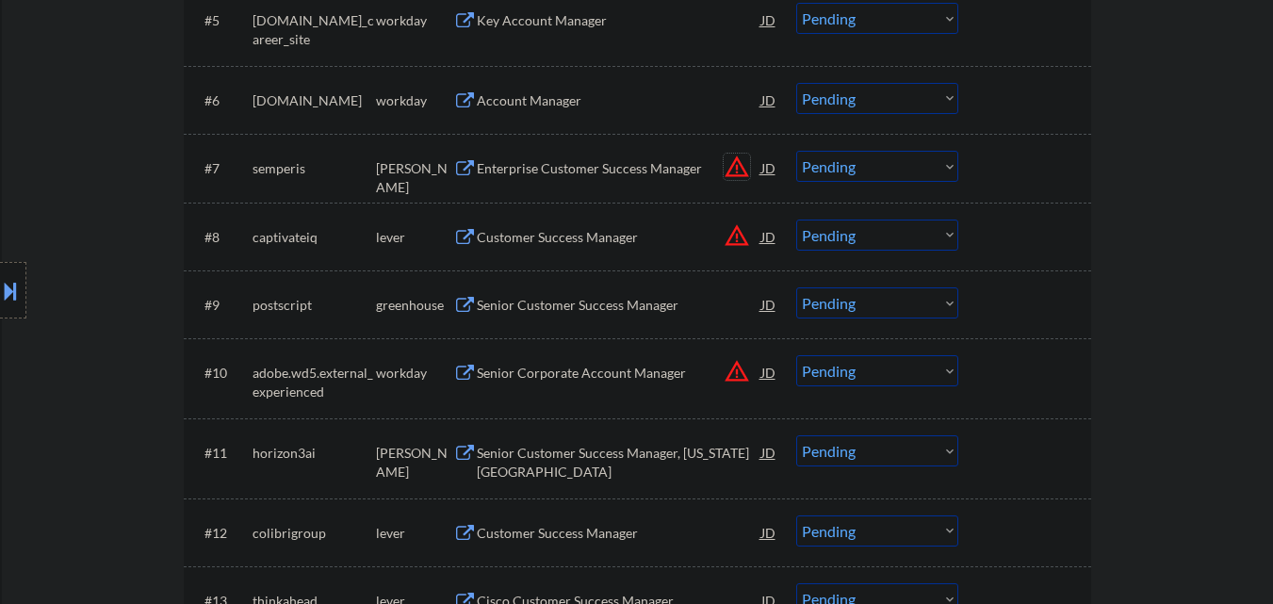
click at [737, 167] on button "warning_amber" at bounding box center [736, 167] width 26 height 26
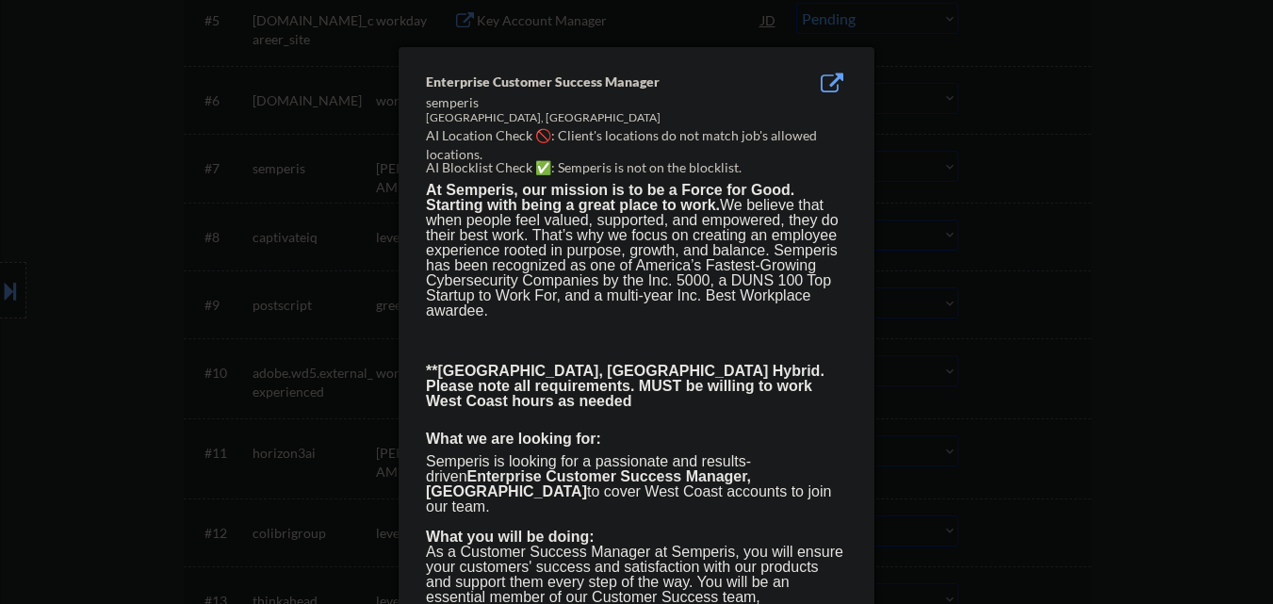
drag, startPoint x: 1037, startPoint y: 200, endPoint x: 506, endPoint y: 296, distance: 539.9
click at [1031, 202] on div at bounding box center [636, 302] width 1273 height 604
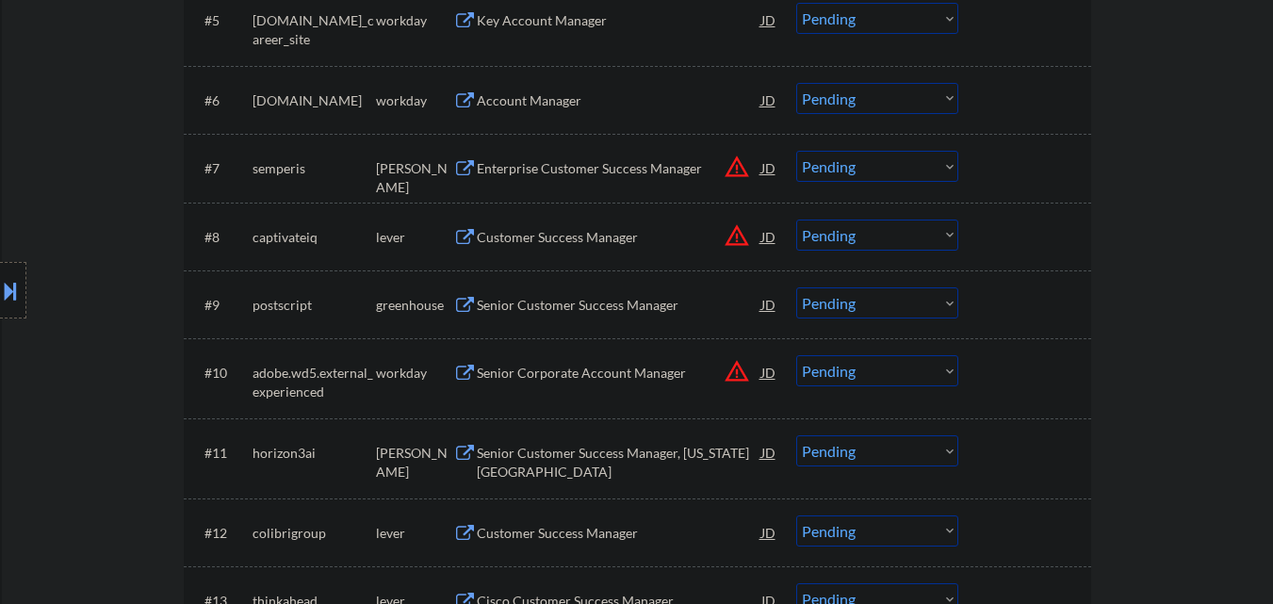
click at [0, 290] on button at bounding box center [10, 290] width 21 height 31
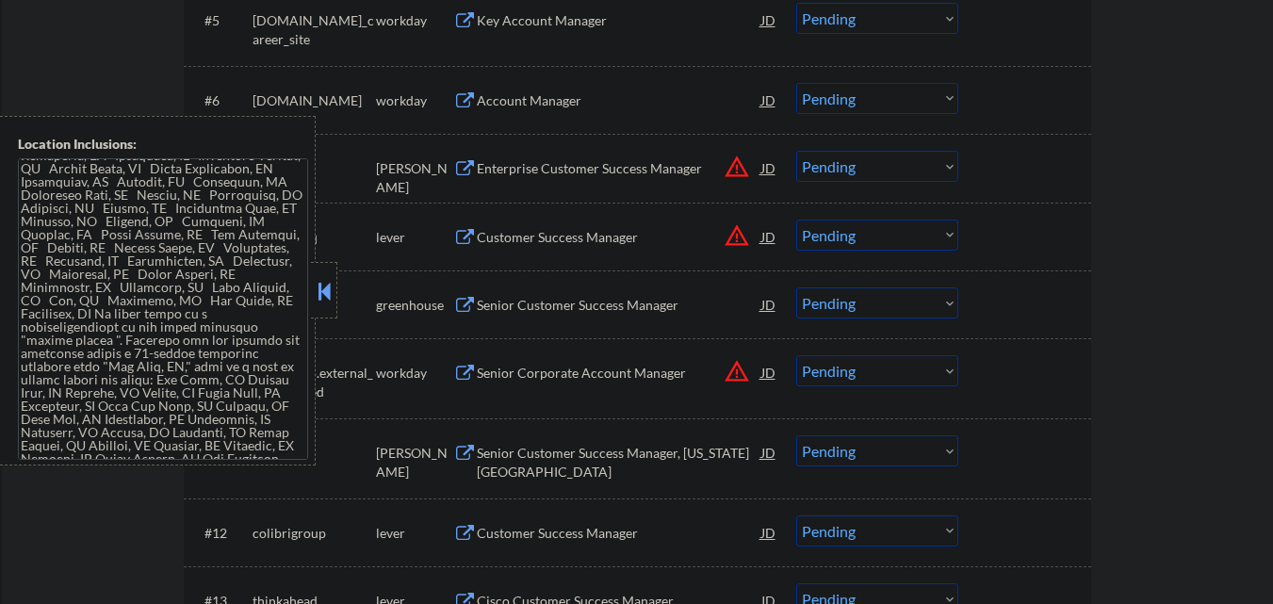
scroll to position [192, 0]
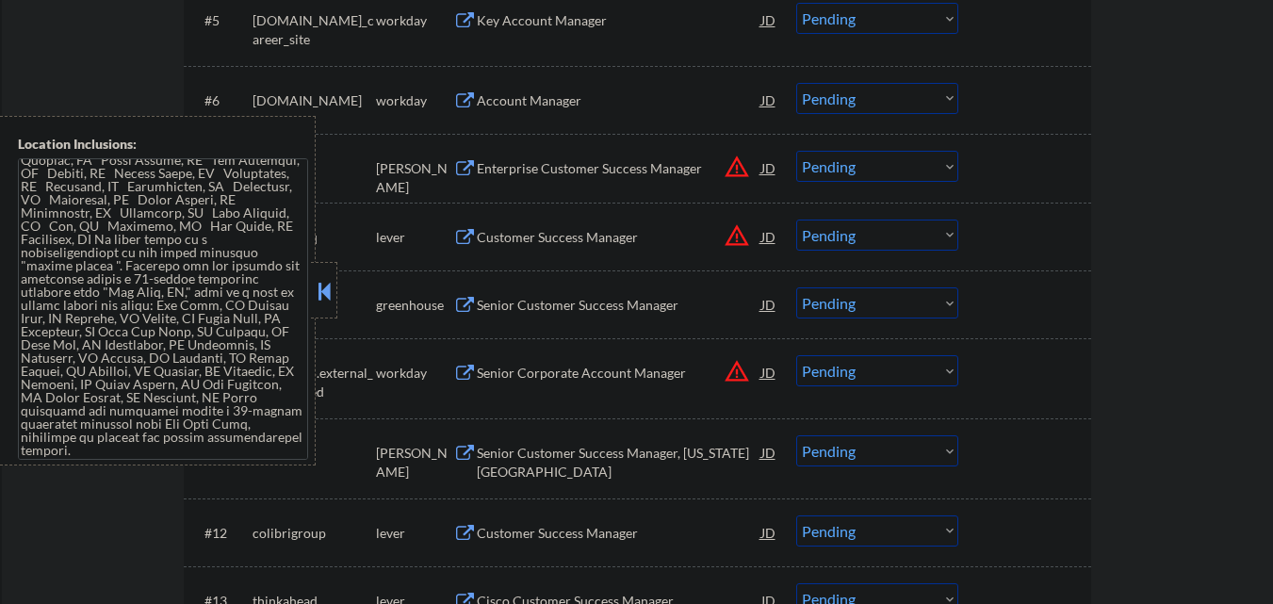
drag, startPoint x: 316, startPoint y: 301, endPoint x: 557, endPoint y: 242, distance: 248.3
click at [316, 301] on button at bounding box center [324, 291] width 21 height 28
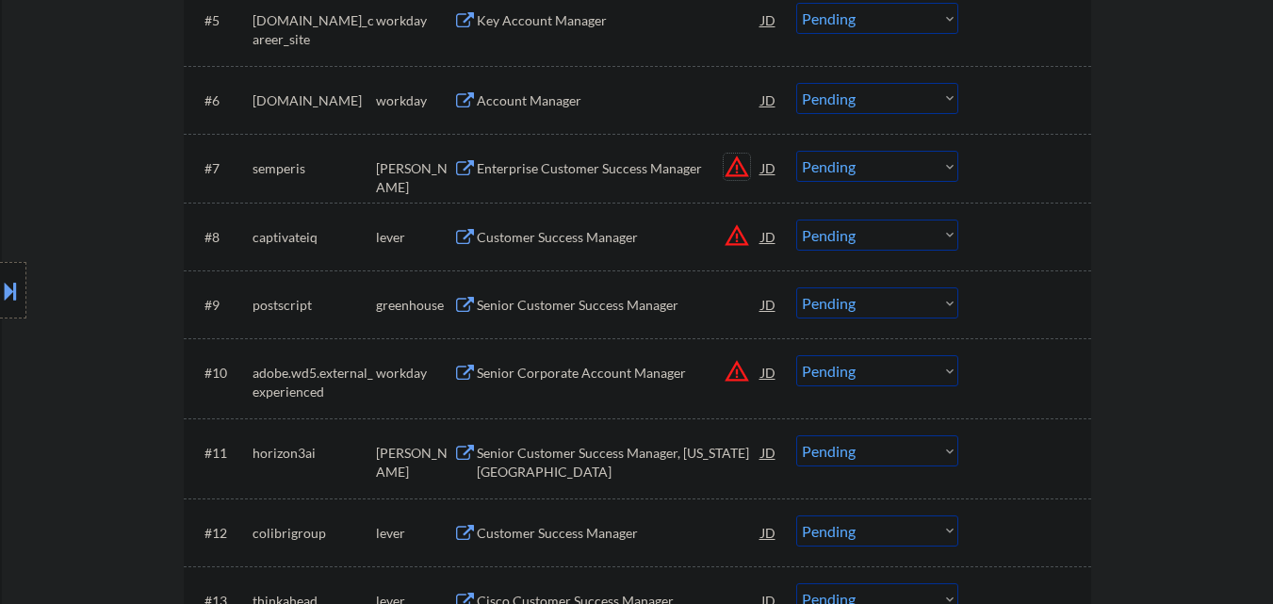
drag, startPoint x: 738, startPoint y: 165, endPoint x: 699, endPoint y: 169, distance: 38.8
click at [741, 164] on button "warning_amber" at bounding box center [736, 167] width 26 height 26
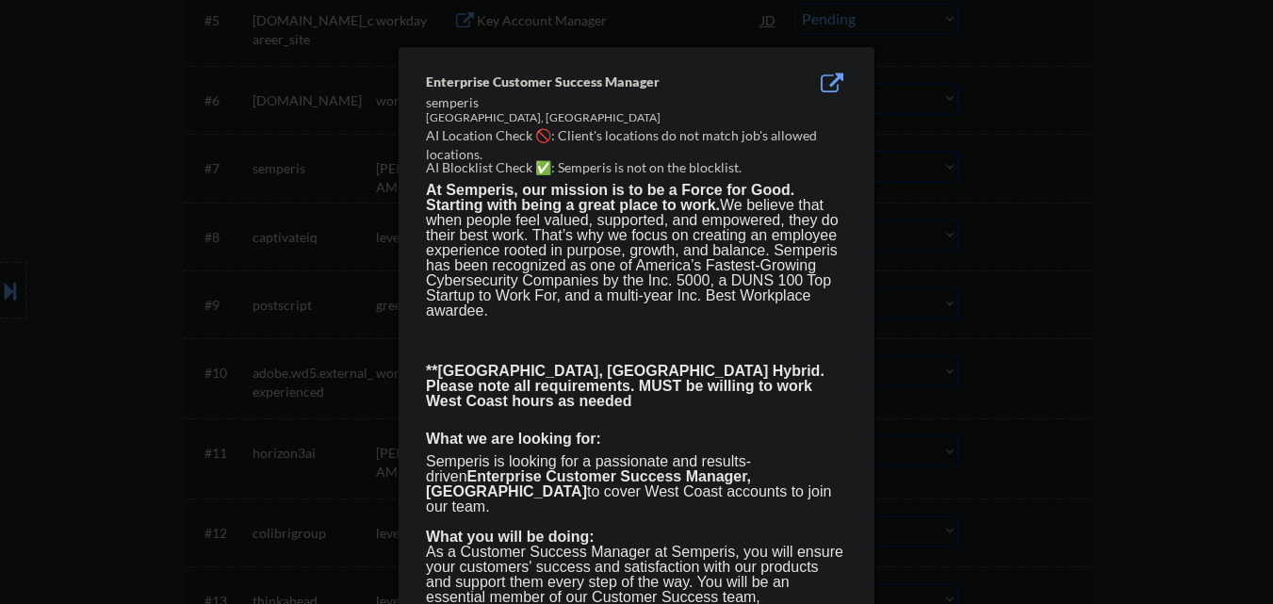
click at [927, 174] on div at bounding box center [636, 302] width 1273 height 604
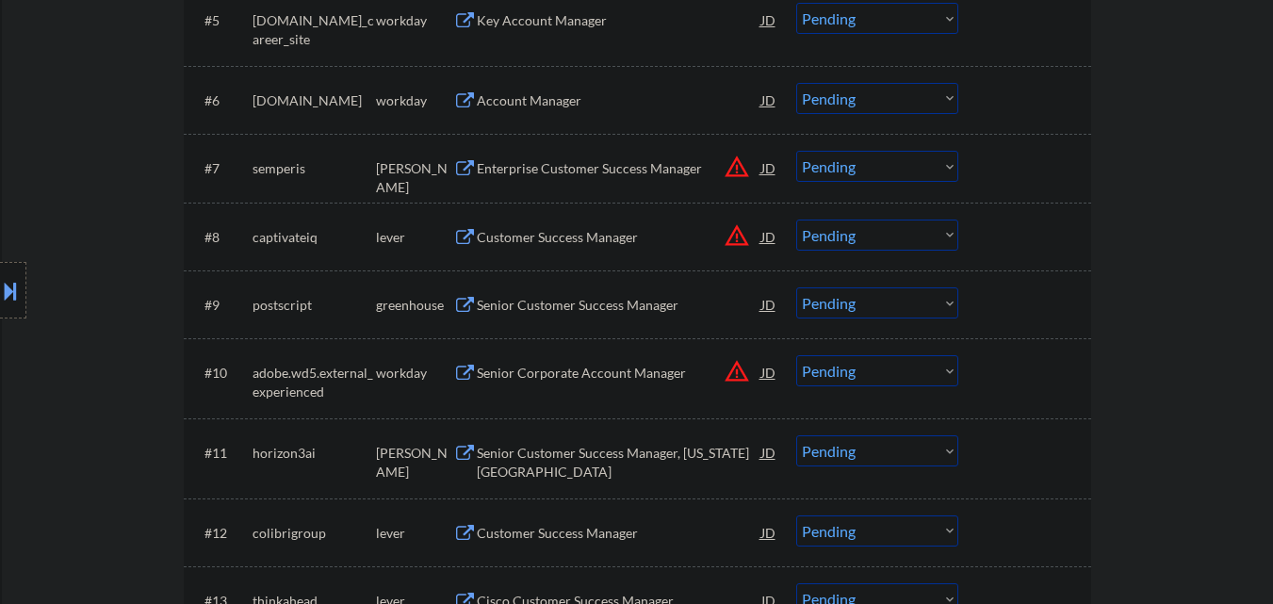
click at [891, 170] on select "Choose an option... Pending Applied Excluded (Questions) Excluded (Expired) Exc…" at bounding box center [877, 166] width 162 height 31
click at [796, 151] on select "Choose an option... Pending Applied Excluded (Questions) Excluded (Expired) Exc…" at bounding box center [877, 166] width 162 height 31
click at [738, 239] on button "warning_amber" at bounding box center [736, 235] width 26 height 26
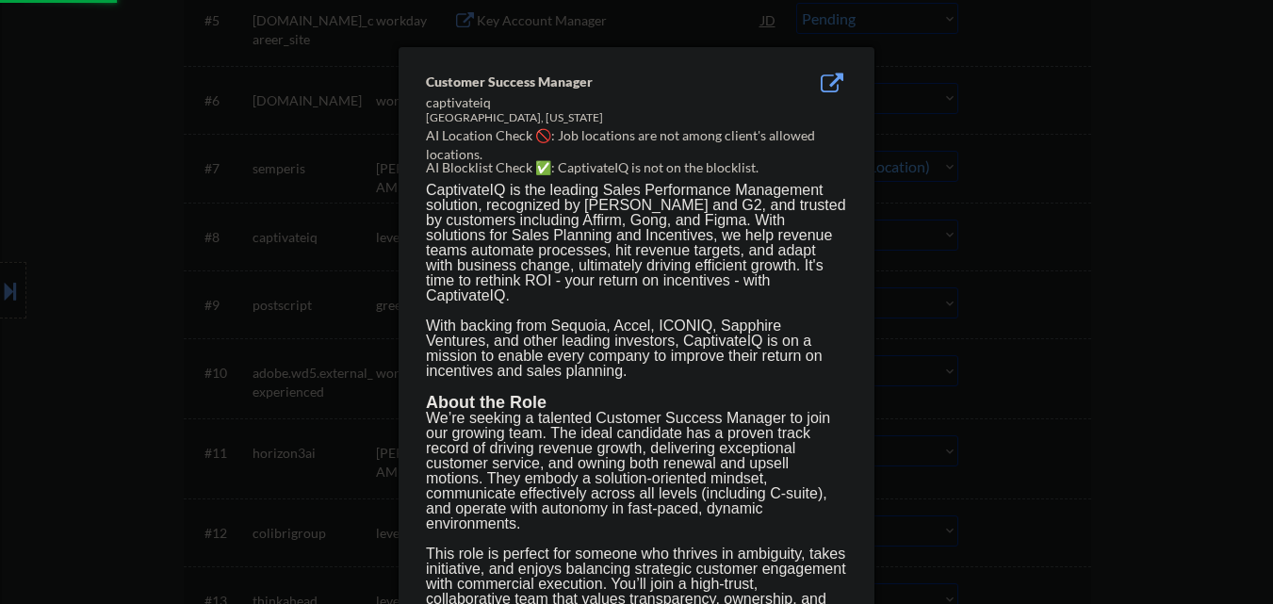
click at [1109, 238] on div at bounding box center [636, 302] width 1273 height 604
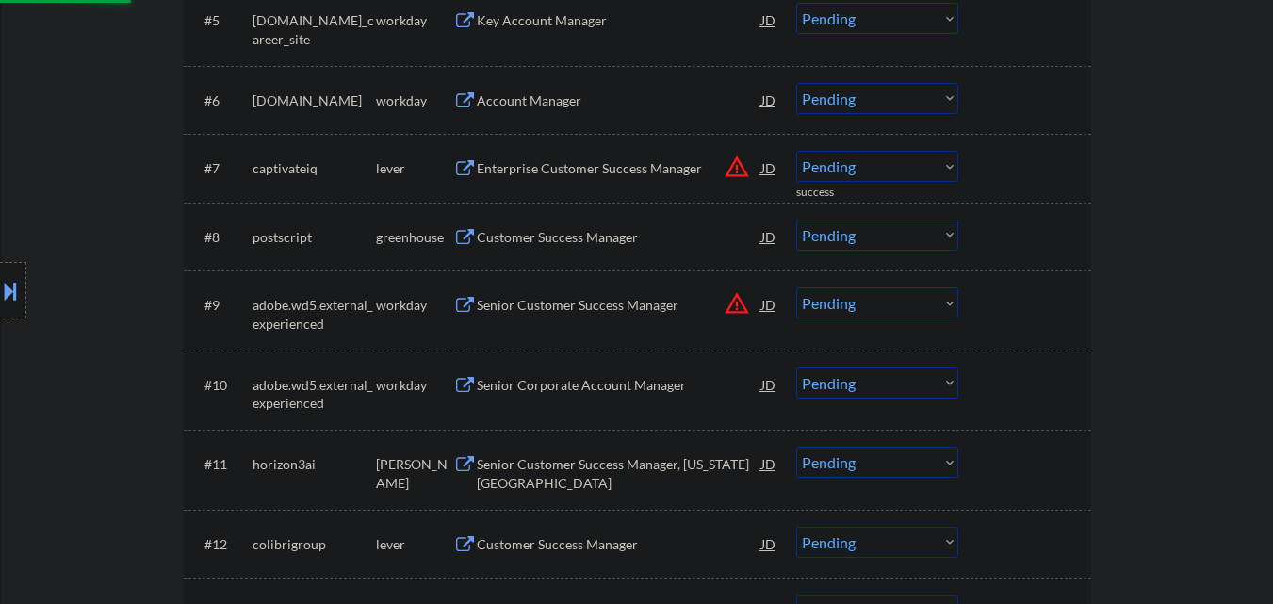
click at [0, 256] on div "Location Inclusions:" at bounding box center [168, 290] width 337 height 349
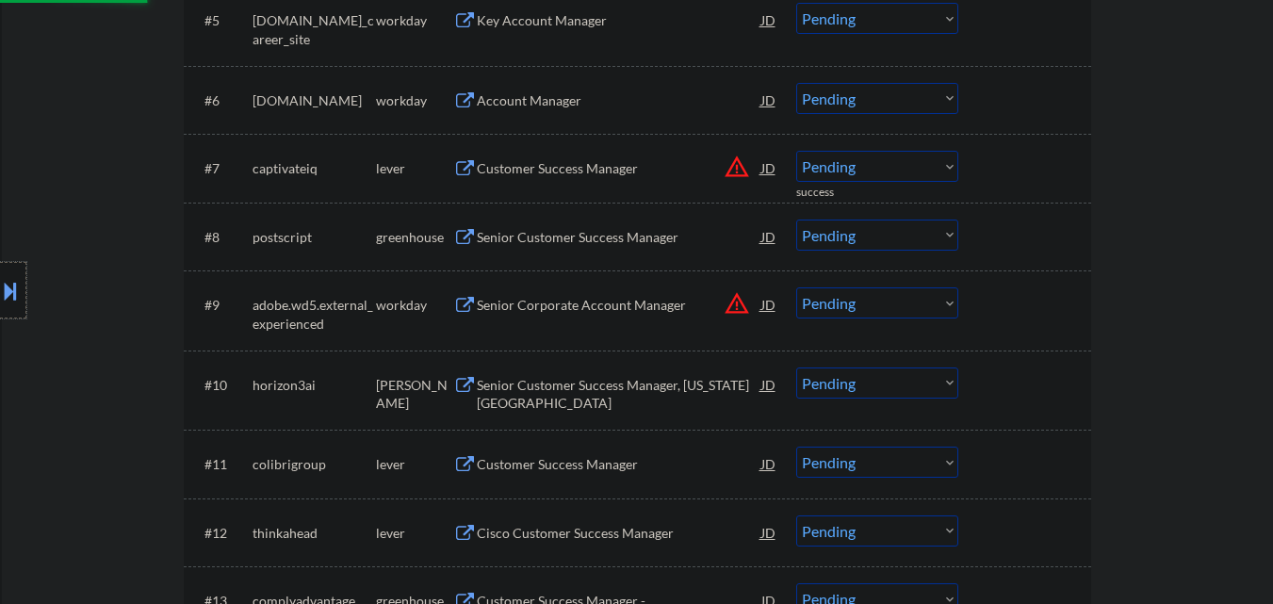
click at [0, 273] on div at bounding box center [13, 290] width 26 height 57
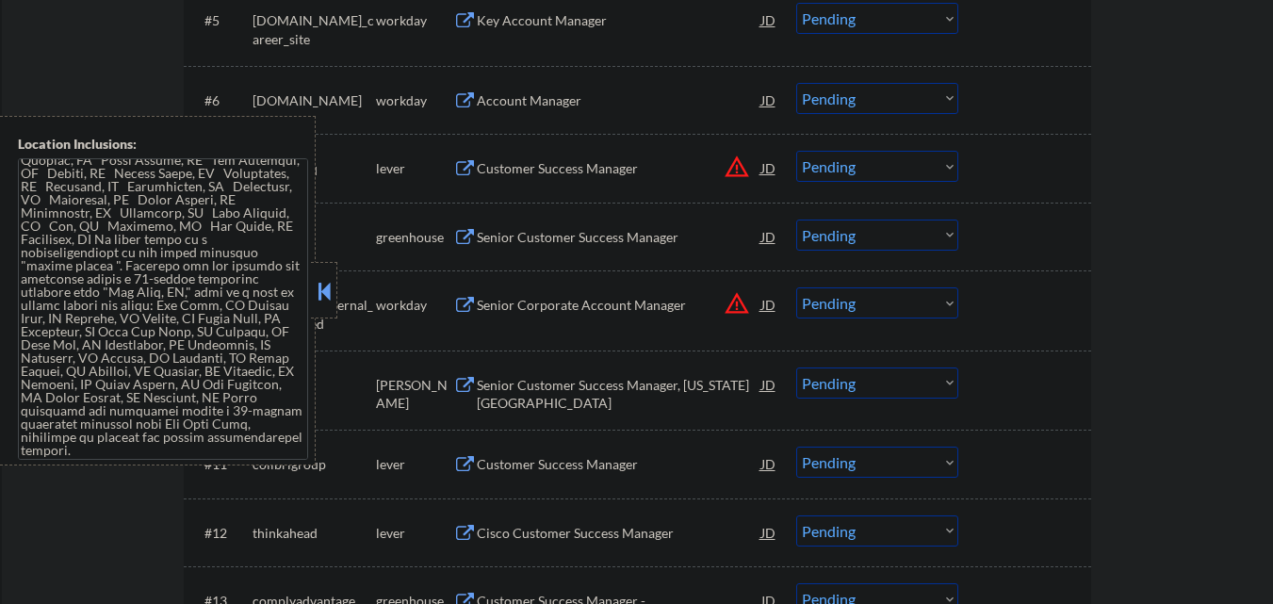
click at [318, 285] on button at bounding box center [324, 291] width 21 height 28
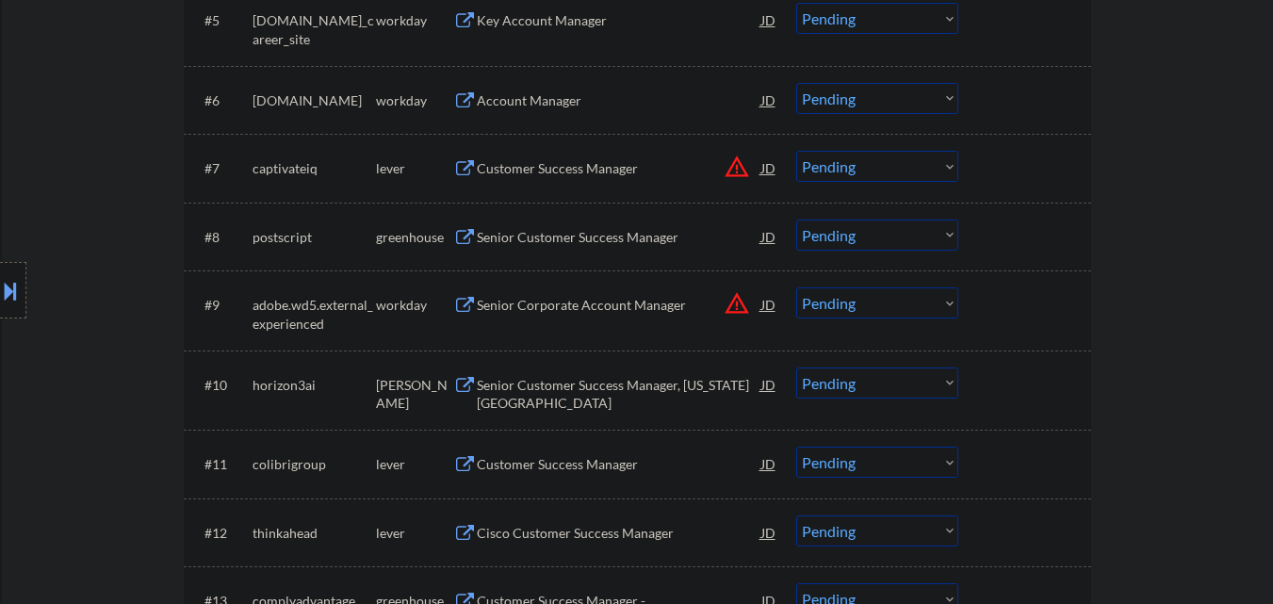
click at [595, 178] on div "Customer Success Manager" at bounding box center [619, 168] width 284 height 34
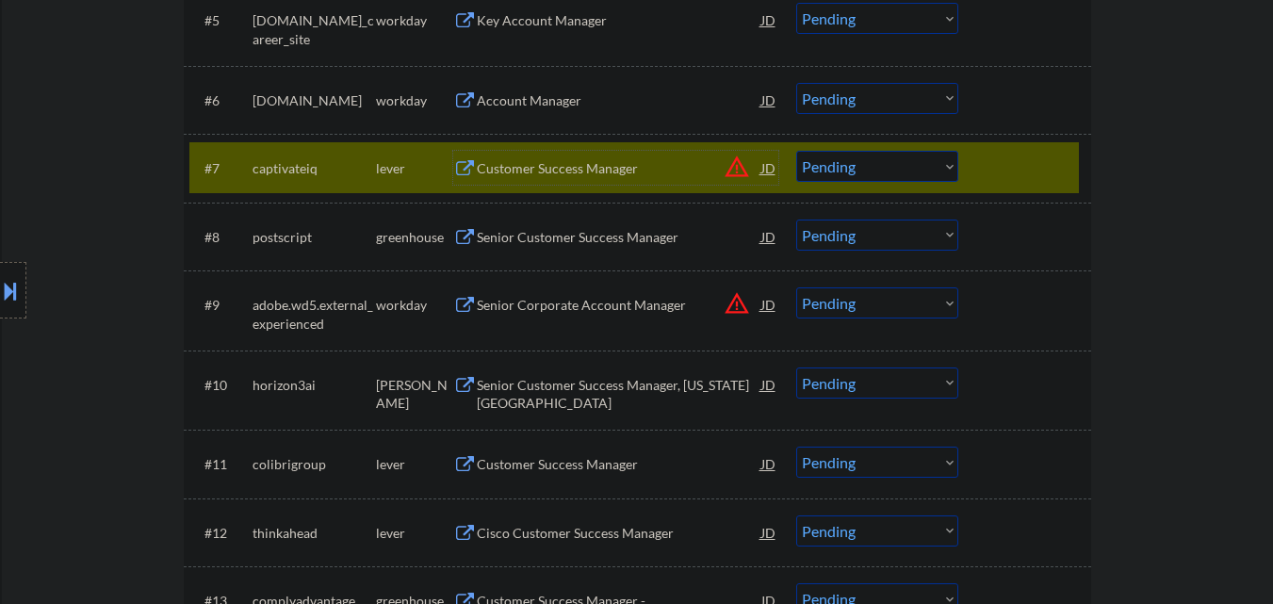
drag, startPoint x: 913, startPoint y: 168, endPoint x: 911, endPoint y: 181, distance: 13.3
click at [913, 168] on select "Choose an option... Pending Applied Excluded (Questions) Excluded (Expired) Exc…" at bounding box center [877, 166] width 162 height 31
click at [796, 151] on select "Choose an option... Pending Applied Excluded (Questions) Excluded (Expired) Exc…" at bounding box center [877, 166] width 162 height 31
click at [1015, 168] on div at bounding box center [1026, 168] width 83 height 34
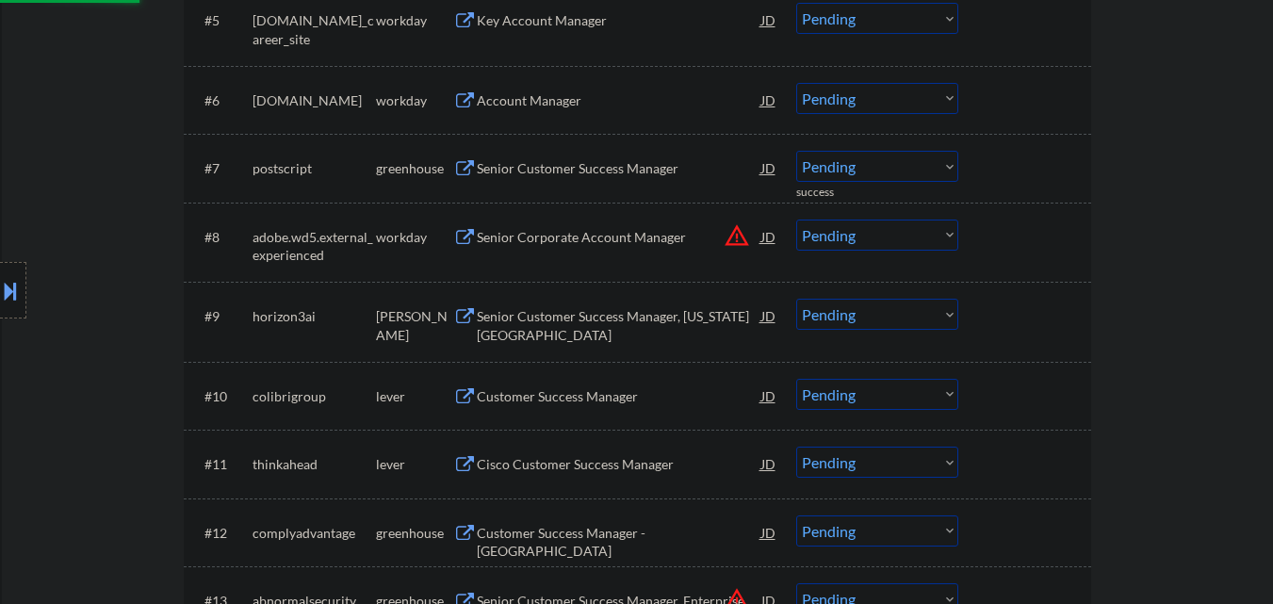
click at [1030, 167] on div at bounding box center [1026, 168] width 83 height 34
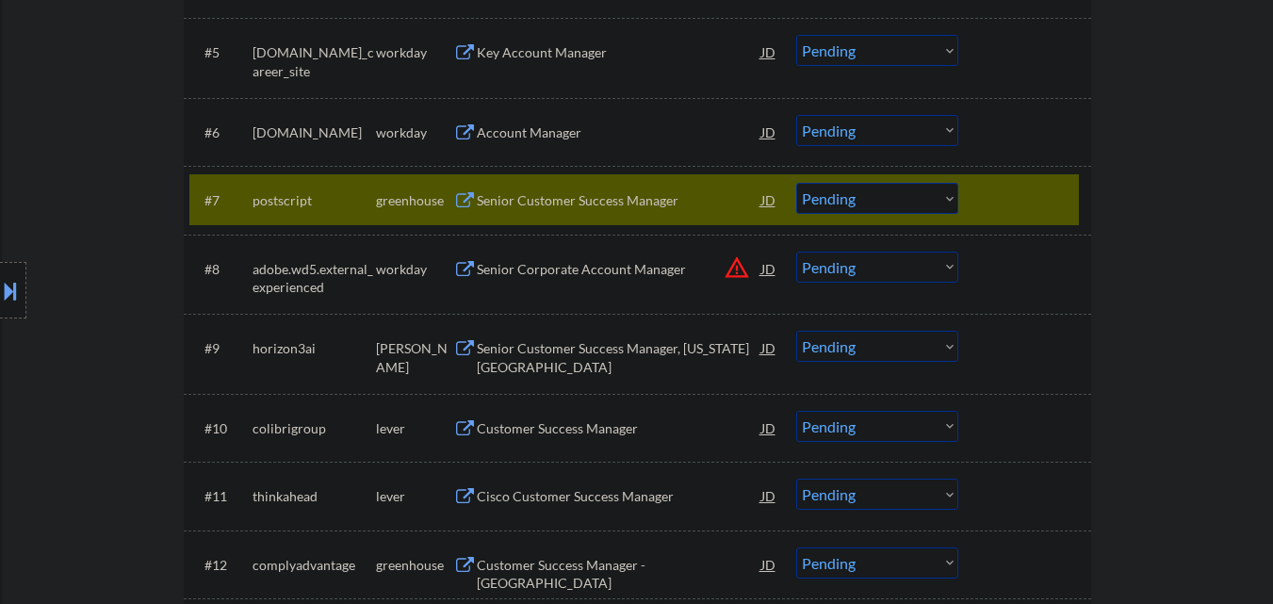
scroll to position [942, 0]
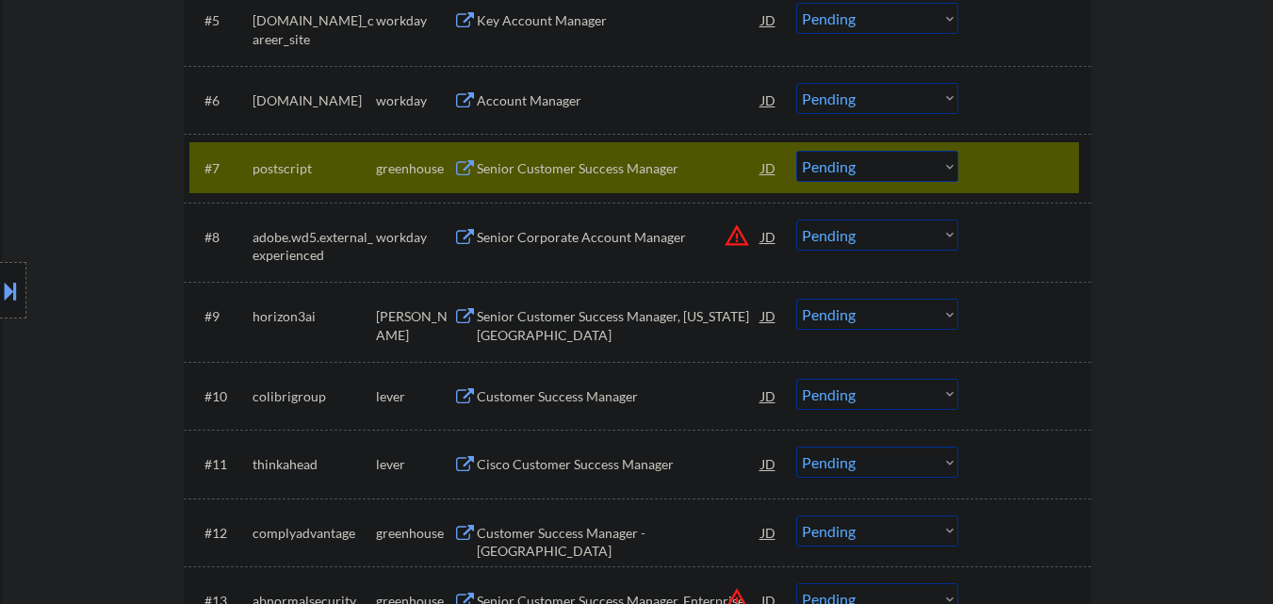
click at [594, 164] on div "Senior Customer Success Manager" at bounding box center [619, 168] width 284 height 19
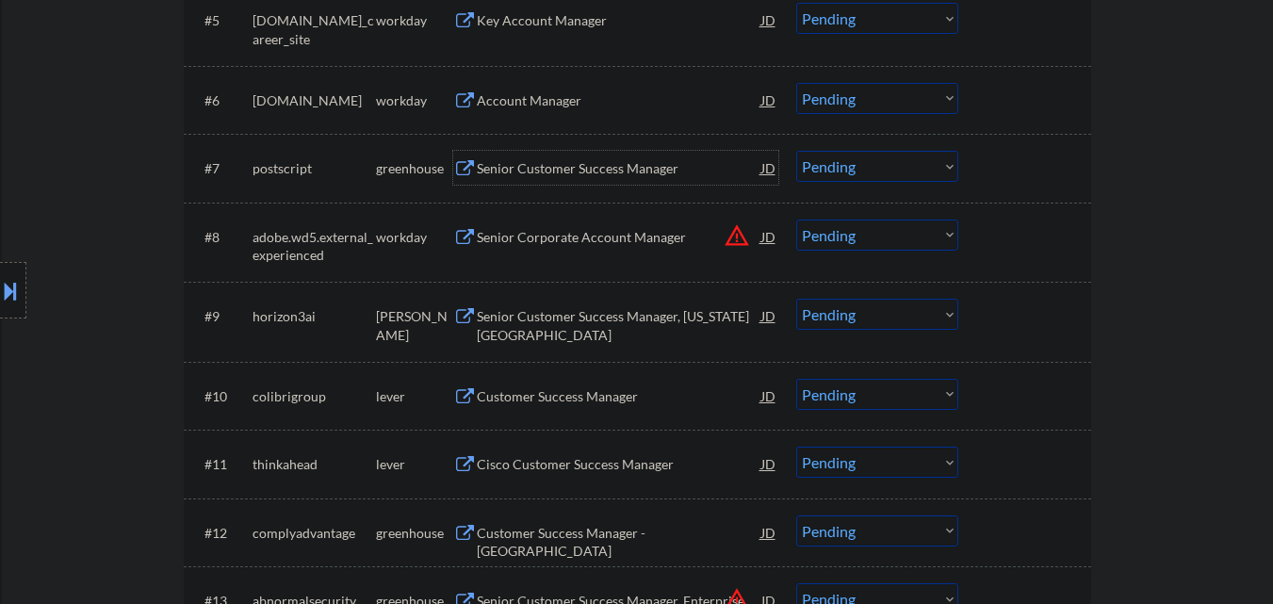
click at [892, 165] on select "Choose an option... Pending Applied Excluded (Questions) Excluded (Expired) Exc…" at bounding box center [877, 166] width 162 height 31
click at [796, 151] on select "Choose an option... Pending Applied Excluded (Questions) Excluded (Expired) Exc…" at bounding box center [877, 166] width 162 height 31
select select ""pending""
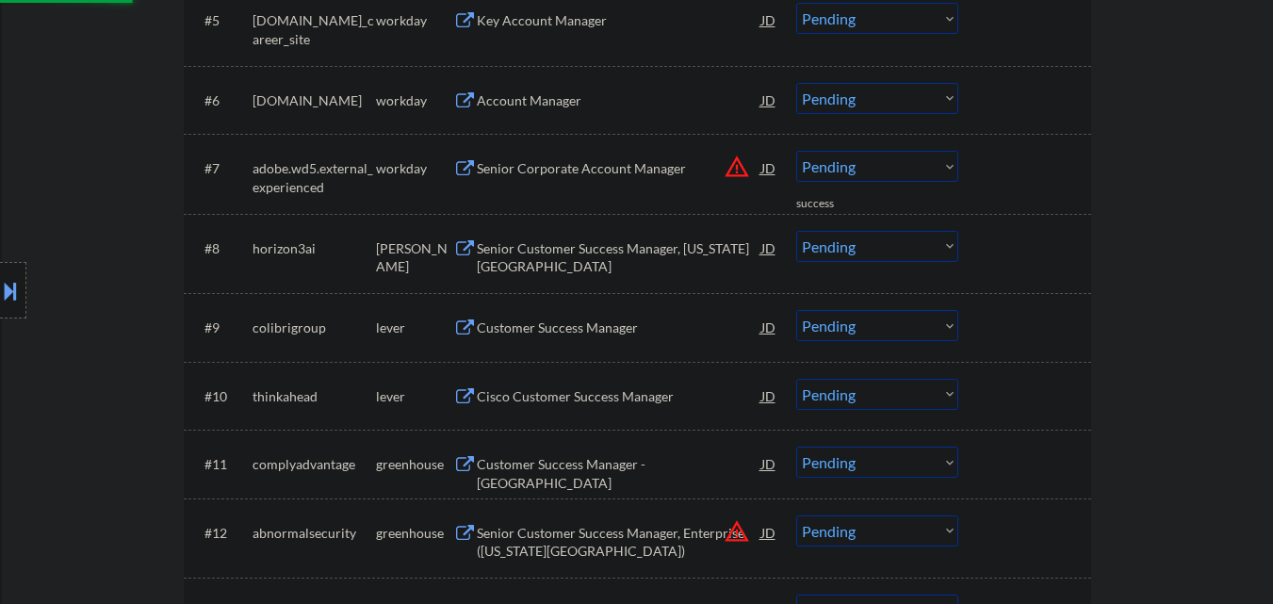
click at [593, 248] on div "Senior Customer Success Manager, [US_STATE][GEOGRAPHIC_DATA]" at bounding box center [619, 257] width 284 height 37
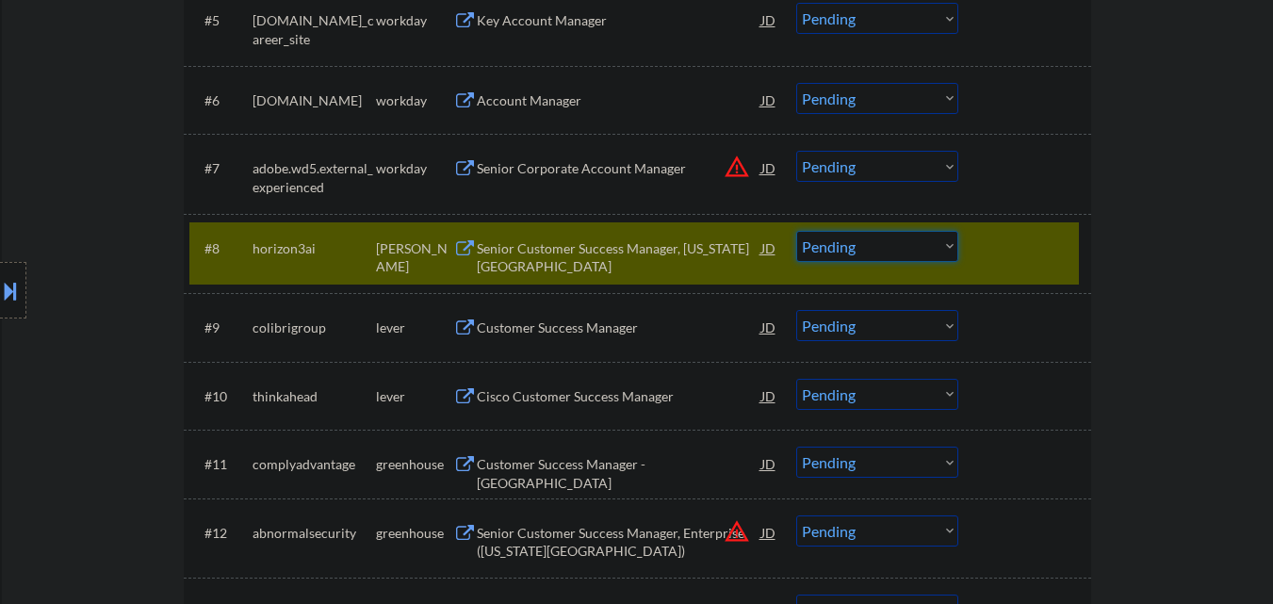
click at [906, 246] on select "Choose an option... Pending Applied Excluded (Questions) Excluded (Expired) Exc…" at bounding box center [877, 246] width 162 height 31
click at [796, 231] on select "Choose an option... Pending Applied Excluded (Questions) Excluded (Expired) Exc…" at bounding box center [877, 246] width 162 height 31
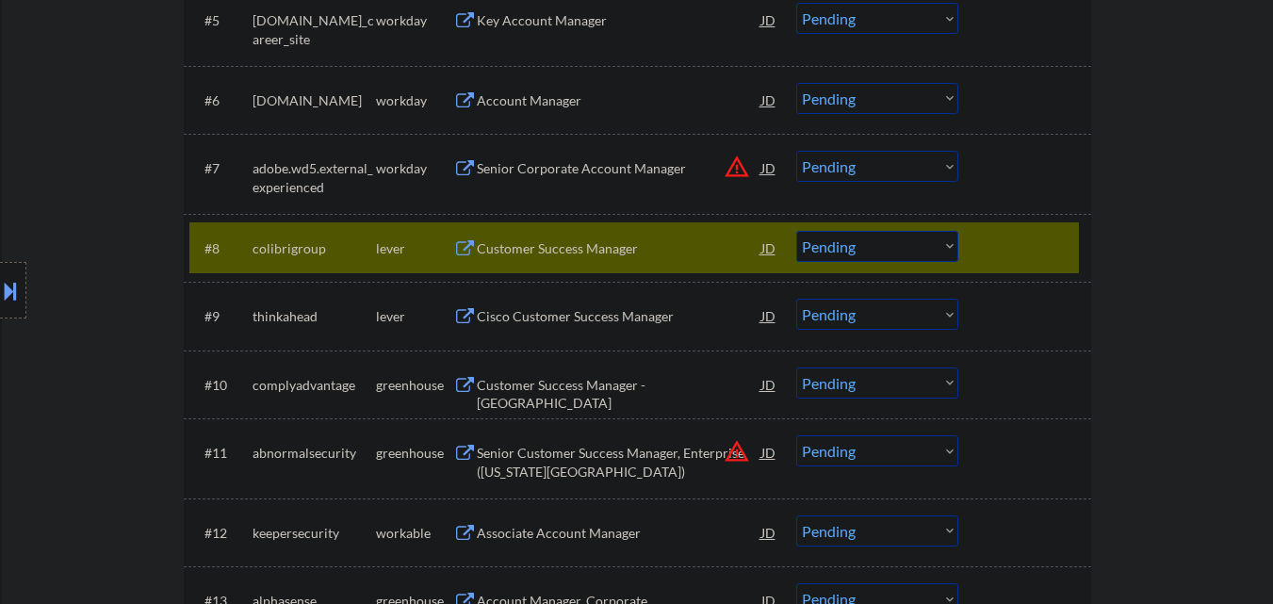
click at [611, 234] on div "Customer Success Manager" at bounding box center [619, 248] width 284 height 34
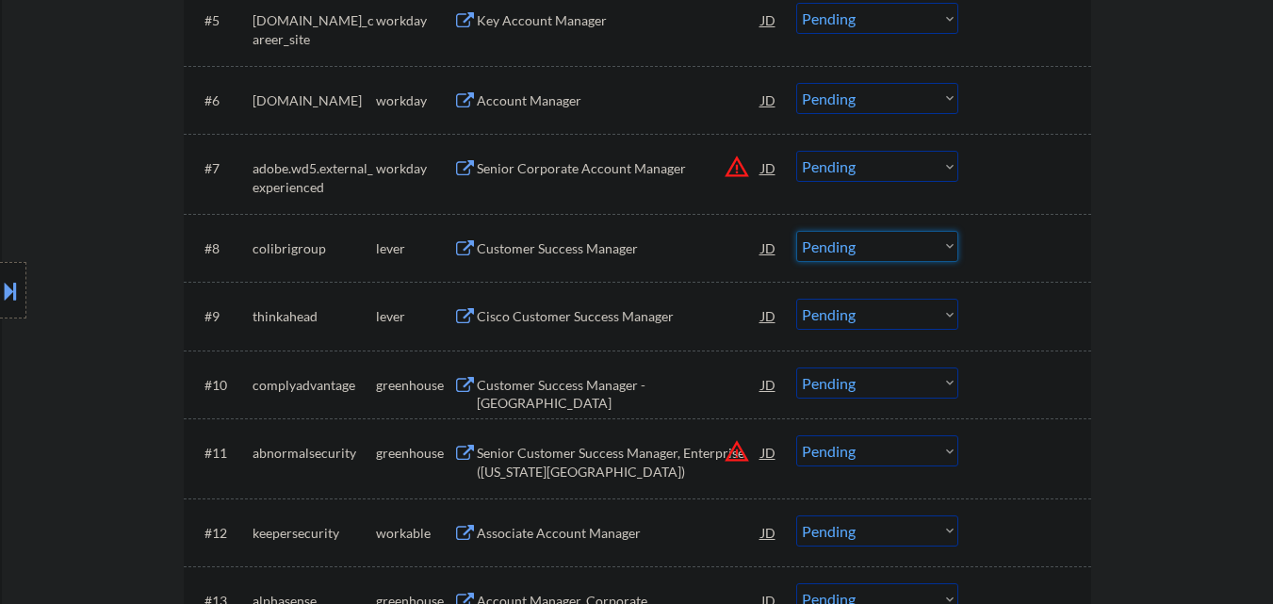
click at [861, 254] on select "Choose an option... Pending Applied Excluded (Questions) Excluded (Expired) Exc…" at bounding box center [877, 246] width 162 height 31
click at [796, 231] on select "Choose an option... Pending Applied Excluded (Questions) Excluded (Expired) Exc…" at bounding box center [877, 246] width 162 height 31
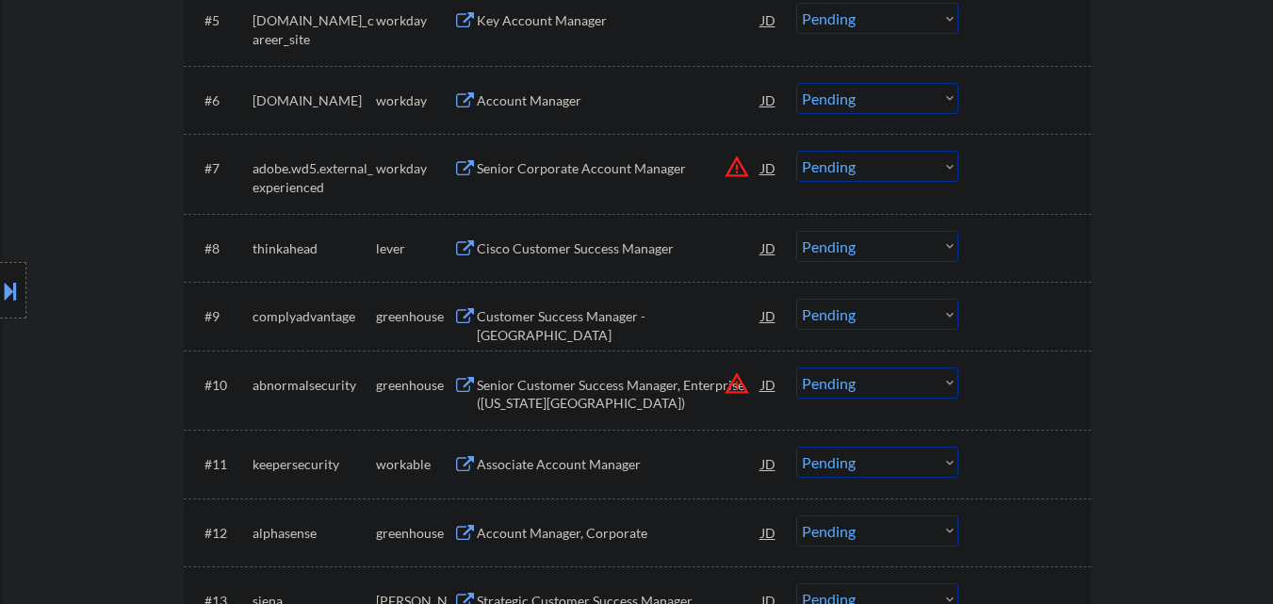
click at [569, 254] on div "Cisco Customer Success Manager" at bounding box center [619, 248] width 284 height 19
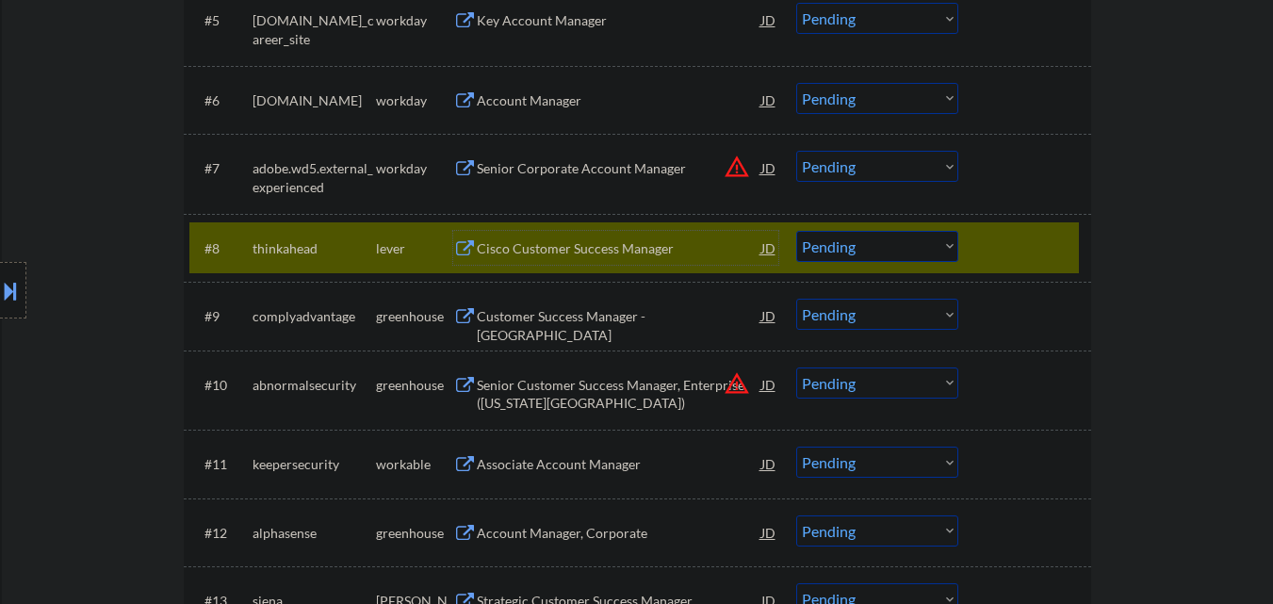
drag, startPoint x: 921, startPoint y: 241, endPoint x: 925, endPoint y: 259, distance: 18.3
click at [922, 241] on select "Choose an option... Pending Applied Excluded (Questions) Excluded (Expired) Exc…" at bounding box center [877, 246] width 162 height 31
click at [796, 231] on select "Choose an option... Pending Applied Excluded (Questions) Excluded (Expired) Exc…" at bounding box center [877, 246] width 162 height 31
click at [1042, 245] on div at bounding box center [1026, 248] width 83 height 34
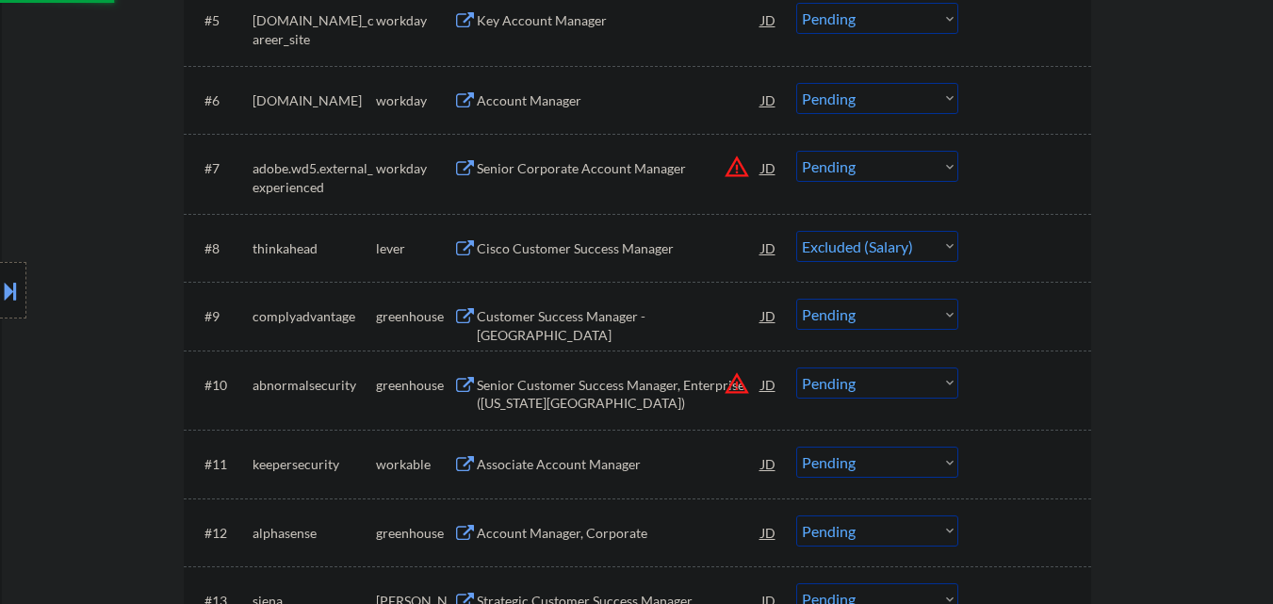
click at [1042, 245] on div at bounding box center [1026, 248] width 83 height 34
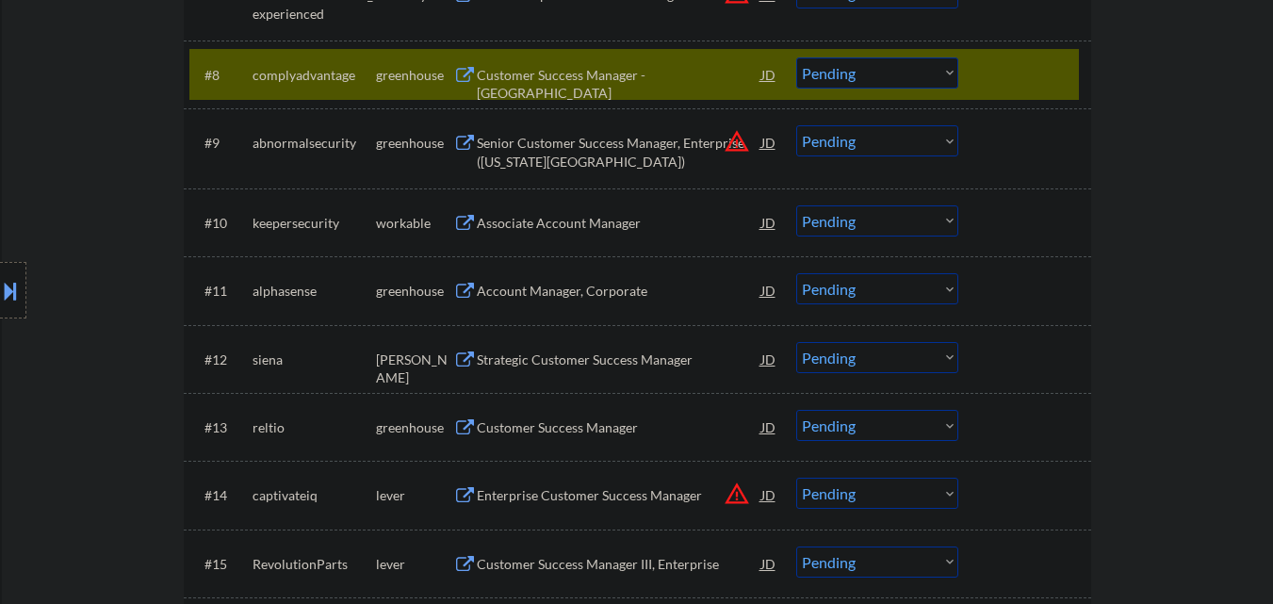
scroll to position [1014, 0]
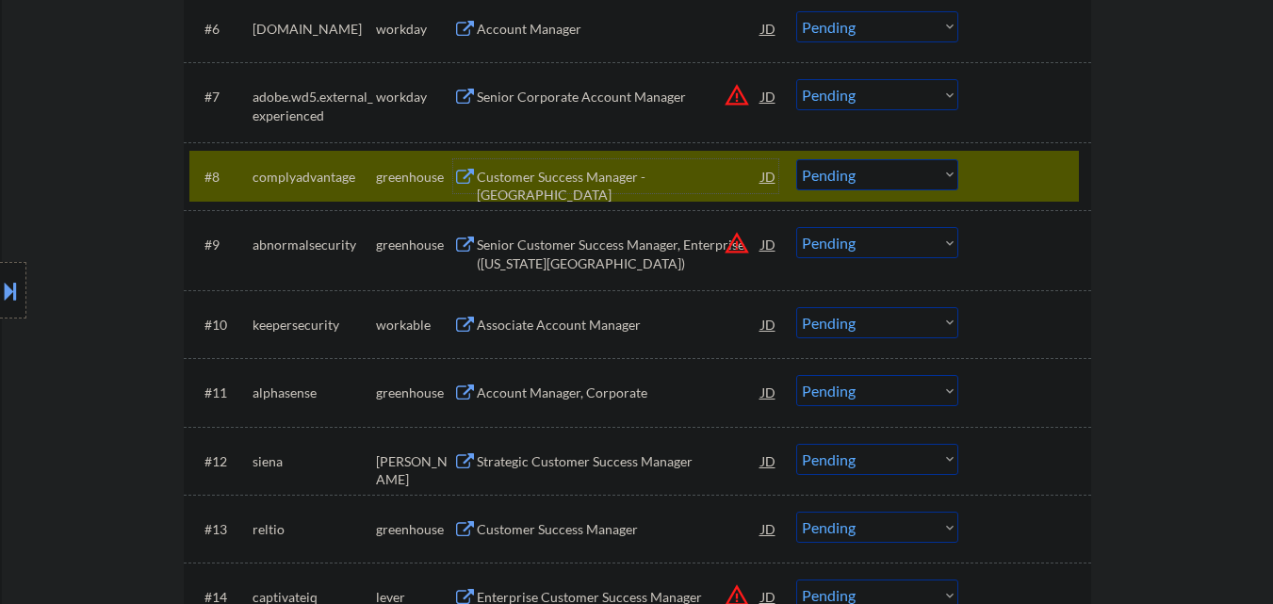
click at [638, 177] on div "Customer Success Manager - [GEOGRAPHIC_DATA]" at bounding box center [619, 186] width 284 height 37
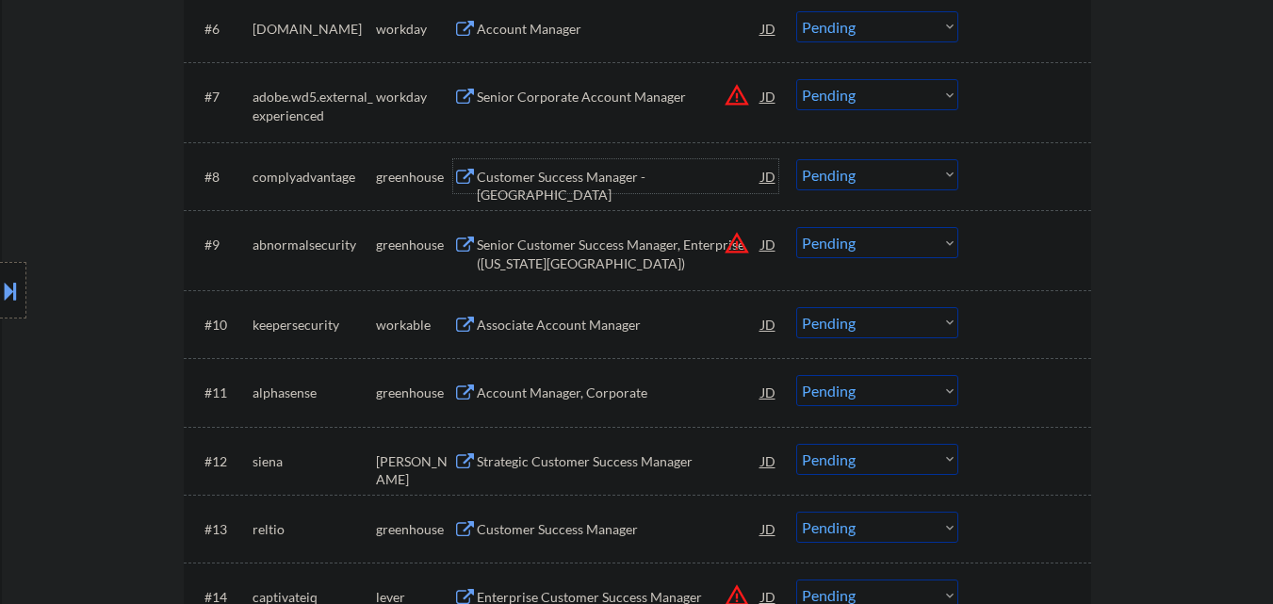
click at [896, 176] on select "Choose an option... Pending Applied Excluded (Questions) Excluded (Expired) Exc…" at bounding box center [877, 174] width 162 height 31
click at [796, 159] on select "Choose an option... Pending Applied Excluded (Questions) Excluded (Expired) Exc…" at bounding box center [877, 174] width 162 height 31
click at [734, 246] on button "warning_amber" at bounding box center [736, 243] width 26 height 26
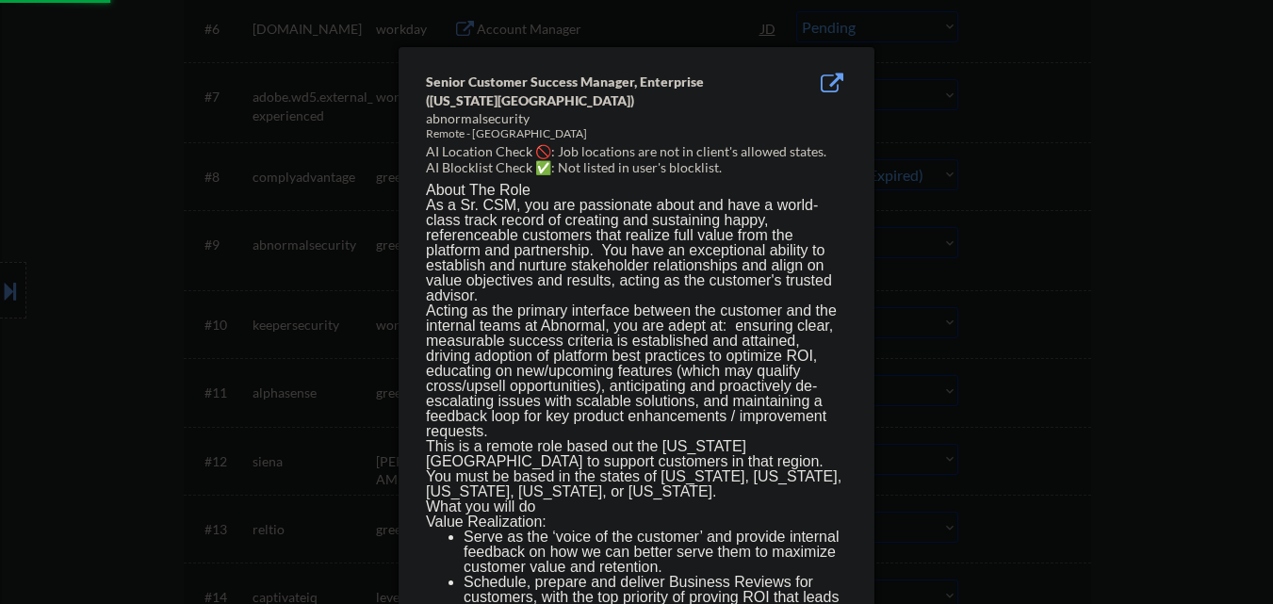
click at [1030, 203] on div at bounding box center [636, 302] width 1273 height 604
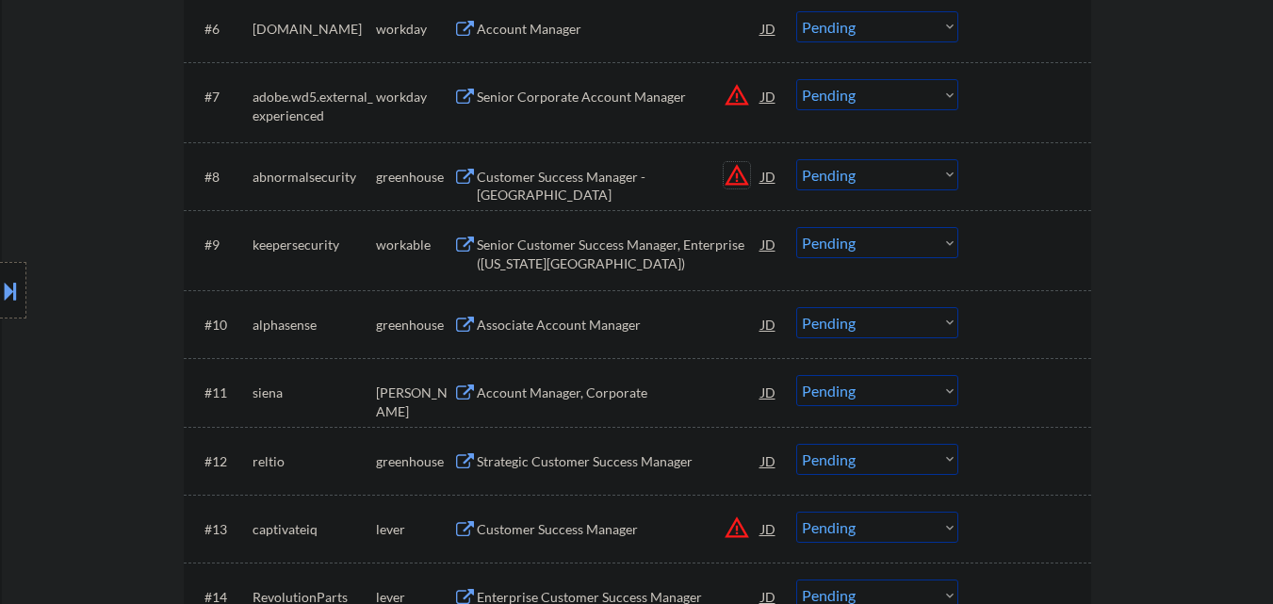
click at [732, 178] on button "warning_amber" at bounding box center [736, 175] width 26 height 26
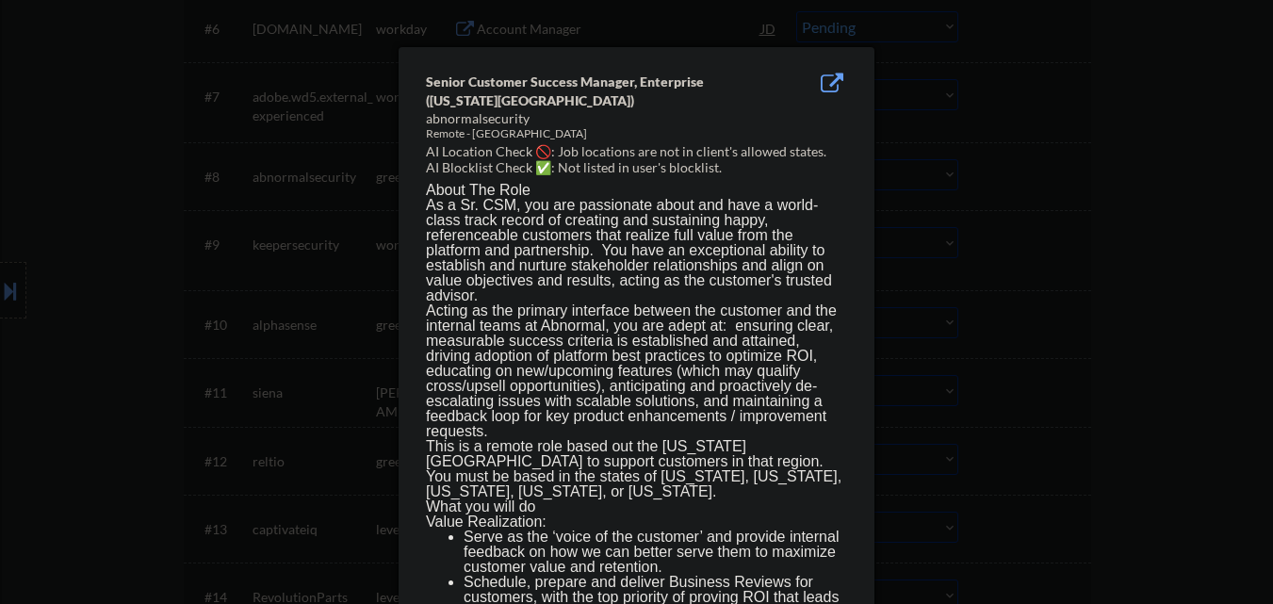
drag, startPoint x: 1025, startPoint y: 190, endPoint x: 946, endPoint y: 176, distance: 80.4
click at [1026, 191] on div at bounding box center [636, 302] width 1273 height 604
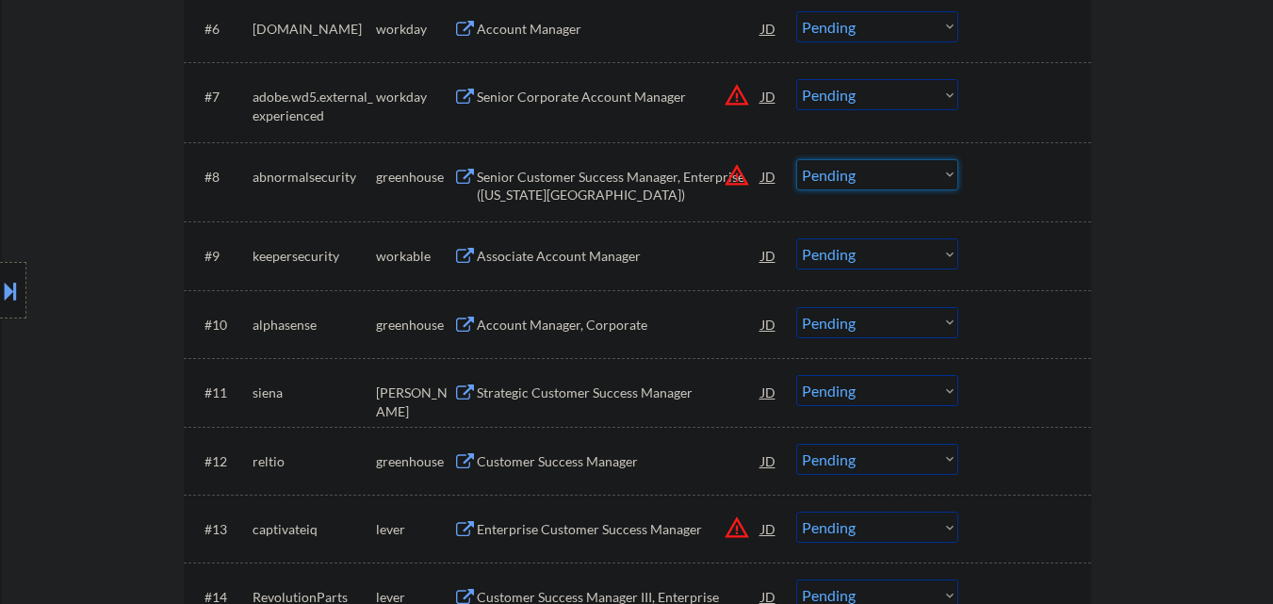
click at [891, 180] on select "Choose an option... Pending Applied Excluded (Questions) Excluded (Expired) Exc…" at bounding box center [877, 174] width 162 height 31
click at [796, 159] on select "Choose an option... Pending Applied Excluded (Questions) Excluded (Expired) Exc…" at bounding box center [877, 174] width 162 height 31
click at [622, 254] on div "Associate Account Manager" at bounding box center [619, 256] width 284 height 19
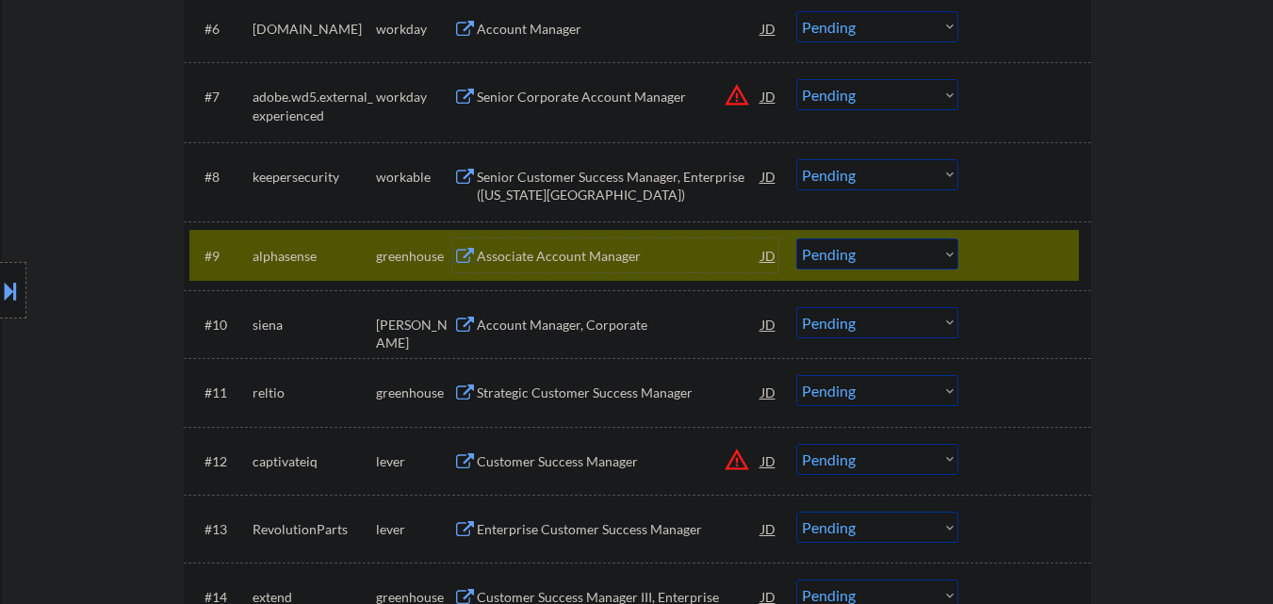
click at [1026, 245] on div at bounding box center [1026, 255] width 83 height 34
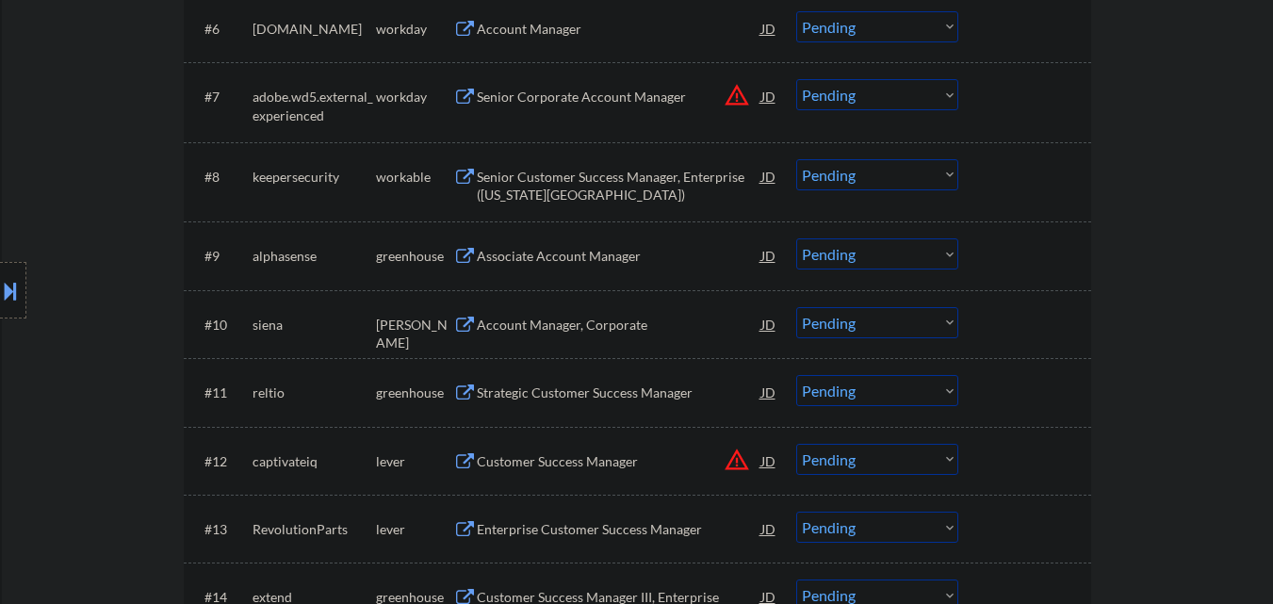
click at [892, 174] on select "Choose an option... Pending Applied Excluded (Questions) Excluded (Expired) Exc…" at bounding box center [877, 174] width 162 height 31
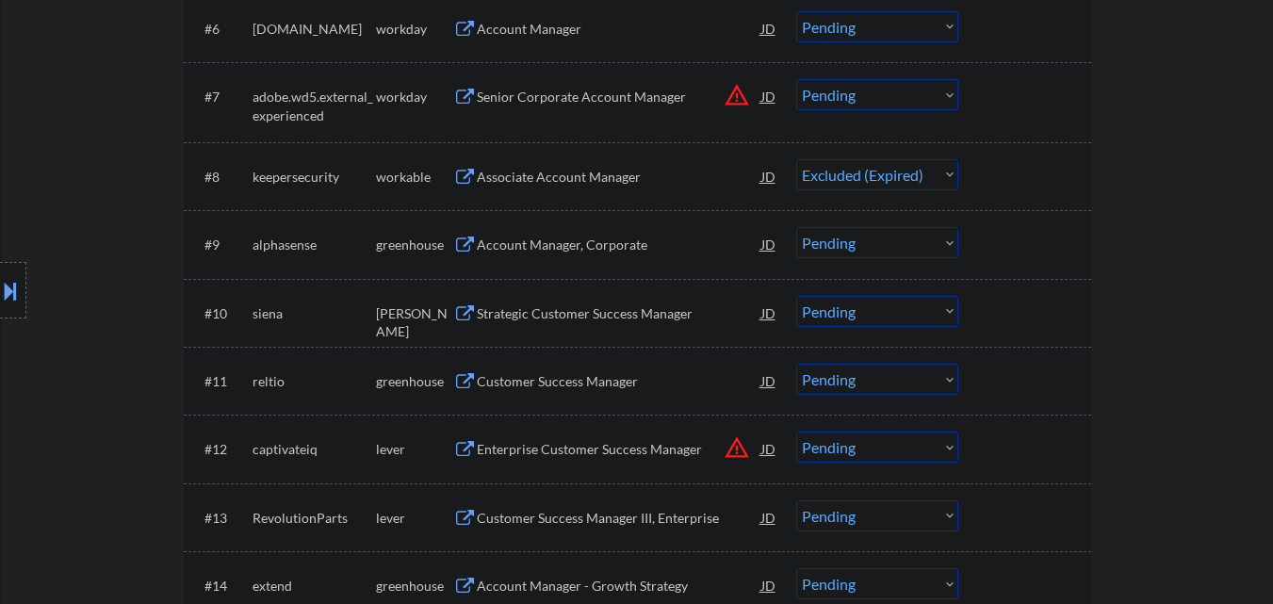
click at [796, 159] on select "Choose an option... Pending Applied Excluded (Questions) Excluded (Expired) Exc…" at bounding box center [877, 174] width 162 height 31
click at [645, 244] on div "Account Manager, Corporate" at bounding box center [619, 244] width 284 height 19
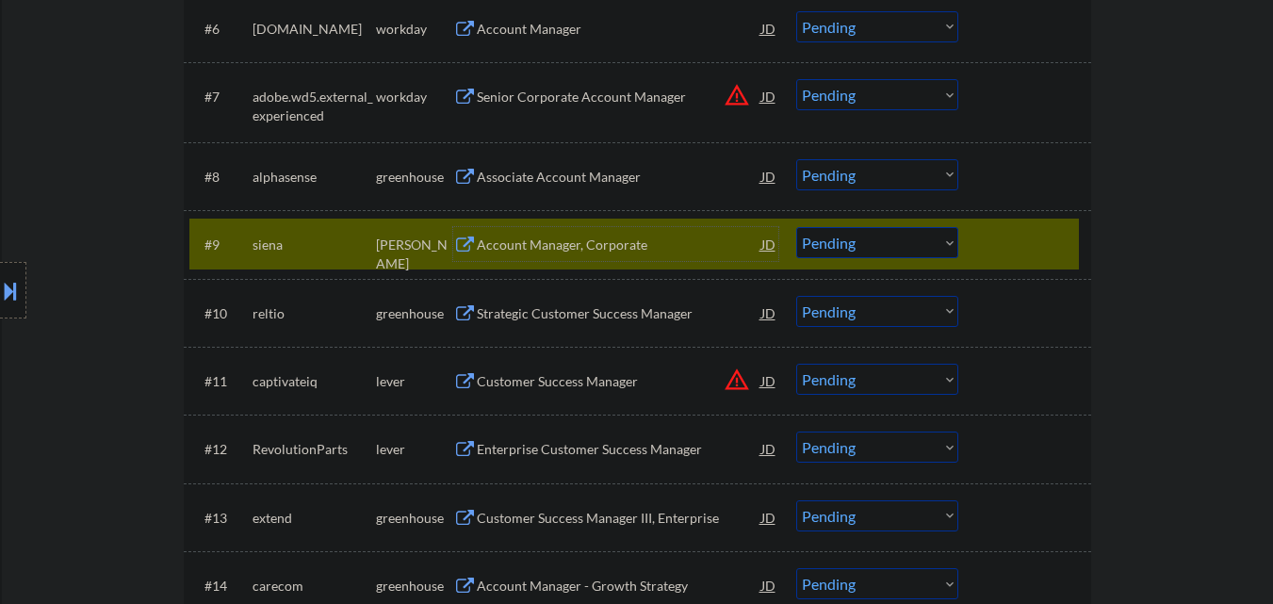
click at [1009, 234] on div at bounding box center [1026, 244] width 83 height 34
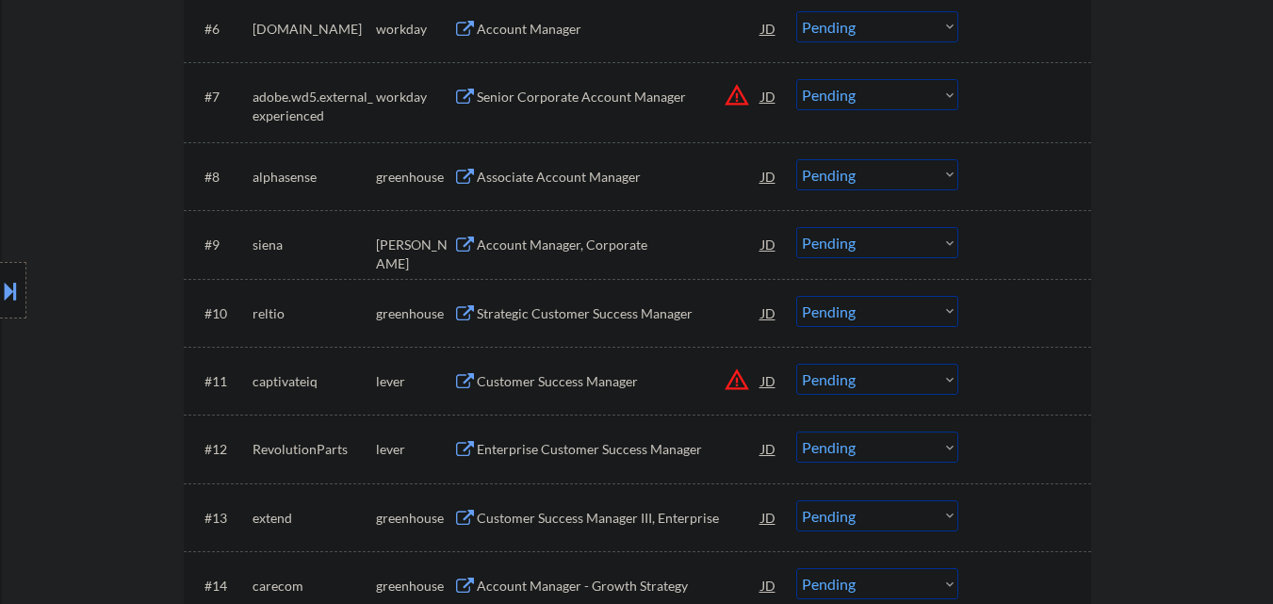
drag, startPoint x: 873, startPoint y: 176, endPoint x: 873, endPoint y: 189, distance: 13.2
click at [873, 176] on select "Choose an option... Pending Applied Excluded (Questions) Excluded (Expired) Exc…" at bounding box center [877, 174] width 162 height 31
click at [796, 159] on select "Choose an option... Pending Applied Excluded (Questions) Excluded (Expired) Exc…" at bounding box center [877, 174] width 162 height 31
click at [643, 232] on div "Strategic Customer Success Manager" at bounding box center [619, 244] width 284 height 34
select select ""pending""
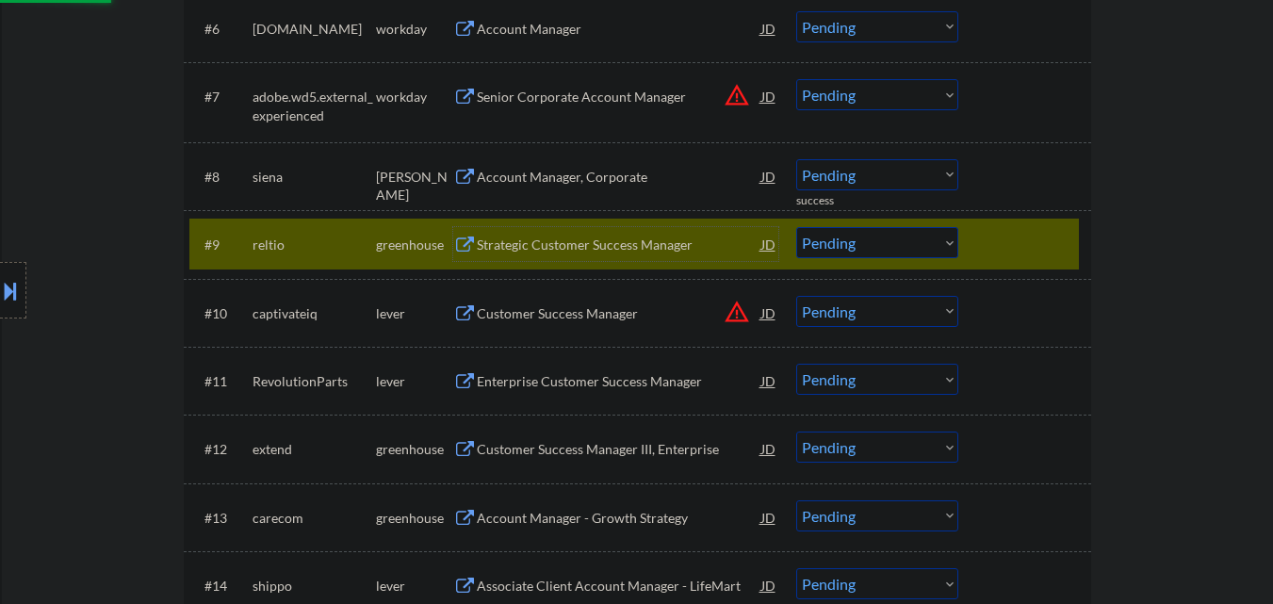
click at [998, 219] on div "#9 reltio greenhouse Strategic Customer Success Manager JD warning_amber Choose…" at bounding box center [633, 244] width 889 height 51
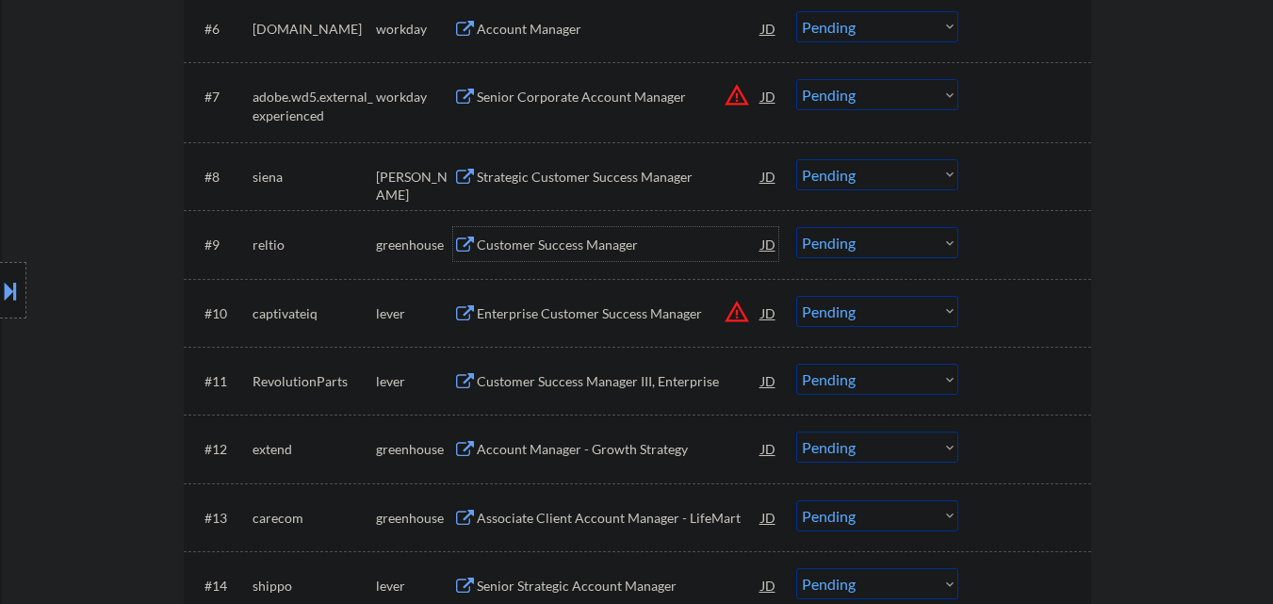
click at [618, 246] on div "Customer Success Manager" at bounding box center [619, 244] width 284 height 19
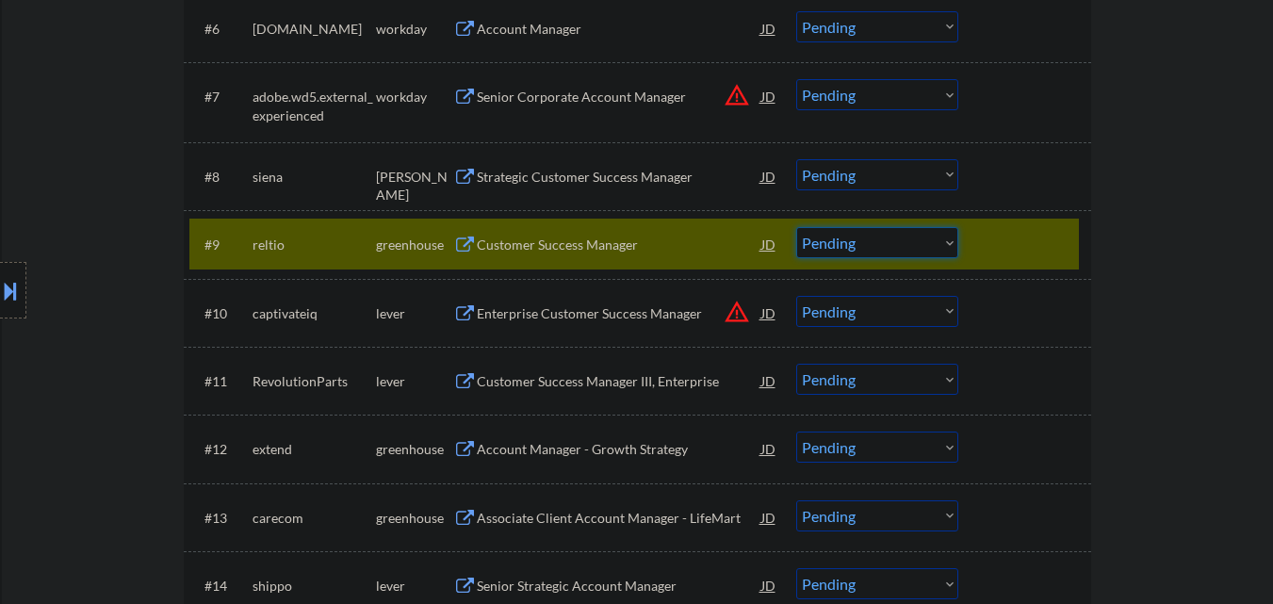
click at [884, 254] on select "Choose an option... Pending Applied Excluded (Questions) Excluded (Expired) Exc…" at bounding box center [877, 242] width 162 height 31
click at [796, 227] on select "Choose an option... Pending Applied Excluded (Questions) Excluded (Expired) Exc…" at bounding box center [877, 242] width 162 height 31
click at [1033, 249] on div at bounding box center [1026, 244] width 83 height 34
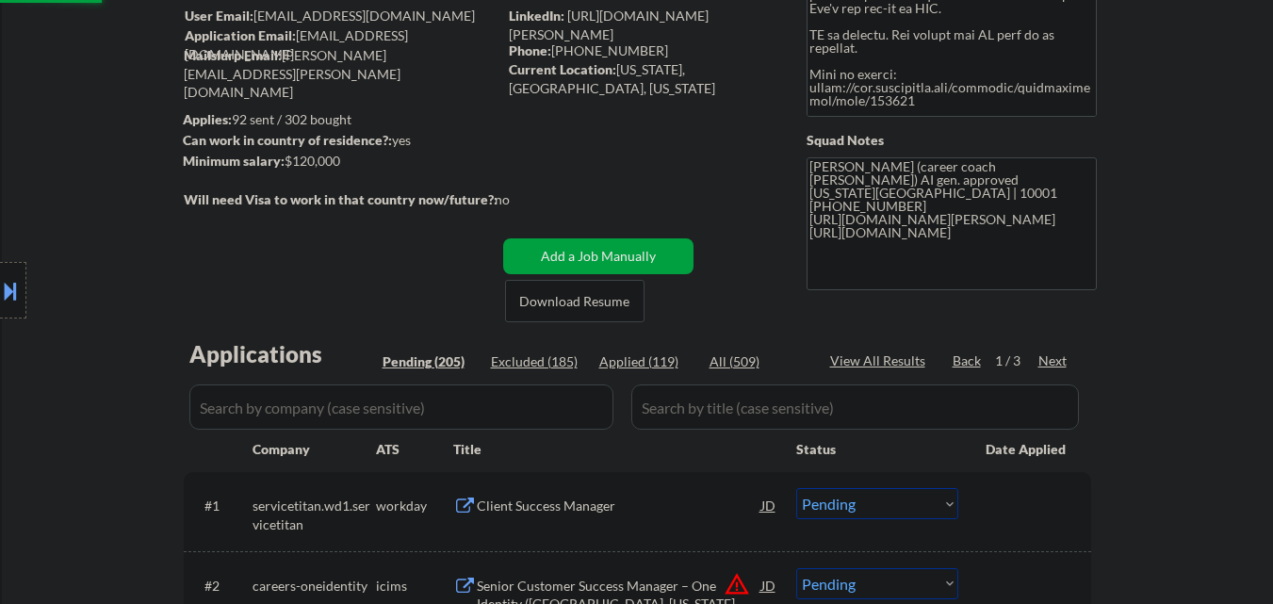
scroll to position [0, 0]
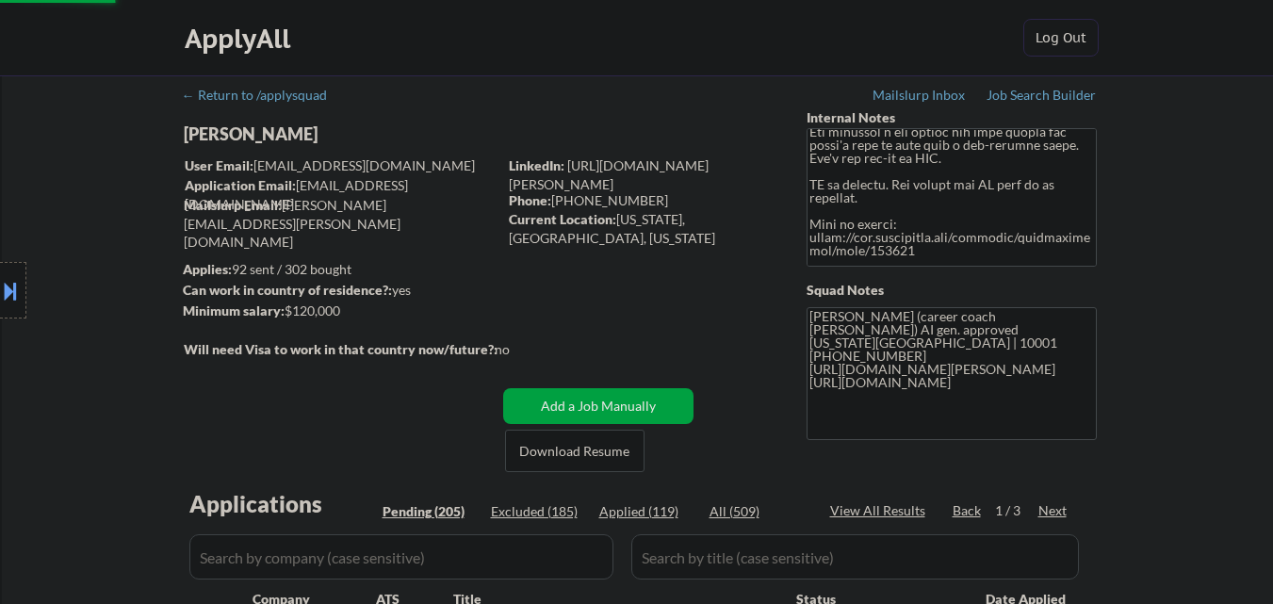
select select ""pending""
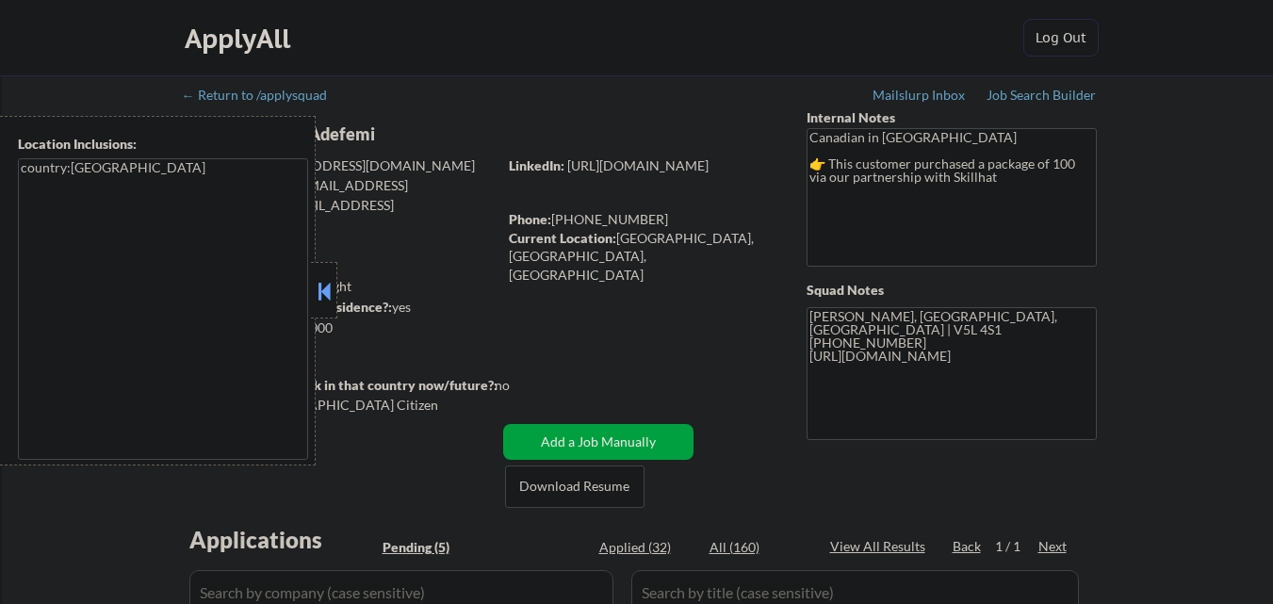
select select ""pending""
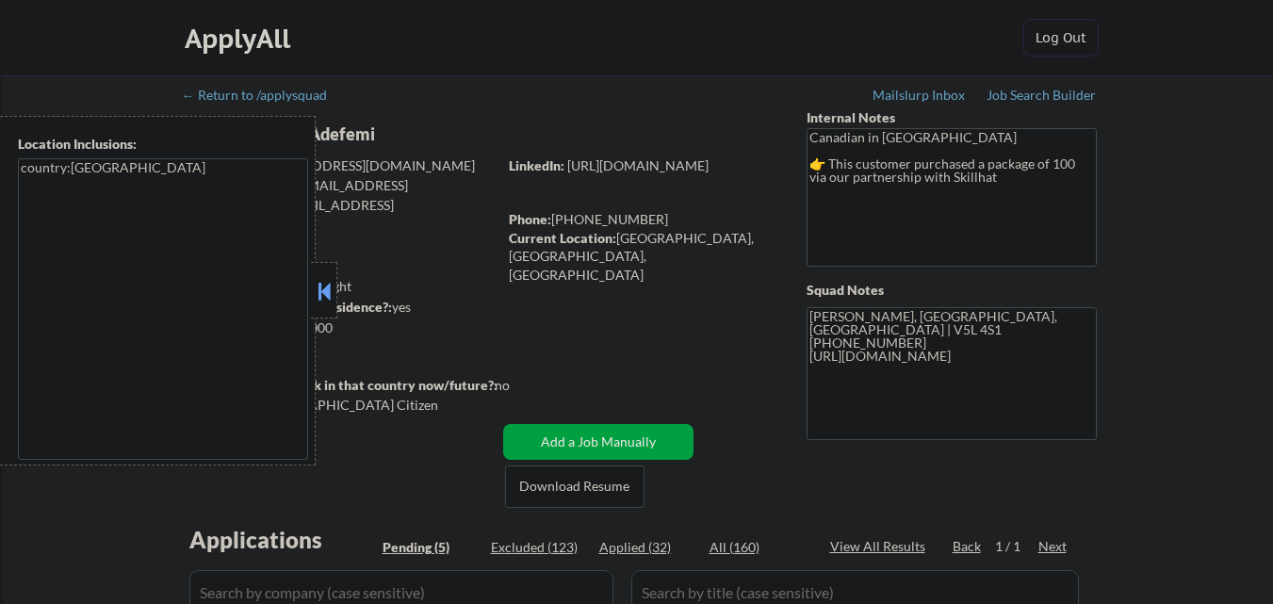
click at [333, 289] on button at bounding box center [324, 291] width 21 height 28
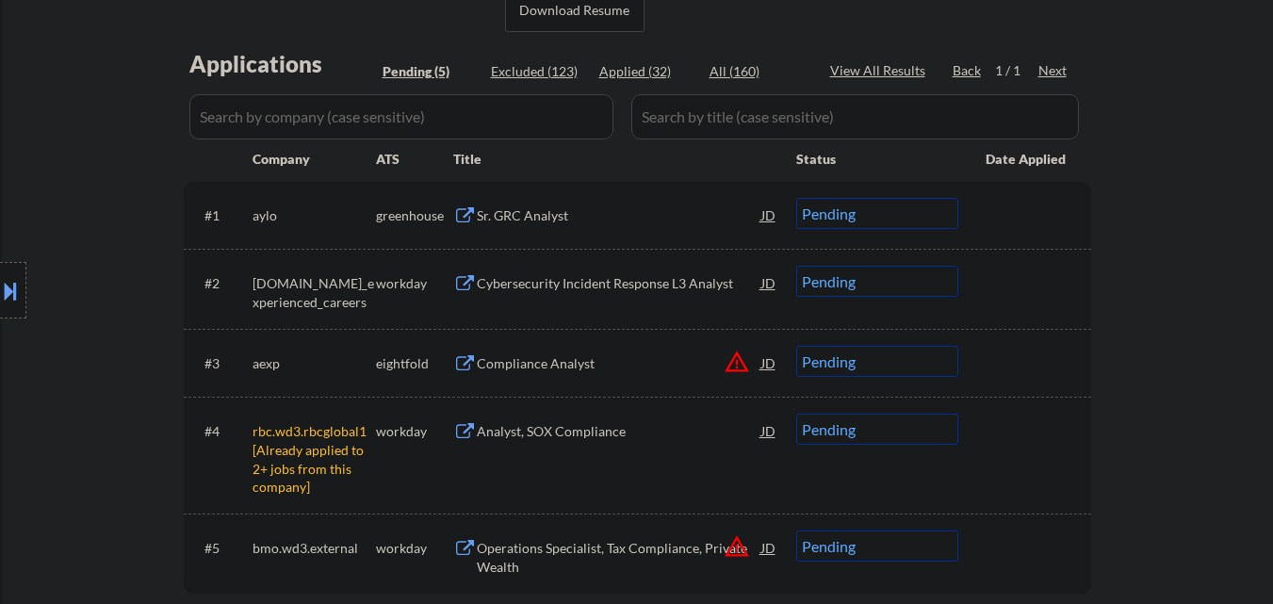
scroll to position [565, 0]
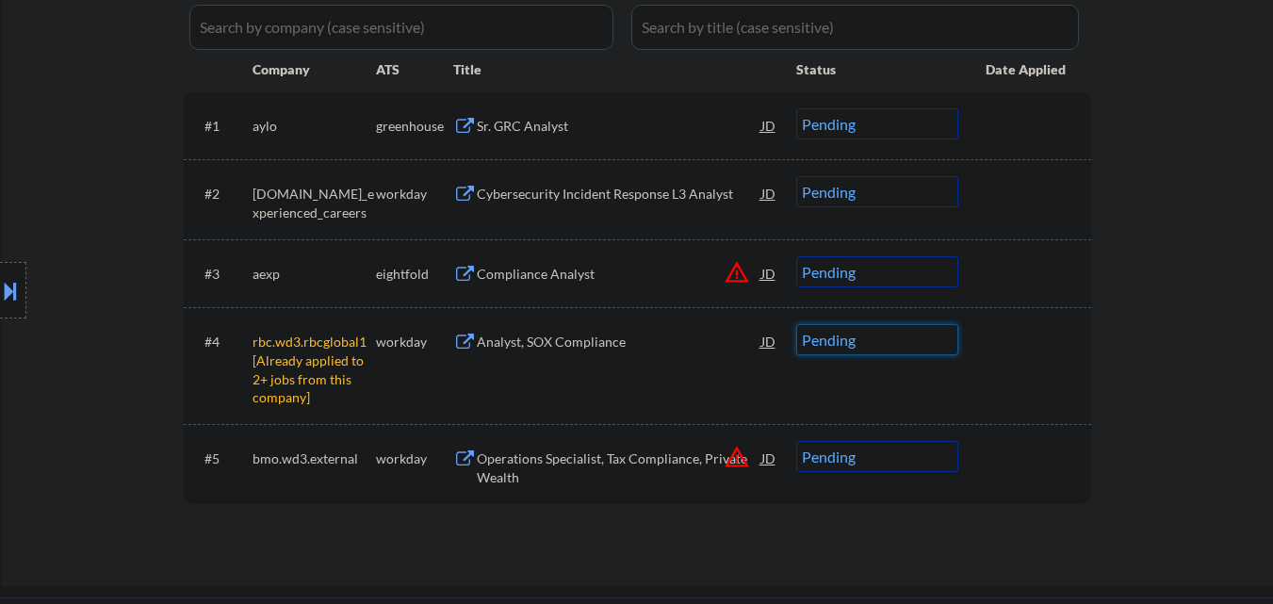
click at [924, 349] on select "Choose an option... Pending Applied Excluded (Questions) Excluded (Expired) Exc…" at bounding box center [877, 339] width 162 height 31
click at [796, 324] on select "Choose an option... Pending Applied Excluded (Questions) Excluded (Expired) Exc…" at bounding box center [877, 339] width 162 height 31
click at [736, 274] on button "warning_amber" at bounding box center [736, 272] width 26 height 26
select select ""pending""
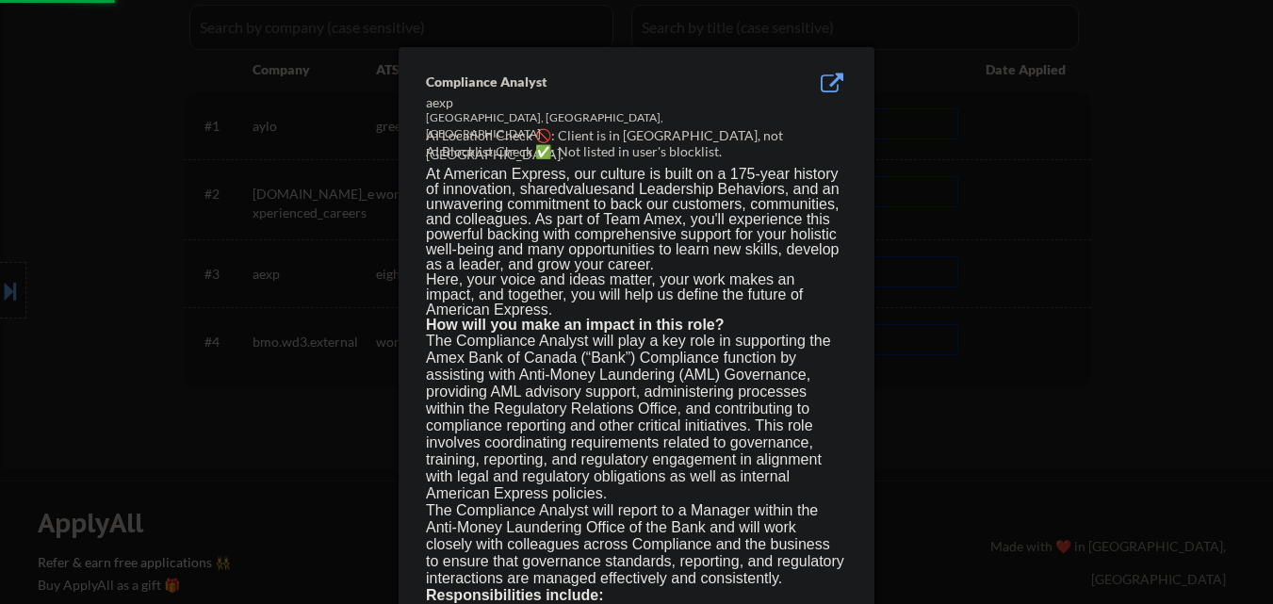
drag, startPoint x: 113, startPoint y: 269, endPoint x: 57, endPoint y: 272, distance: 56.6
click at [112, 269] on div at bounding box center [636, 302] width 1273 height 604
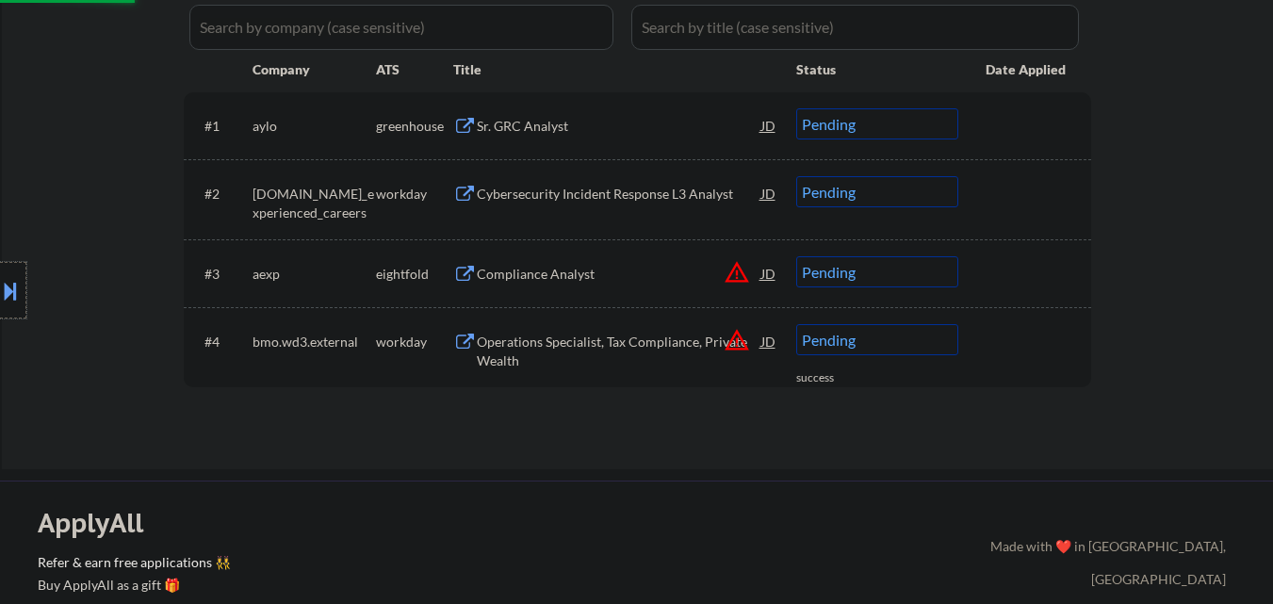
click at [0, 277] on div at bounding box center [13, 290] width 26 height 57
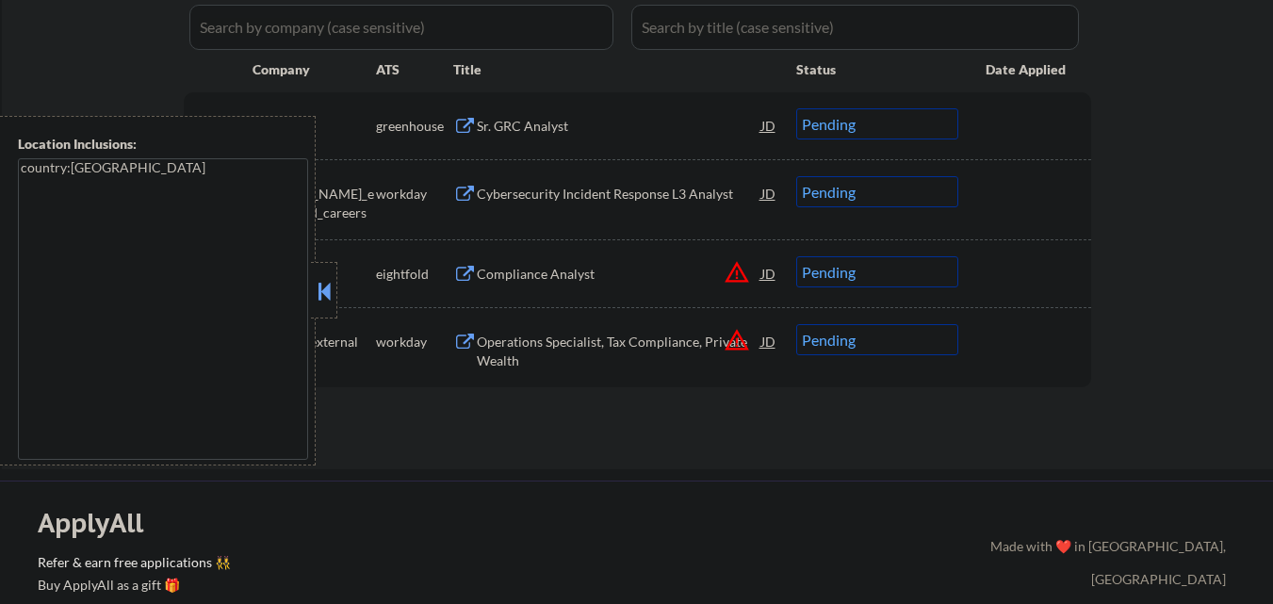
click at [333, 293] on button at bounding box center [324, 291] width 21 height 28
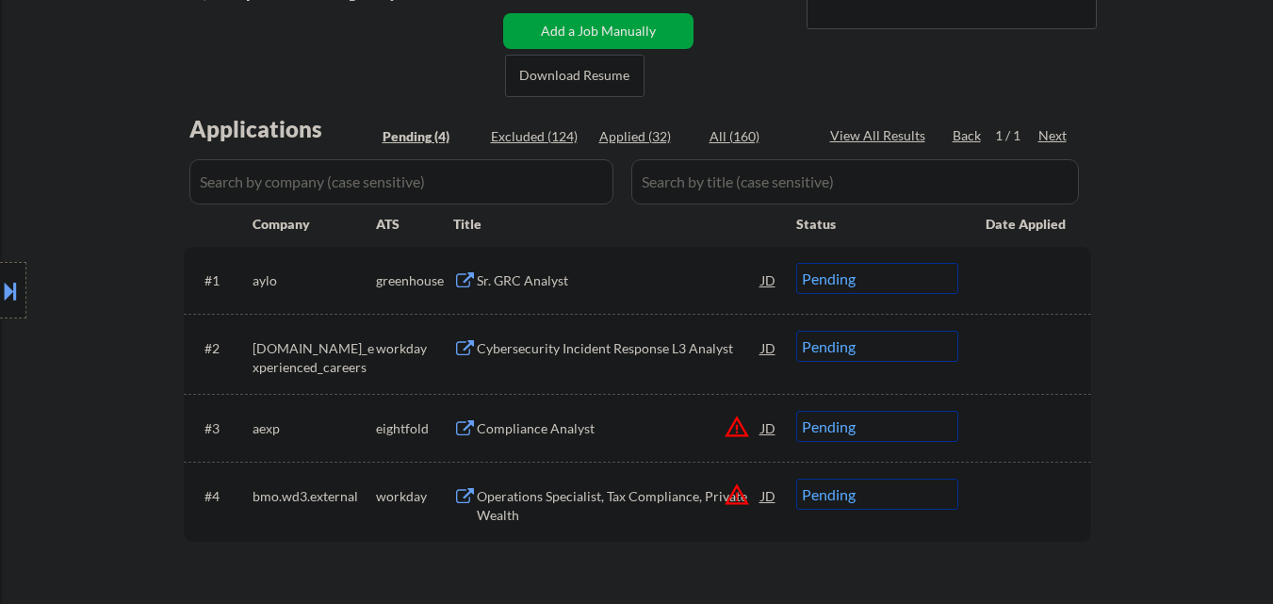
scroll to position [377, 0]
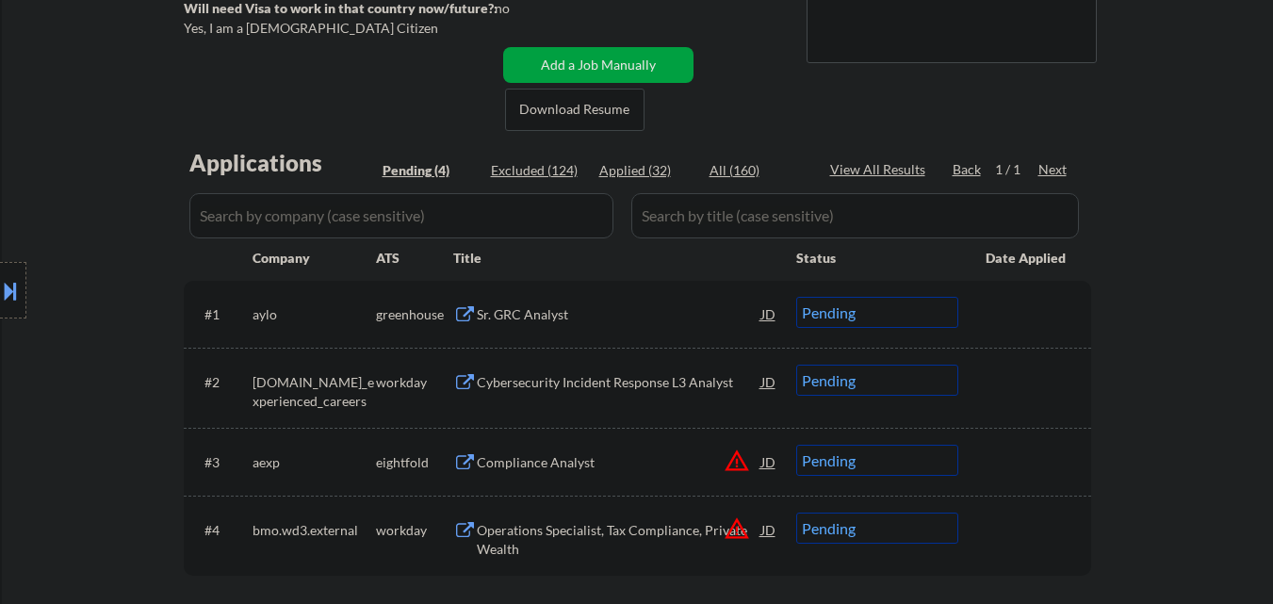
click at [560, 312] on div "Sr. GRC Analyst" at bounding box center [619, 314] width 284 height 19
